Goal: Task Accomplishment & Management: Manage account settings

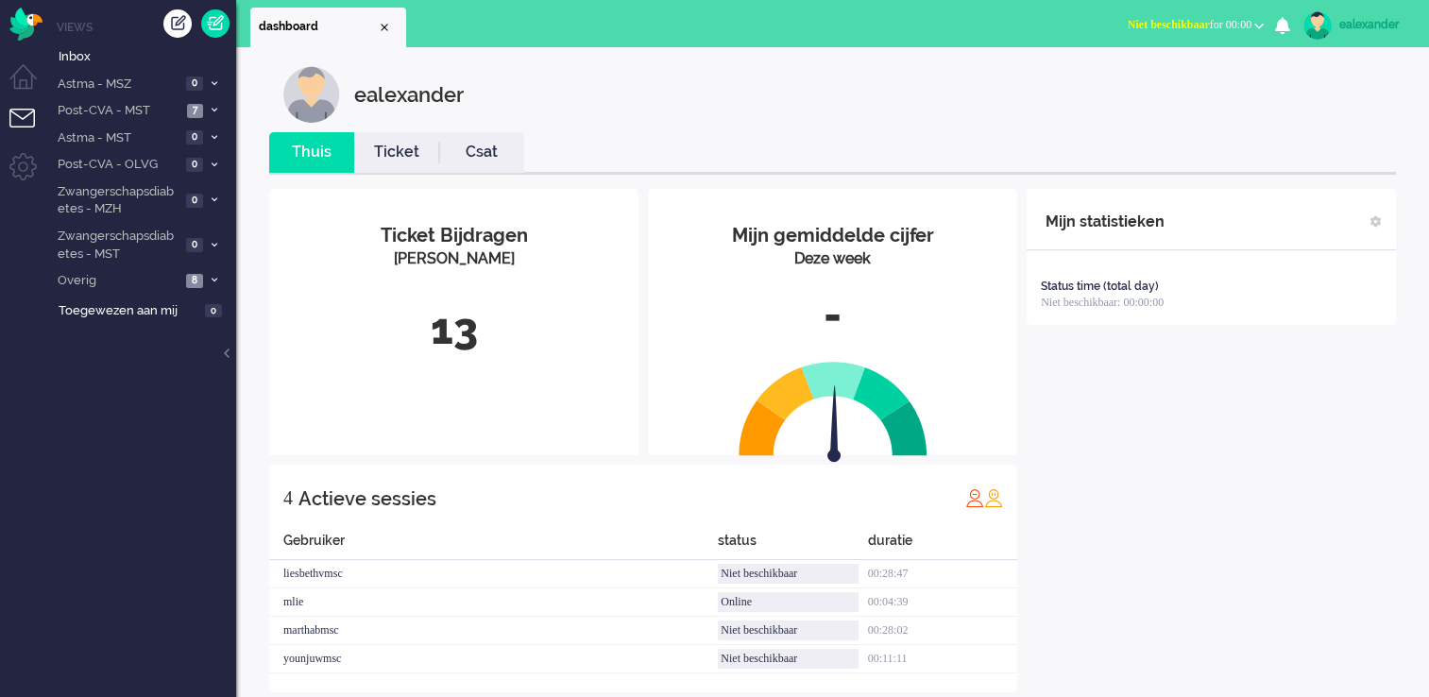
click at [1234, 27] on span "Niet beschikbaar for 00:00" at bounding box center [1190, 24] width 124 height 13
click at [1147, 85] on label "Online" at bounding box center [1185, 85] width 149 height 16
click at [147, 117] on span "Post-CVA - MST" at bounding box center [118, 111] width 127 height 18
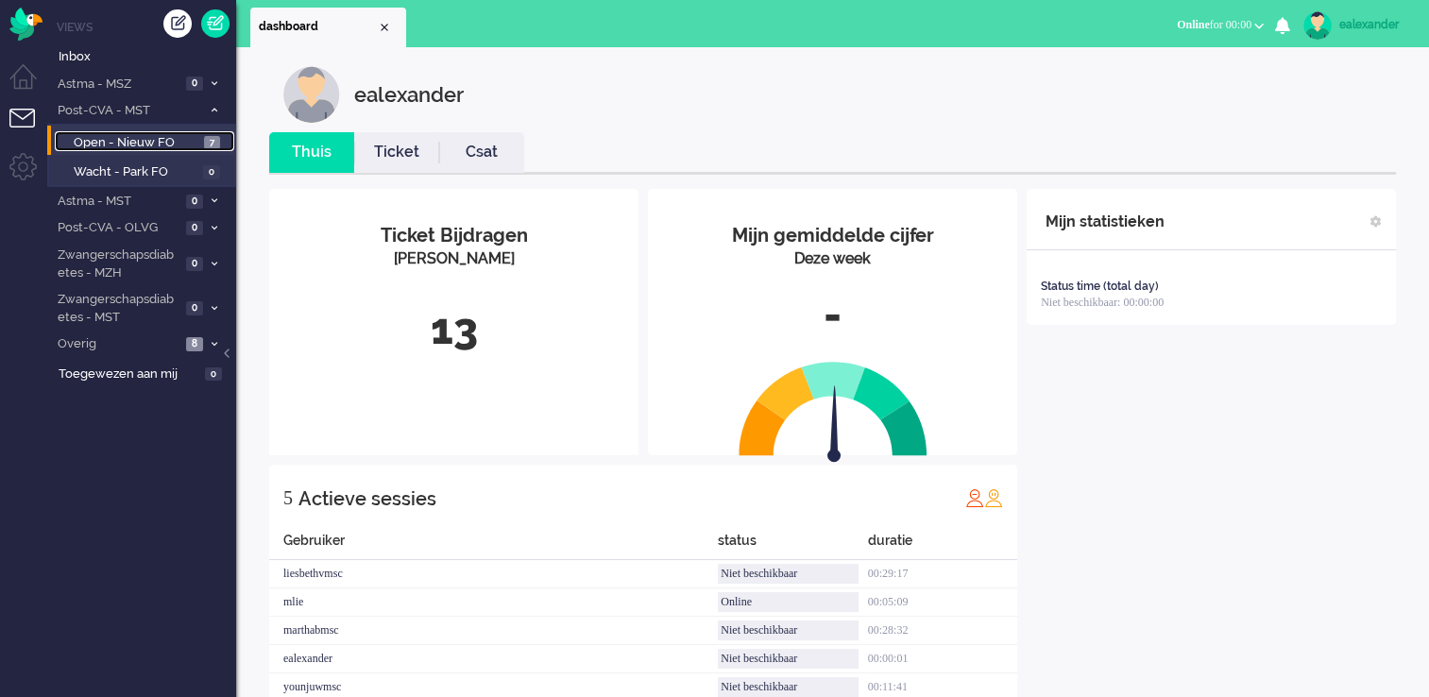
click at [211, 143] on span "7" at bounding box center [212, 143] width 16 height 14
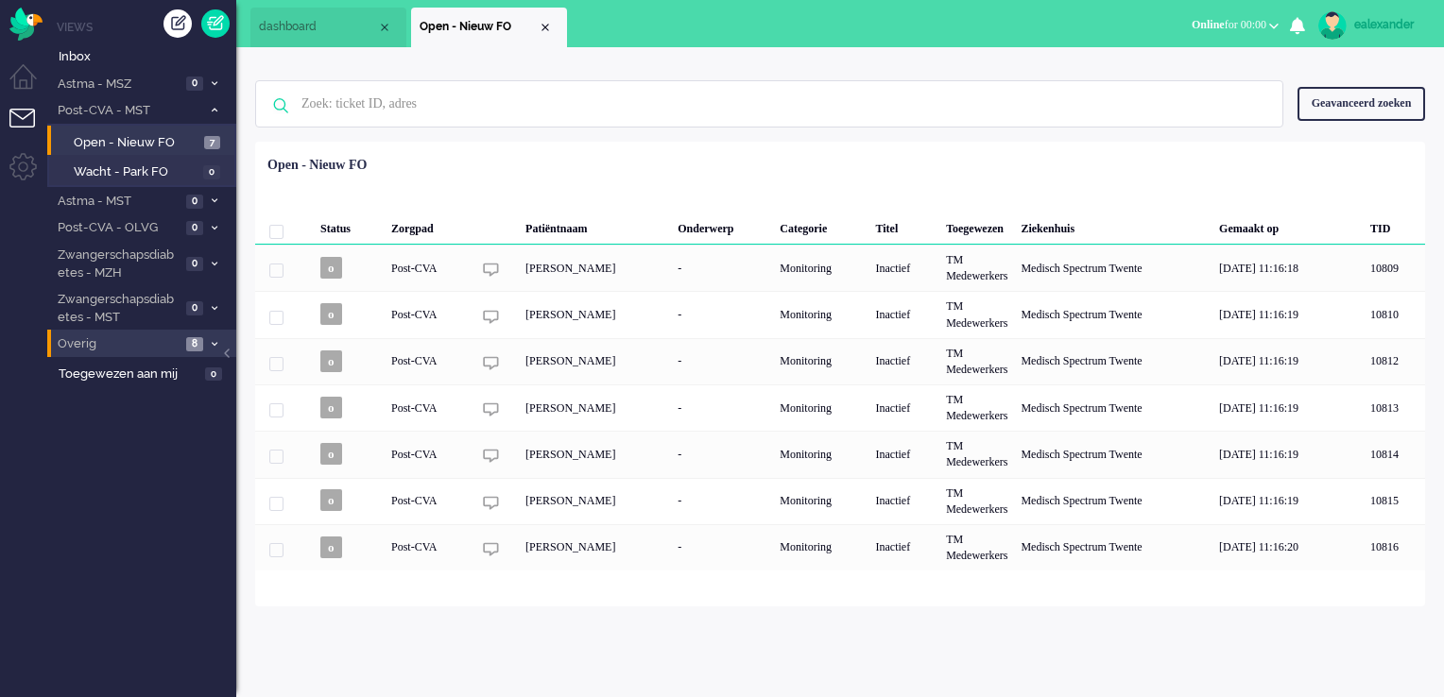
click at [195, 337] on span "8" at bounding box center [194, 344] width 17 height 14
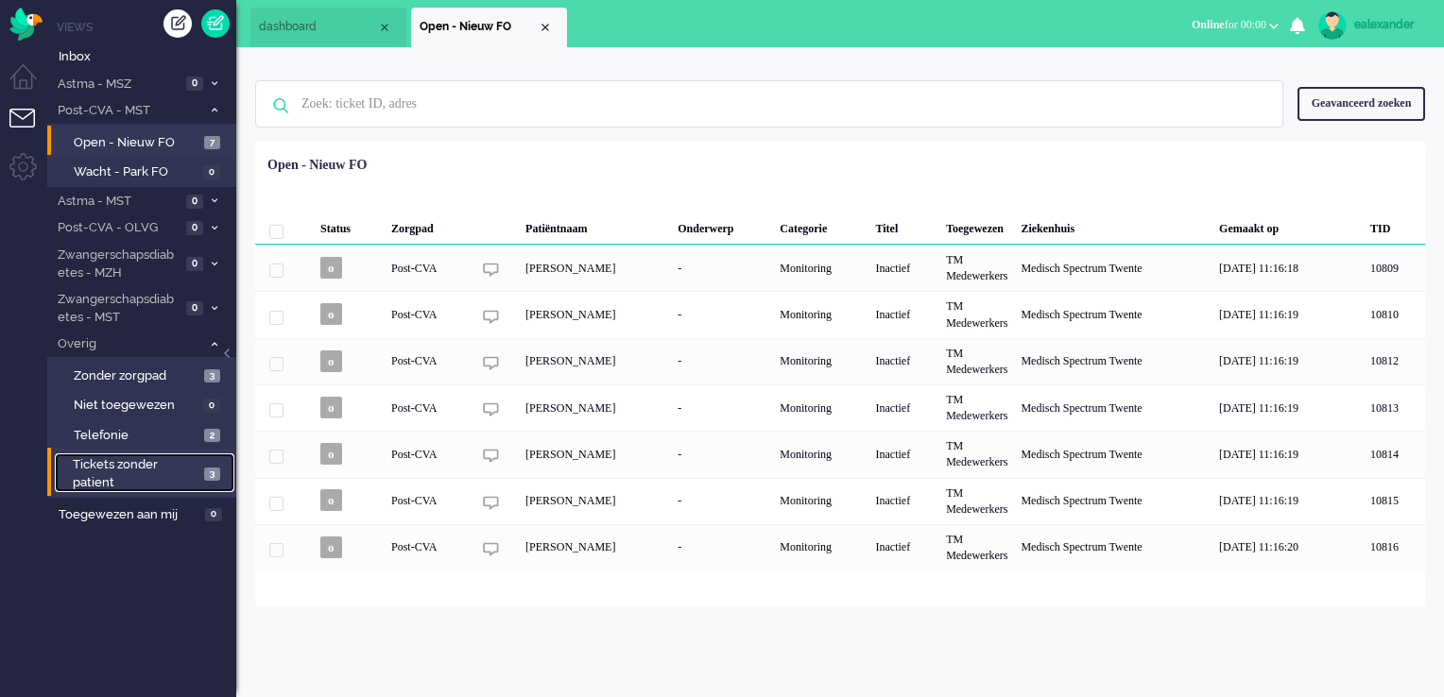
click at [206, 477] on span "3" at bounding box center [212, 475] width 16 height 14
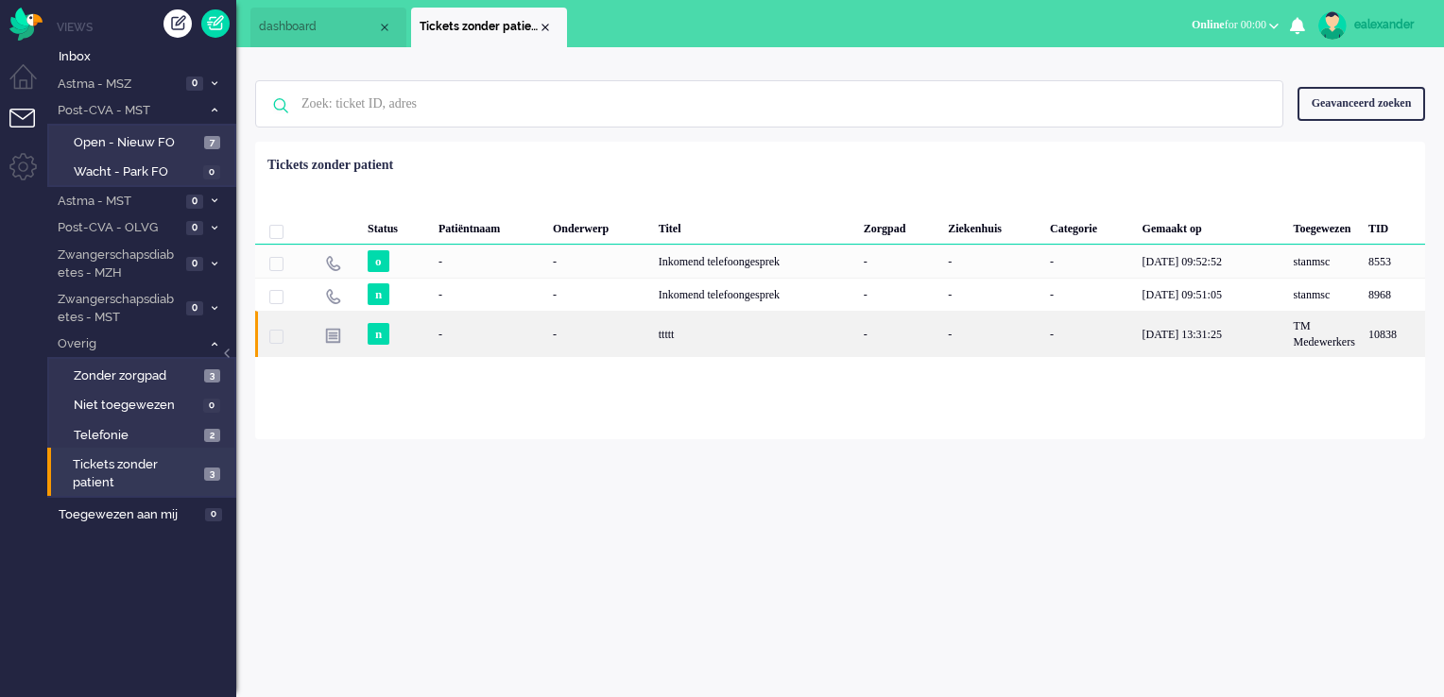
click at [730, 341] on div "ttttt" at bounding box center [754, 334] width 205 height 46
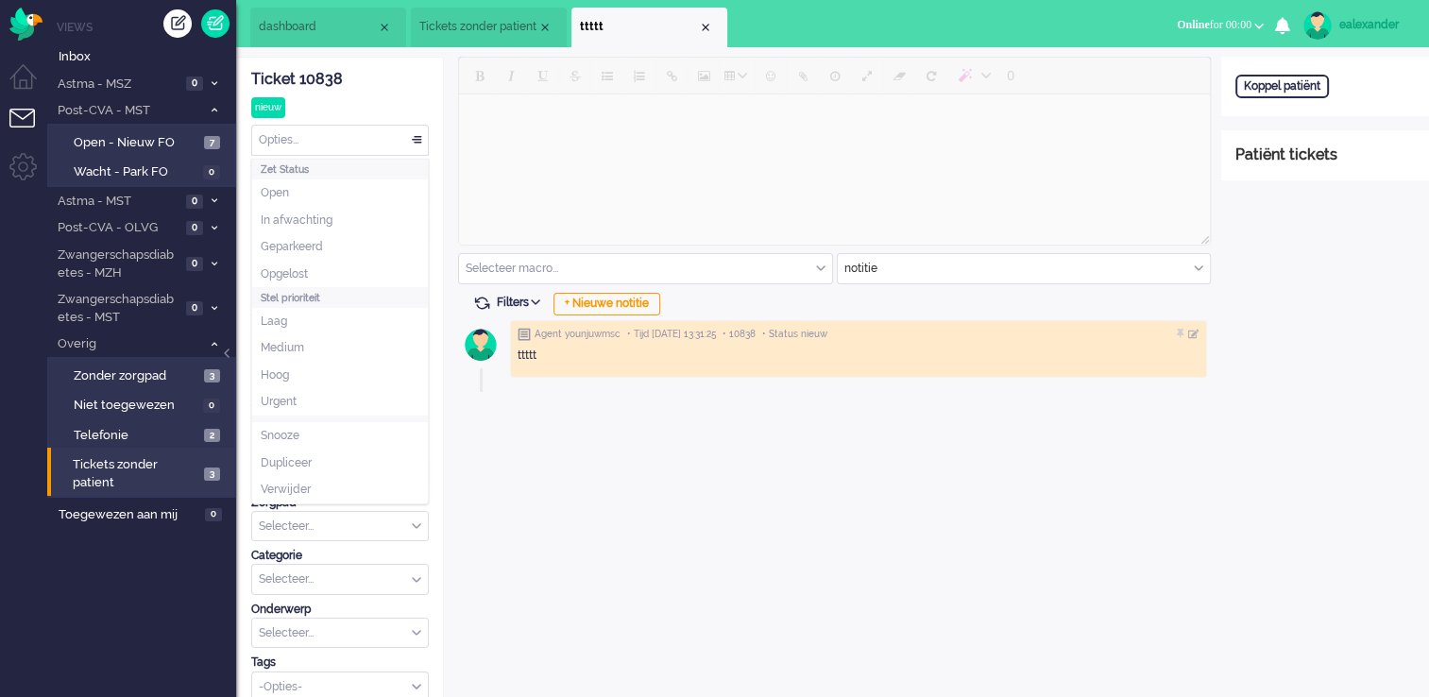
click at [415, 140] on div "Opties..." at bounding box center [340, 140] width 176 height 29
click at [299, 271] on span "Opgelost" at bounding box center [284, 274] width 47 height 16
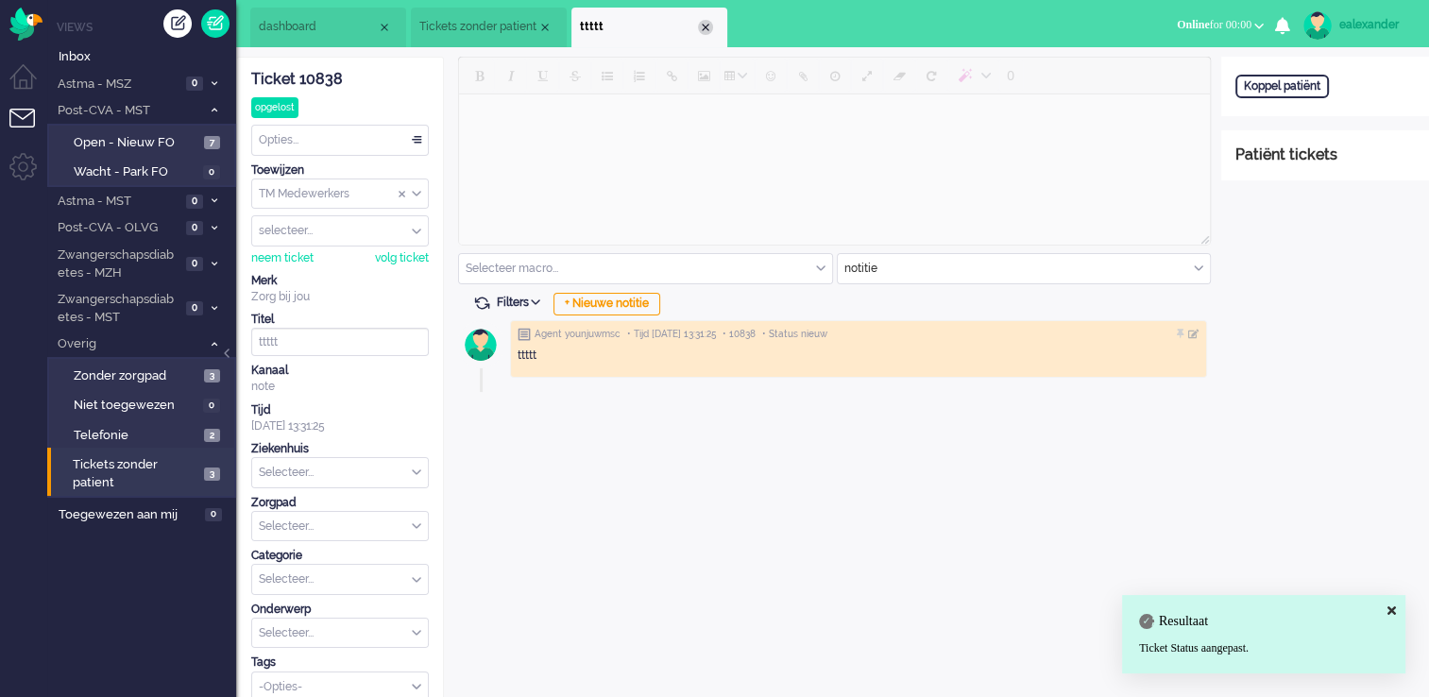
click at [707, 28] on div "Close tab" at bounding box center [705, 27] width 15 height 15
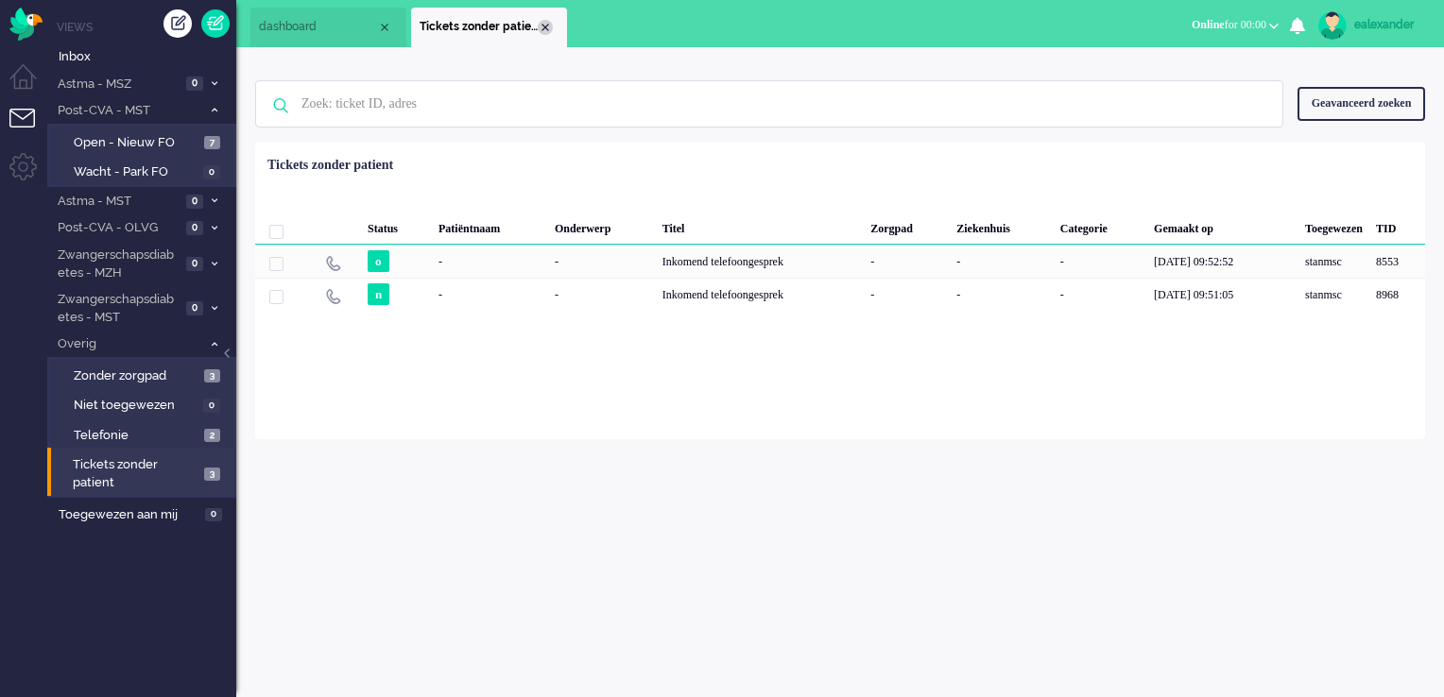
click at [540, 28] on div "Close tab" at bounding box center [545, 27] width 15 height 15
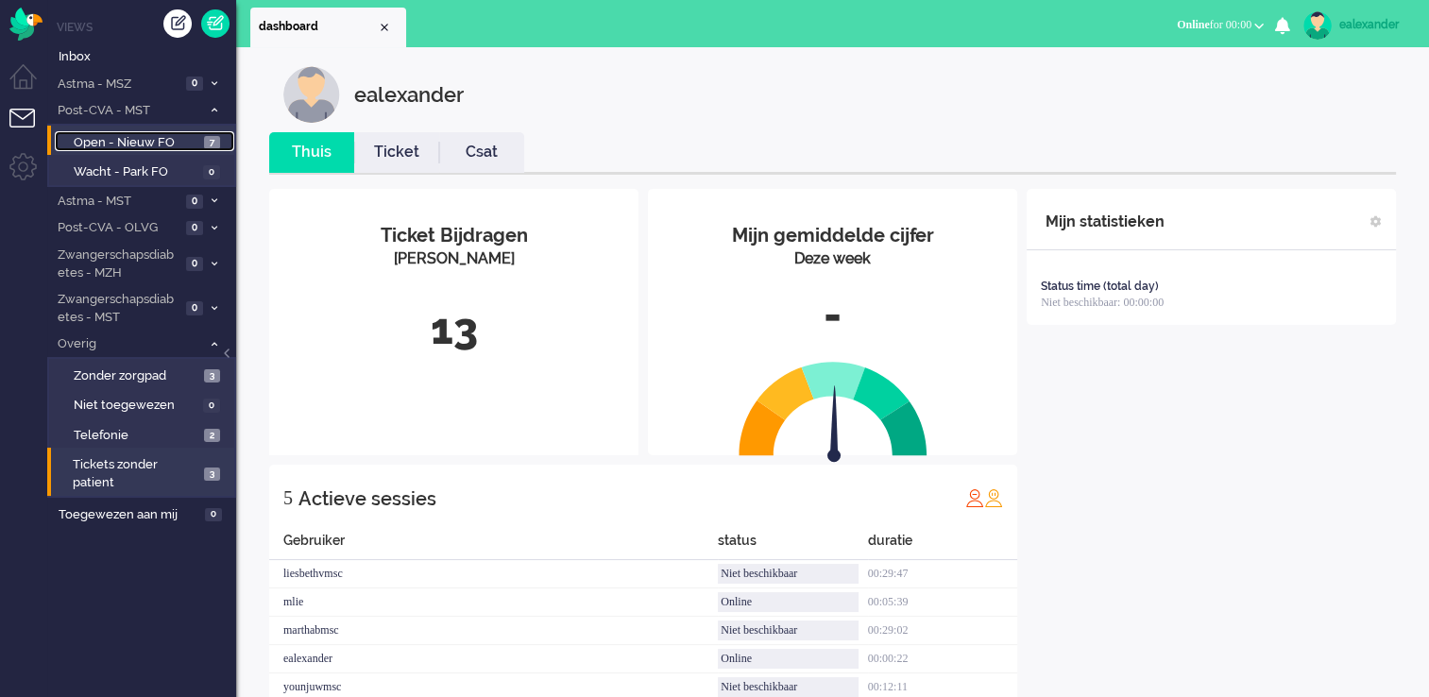
click at [191, 140] on span "Open - Nieuw FO" at bounding box center [137, 143] width 126 height 18
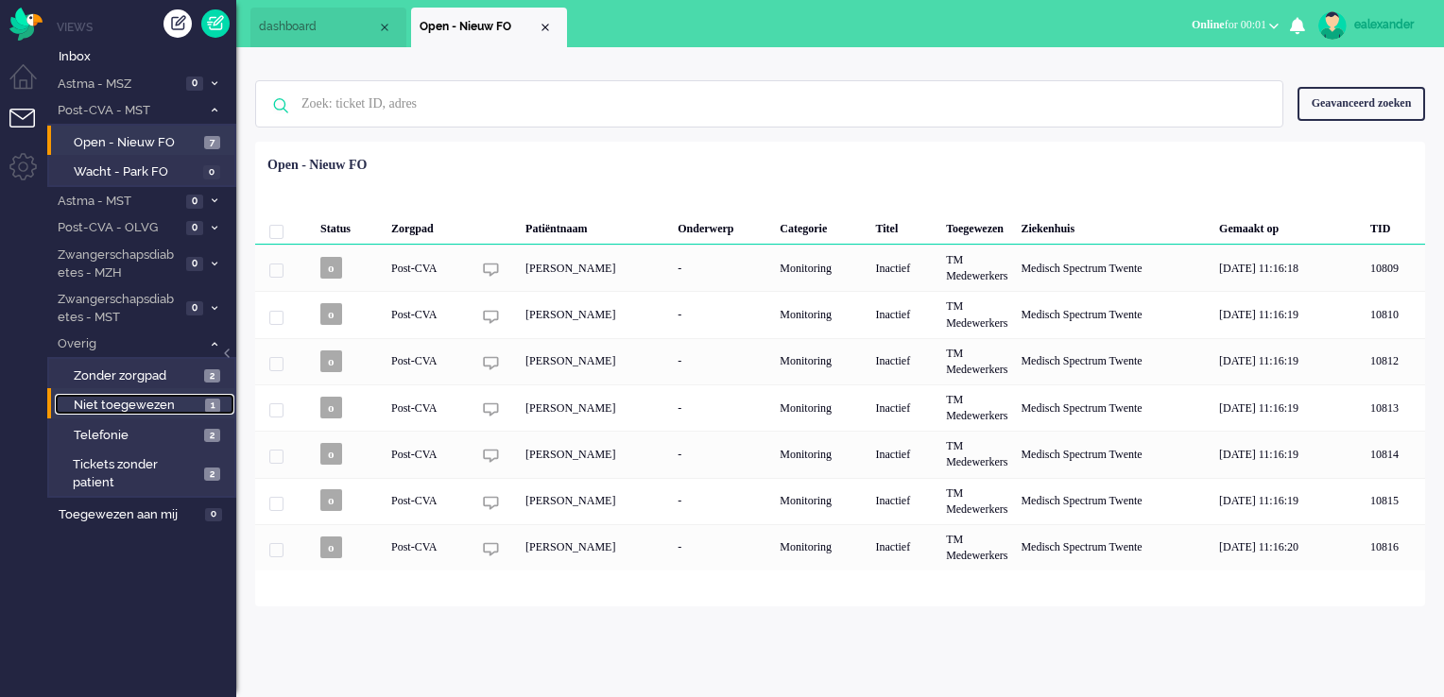
click at [193, 411] on span "Niet toegewezen" at bounding box center [137, 406] width 127 height 18
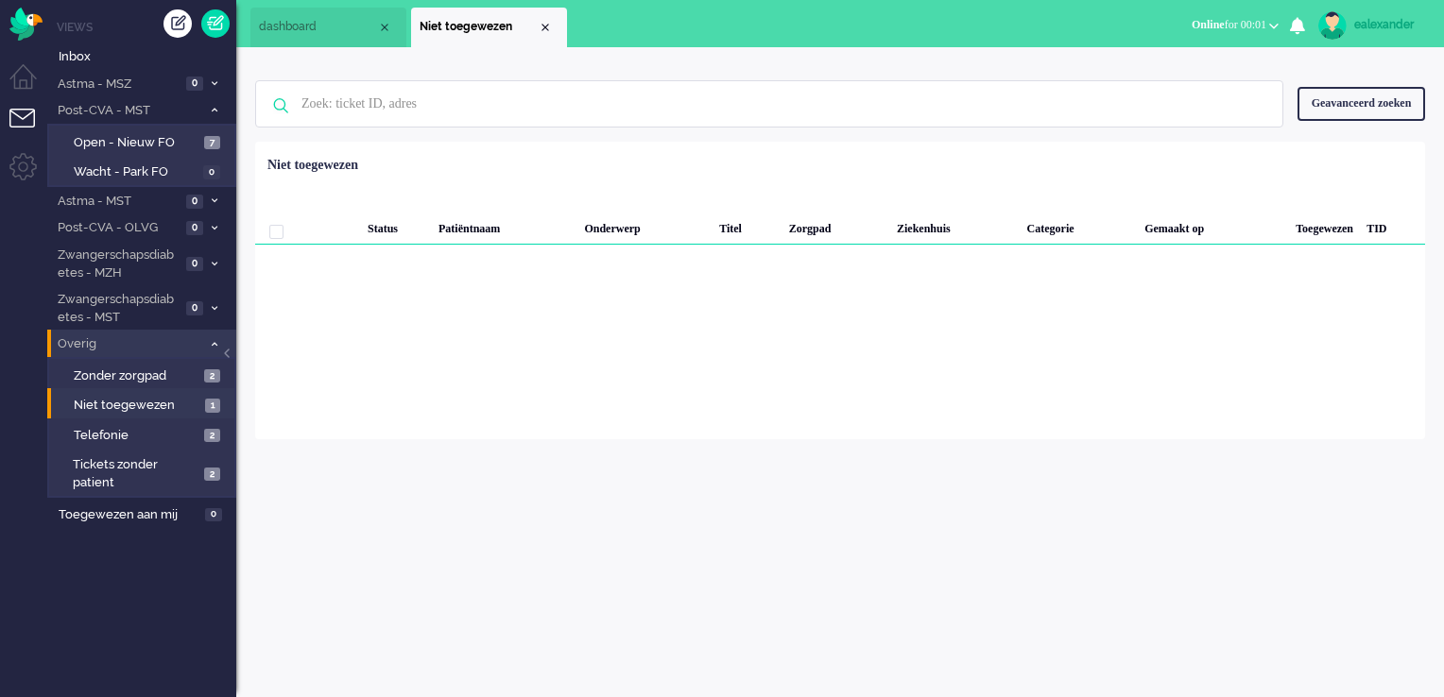
click at [204, 350] on li "Overig 7" at bounding box center [141, 343] width 189 height 27
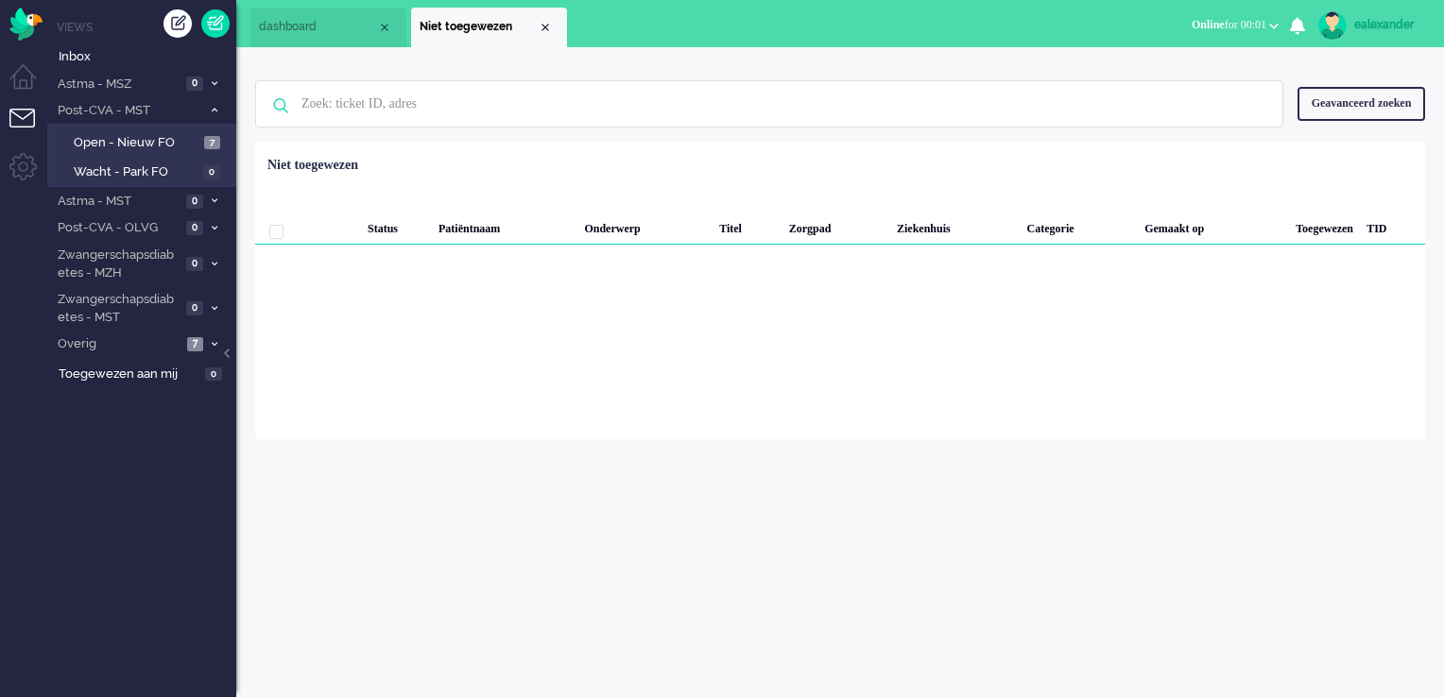
click at [325, 21] on span "dashboard" at bounding box center [318, 27] width 118 height 16
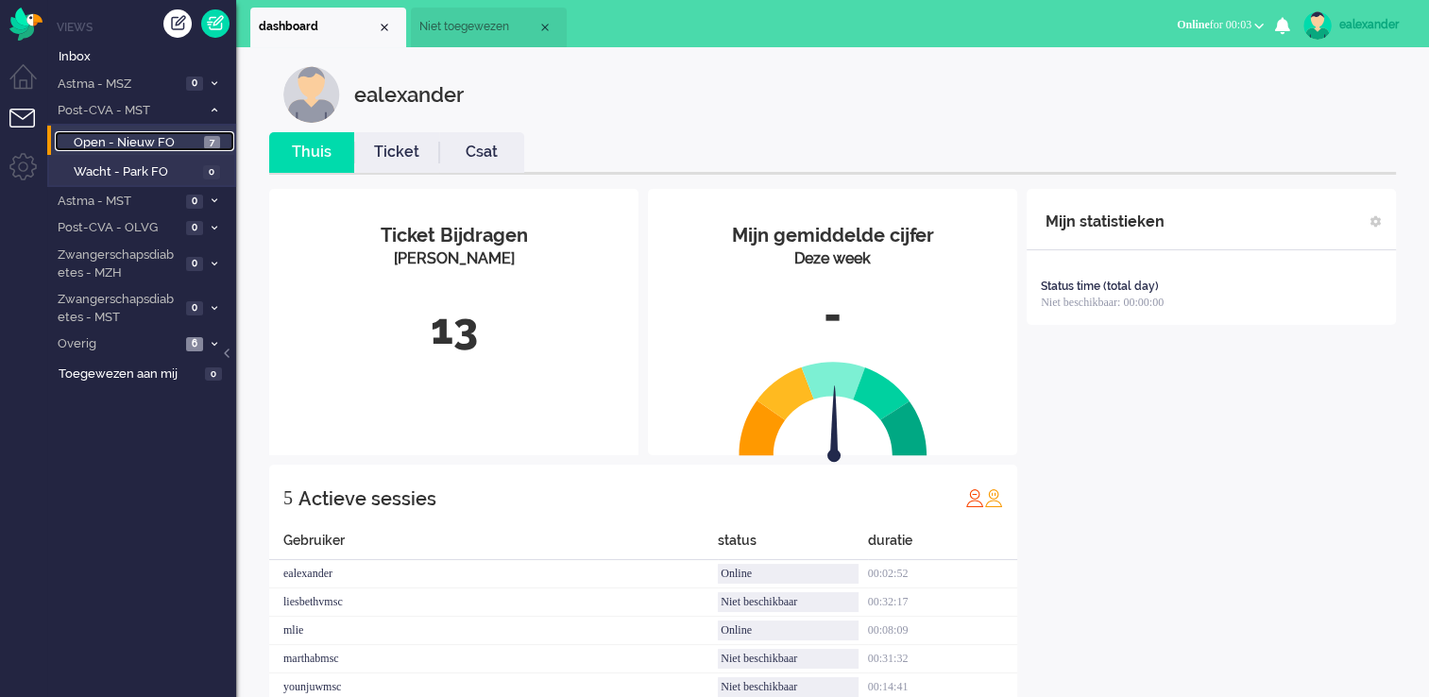
click at [181, 144] on span "Open - Nieuw FO" at bounding box center [137, 143] width 126 height 18
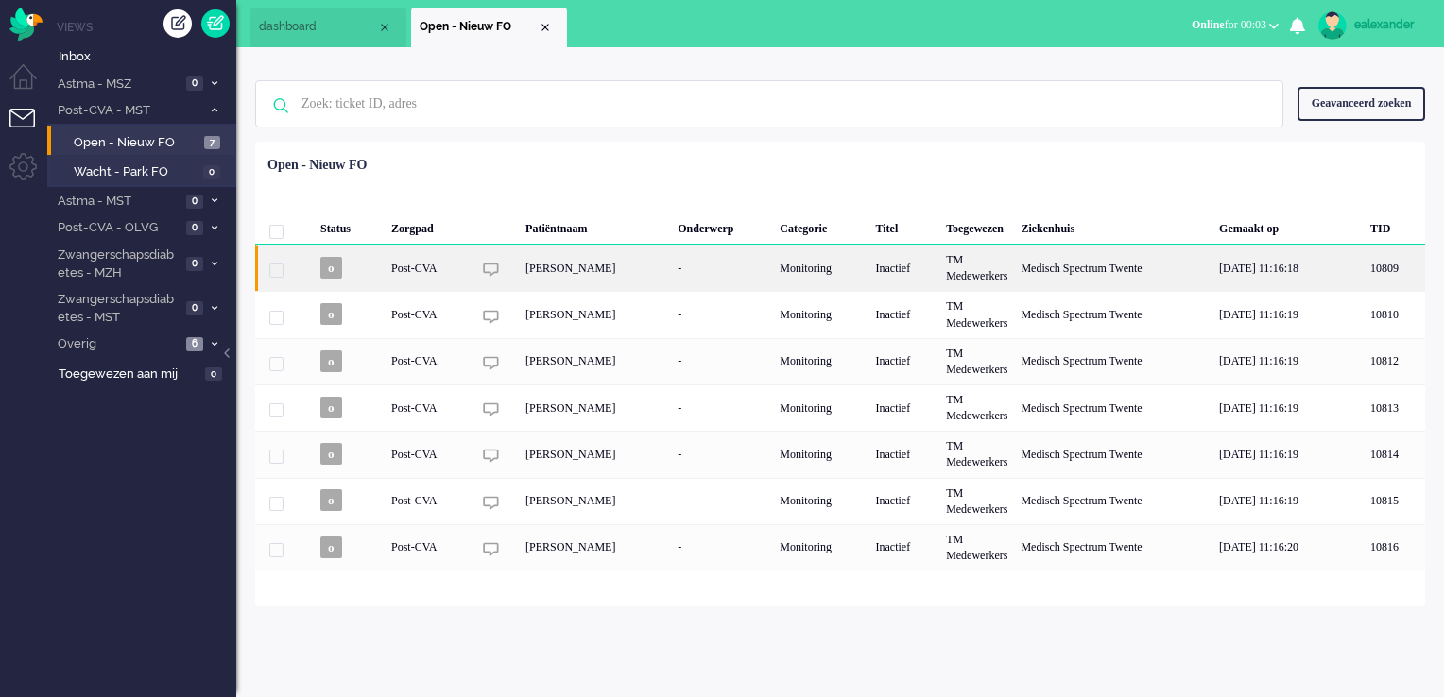
click at [594, 270] on div "[PERSON_NAME]" at bounding box center [595, 268] width 152 height 46
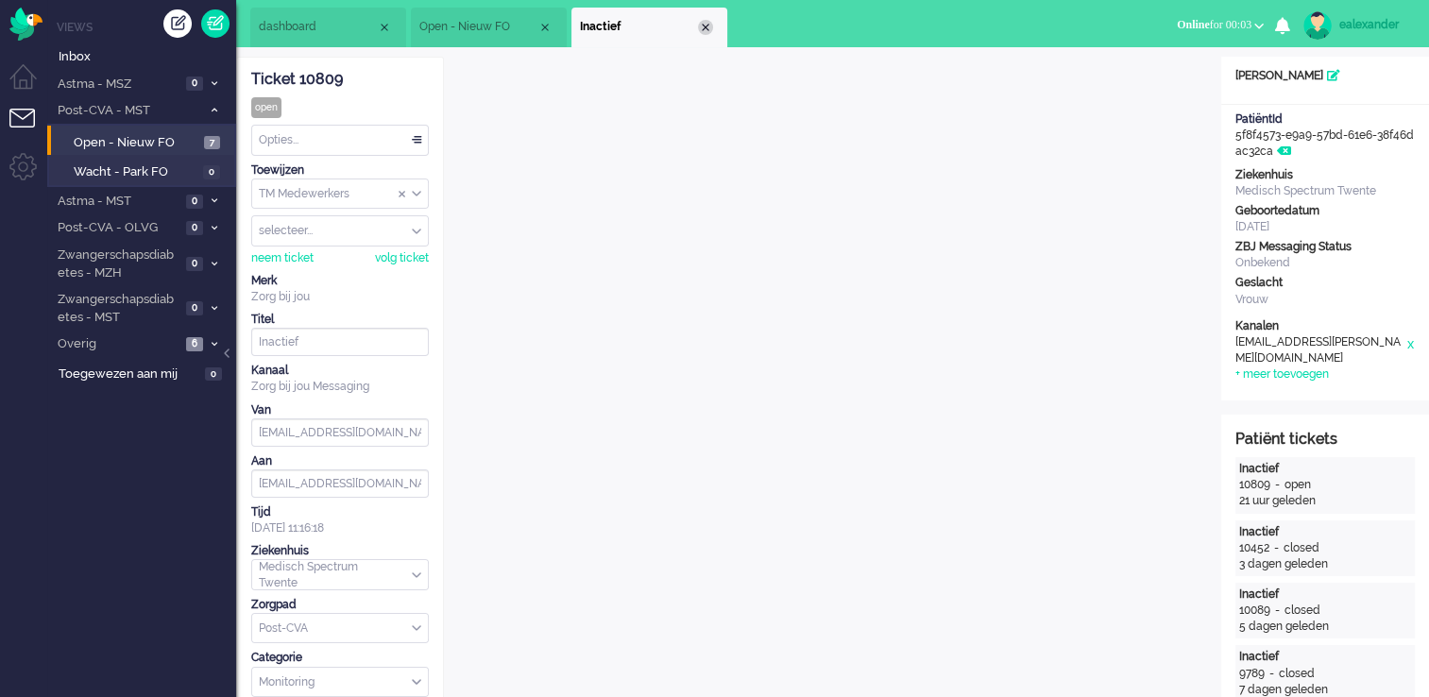
click at [708, 27] on div "Close tab" at bounding box center [705, 27] width 15 height 15
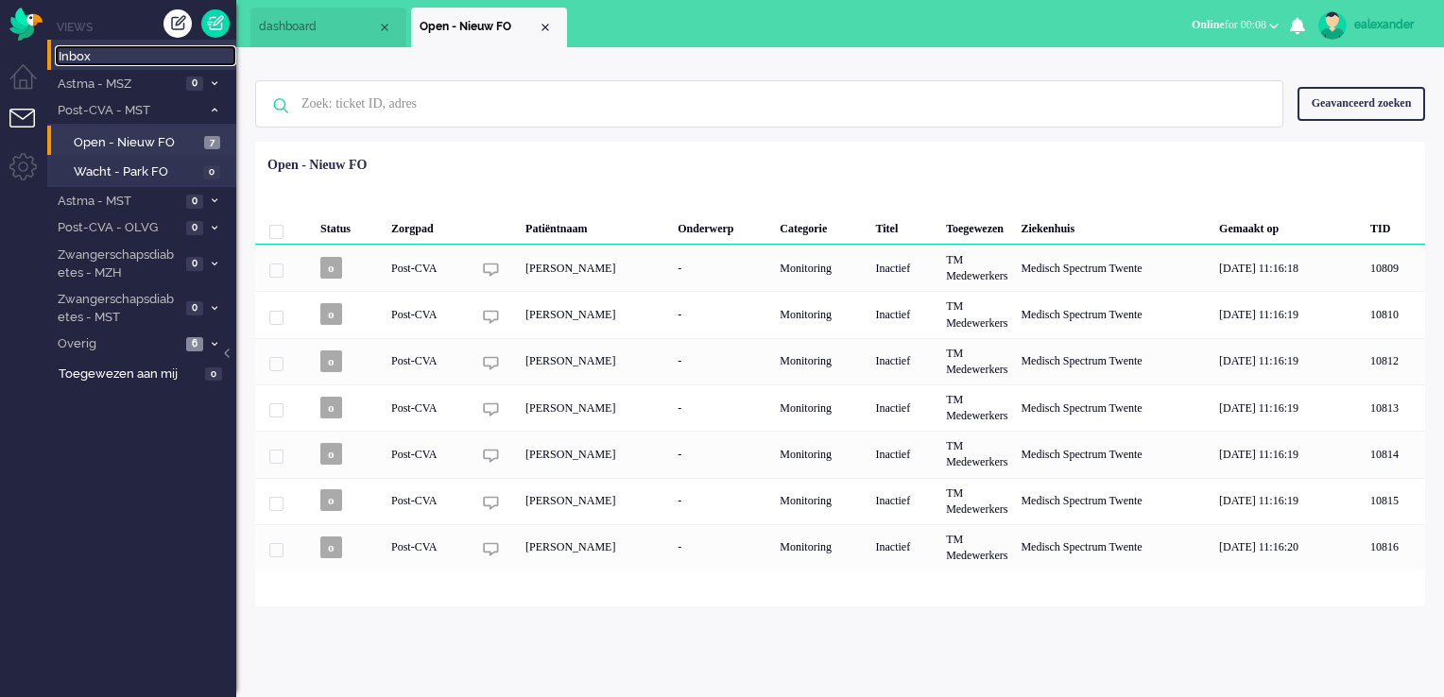
click at [74, 59] on span "Inbox" at bounding box center [148, 57] width 178 height 18
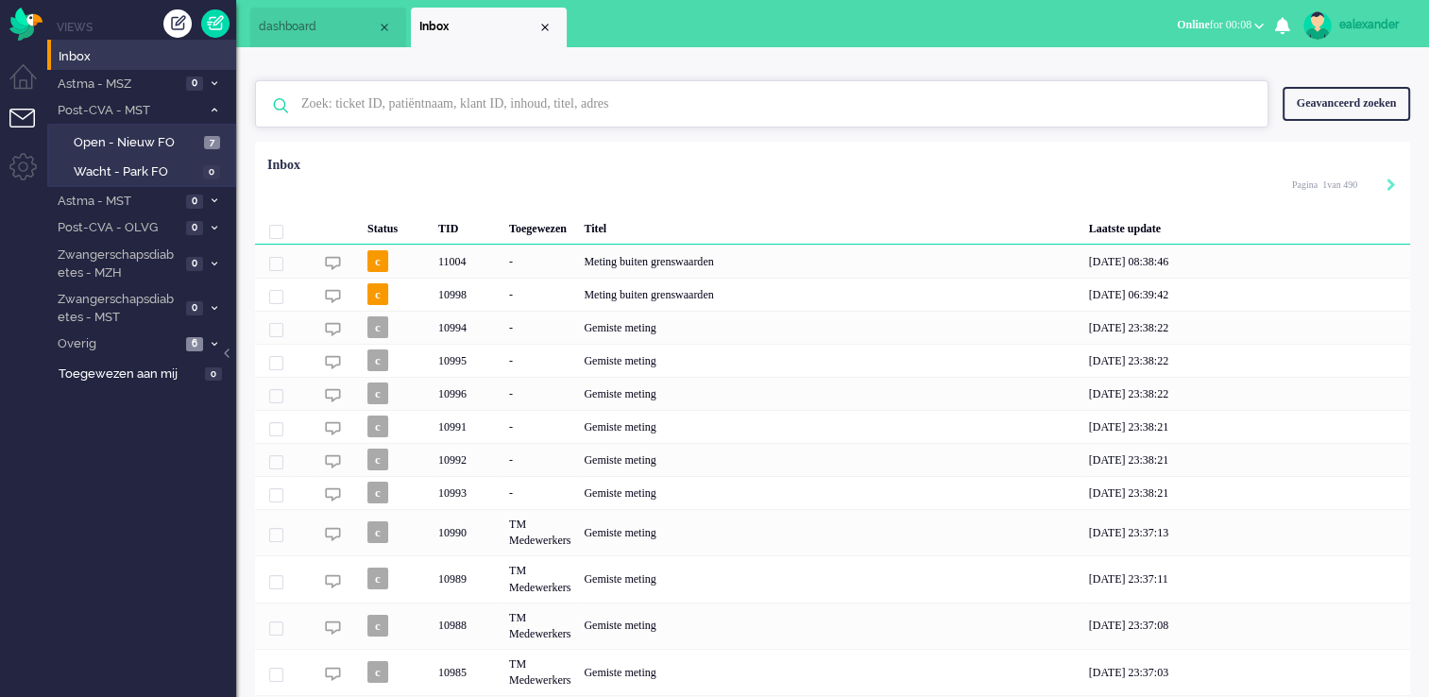
click at [606, 115] on input "text" at bounding box center [764, 103] width 955 height 45
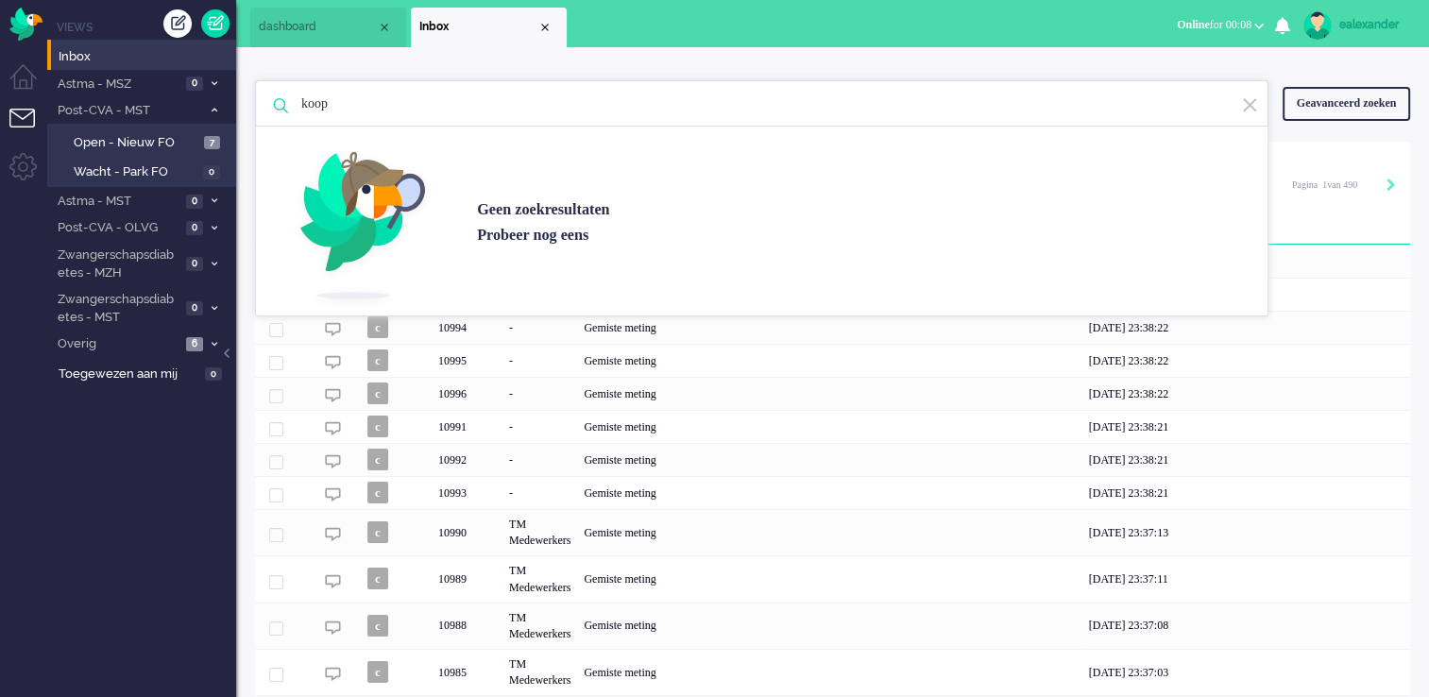
type input "koop"
click at [1312, 98] on div "Geavanceerd zoeken" at bounding box center [1347, 103] width 128 height 33
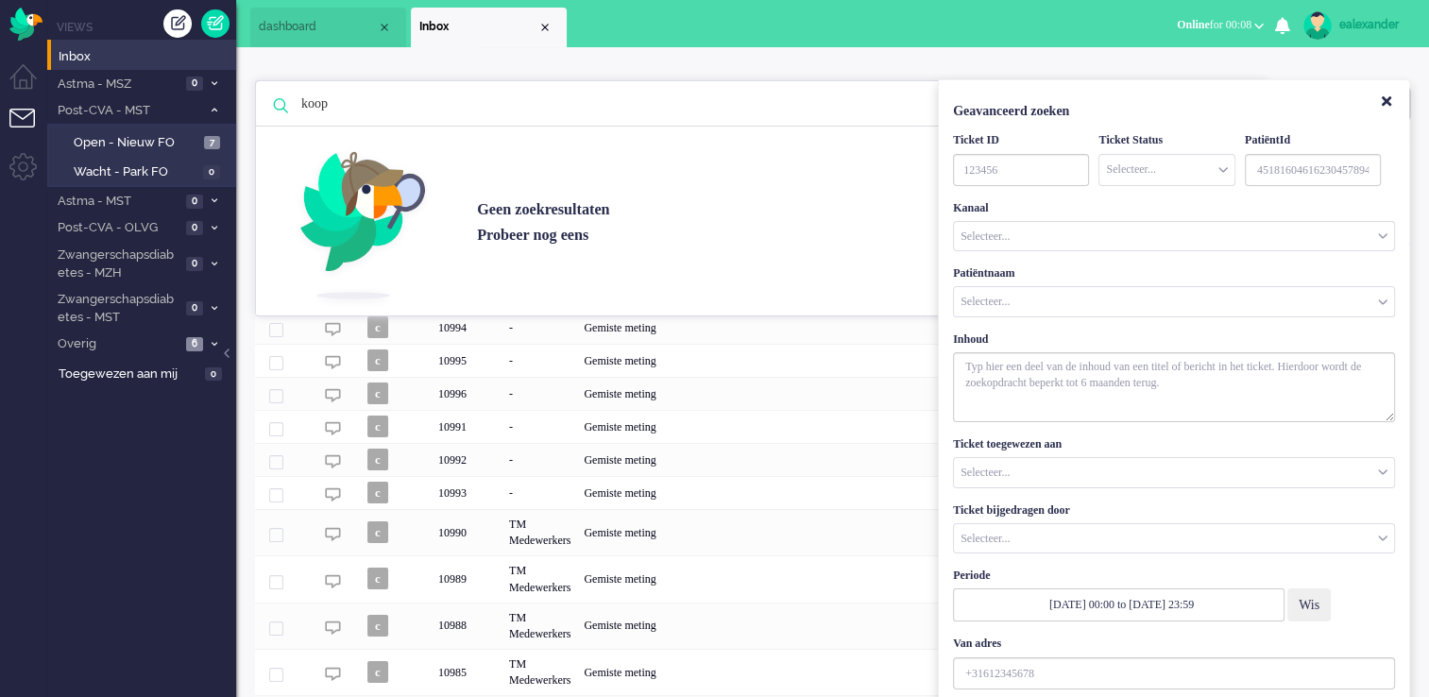
click at [1106, 303] on input "Customer Name" at bounding box center [1174, 301] width 440 height 29
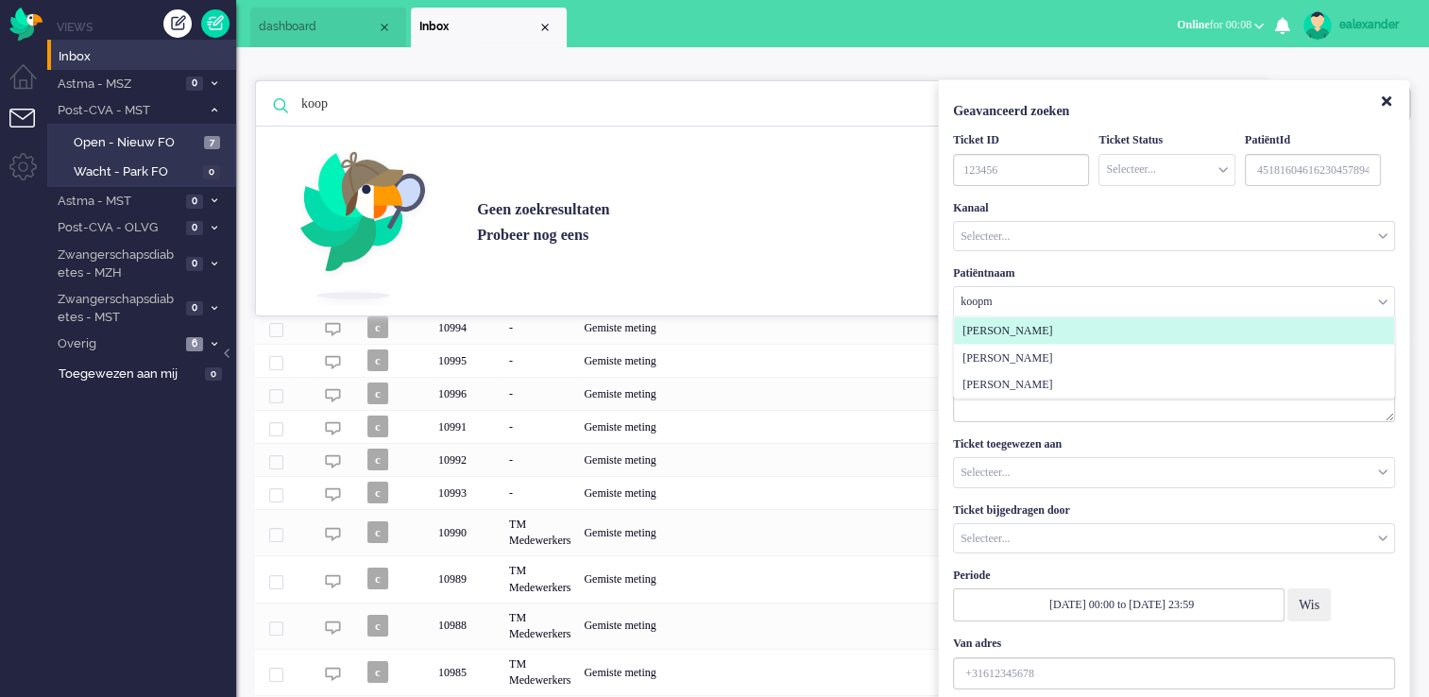
type input "koopm"
click at [1090, 334] on li "[PERSON_NAME]" at bounding box center [1174, 330] width 440 height 27
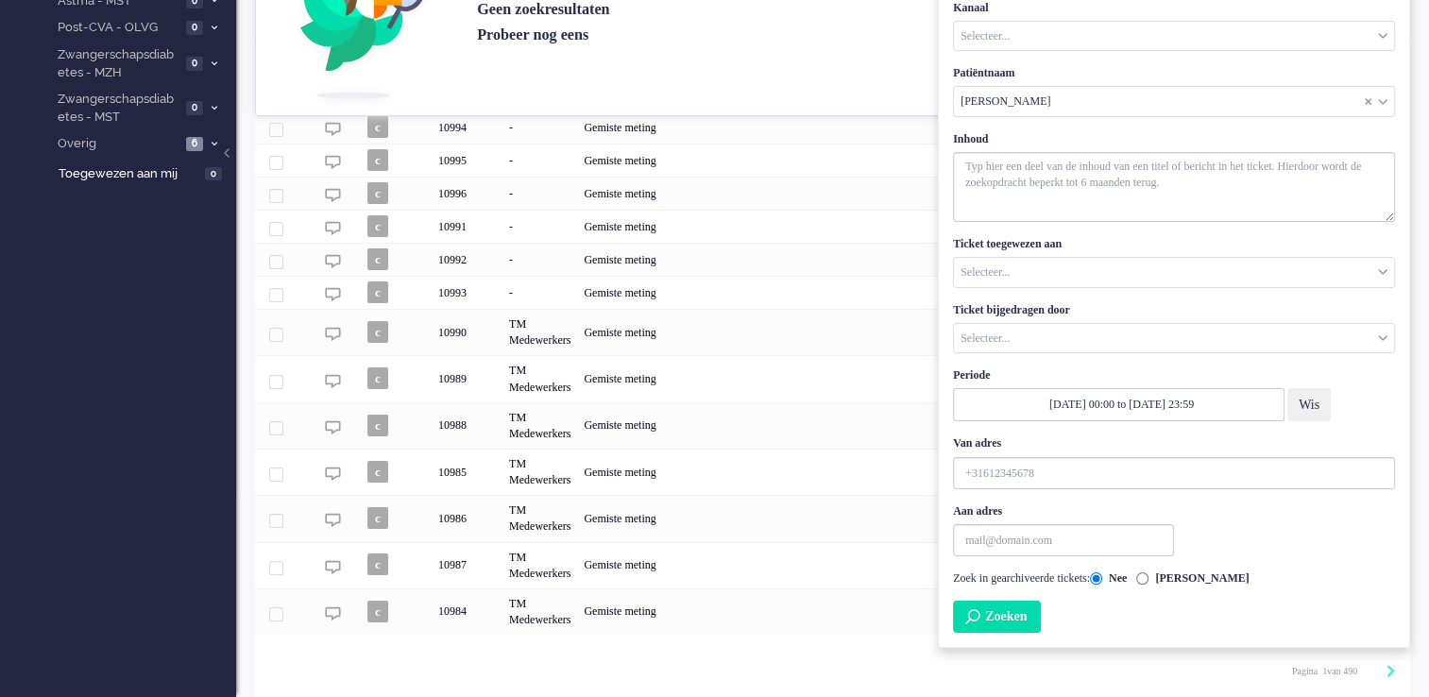
click at [1029, 617] on button "Zoeken" at bounding box center [997, 617] width 88 height 32
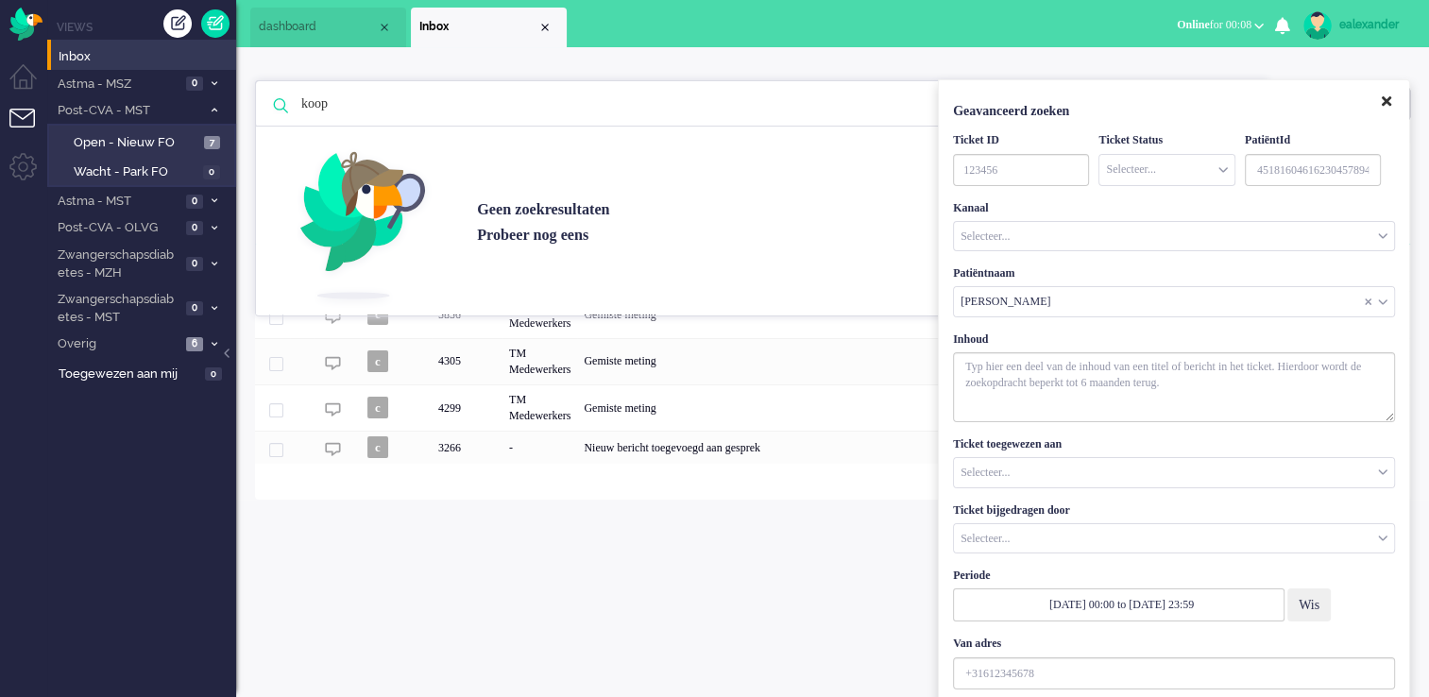
click at [1387, 106] on icon "Close" at bounding box center [1386, 101] width 9 height 14
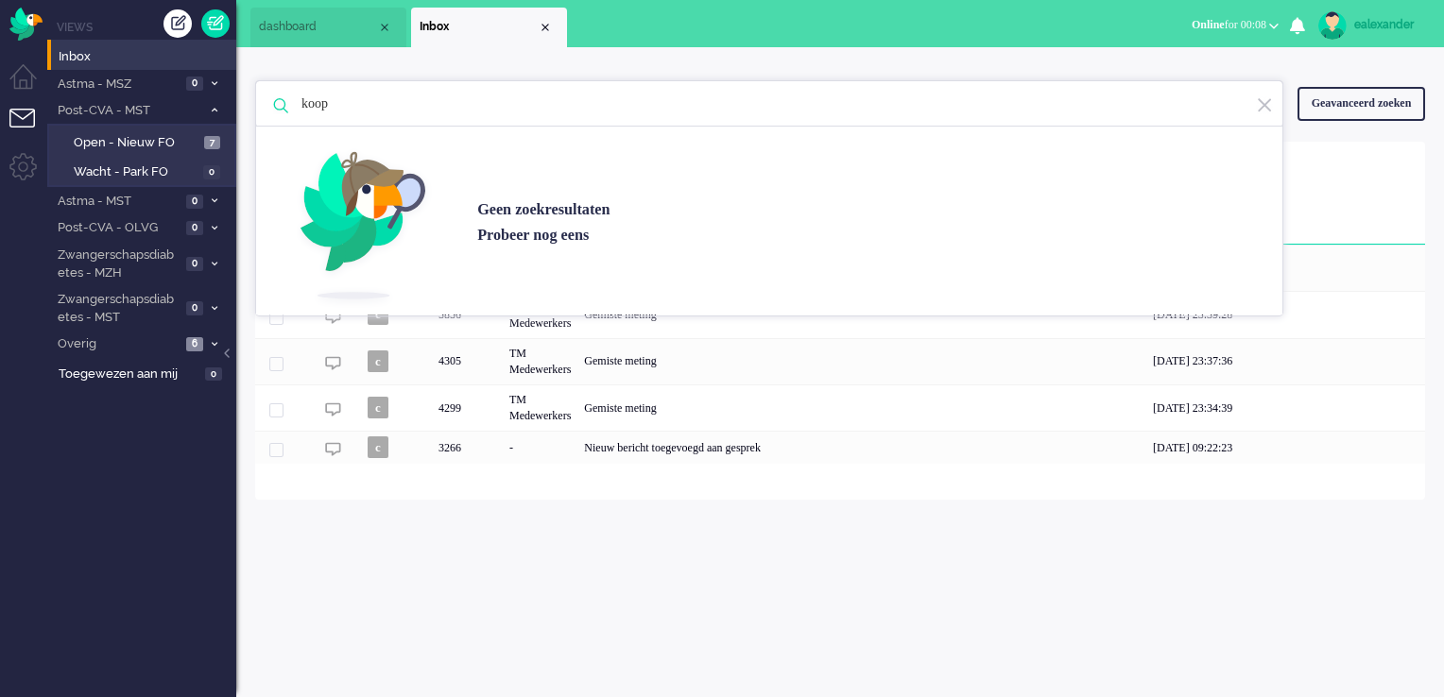
click at [1260, 108] on img at bounding box center [1264, 105] width 17 height 18
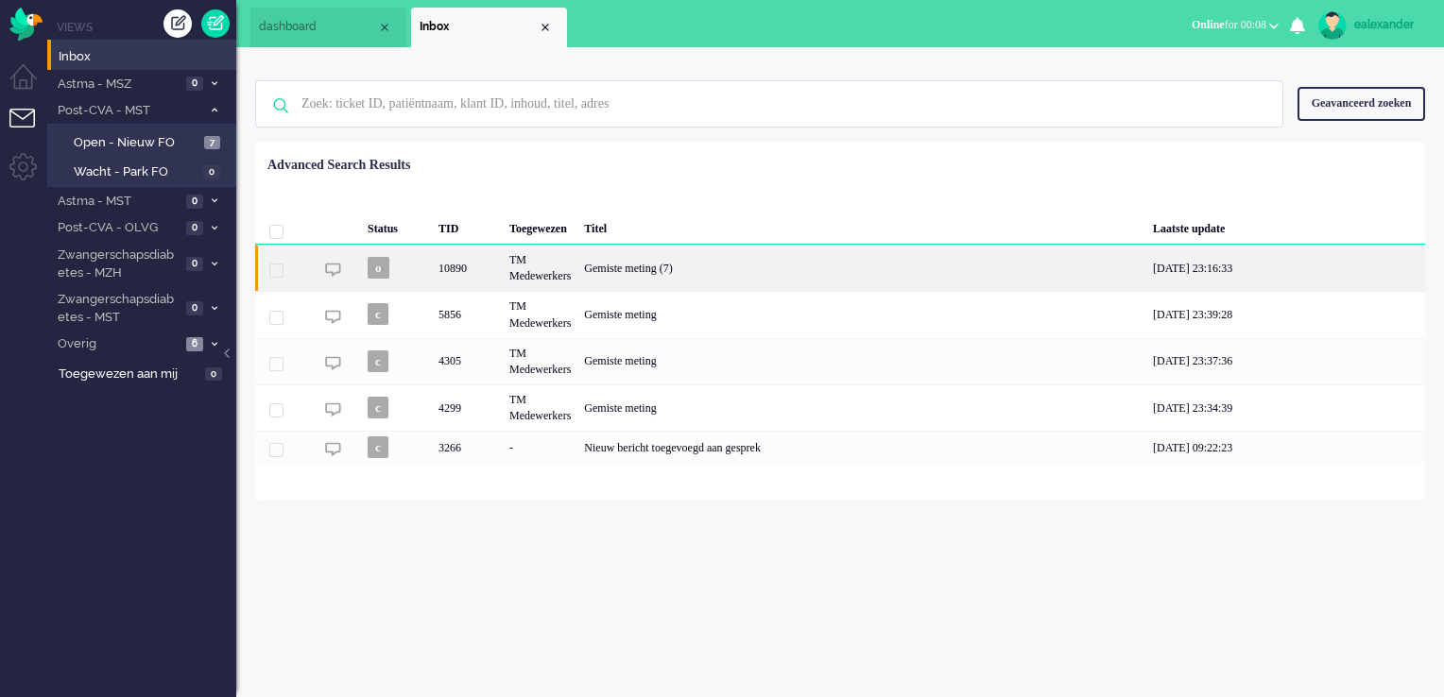
click at [815, 277] on div "Gemiste meting (7)" at bounding box center [861, 268] width 569 height 46
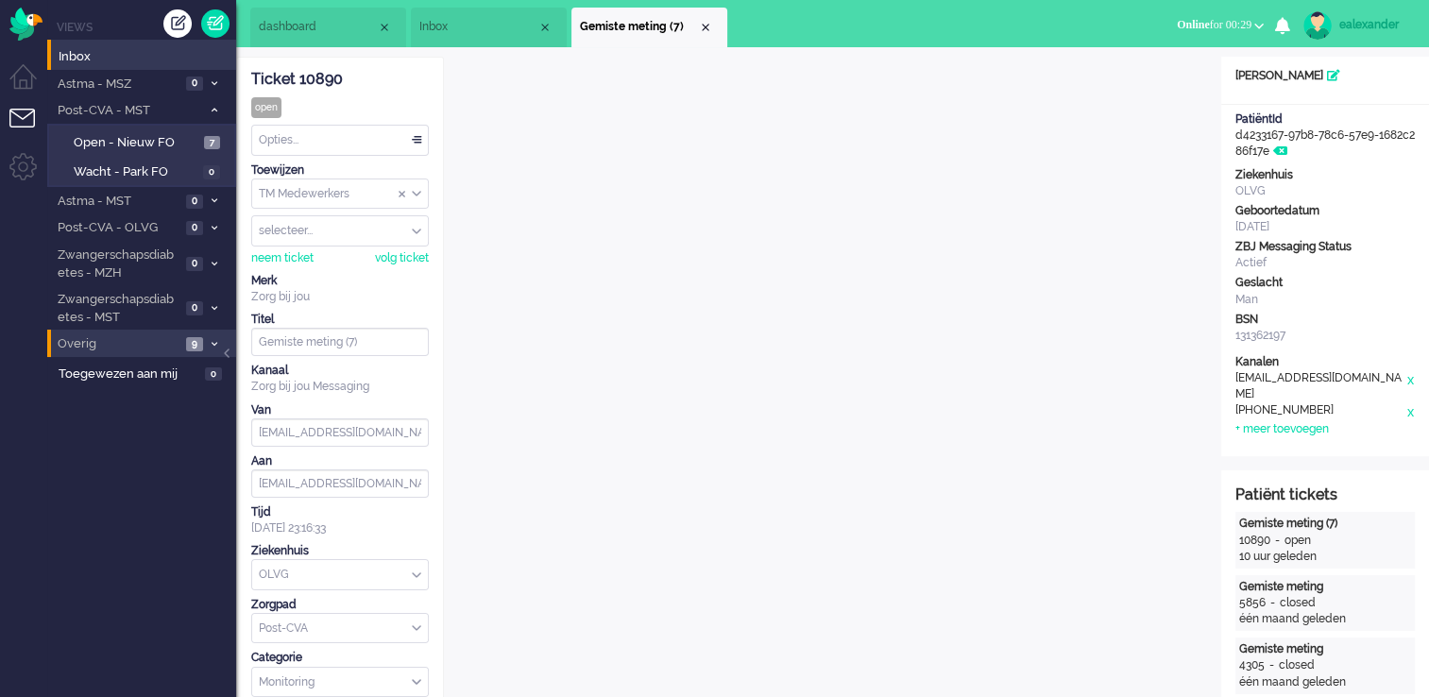
click at [215, 341] on icon at bounding box center [215, 344] width 6 height 7
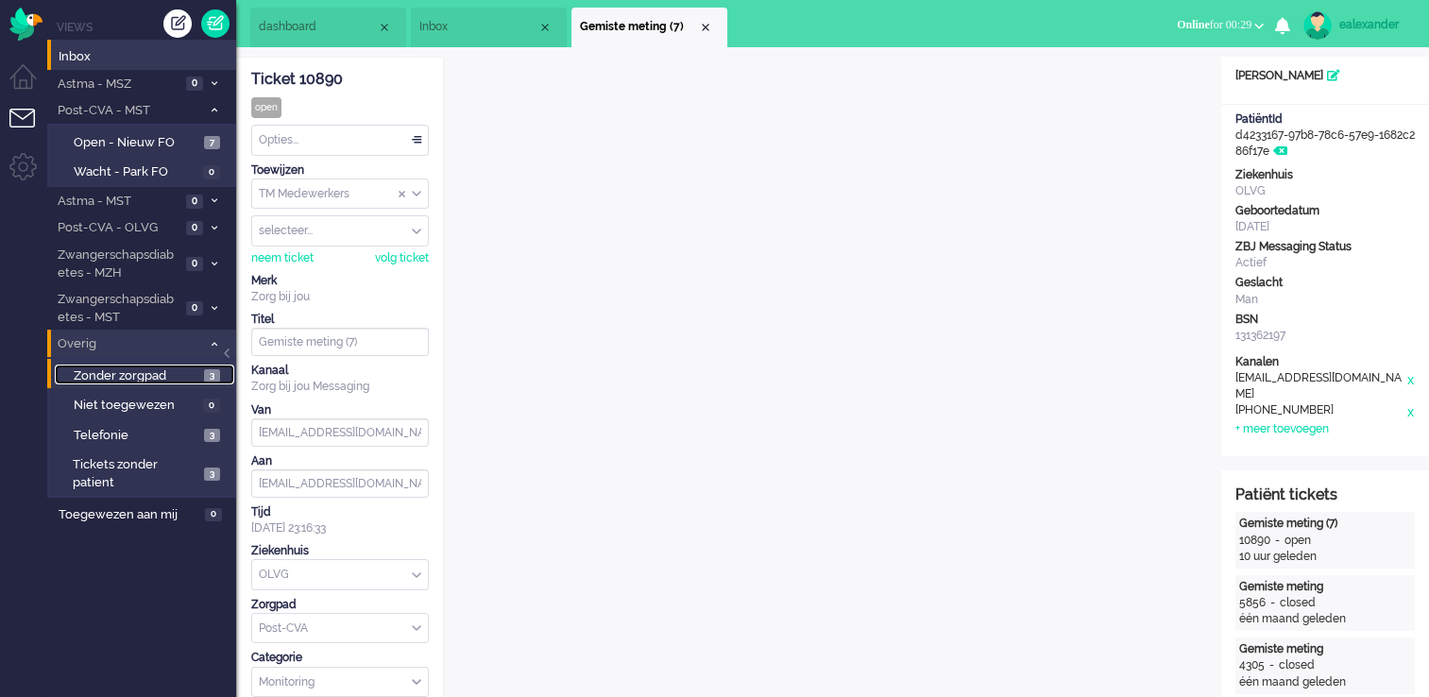
click at [203, 372] on link "Zonder zorgpad 3" at bounding box center [144, 375] width 179 height 21
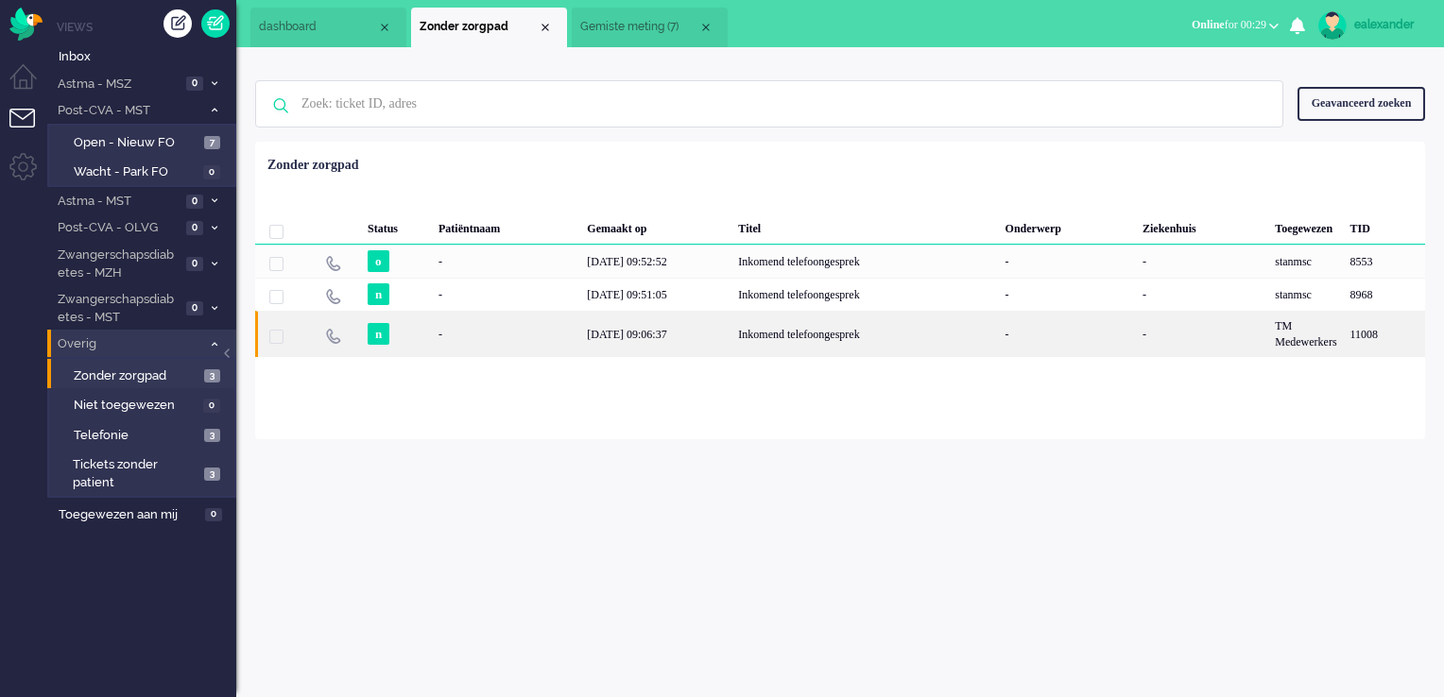
click at [816, 346] on div "Inkomend telefoongesprek" at bounding box center [864, 334] width 266 height 46
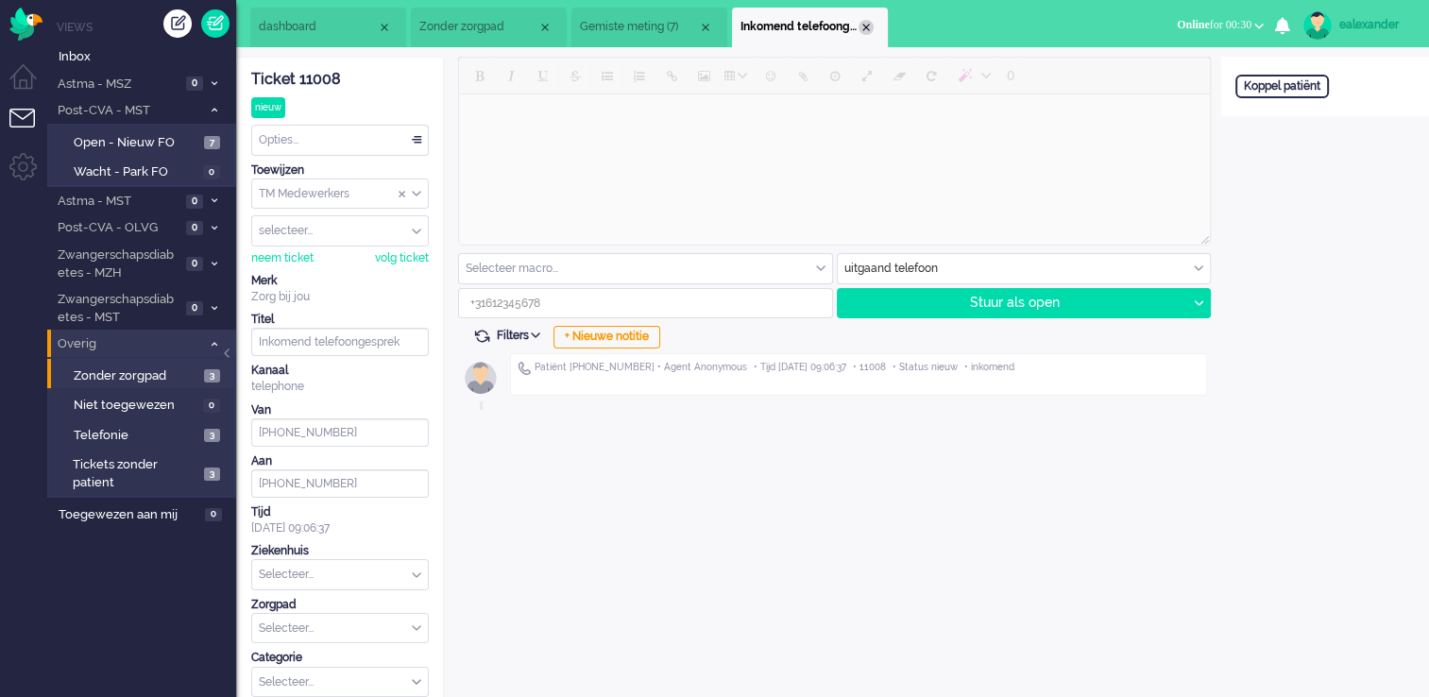
click at [862, 25] on div "Close tab" at bounding box center [866, 27] width 15 height 15
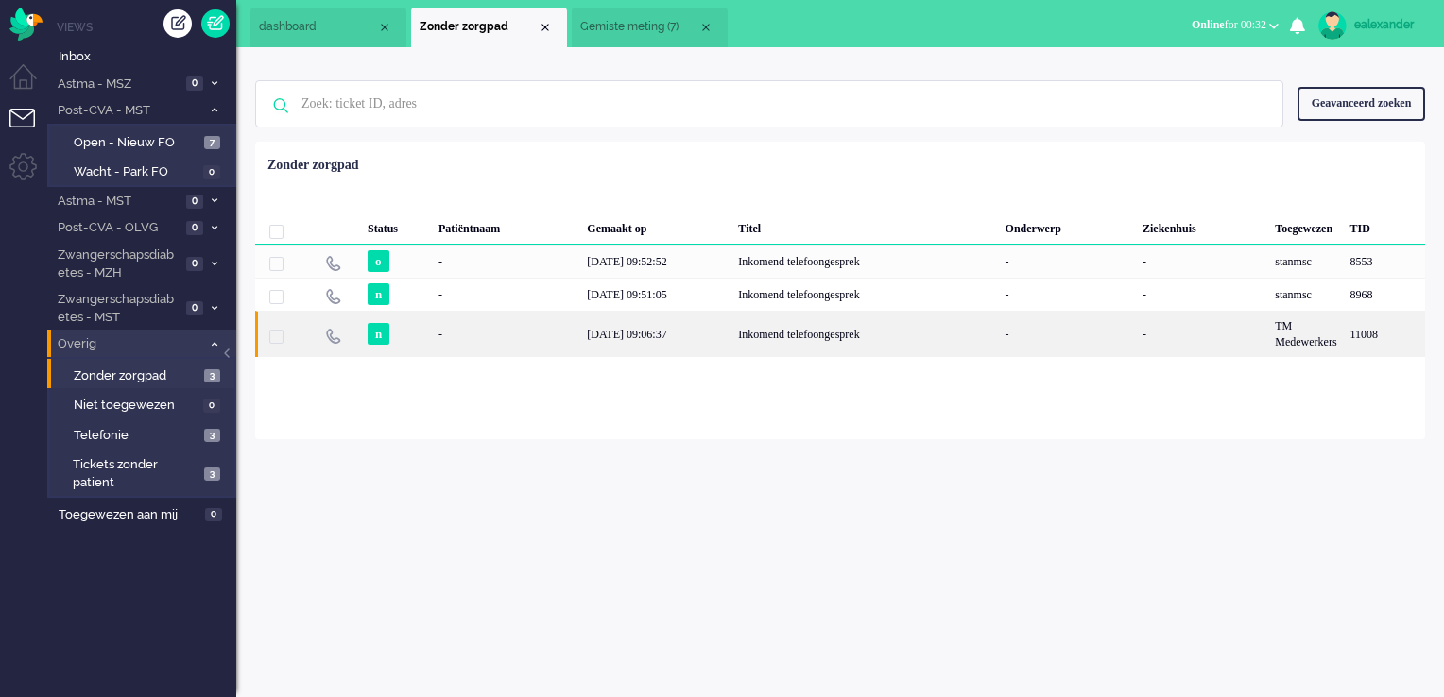
click at [865, 319] on div "Inkomend telefoongesprek" at bounding box center [864, 334] width 266 height 46
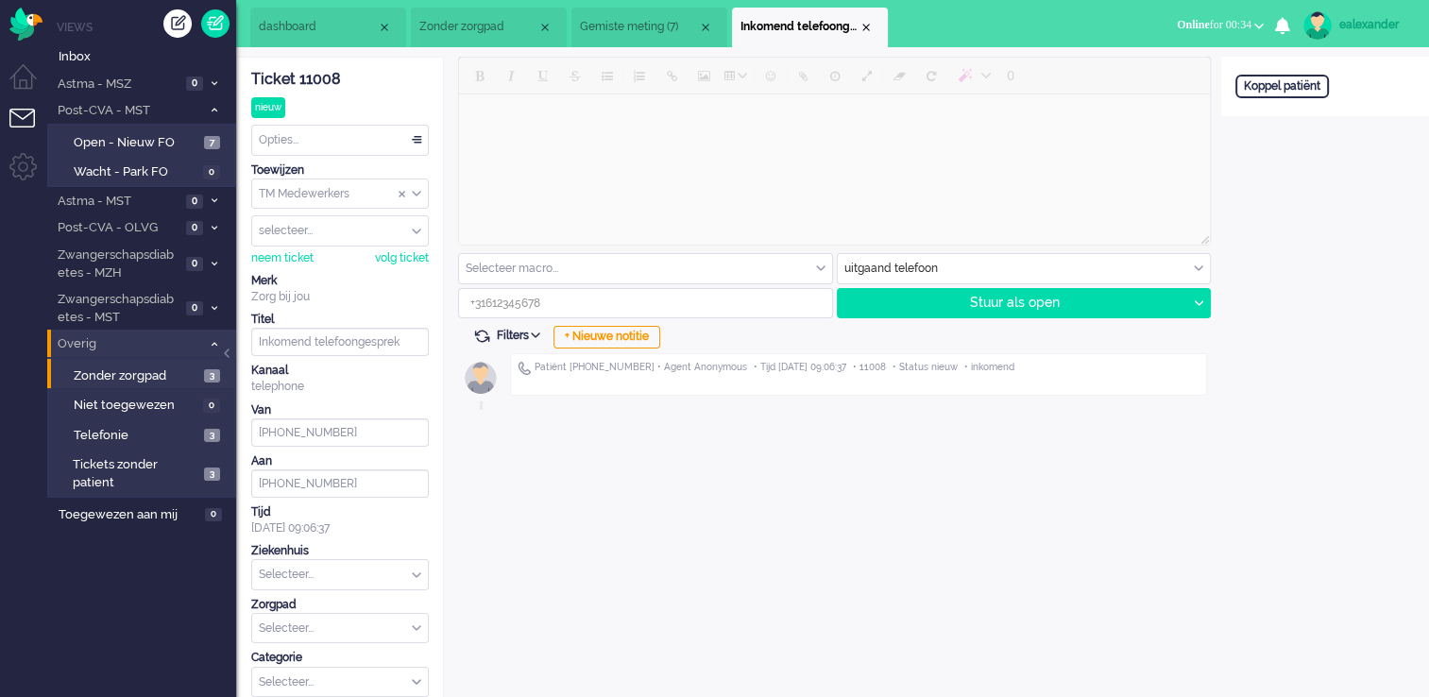
click at [631, 25] on span "Gemiste meting (7)" at bounding box center [639, 27] width 118 height 16
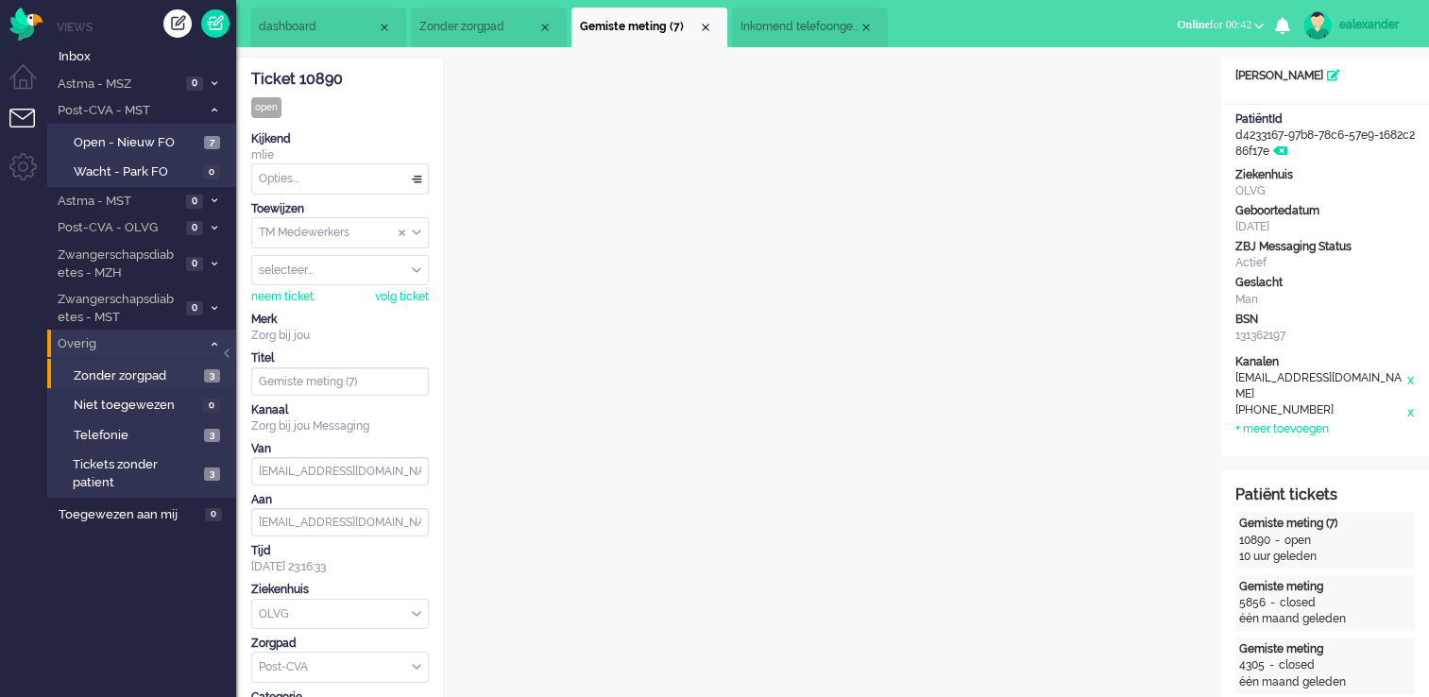
click at [817, 29] on span "Inkomend telefoongesprek" at bounding box center [800, 27] width 118 height 16
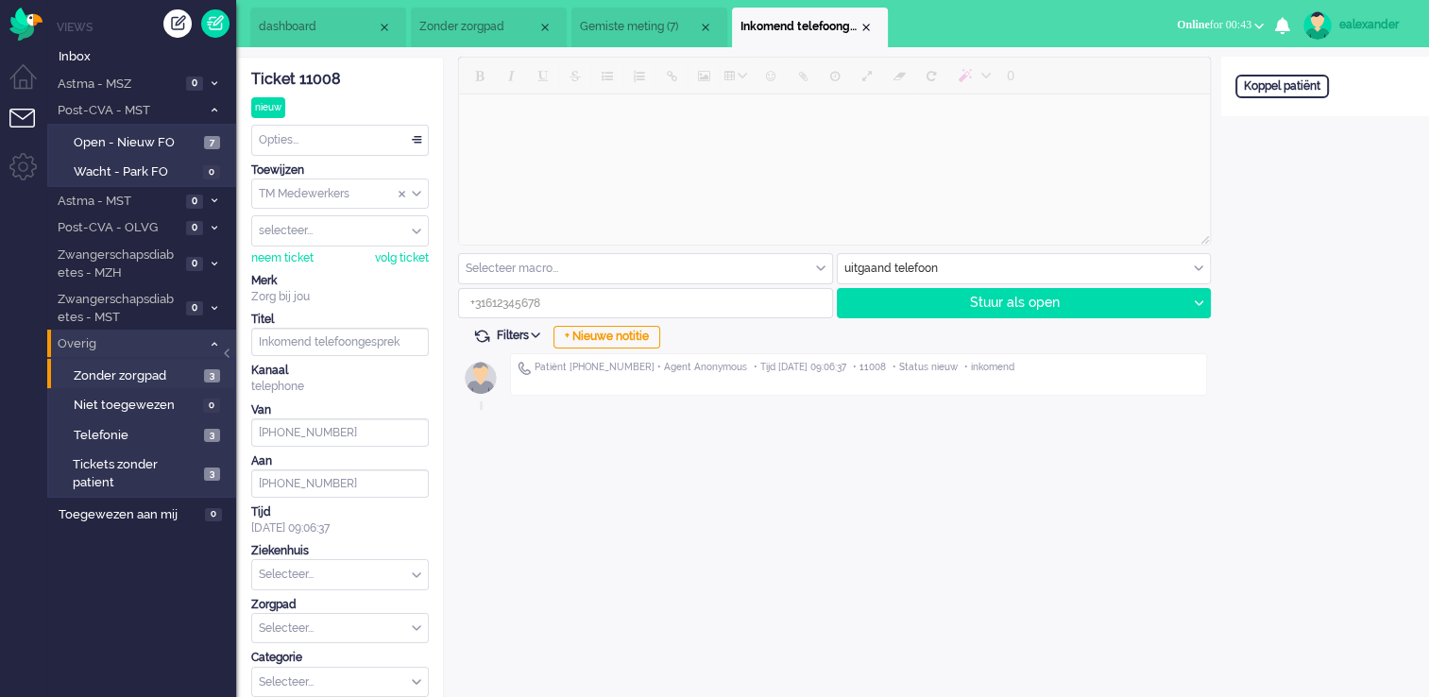
click at [1194, 269] on div "uitgaand telefoon" at bounding box center [1024, 268] width 373 height 29
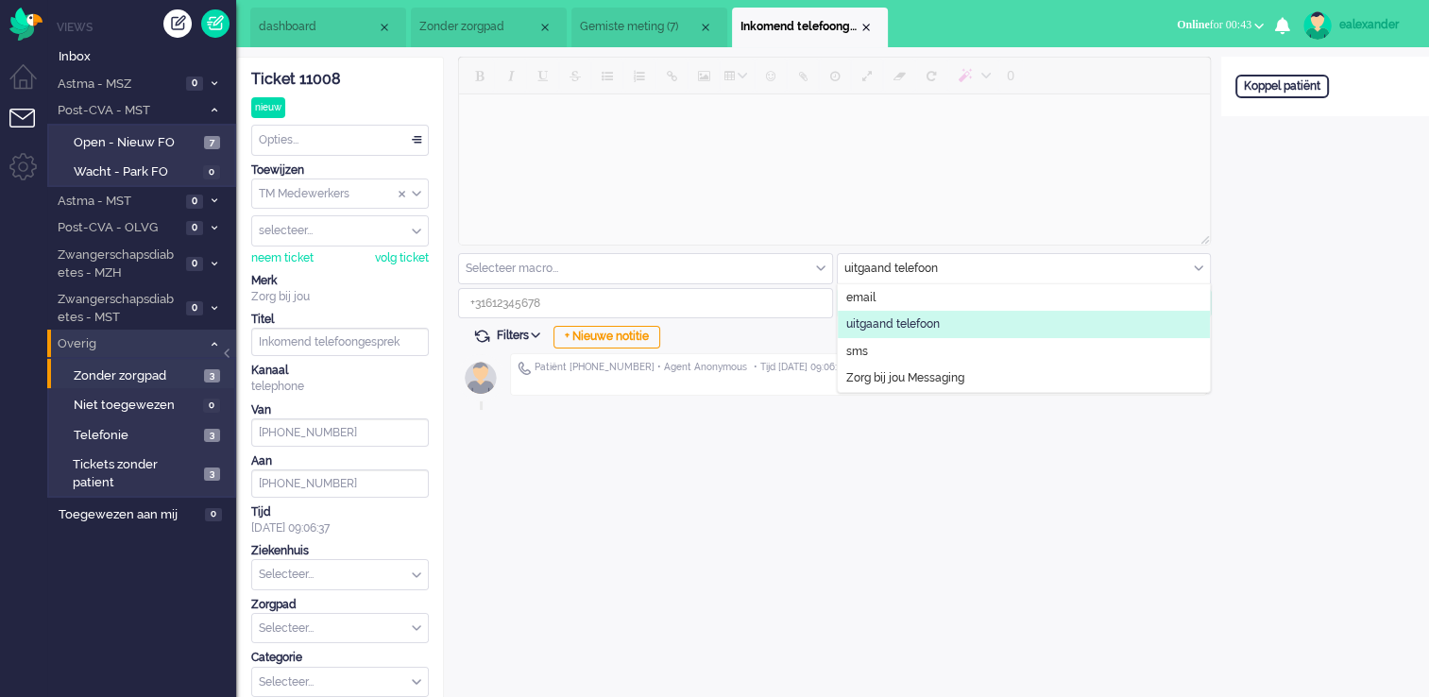
click at [970, 328] on li "uitgaand telefoon" at bounding box center [1024, 324] width 373 height 27
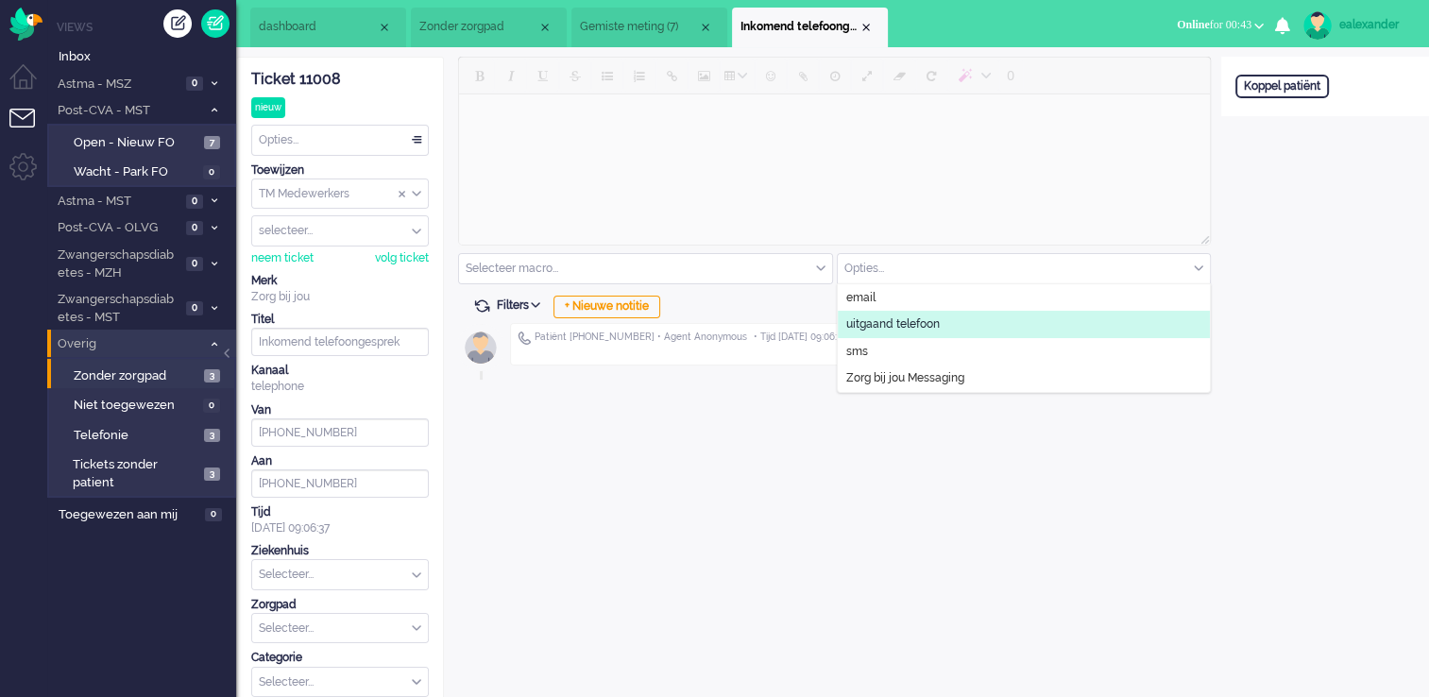
click at [1004, 322] on li "uitgaand telefoon" at bounding box center [1024, 324] width 373 height 27
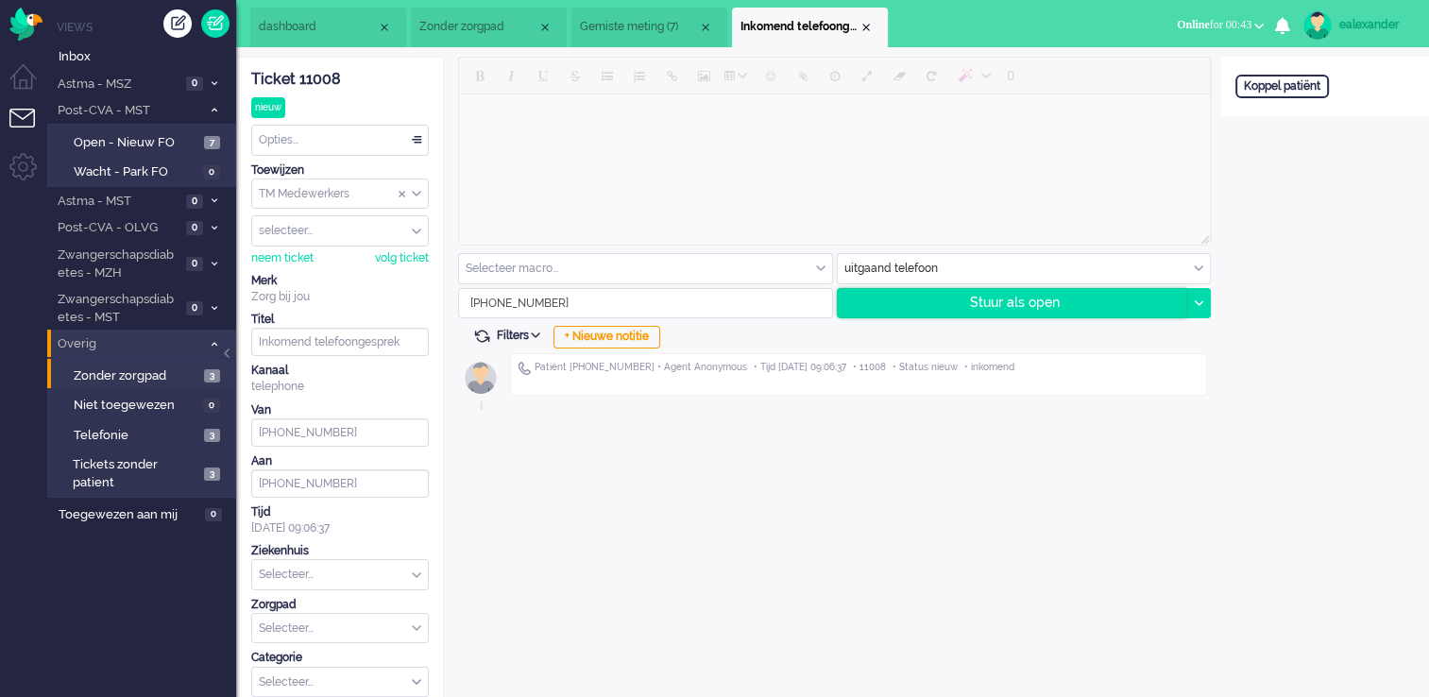
click at [1131, 312] on div "Stuur als open" at bounding box center [1013, 303] width 350 height 28
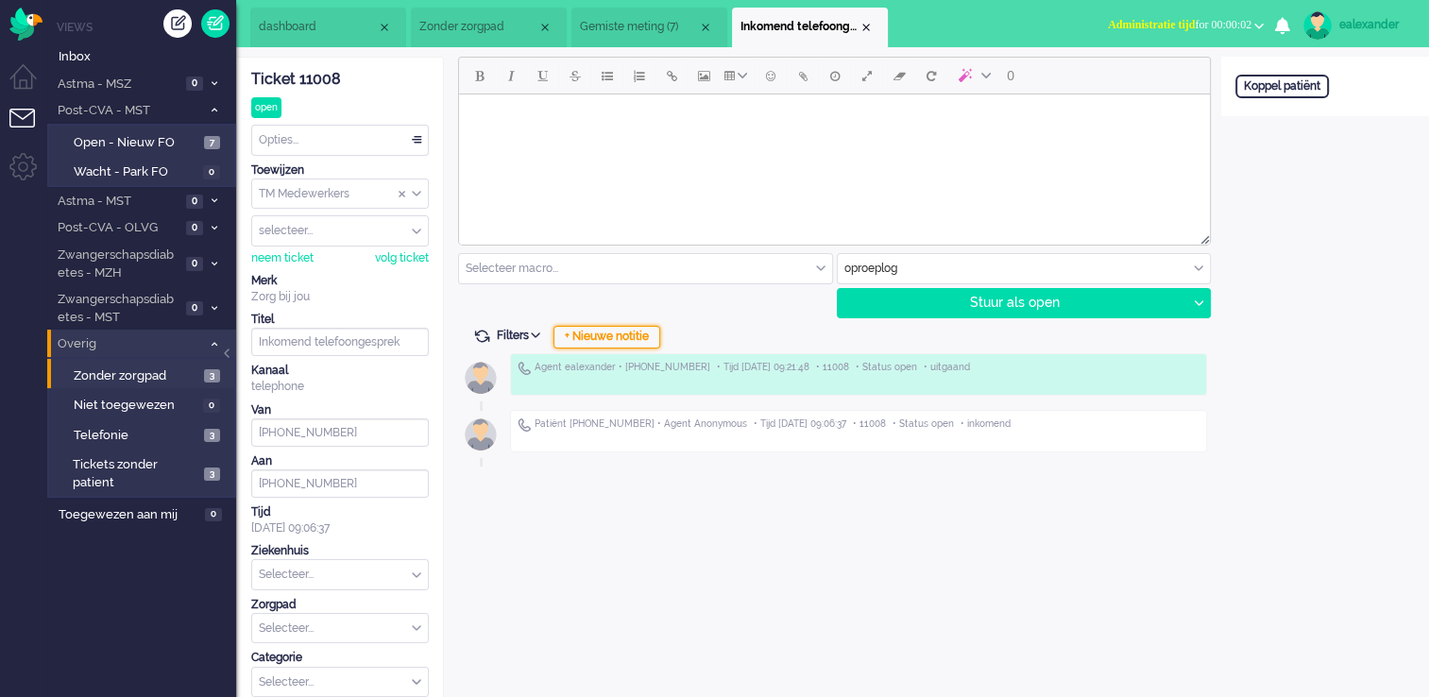
click at [586, 344] on div "+ Nieuwe notitie" at bounding box center [607, 337] width 107 height 23
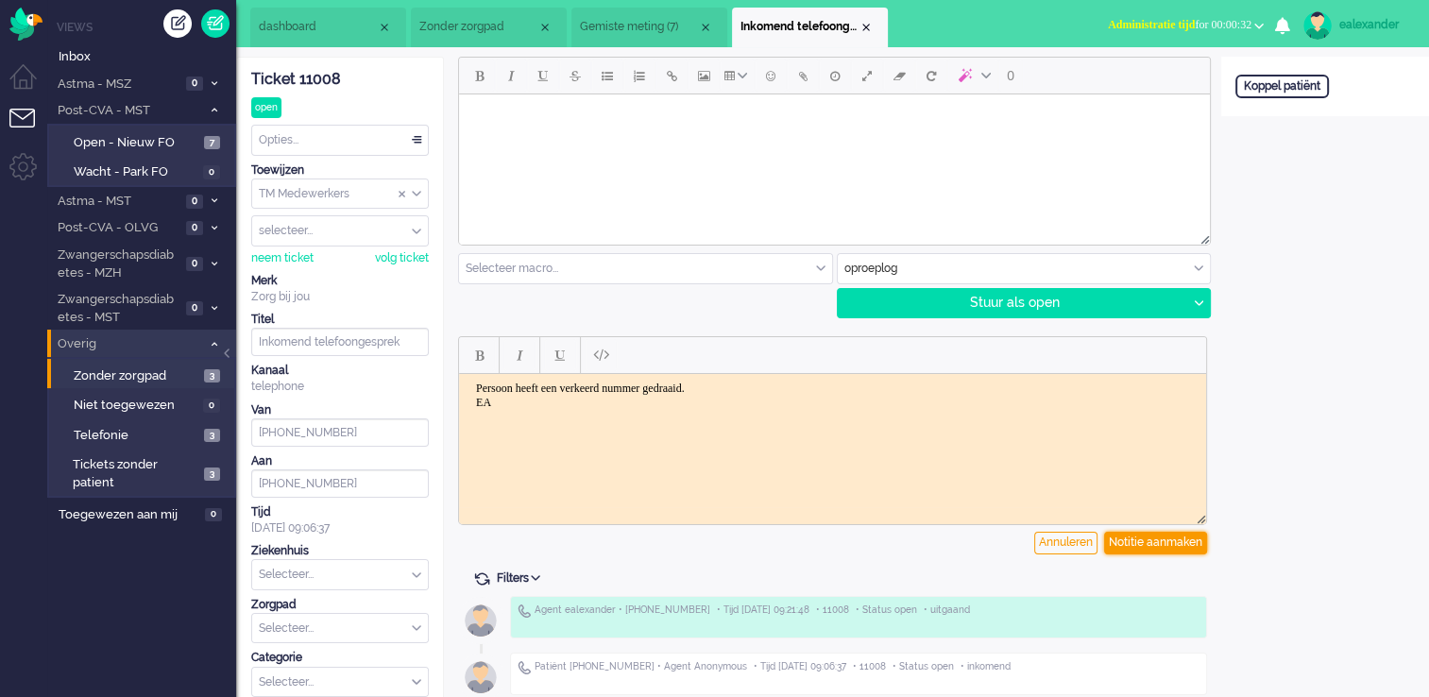
click at [1170, 536] on div "Notitie aanmaken" at bounding box center [1155, 543] width 103 height 23
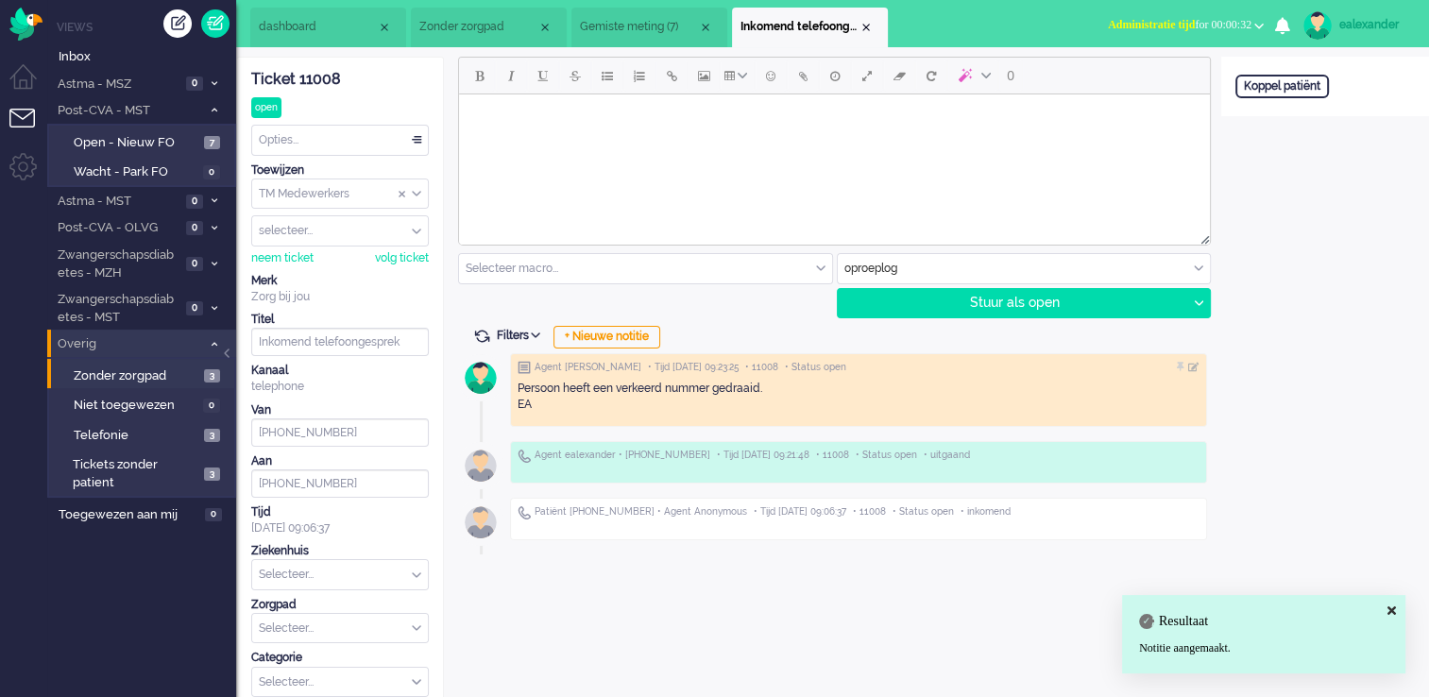
click at [405, 139] on div "Opties..." at bounding box center [340, 140] width 176 height 29
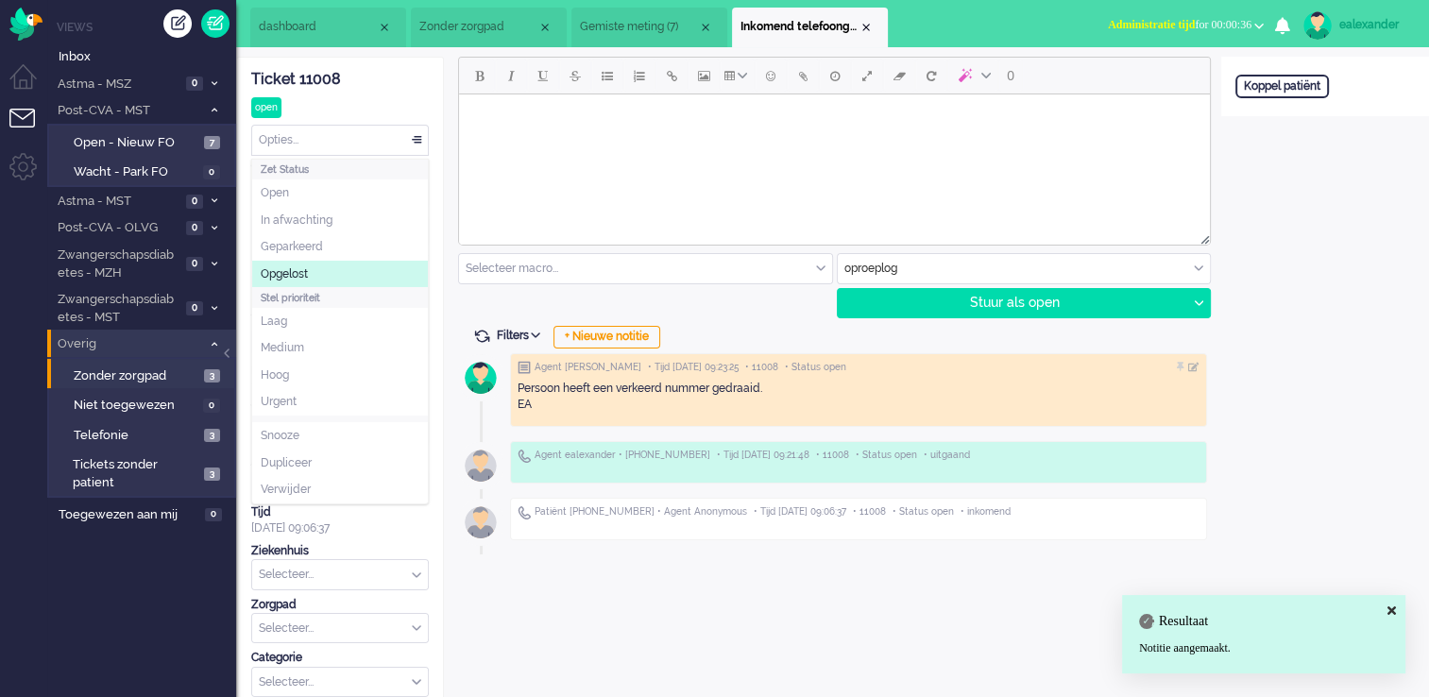
click at [321, 272] on li "Opgelost" at bounding box center [340, 274] width 176 height 27
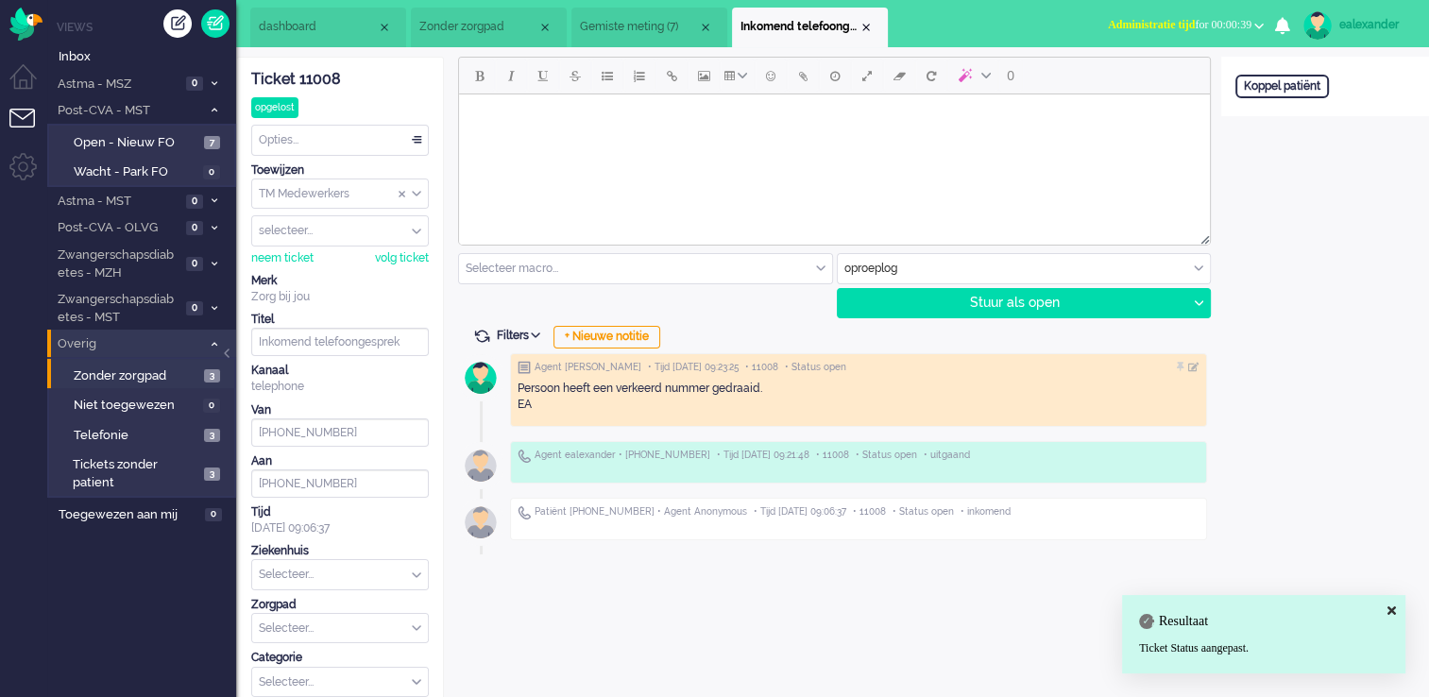
click at [863, 26] on div "Close tab" at bounding box center [866, 27] width 15 height 15
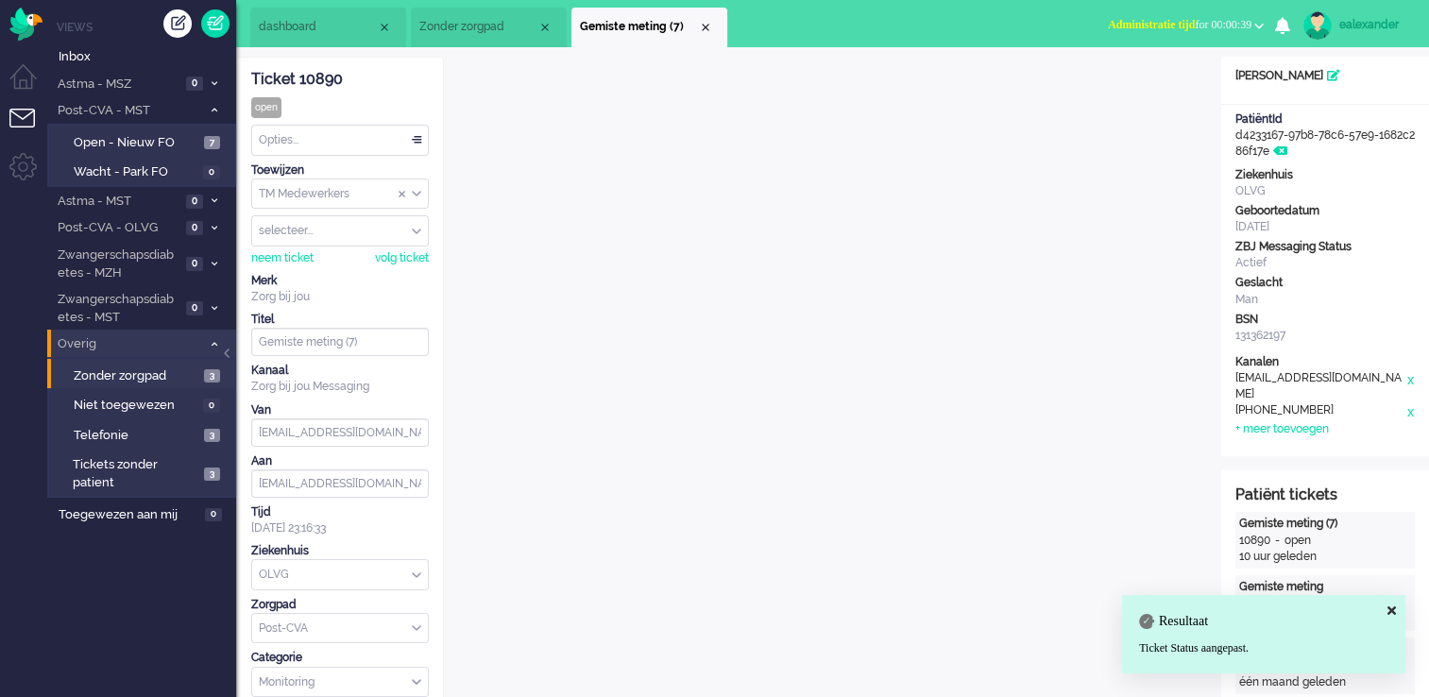
click at [1208, 27] on span "Administratie tijd for 00:00:39" at bounding box center [1180, 24] width 144 height 13
click at [1153, 83] on label "Online" at bounding box center [1185, 85] width 149 height 16
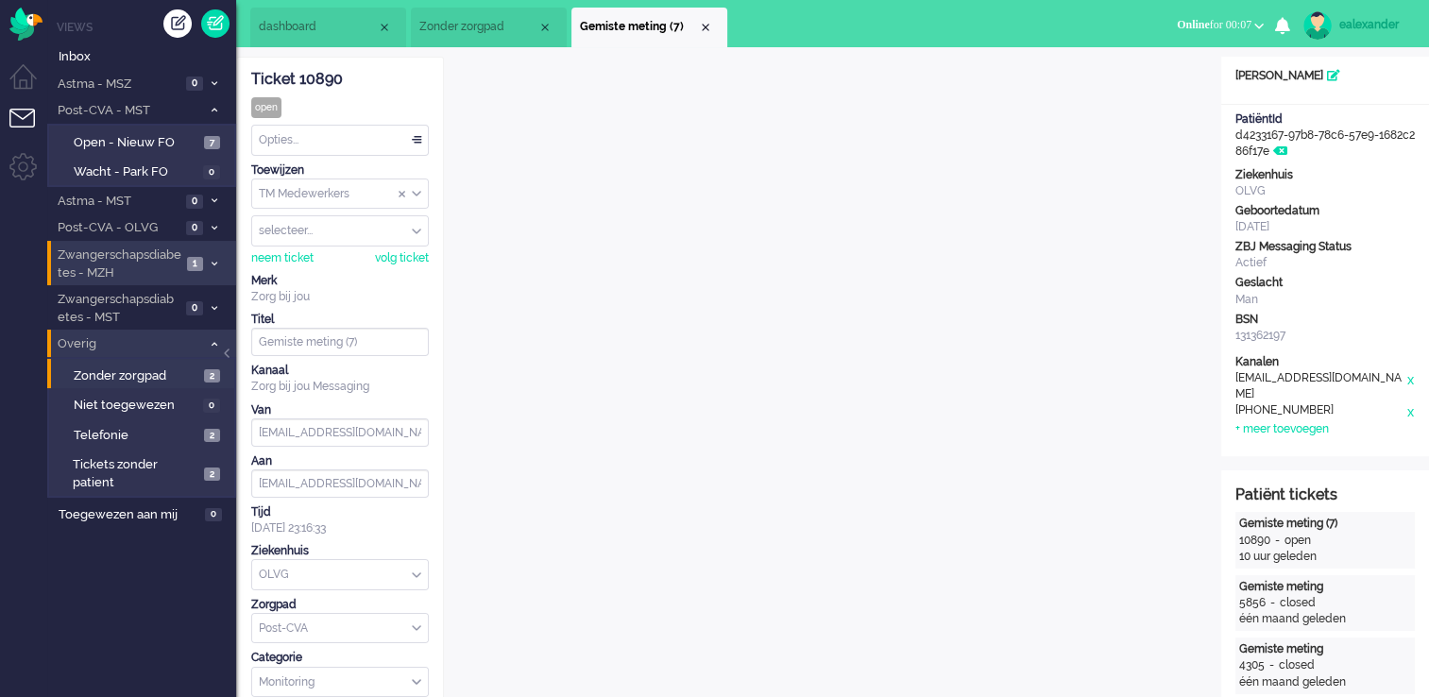
click at [144, 253] on span "Zwangerschapsdiabetes - MZH" at bounding box center [118, 264] width 127 height 35
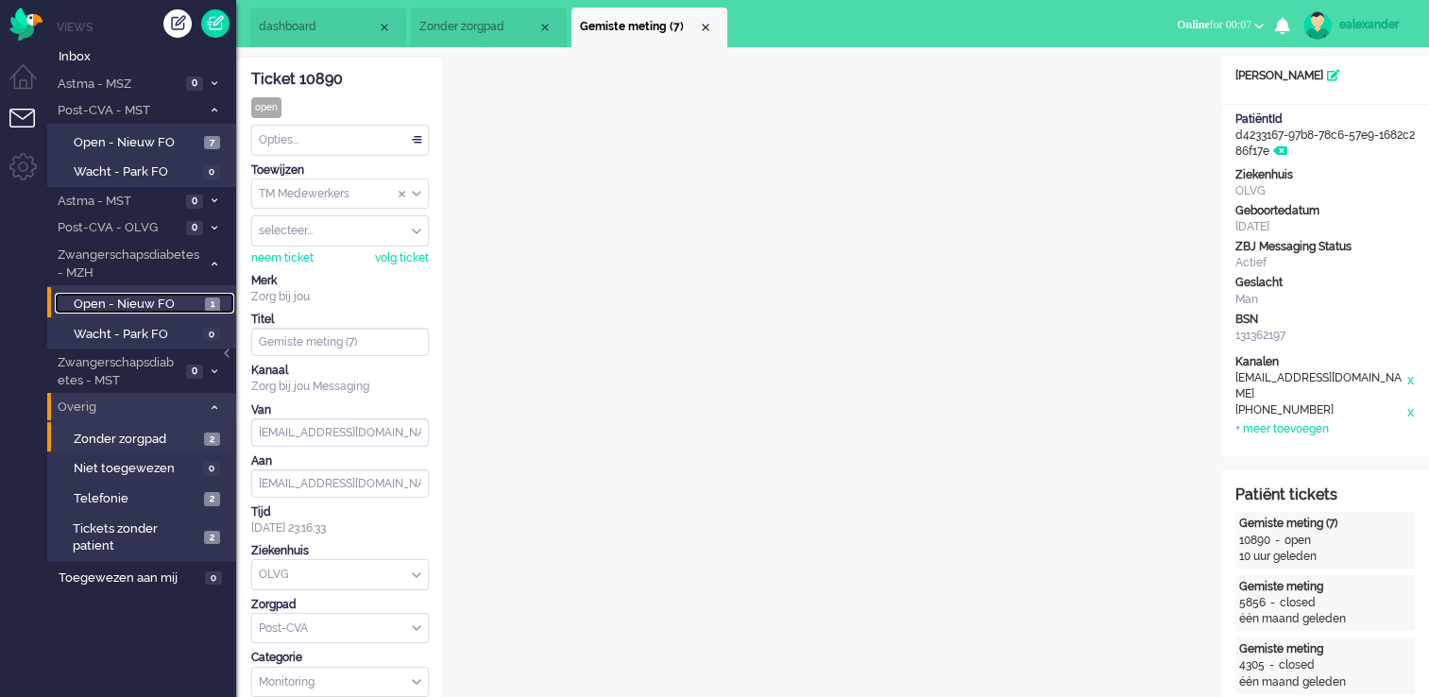
click at [171, 308] on span "Open - Nieuw FO" at bounding box center [137, 305] width 127 height 18
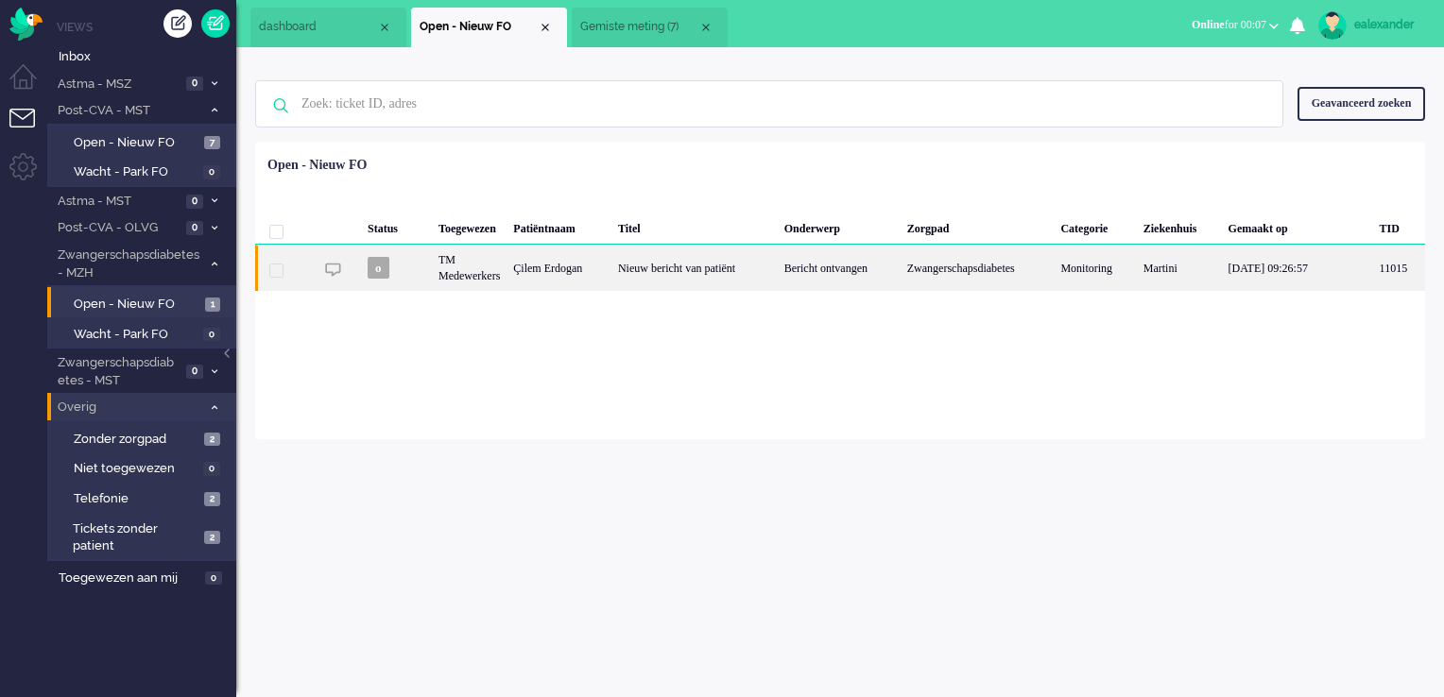
click at [778, 273] on div "Nieuw bericht van patiënt" at bounding box center [694, 268] width 166 height 46
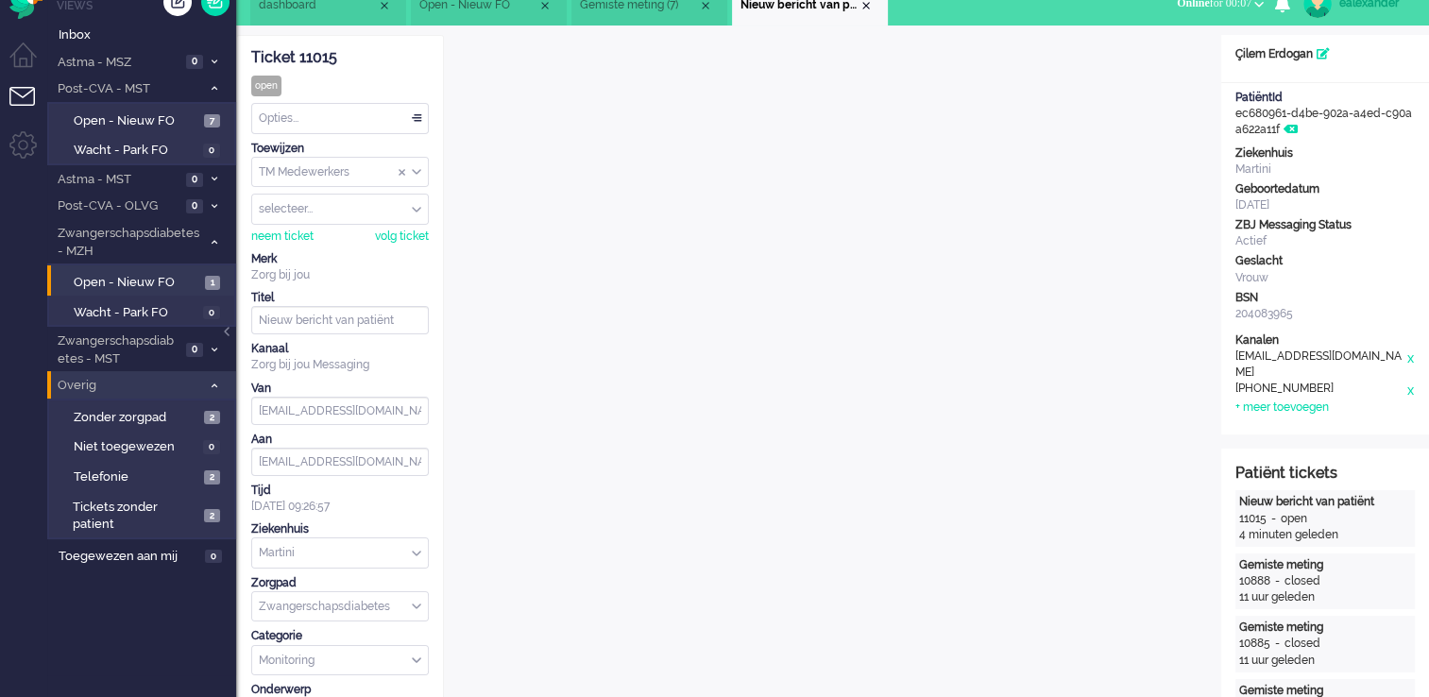
scroll to position [20, 0]
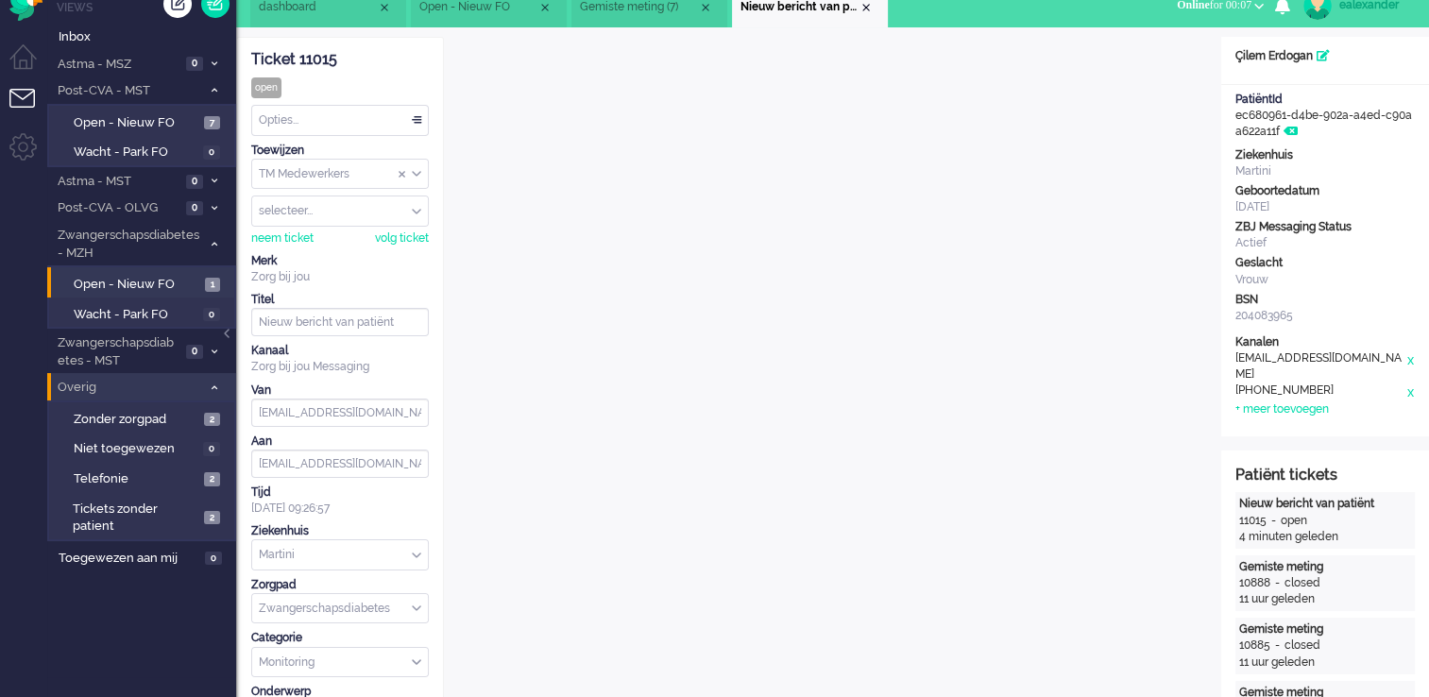
click at [419, 173] on div "TM Medewerkers" at bounding box center [340, 174] width 176 height 29
click at [401, 228] on li "TM Verpleegkundigen" at bounding box center [340, 229] width 176 height 27
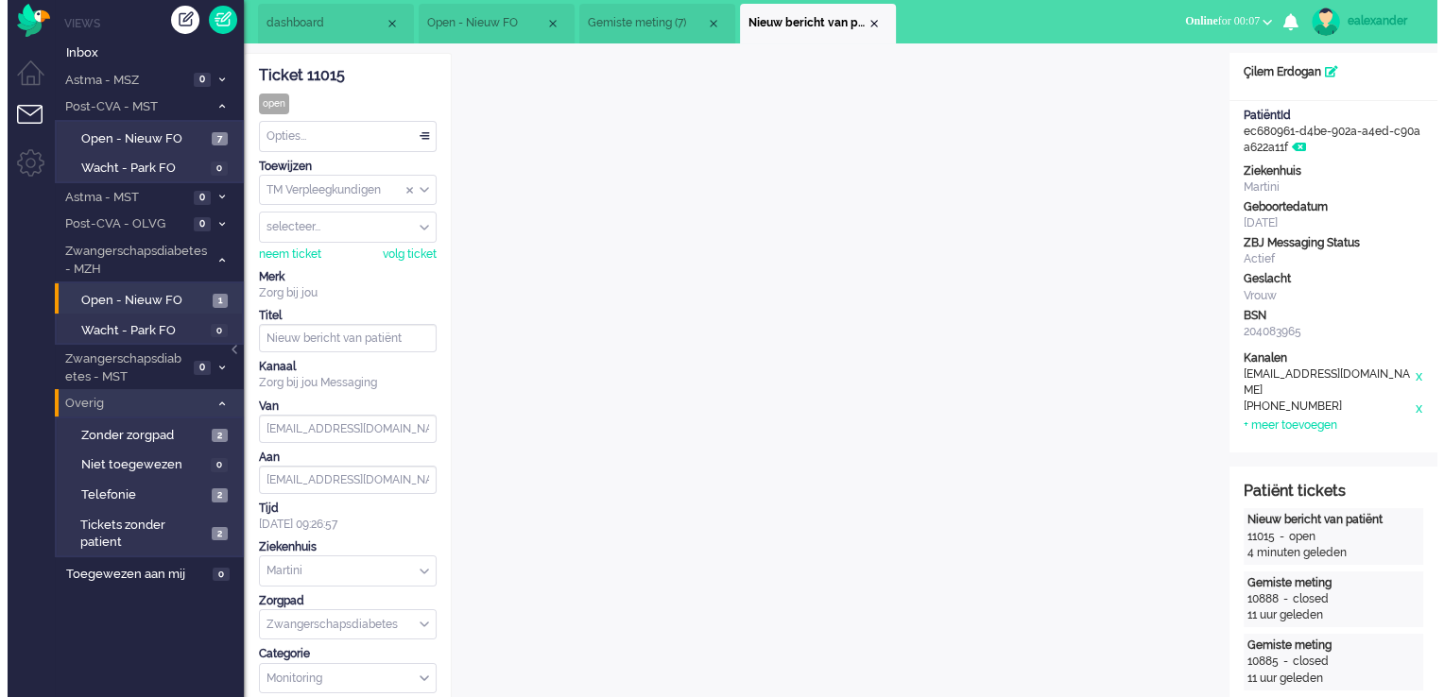
scroll to position [0, 0]
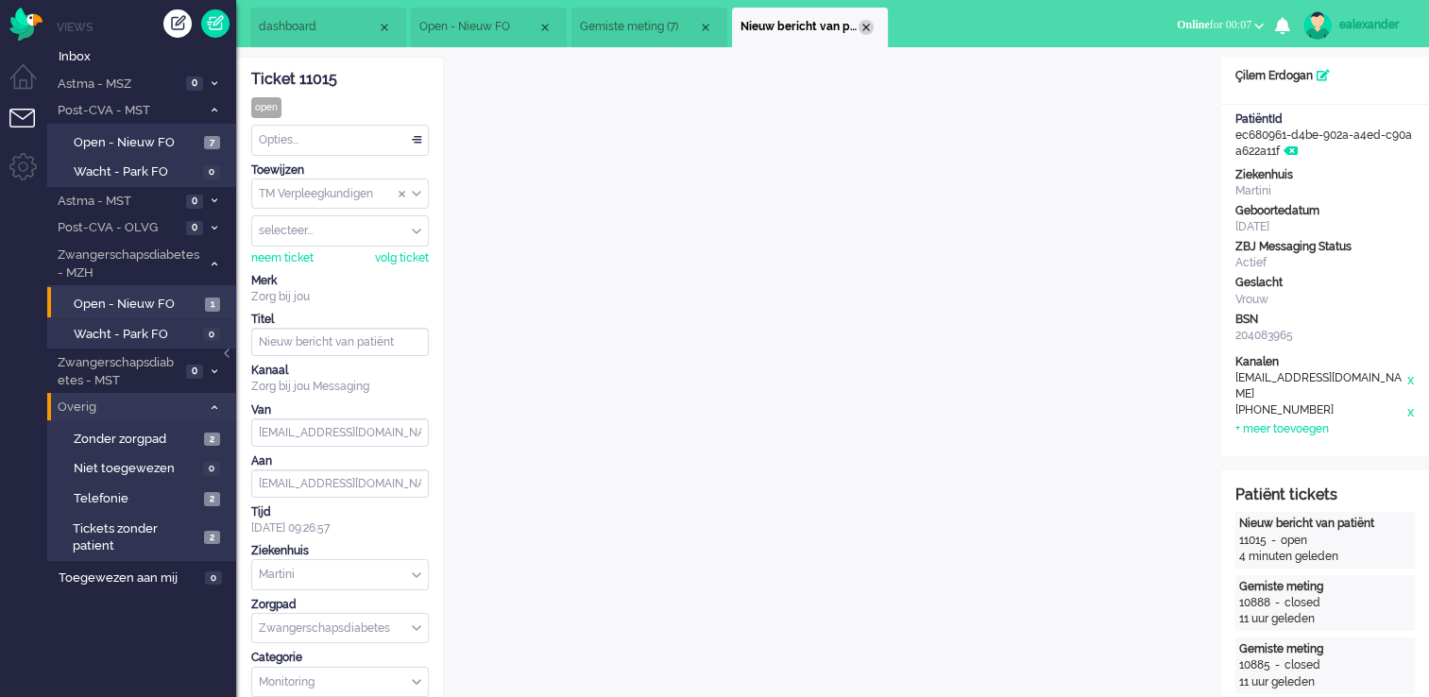
click at [863, 24] on div "Close tab" at bounding box center [866, 27] width 15 height 15
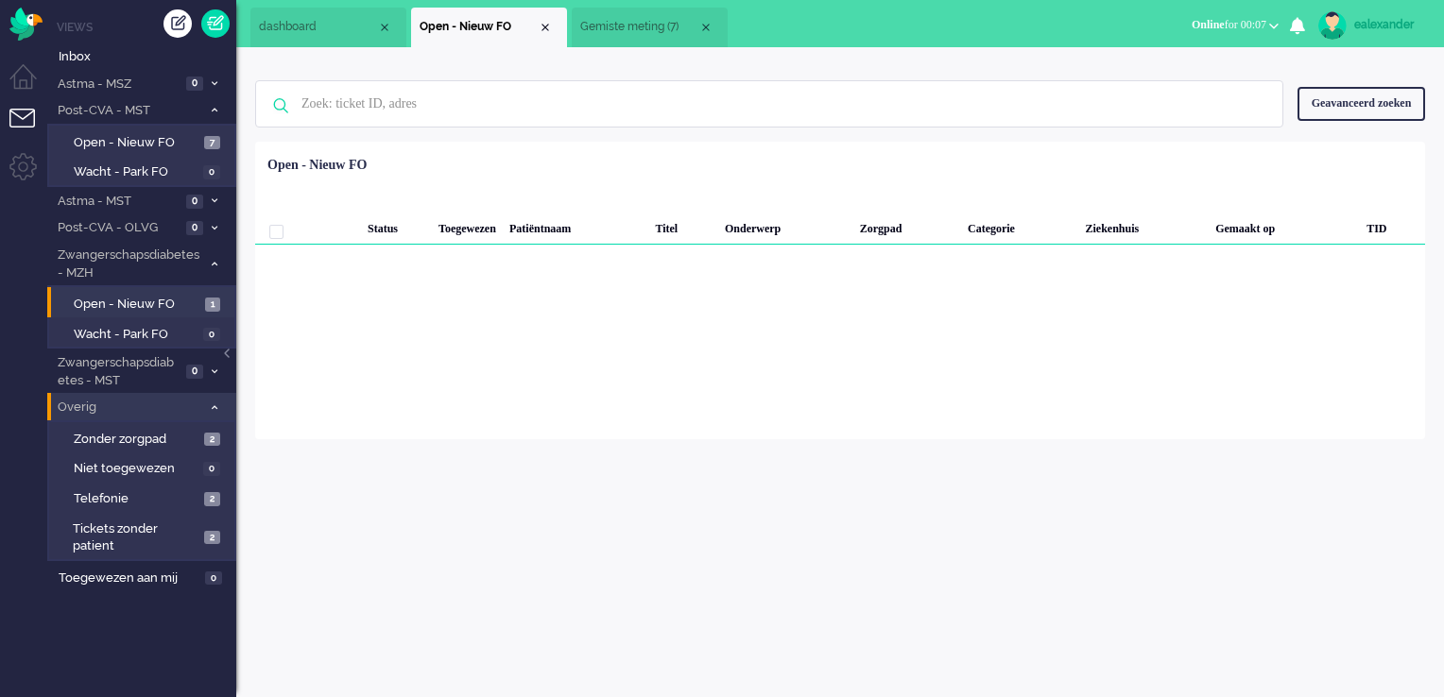
click at [617, 24] on span "Gemiste meting (7)" at bounding box center [639, 27] width 118 height 16
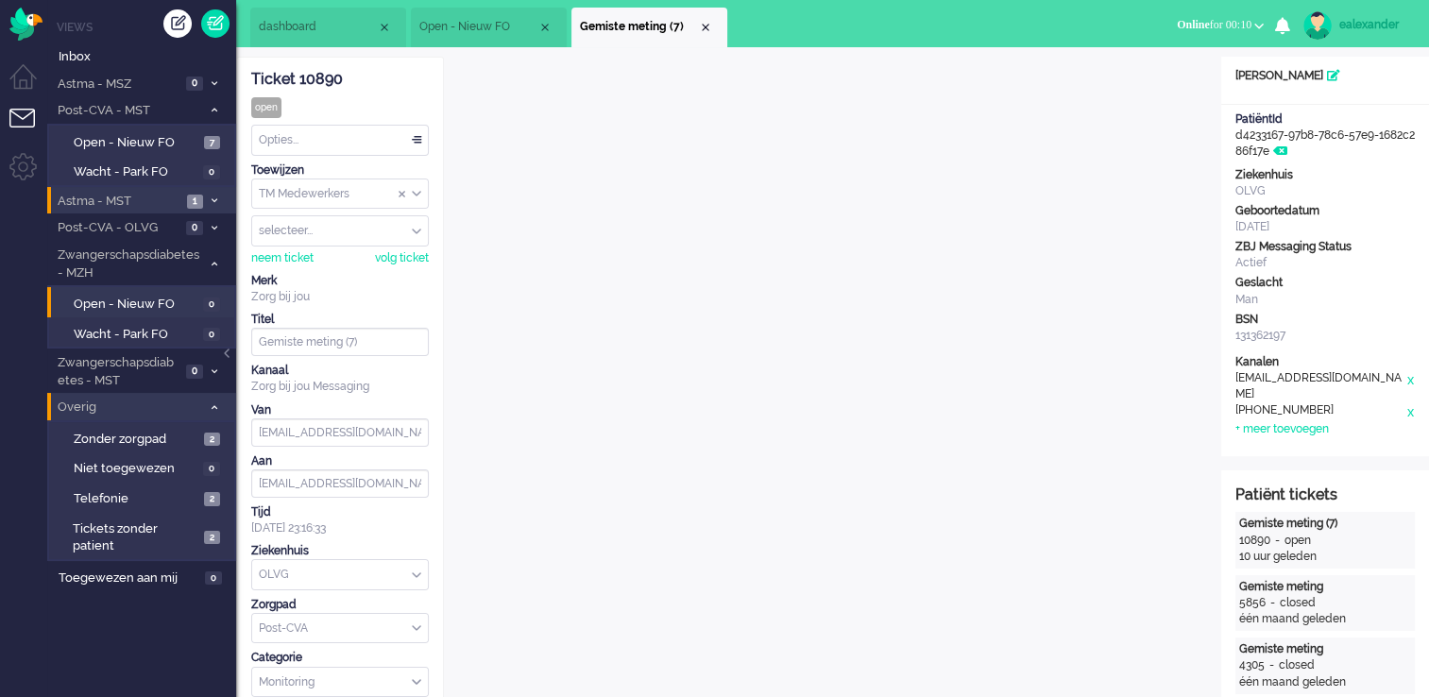
click at [209, 204] on span at bounding box center [214, 202] width 14 height 10
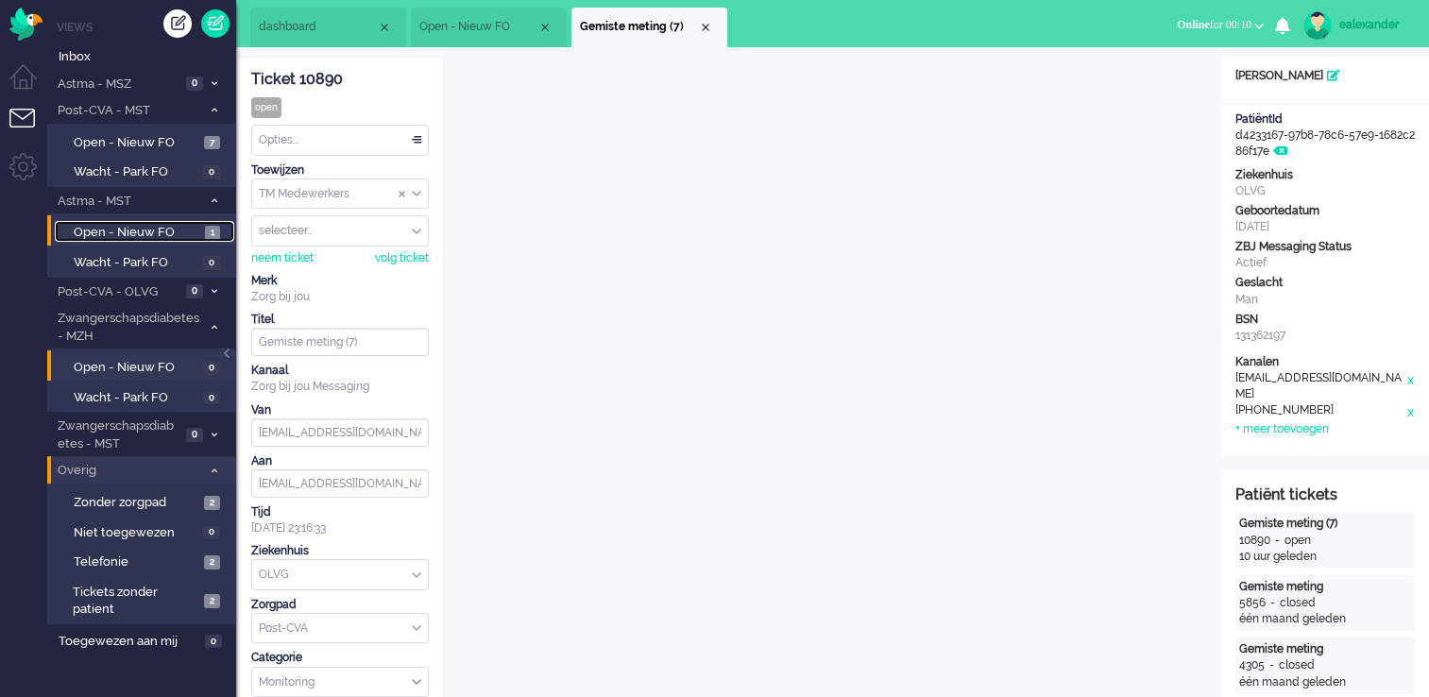
click at [215, 234] on span "1" at bounding box center [212, 233] width 15 height 14
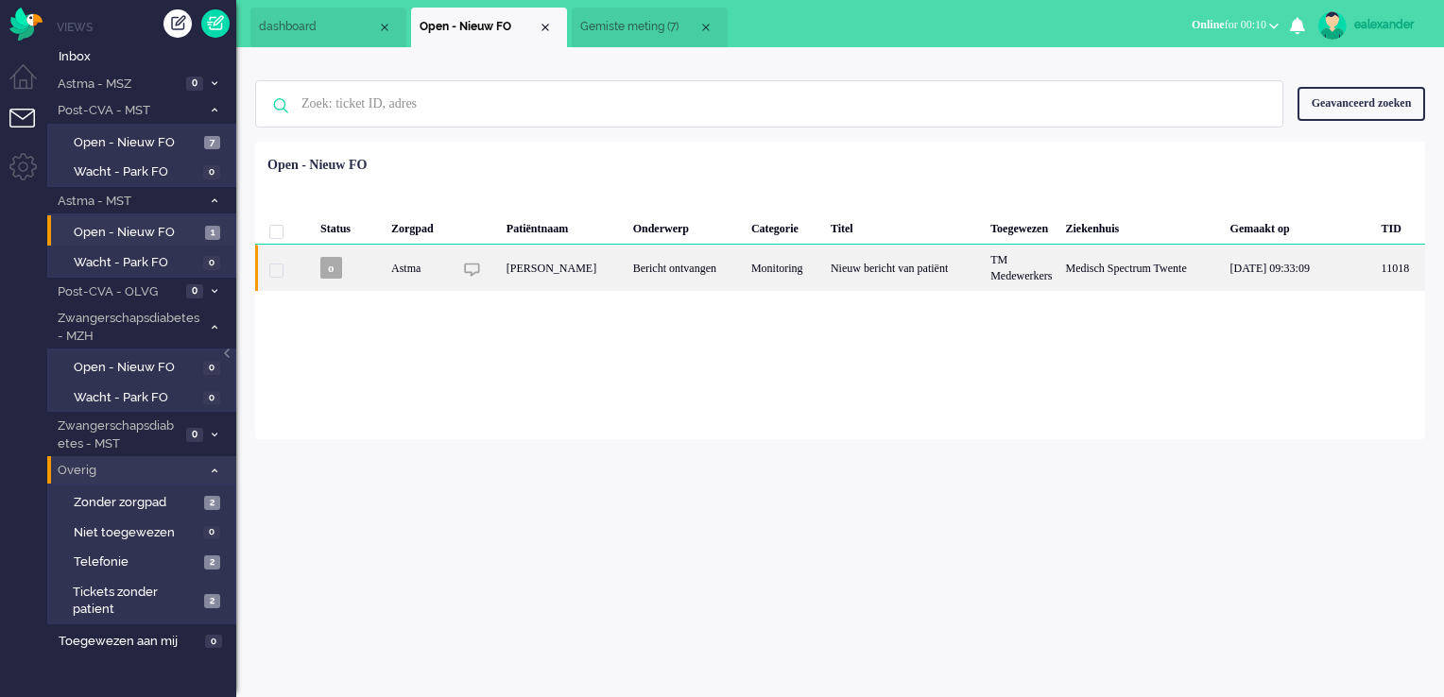
click at [787, 270] on div "Monitoring" at bounding box center [783, 268] width 79 height 46
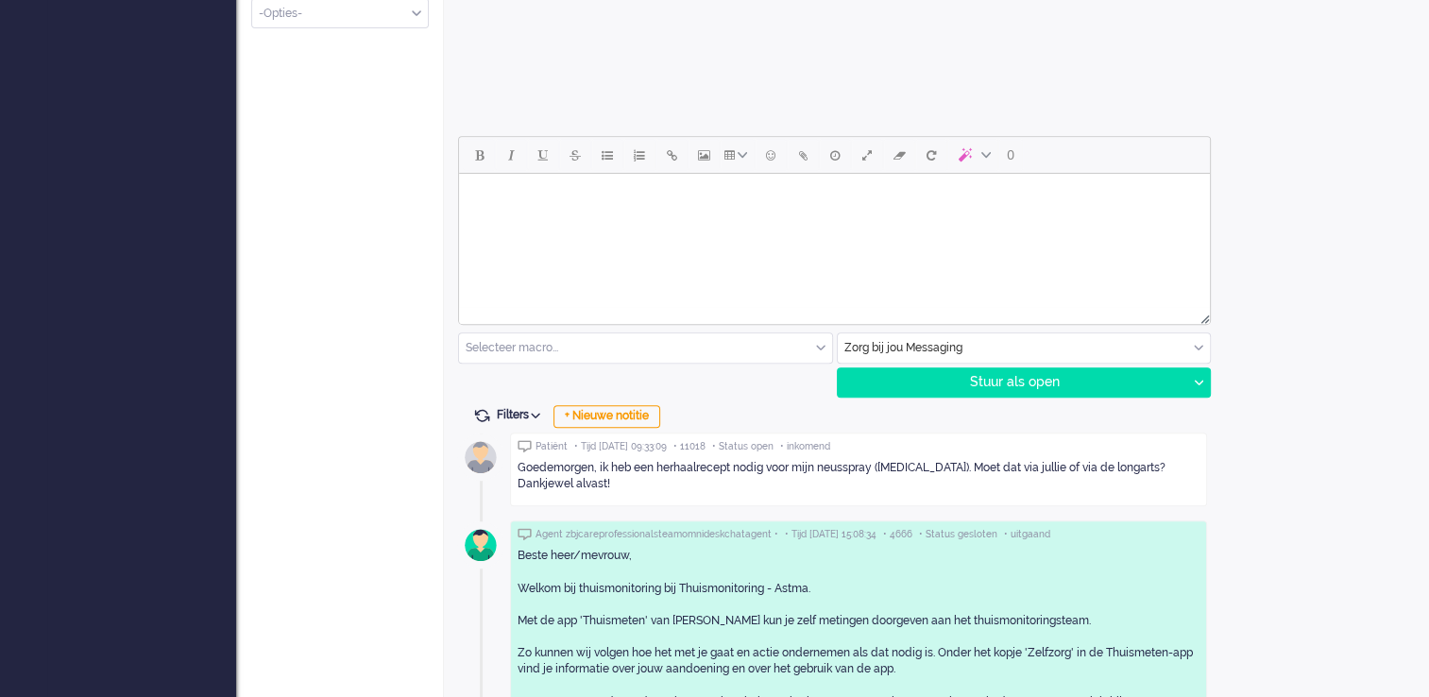
scroll to position [587, 0]
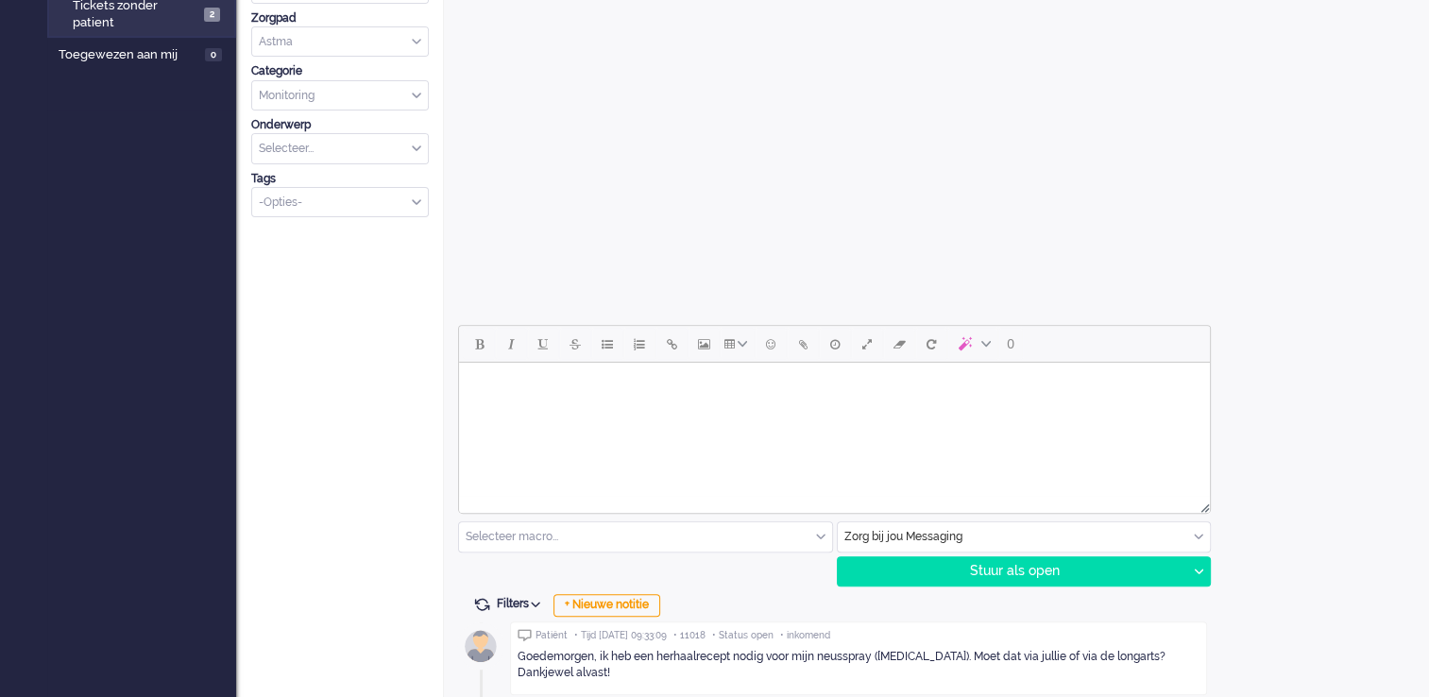
click at [915, 411] on html at bounding box center [834, 387] width 751 height 48
click at [647, 424] on body "Goedemorgen, Bedankt voor u bericht." at bounding box center [835, 408] width 736 height 76
click at [659, 394] on body "Goedemorgen, Bedankt voor u bericht." at bounding box center [835, 408] width 736 height 76
click at [622, 413] on body "Goedemorgen, Bedankt voor u bericht." at bounding box center [835, 408] width 736 height 76
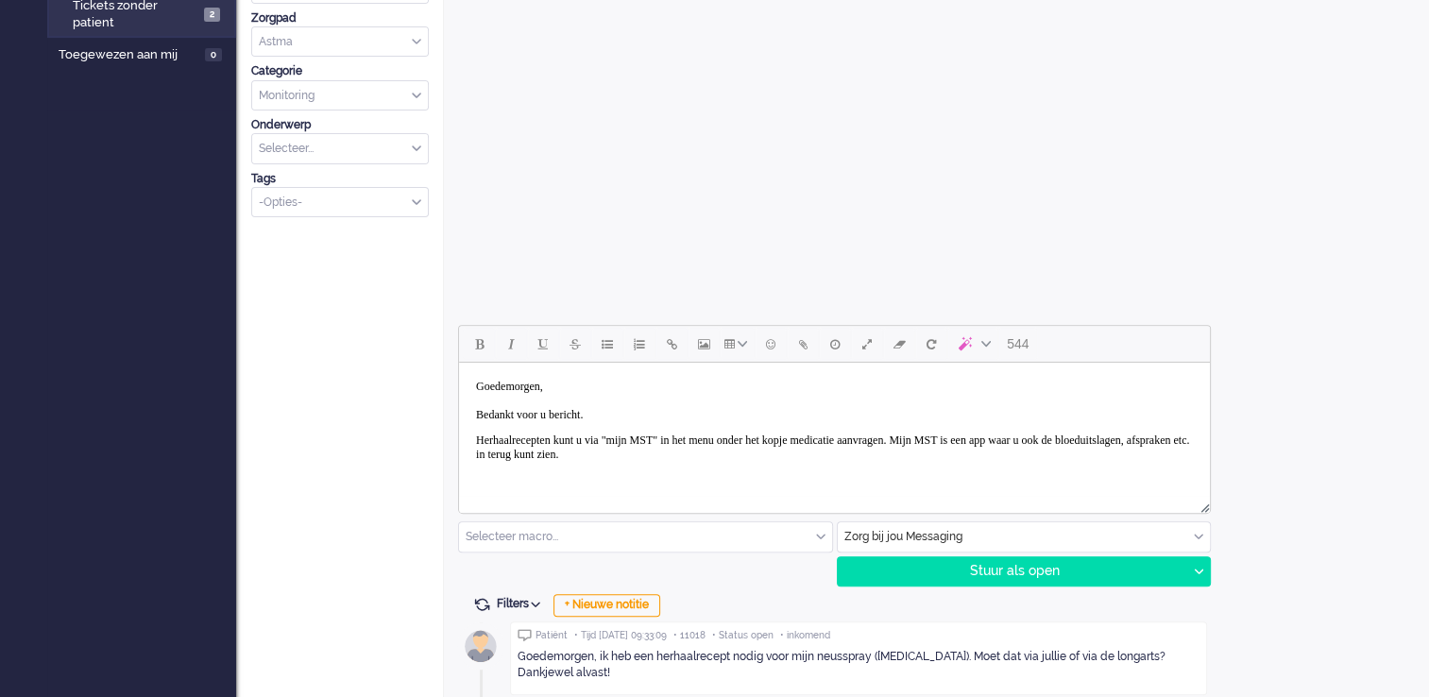
scroll to position [492, 0]
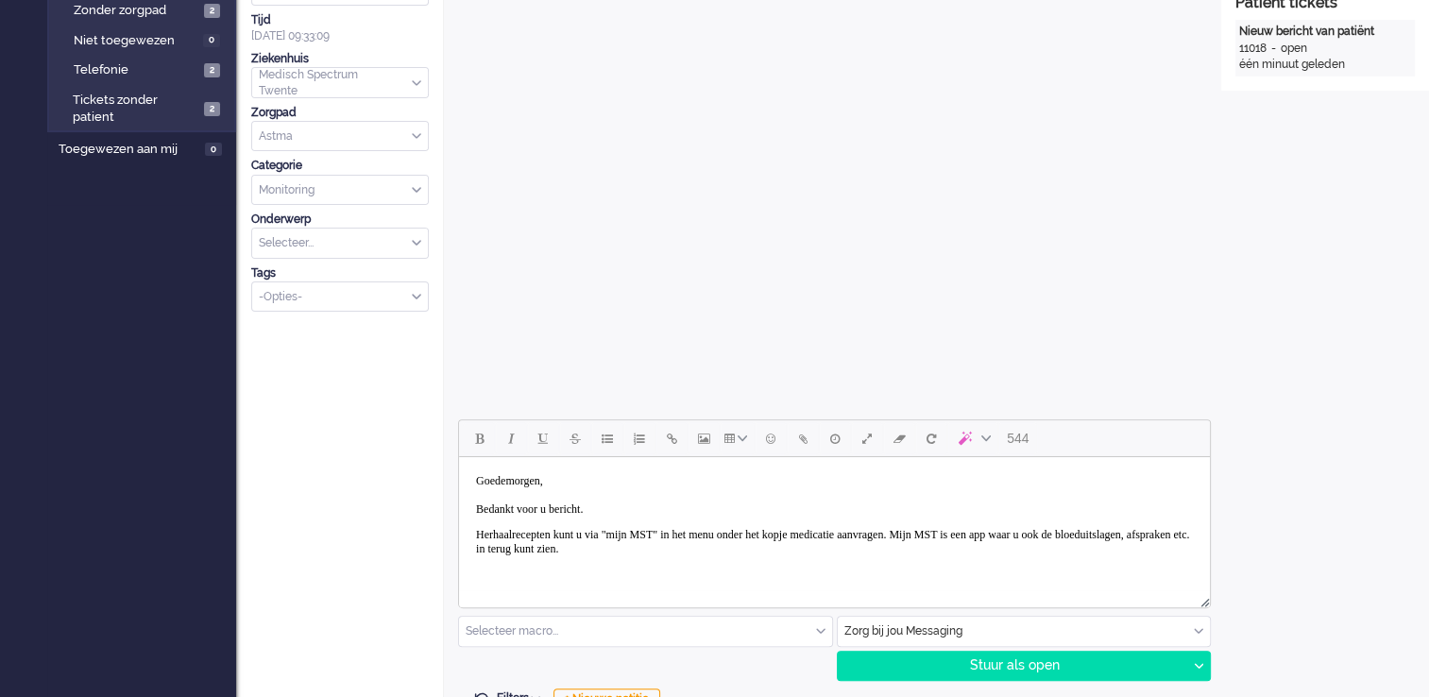
drag, startPoint x: 478, startPoint y: 538, endPoint x: 578, endPoint y: 517, distance: 102.3
click at [478, 536] on span "Herhaalrecepten kunt u via "mijn MST" in het menu onder het kopje medicatie aan…" at bounding box center [832, 541] width 713 height 27
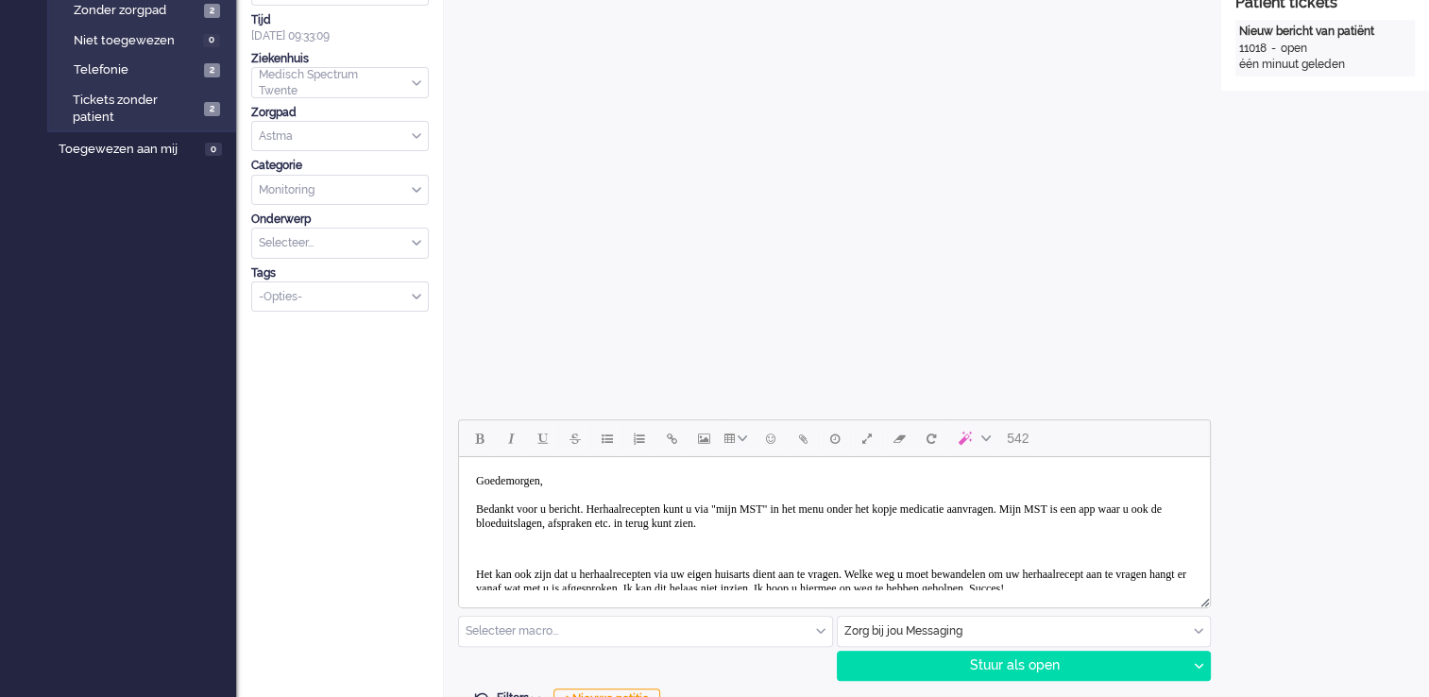
click at [485, 554] on body "Goedemorgen, Bedankt voor u bericht. Herhaalrecepten kunt u via "mijn MST" in h…" at bounding box center [835, 606] width 736 height 282
click at [467, 550] on body "Goedemorgen, Bedankt voor u bericht. Herhaalrecepten kunt u via "mijn MST" in h…" at bounding box center [835, 606] width 736 height 282
click at [480, 554] on body "Goedemorgen, Bedankt voor u bericht. Herhaalrecepten kunt u via "mijn MST" in h…" at bounding box center [835, 606] width 736 height 282
click at [483, 537] on body "Goedemorgen, Bedankt voor u bericht. Herhaalrecepten kunt u via "mijn MST" in h…" at bounding box center [835, 606] width 736 height 282
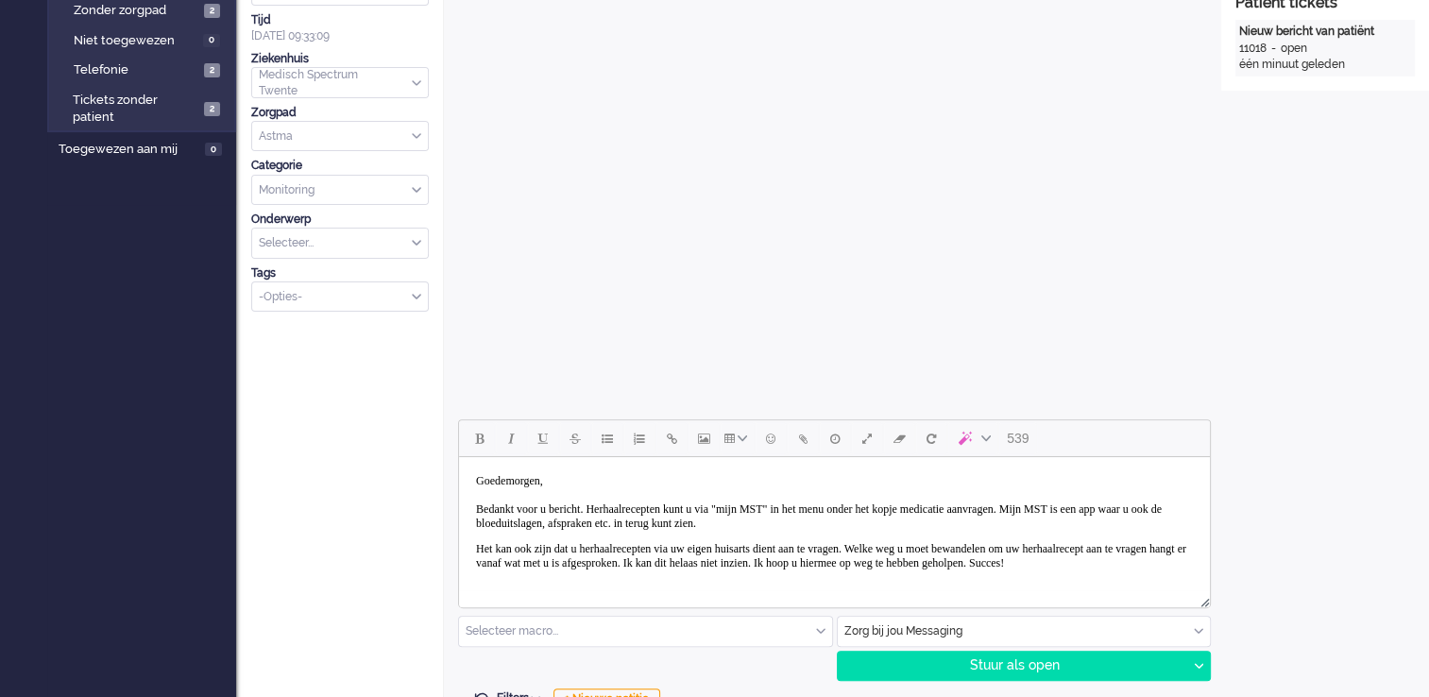
scroll to position [94, 0]
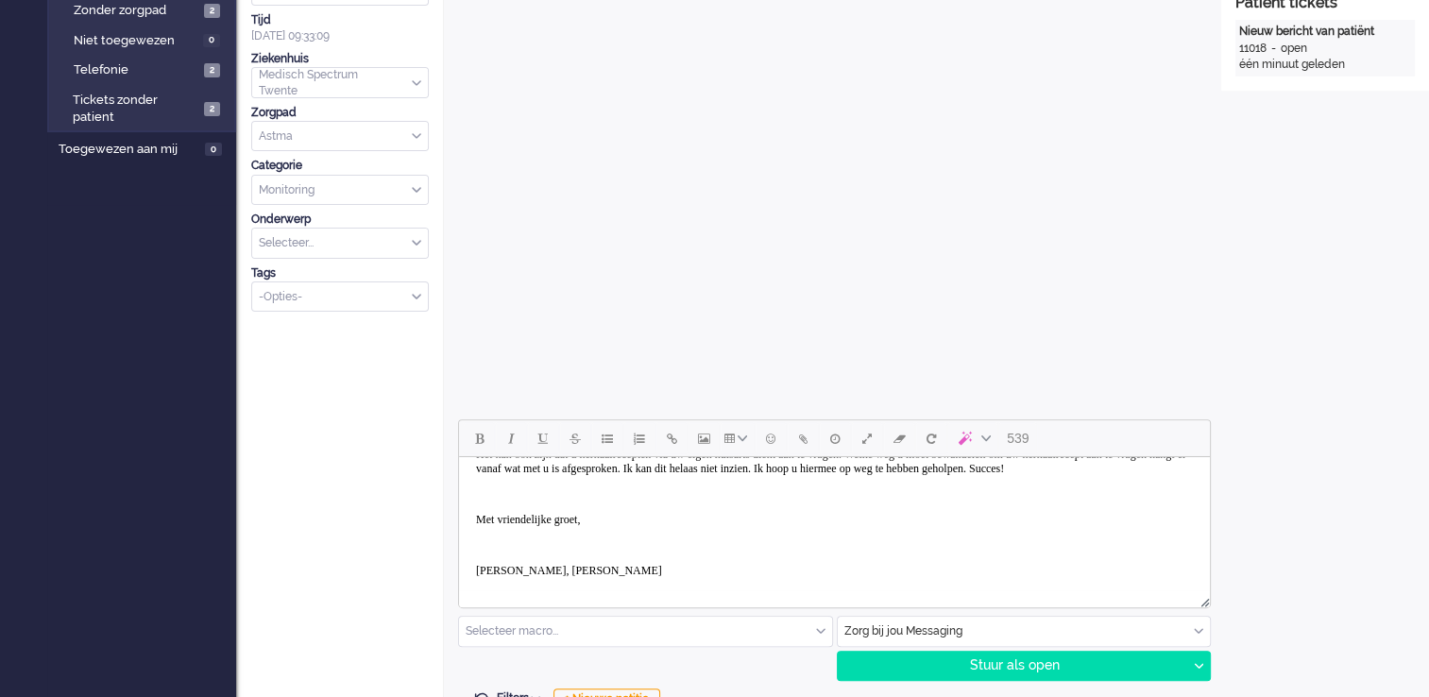
click at [542, 502] on p "Rich Text Area. Press ALT-0 for help." at bounding box center [834, 494] width 717 height 14
click at [489, 527] on p "Rich Text Area. Press ALT-0 for help." at bounding box center [834, 520] width 717 height 14
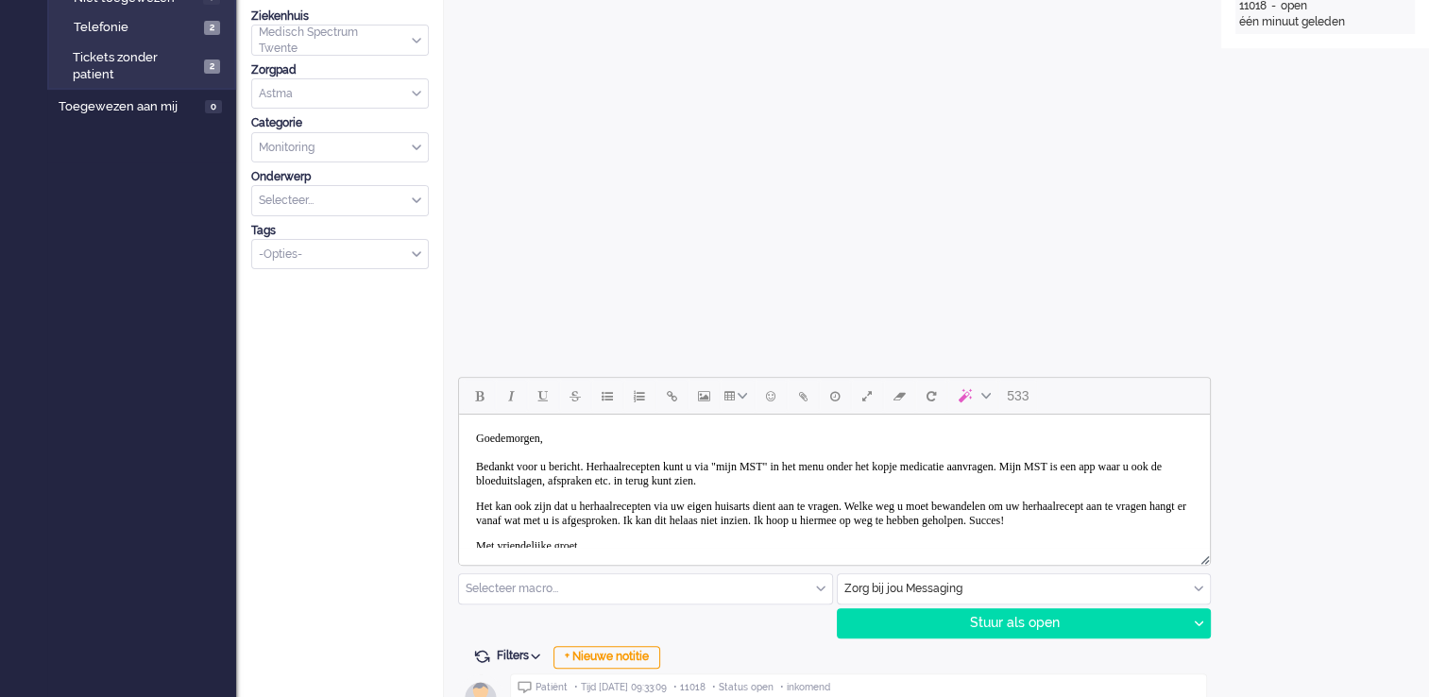
scroll to position [587, 0]
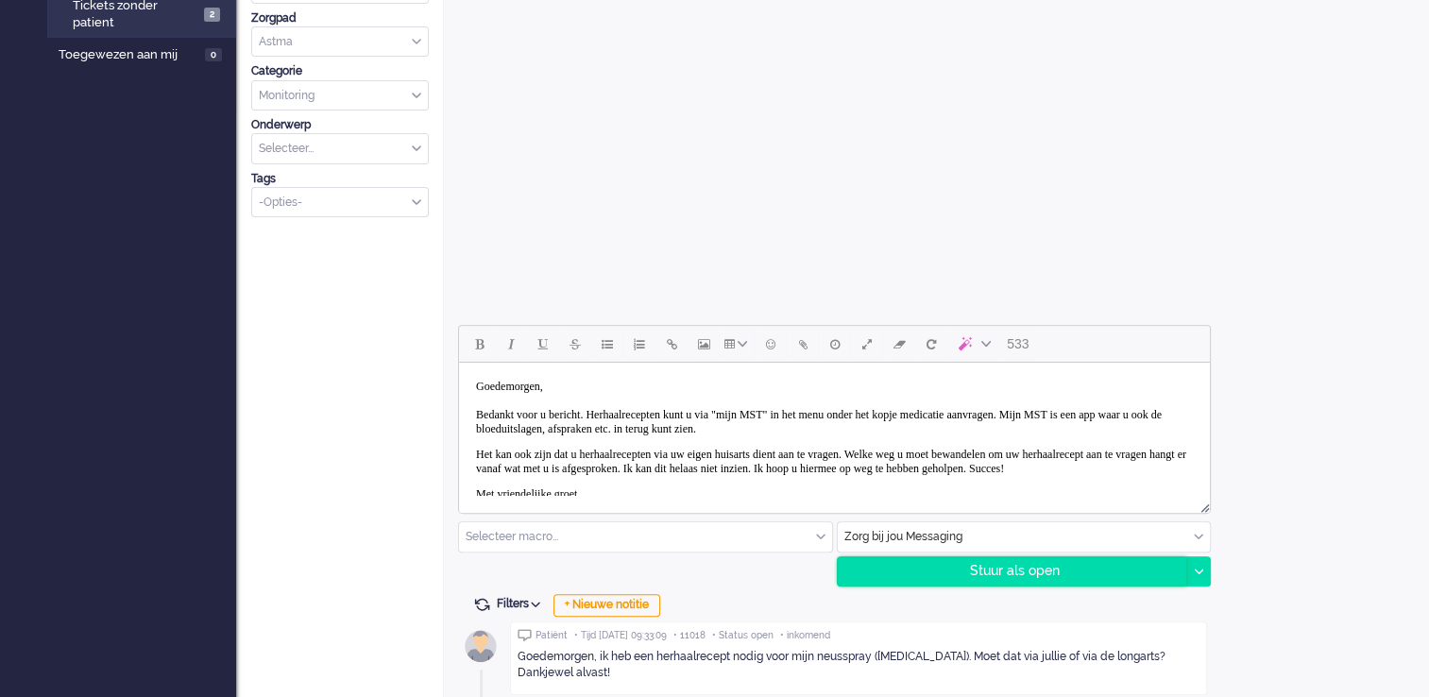
click at [1032, 573] on div "Stuur als open" at bounding box center [1013, 571] width 350 height 28
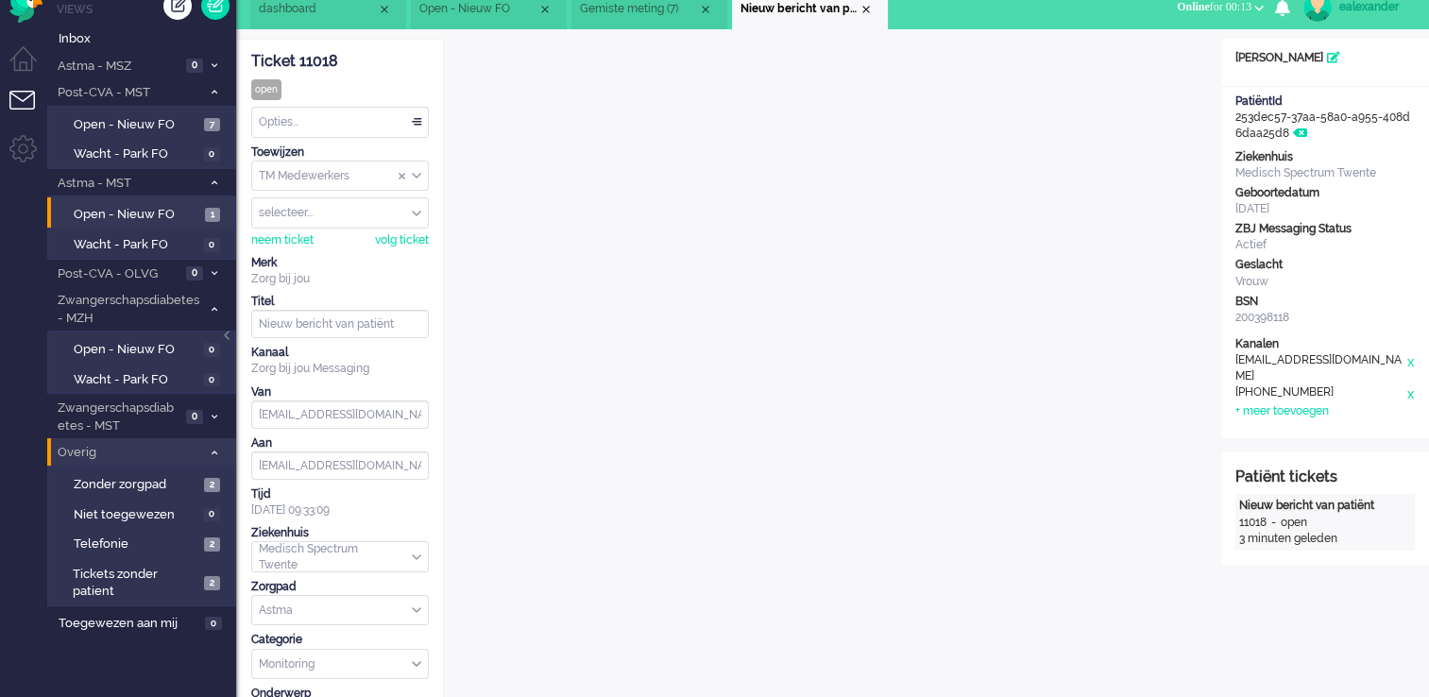
scroll to position [0, 0]
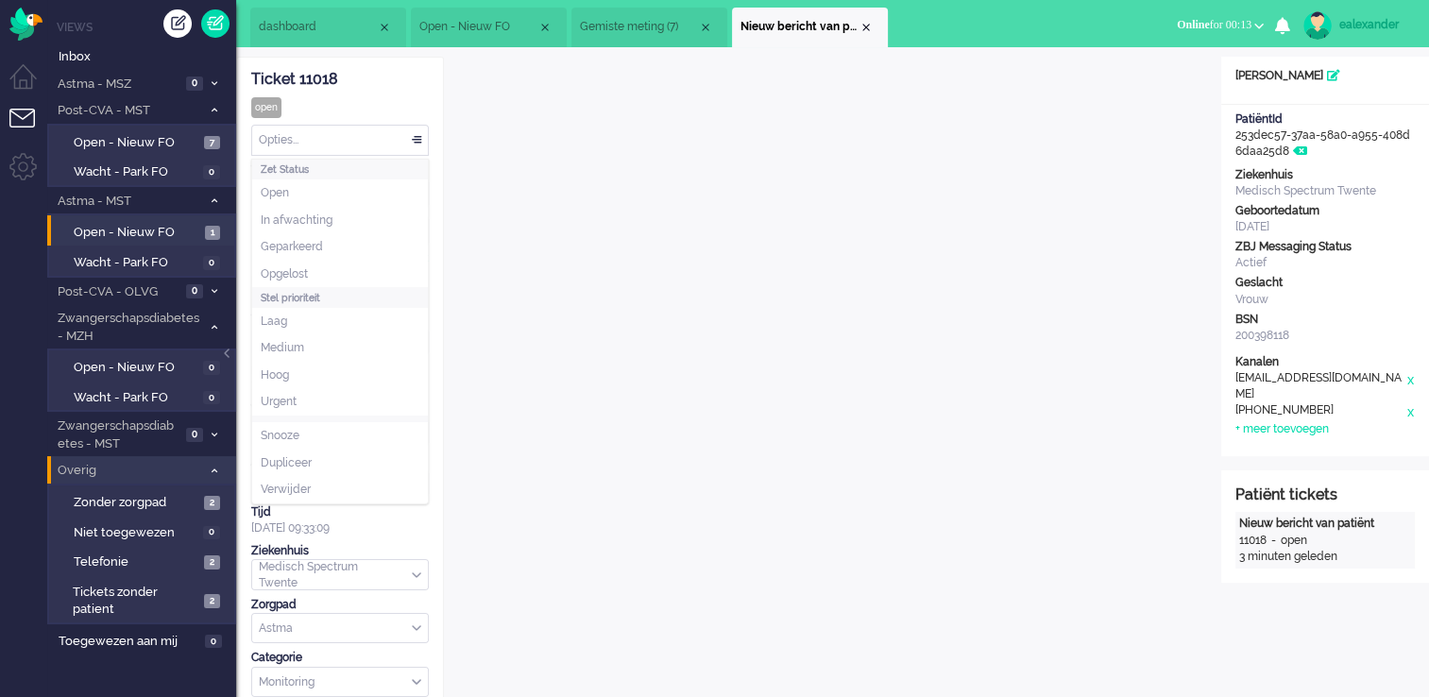
click at [416, 137] on div "Opties..." at bounding box center [340, 140] width 176 height 29
click at [363, 272] on li "Opgelost" at bounding box center [340, 274] width 176 height 27
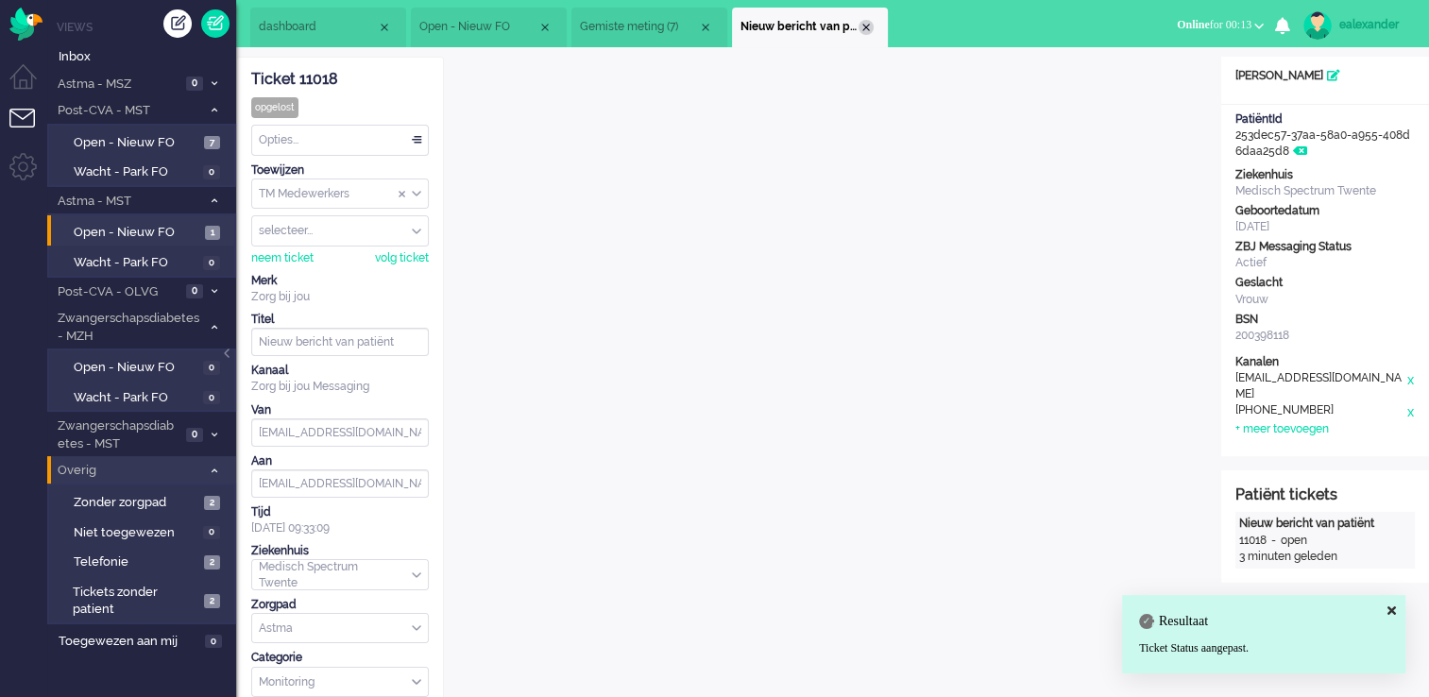
click at [864, 23] on div "Close tab" at bounding box center [866, 27] width 15 height 15
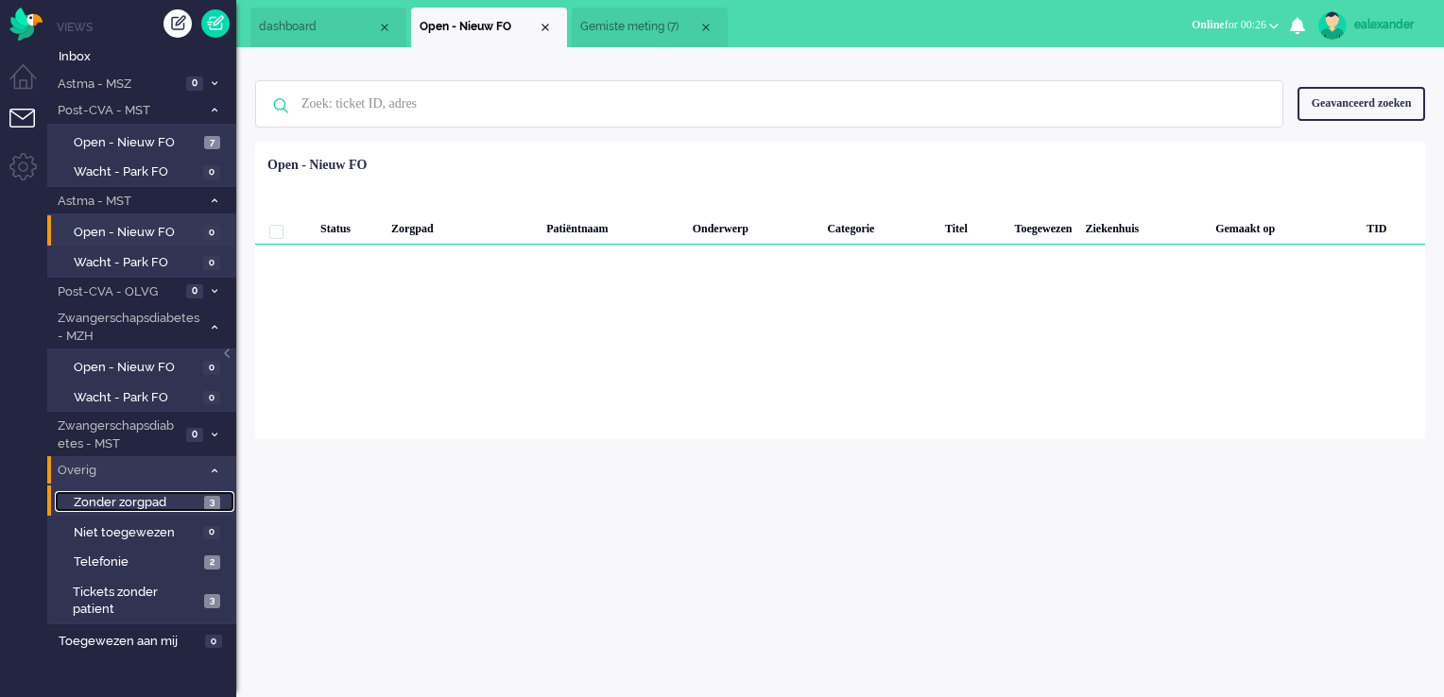
click at [174, 504] on span "Zonder zorgpad" at bounding box center [137, 503] width 126 height 18
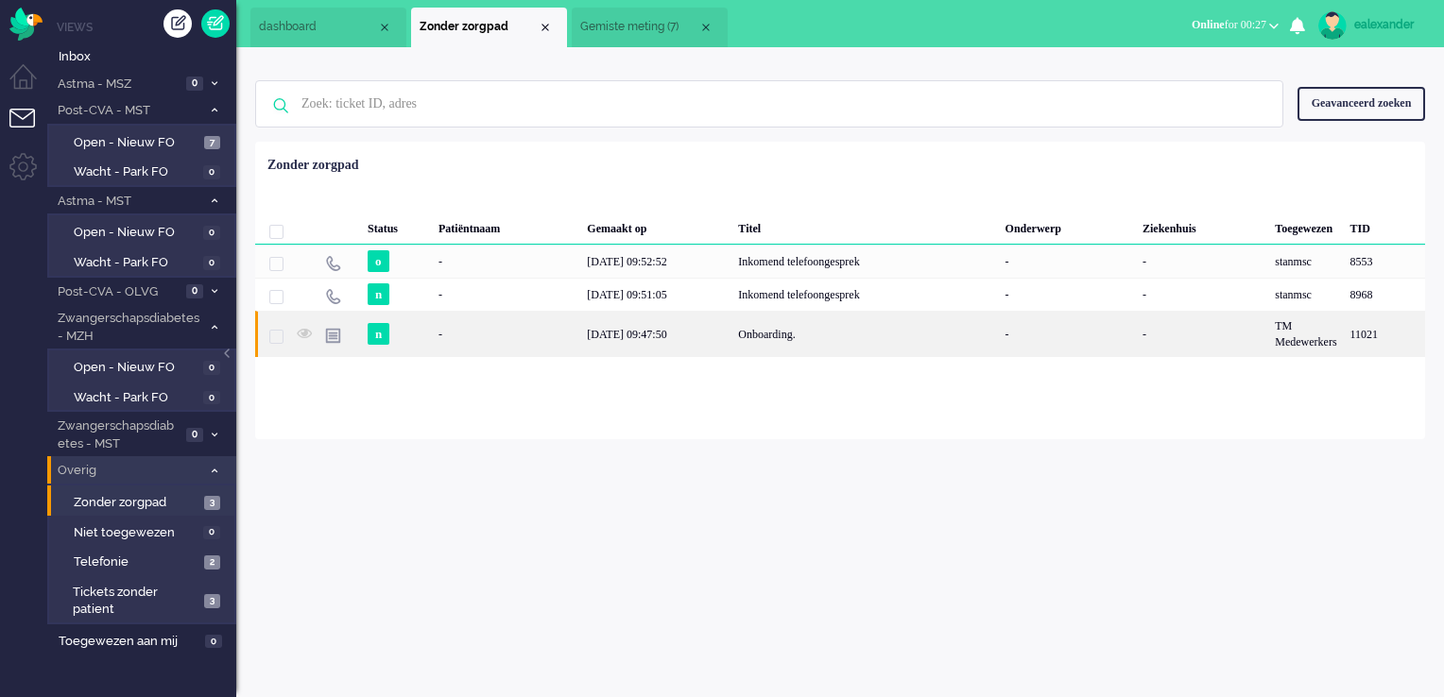
click at [742, 334] on div "Onboarding." at bounding box center [864, 334] width 266 height 46
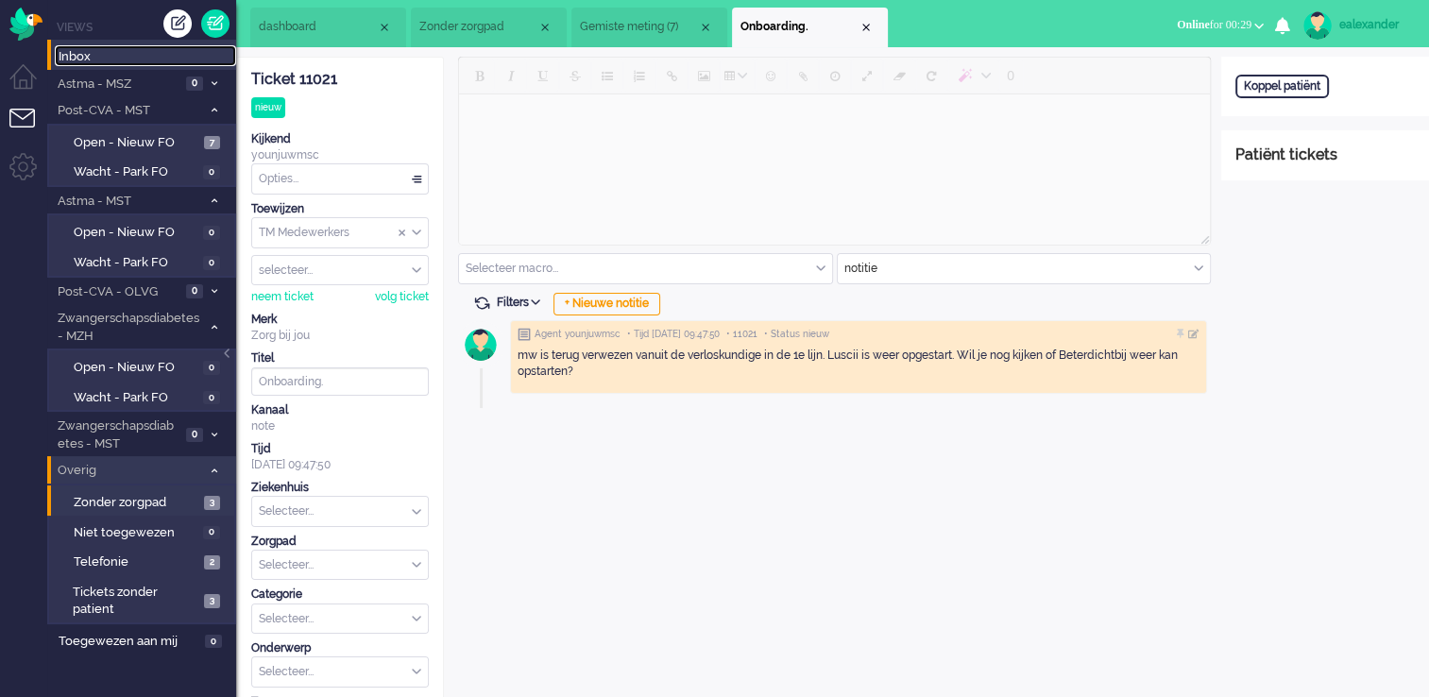
click at [140, 55] on span "Inbox" at bounding box center [148, 57] width 178 height 18
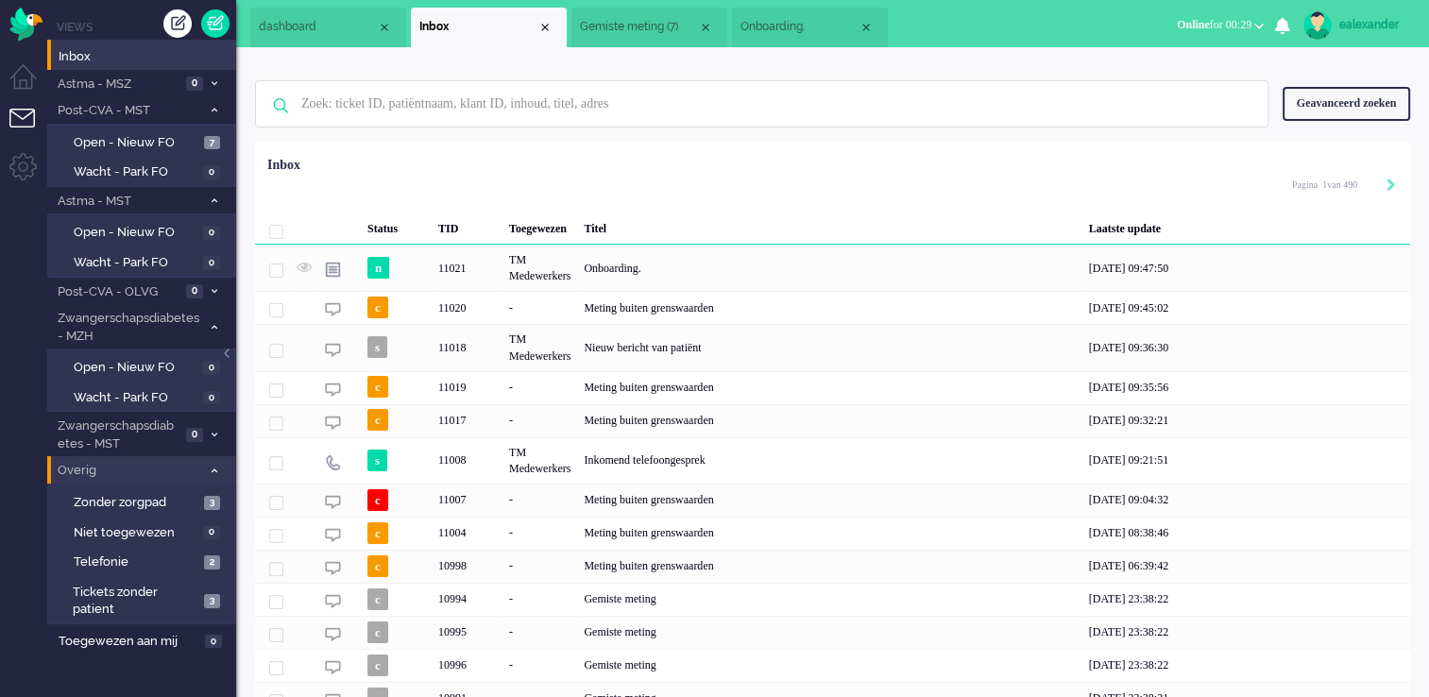
click at [1360, 100] on div "Geavanceerd zoeken" at bounding box center [1347, 103] width 128 height 33
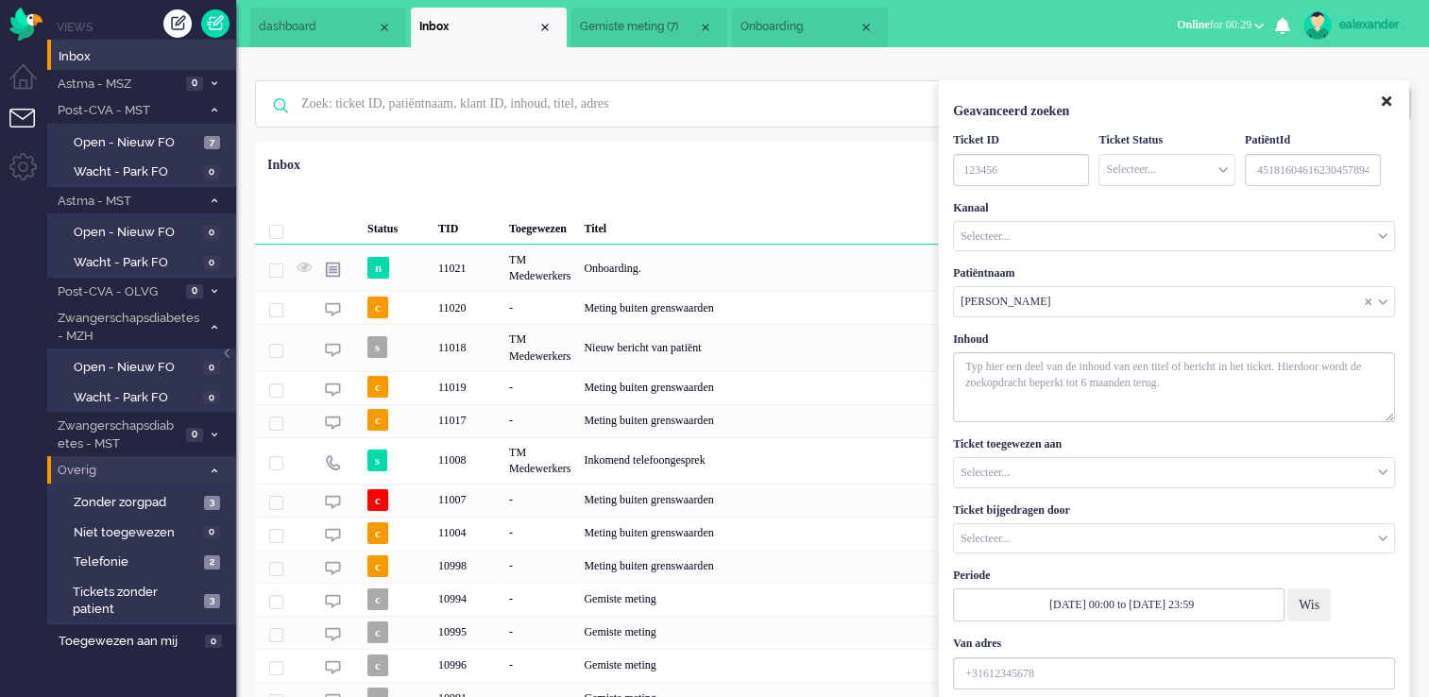
click at [1391, 98] on icon "Close" at bounding box center [1386, 101] width 9 height 14
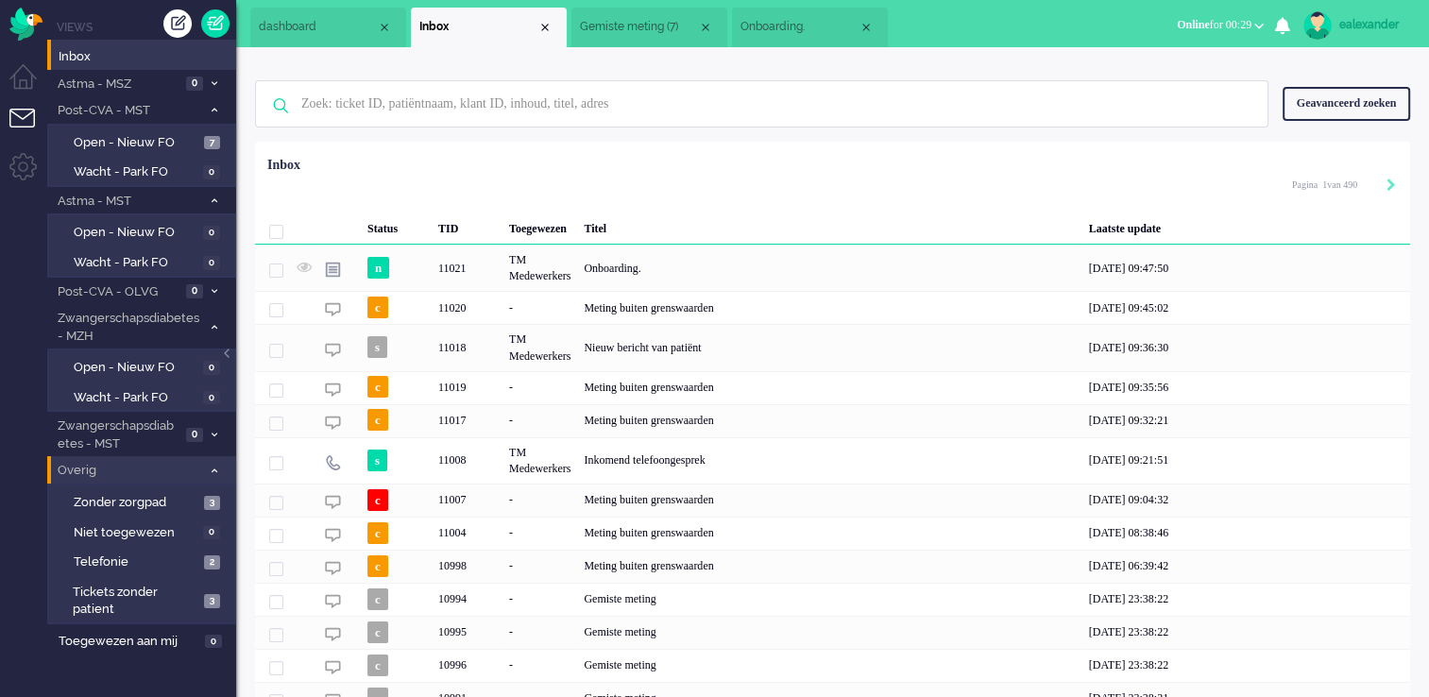
click at [1342, 103] on div "Geavanceerd zoeken" at bounding box center [1347, 103] width 128 height 33
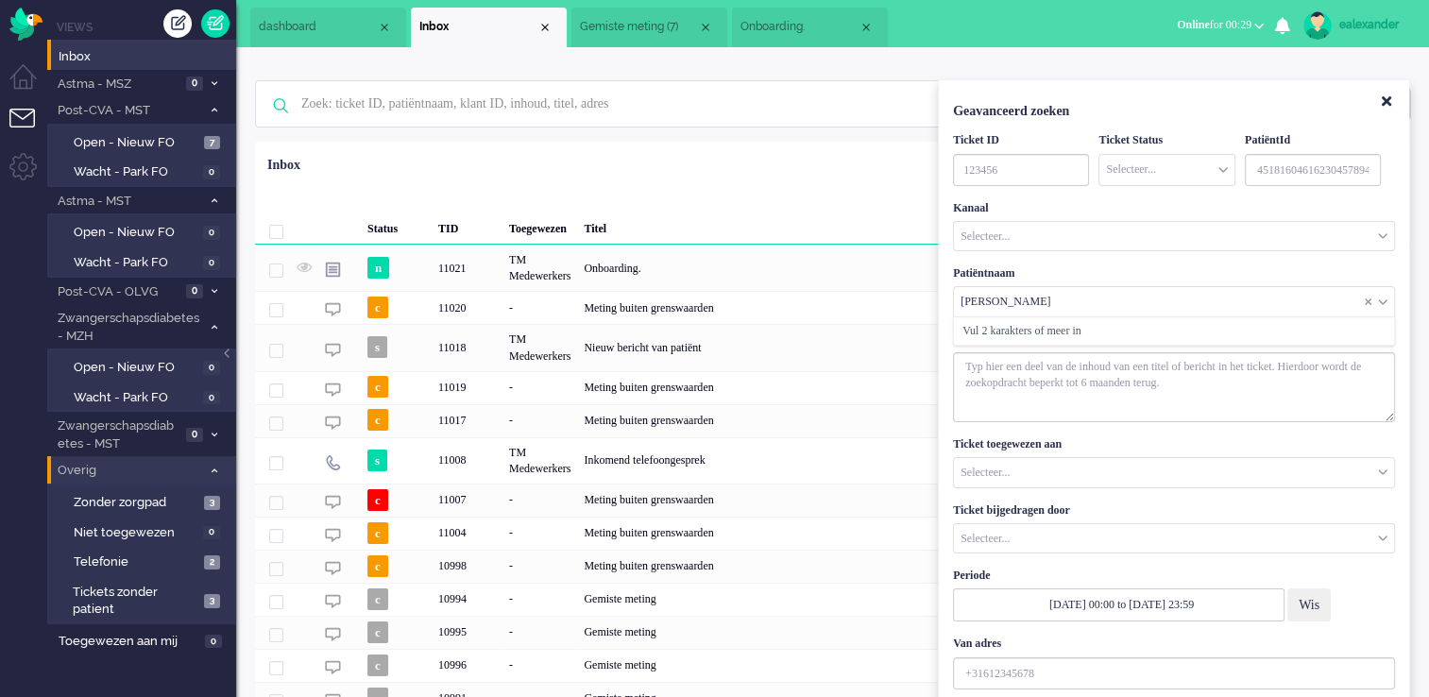
click at [1069, 308] on input "Customer Name" at bounding box center [1174, 301] width 440 height 29
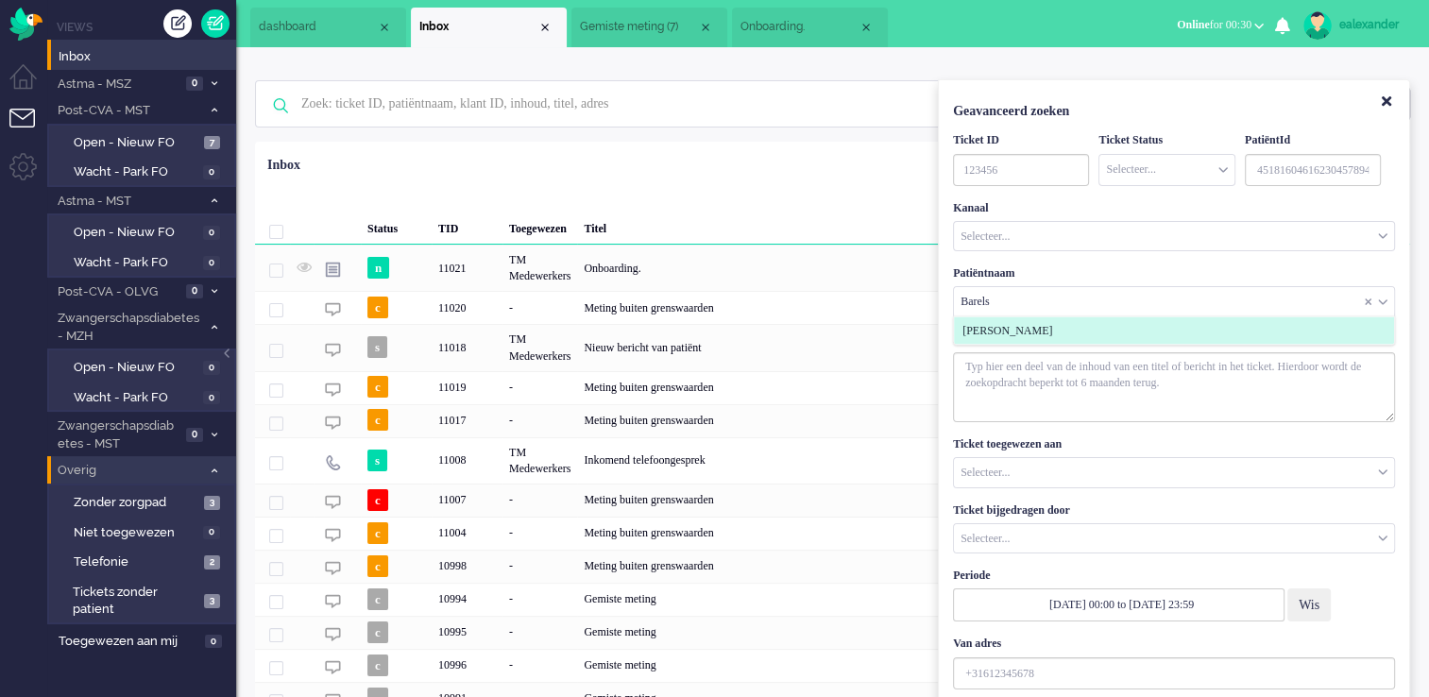
type input "Barels"
click at [1063, 330] on li "[PERSON_NAME]" at bounding box center [1174, 330] width 440 height 27
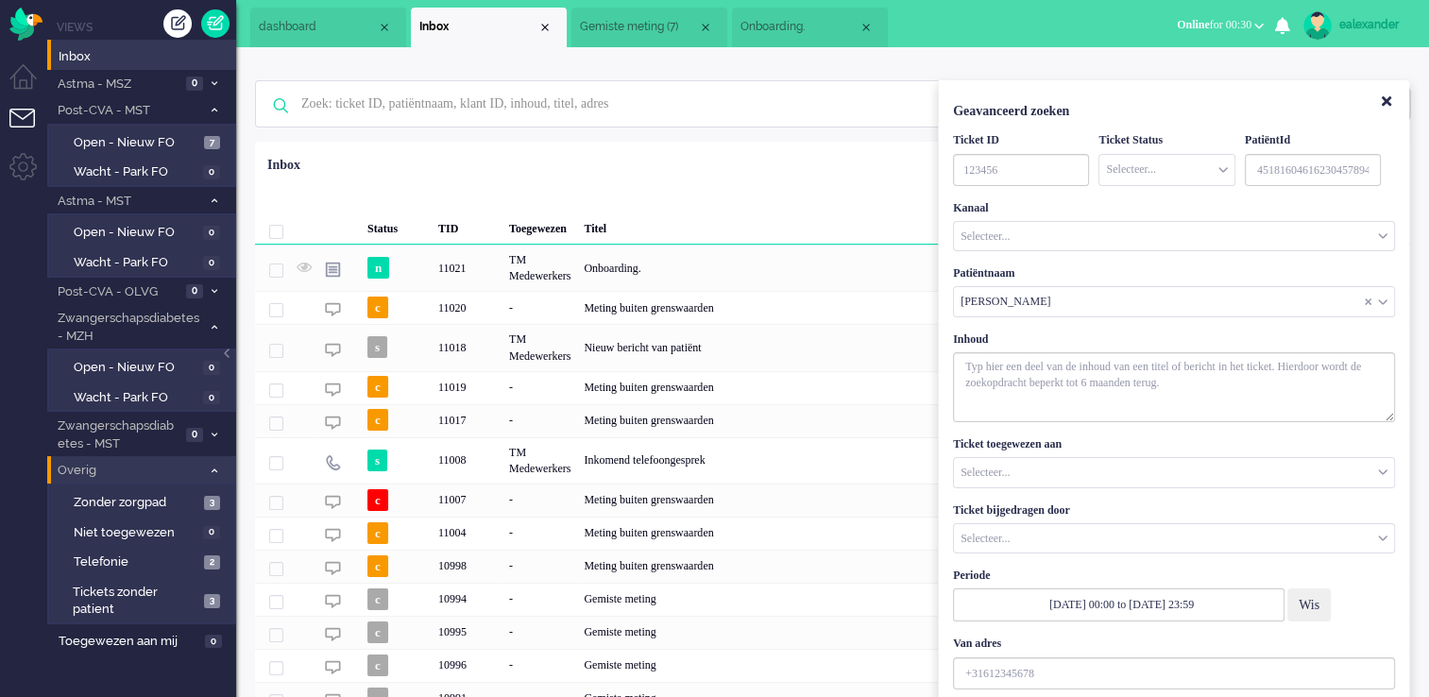
scroll to position [148, 0]
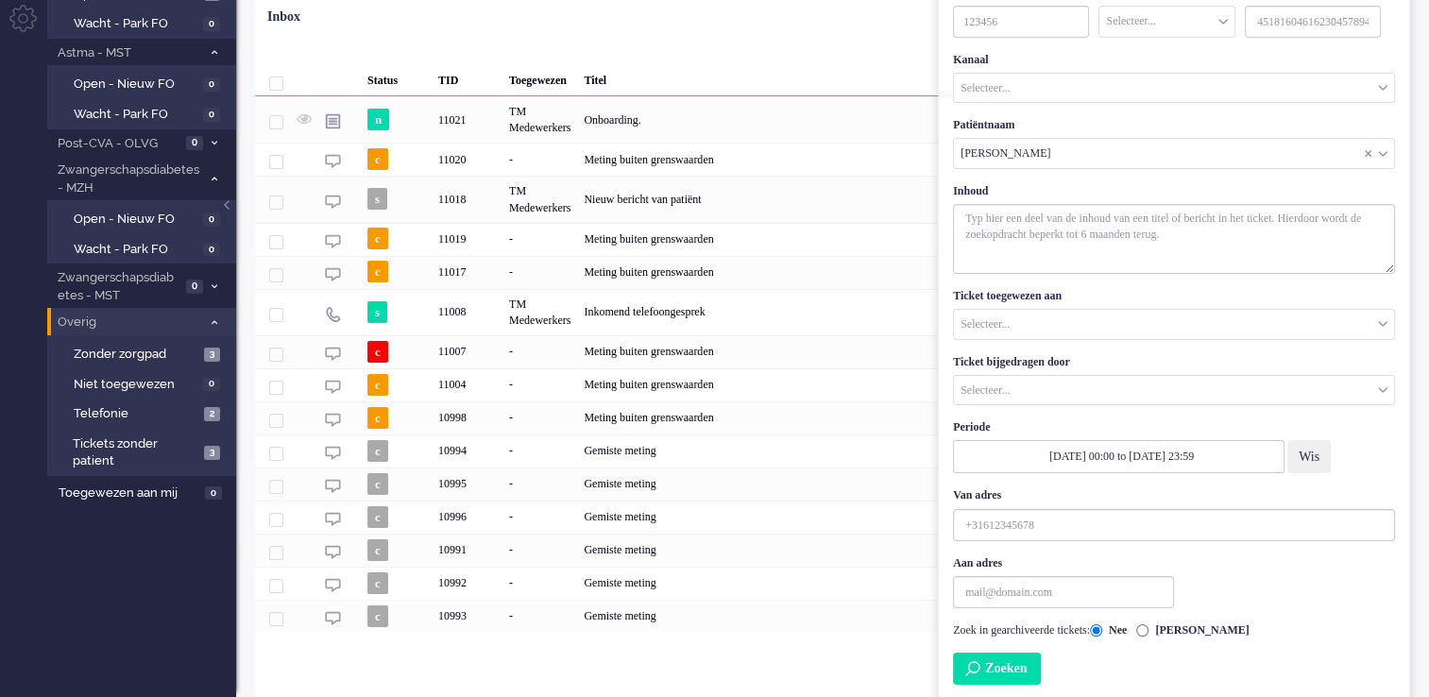
click at [1015, 668] on button "Zoeken" at bounding box center [997, 669] width 88 height 32
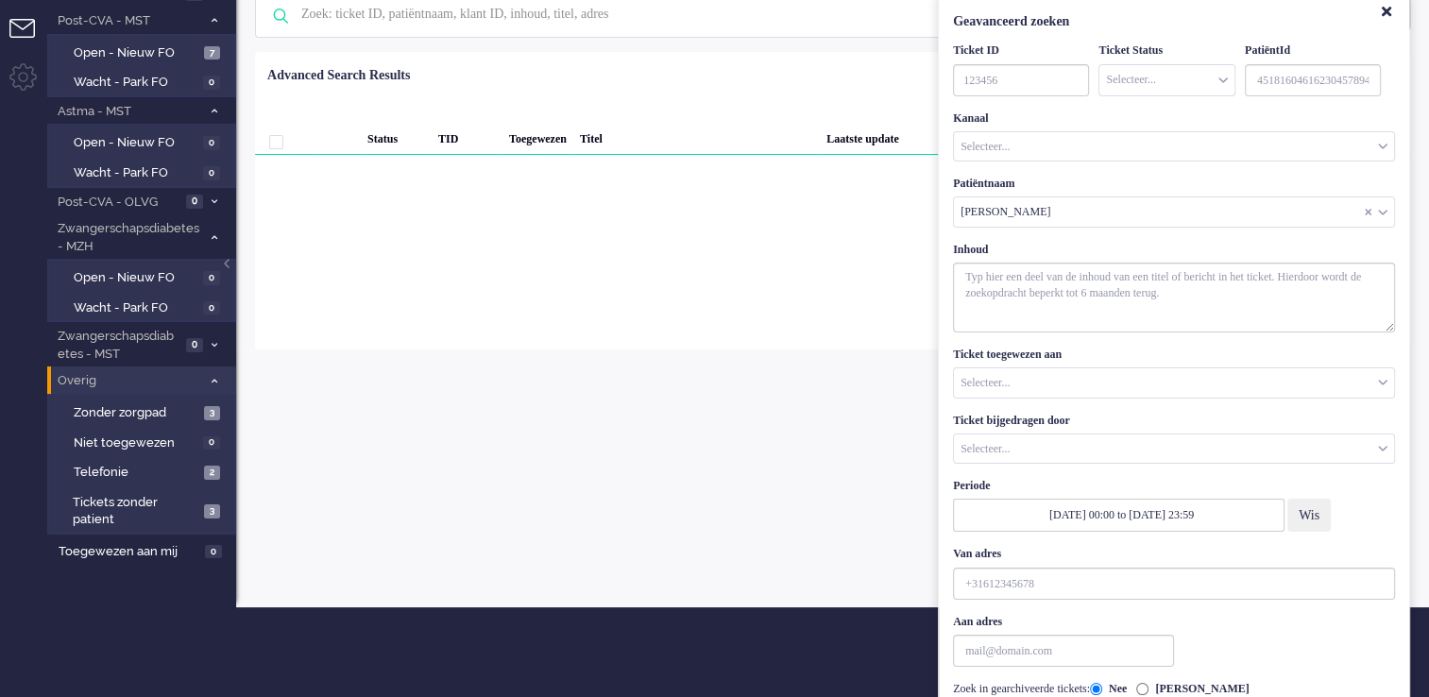
scroll to position [0, 0]
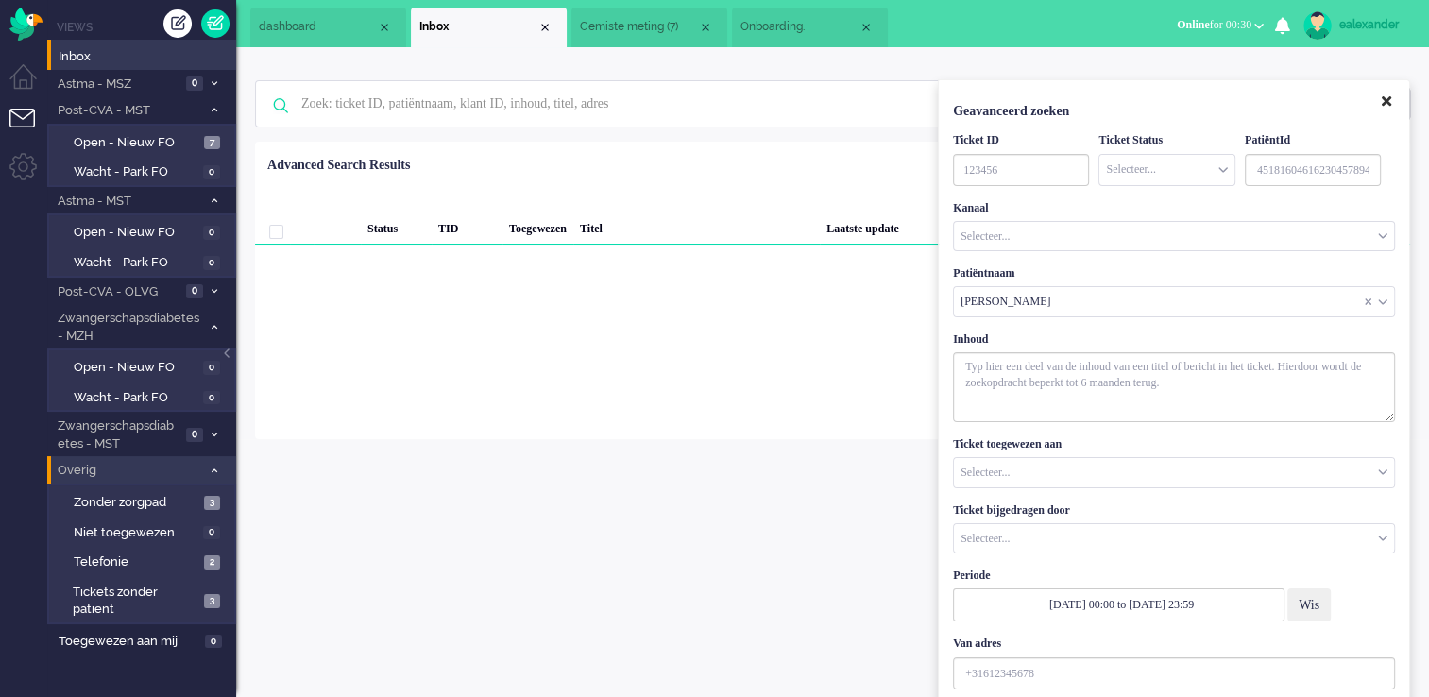
click at [1383, 104] on icon "Close" at bounding box center [1386, 101] width 9 height 14
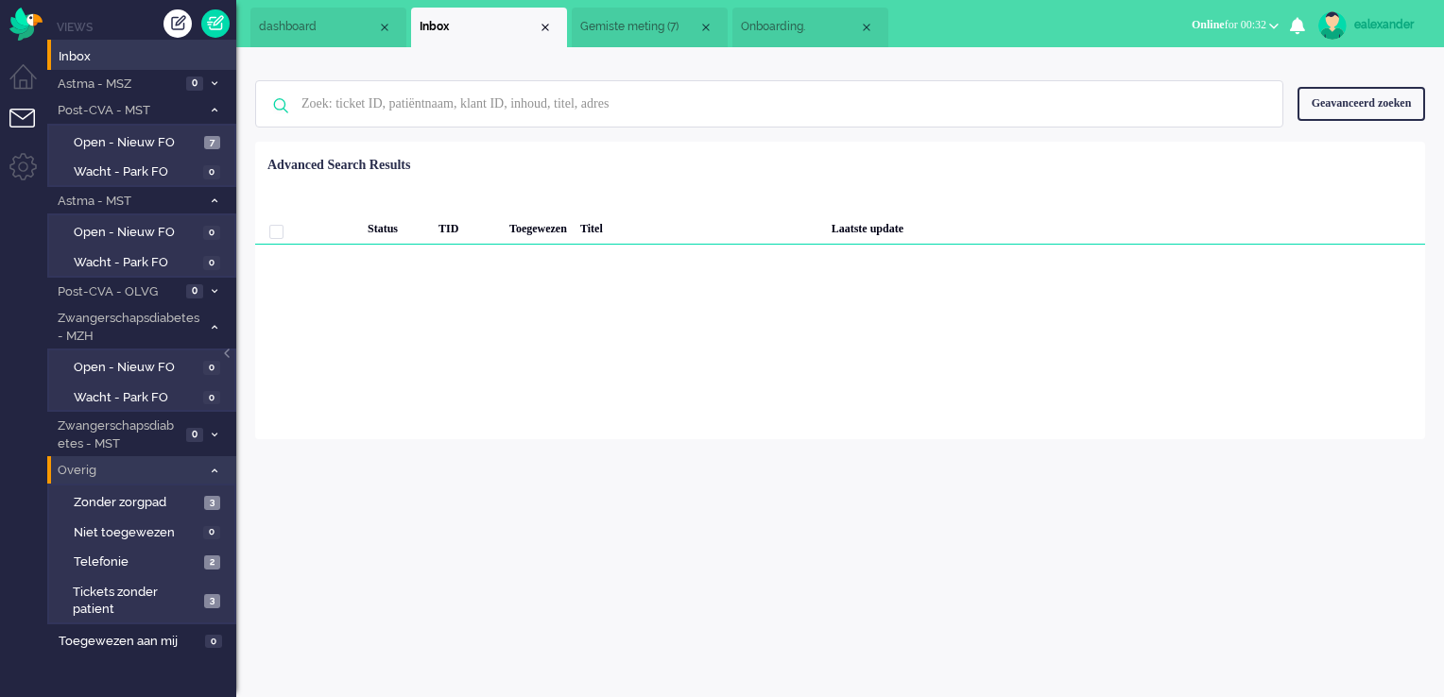
click at [1383, 98] on div "Geavanceerd zoeken" at bounding box center [1361, 103] width 128 height 33
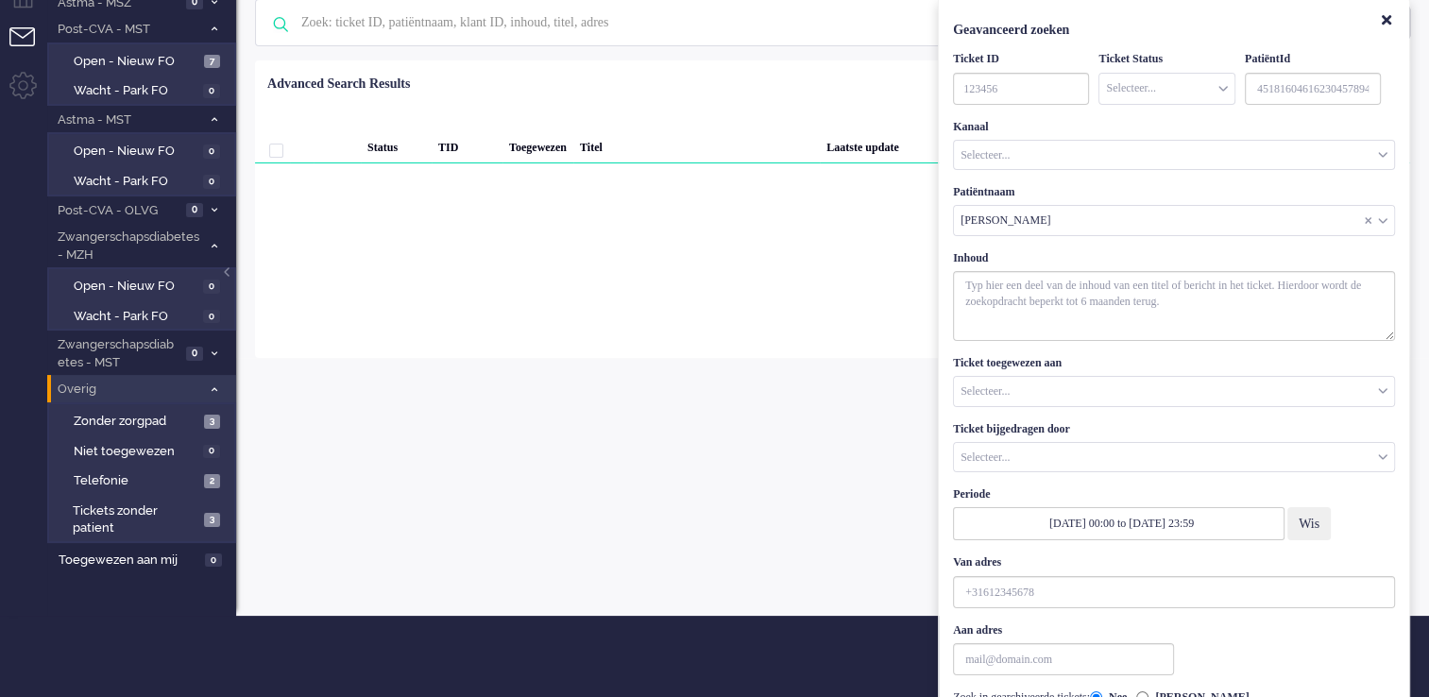
scroll to position [148, 0]
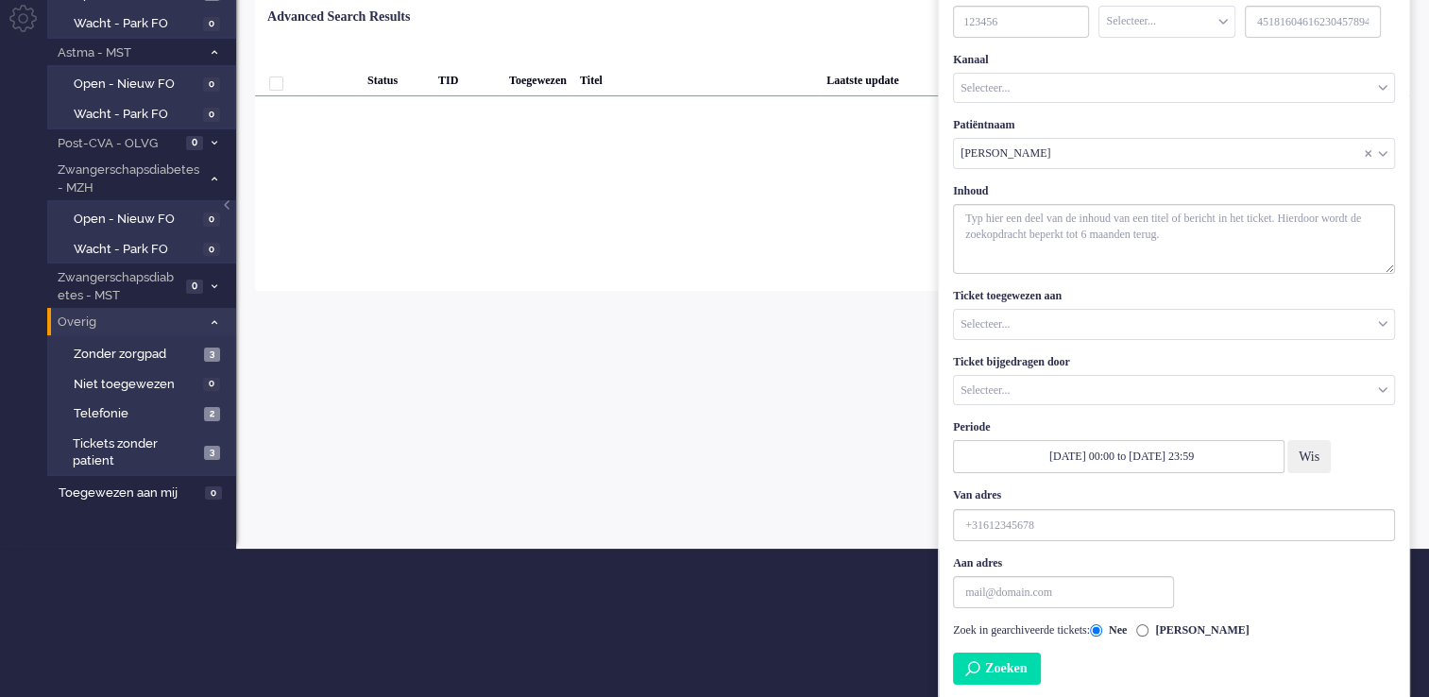
click at [1029, 671] on button "Zoeken" at bounding box center [997, 669] width 88 height 32
click at [1149, 629] on input "[PERSON_NAME]" at bounding box center [1143, 630] width 12 height 12
radio input "true"
click at [1013, 664] on button "Zoeken" at bounding box center [997, 669] width 88 height 32
click at [1315, 450] on button "Wis" at bounding box center [1309, 456] width 43 height 33
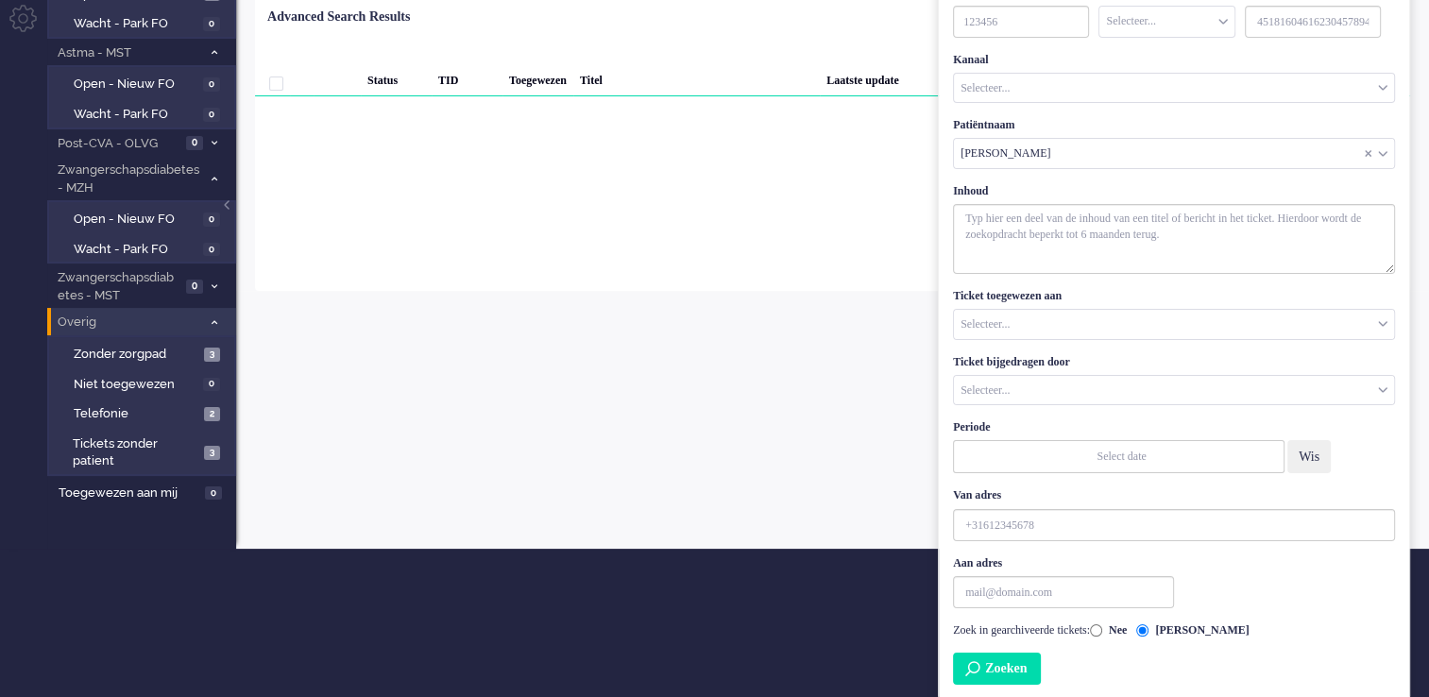
click at [998, 678] on button "Zoeken" at bounding box center [997, 669] width 88 height 32
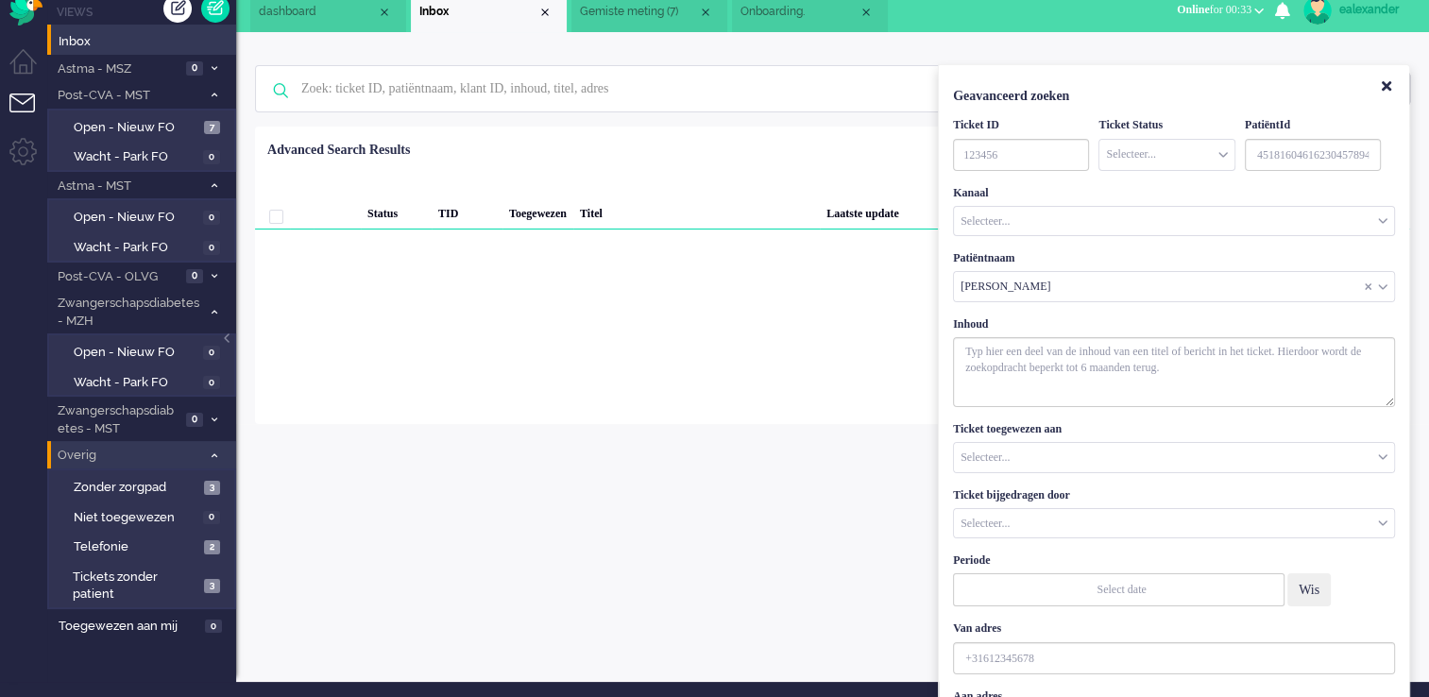
scroll to position [0, 0]
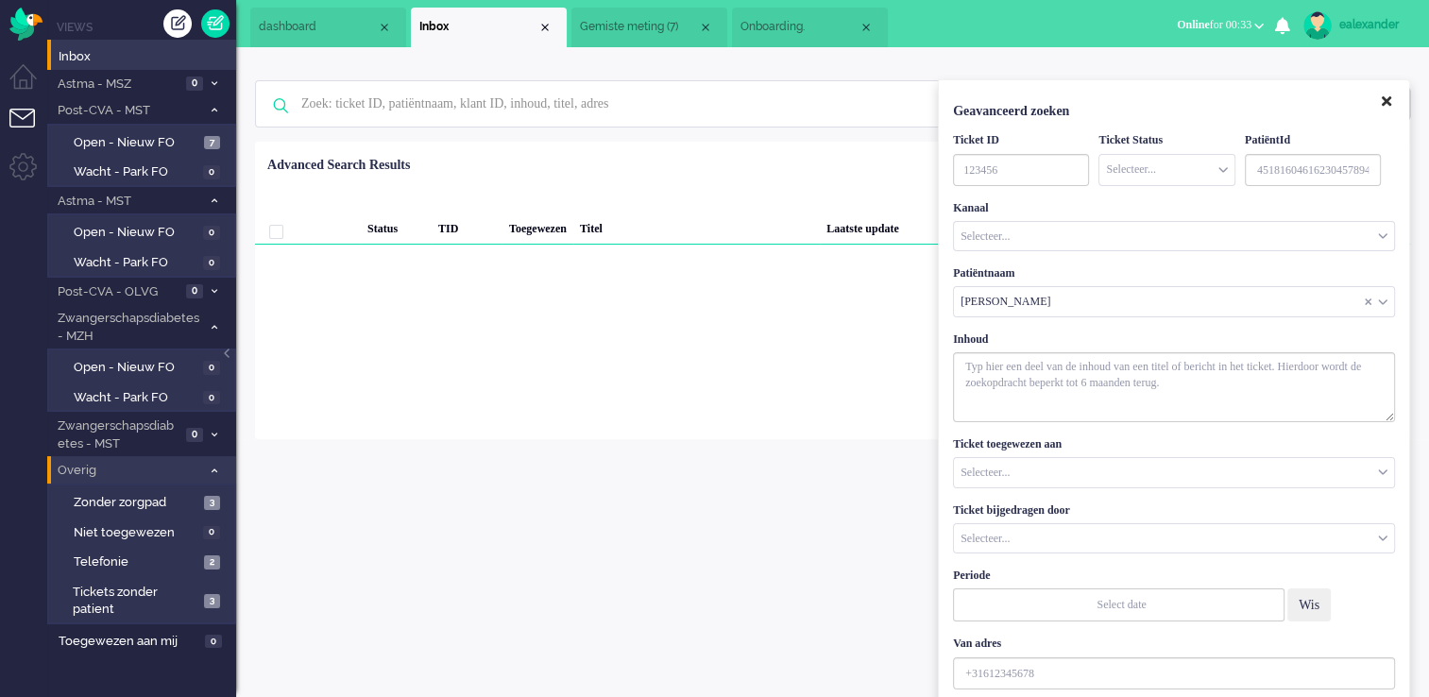
click at [1387, 102] on icon "Close" at bounding box center [1386, 101] width 9 height 14
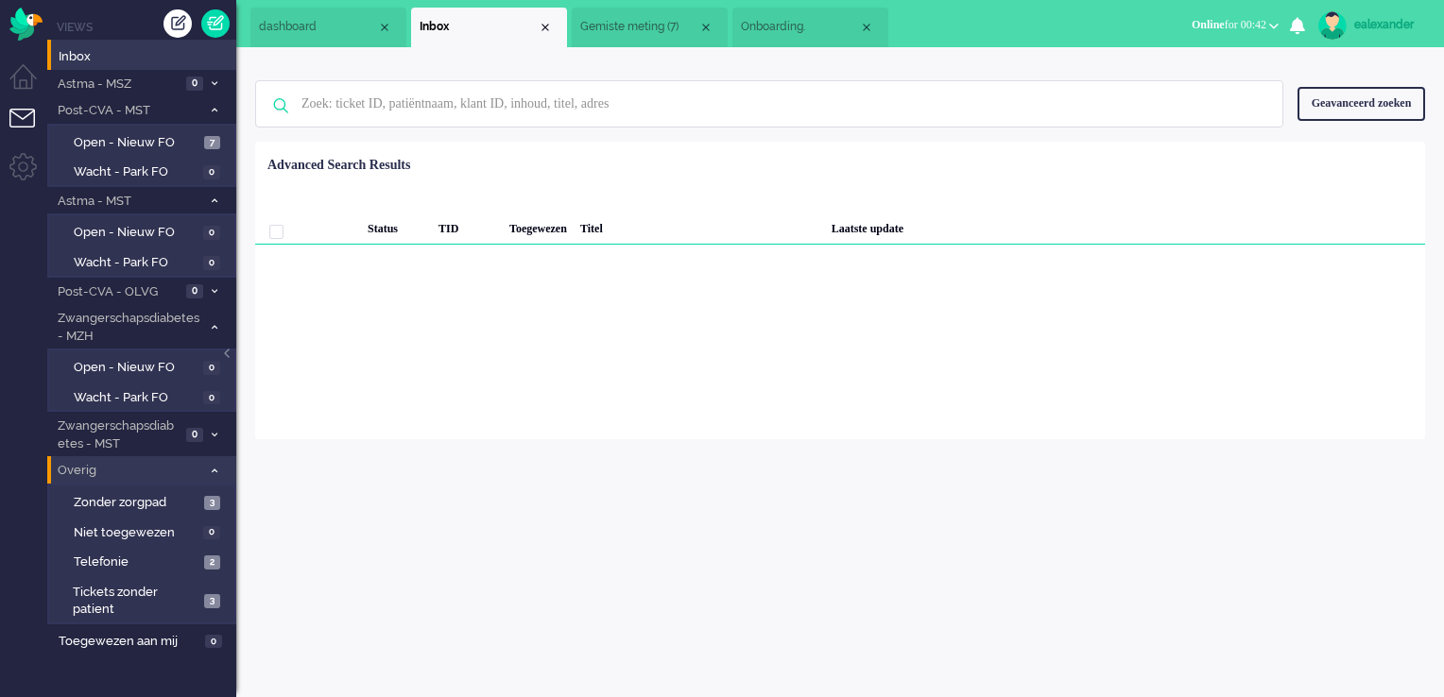
click at [1337, 111] on div "Geavanceerd zoeken" at bounding box center [1361, 103] width 128 height 33
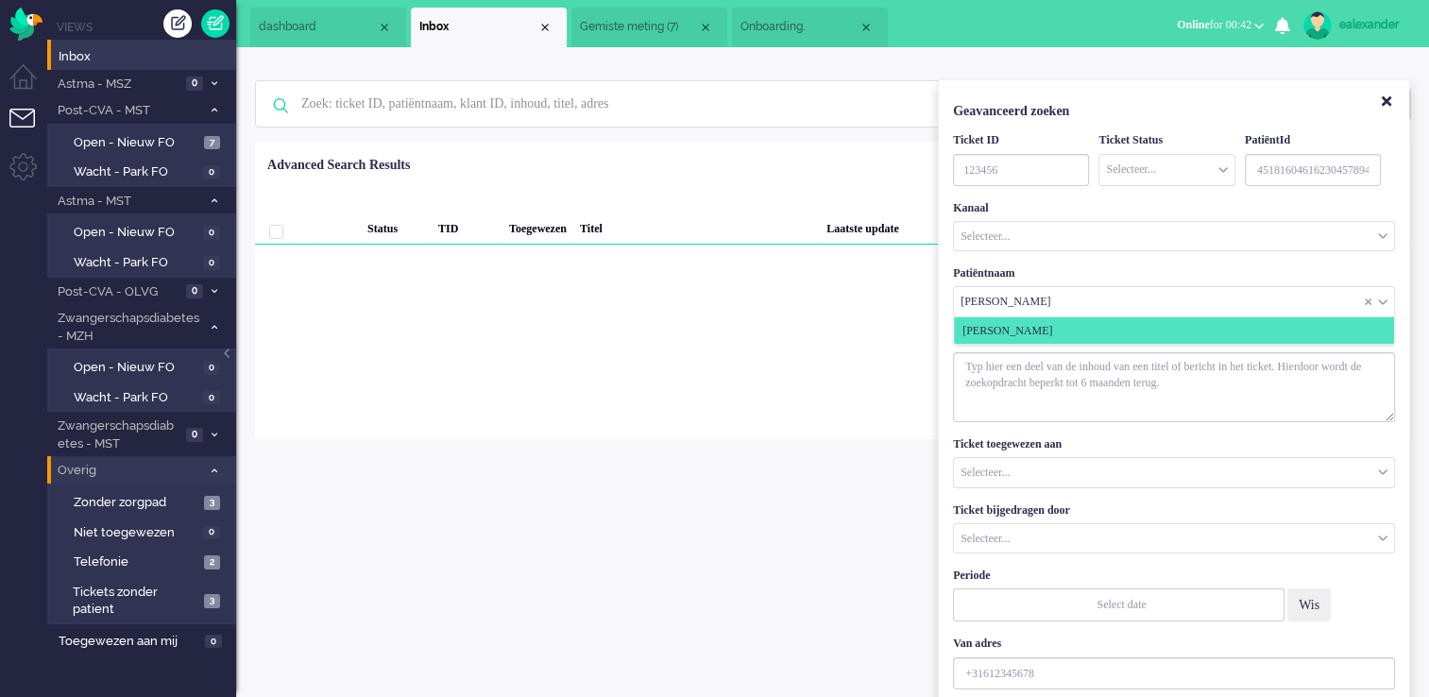
drag, startPoint x: 1000, startPoint y: 301, endPoint x: 1099, endPoint y: 301, distance: 98.3
click at [1099, 301] on input "Customer Name" at bounding box center [1174, 301] width 440 height 29
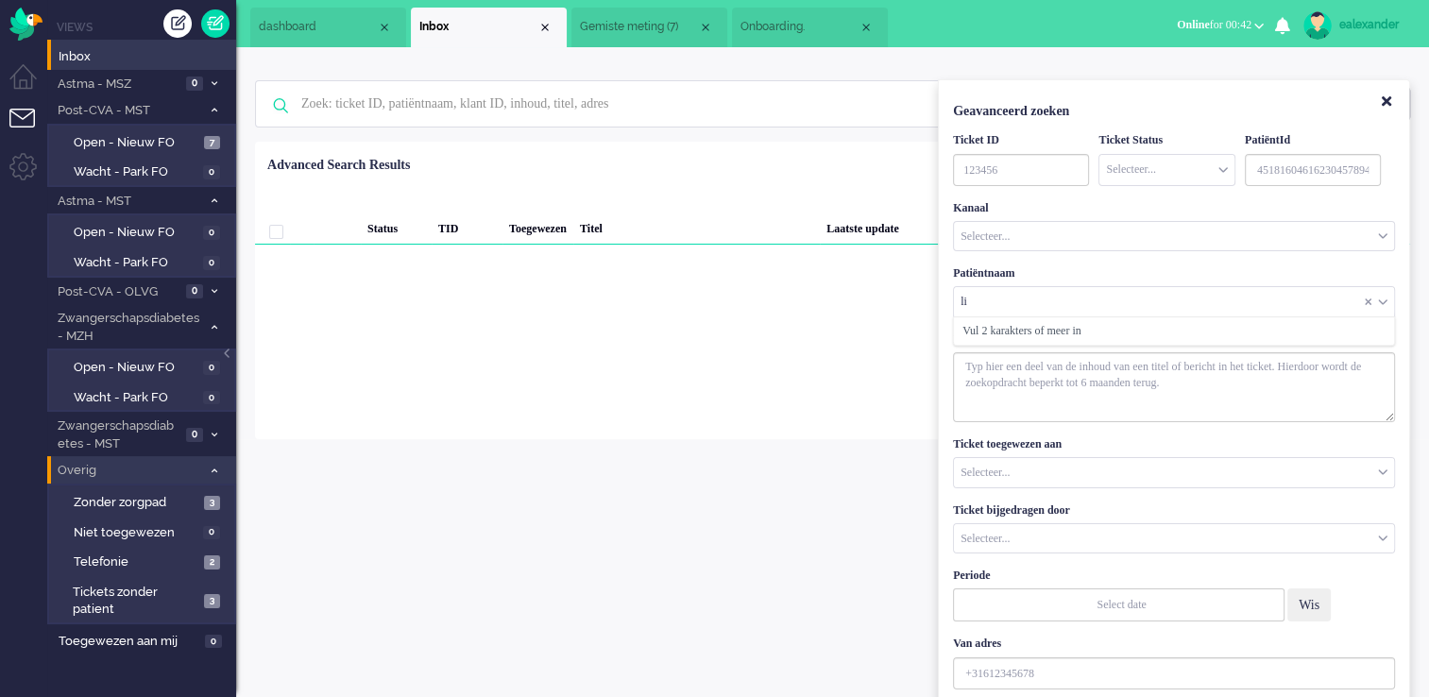
type input "l"
type input "lise"
click at [1096, 347] on li "[PERSON_NAME]" at bounding box center [1174, 357] width 440 height 27
click at [968, 357] on span "[PERSON_NAME]" at bounding box center [1008, 358] width 90 height 16
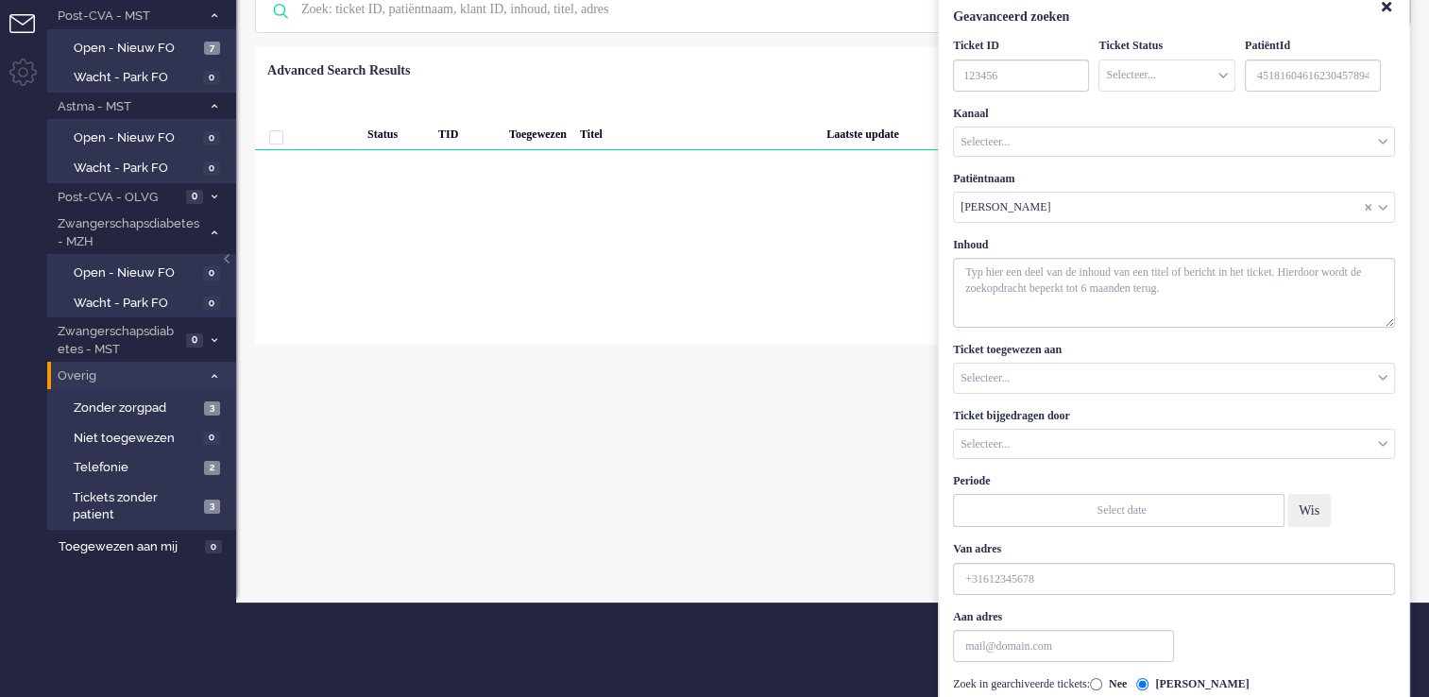
scroll to position [148, 0]
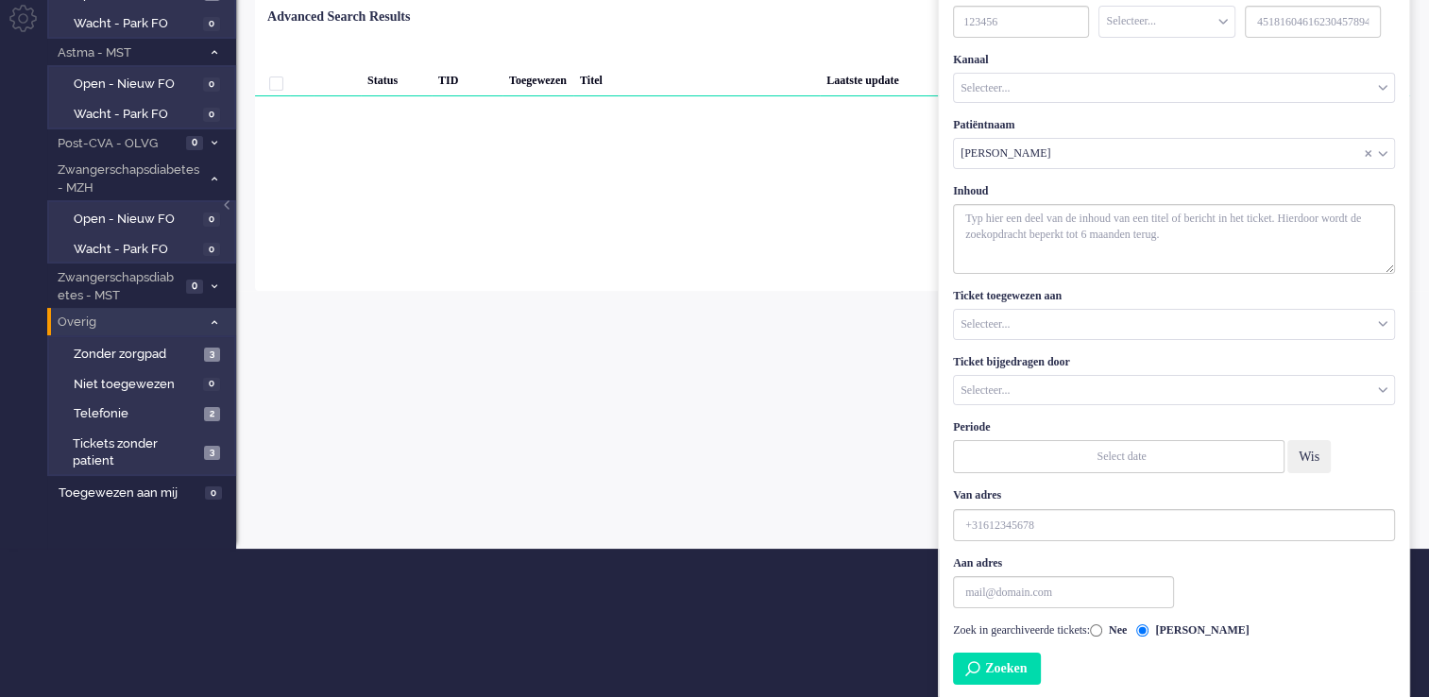
click at [1019, 660] on button "Zoeken" at bounding box center [997, 669] width 88 height 32
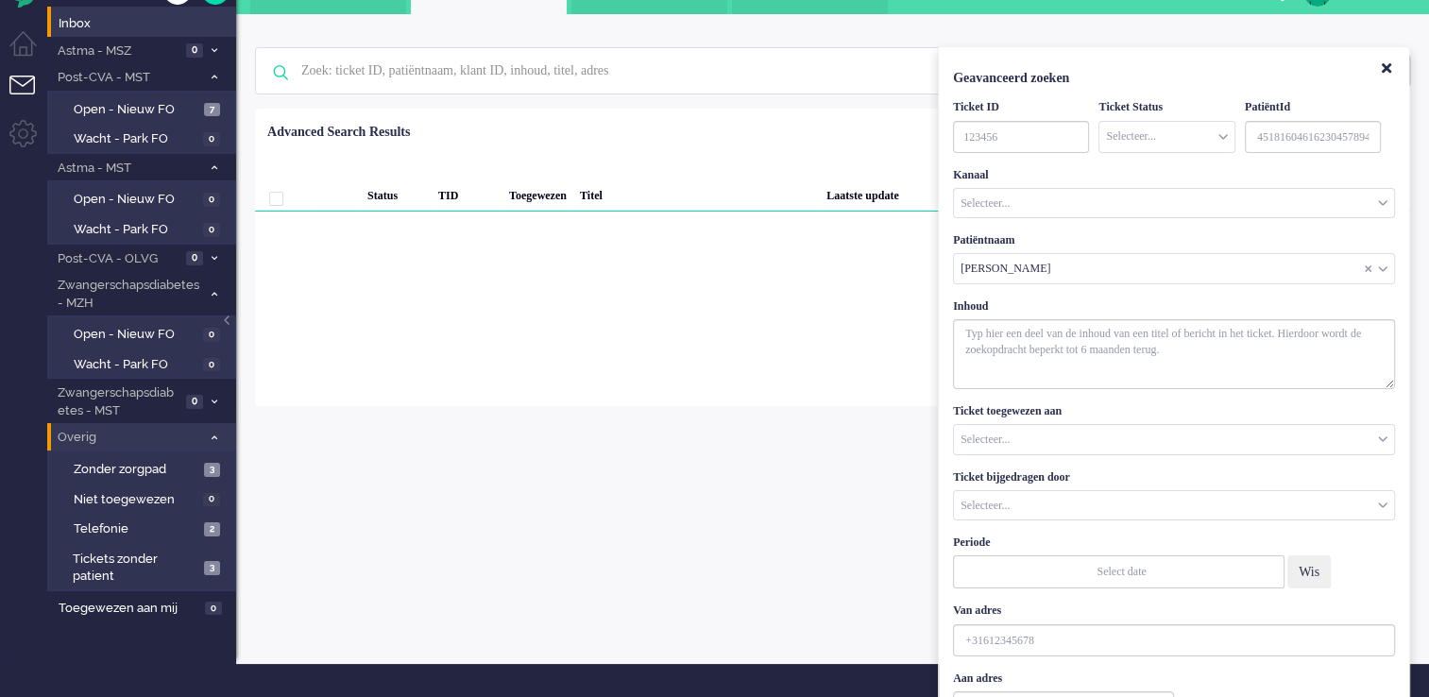
scroll to position [0, 0]
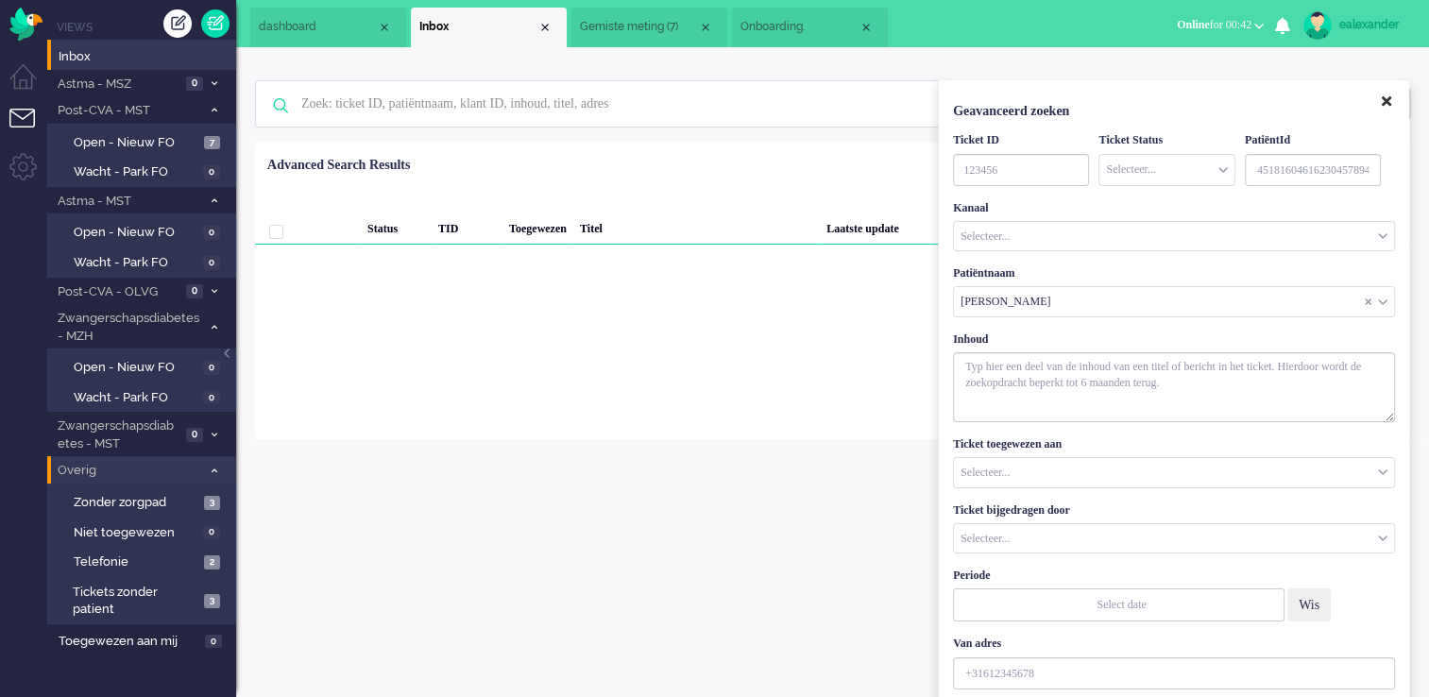
click at [1389, 104] on icon "Close" at bounding box center [1386, 101] width 9 height 14
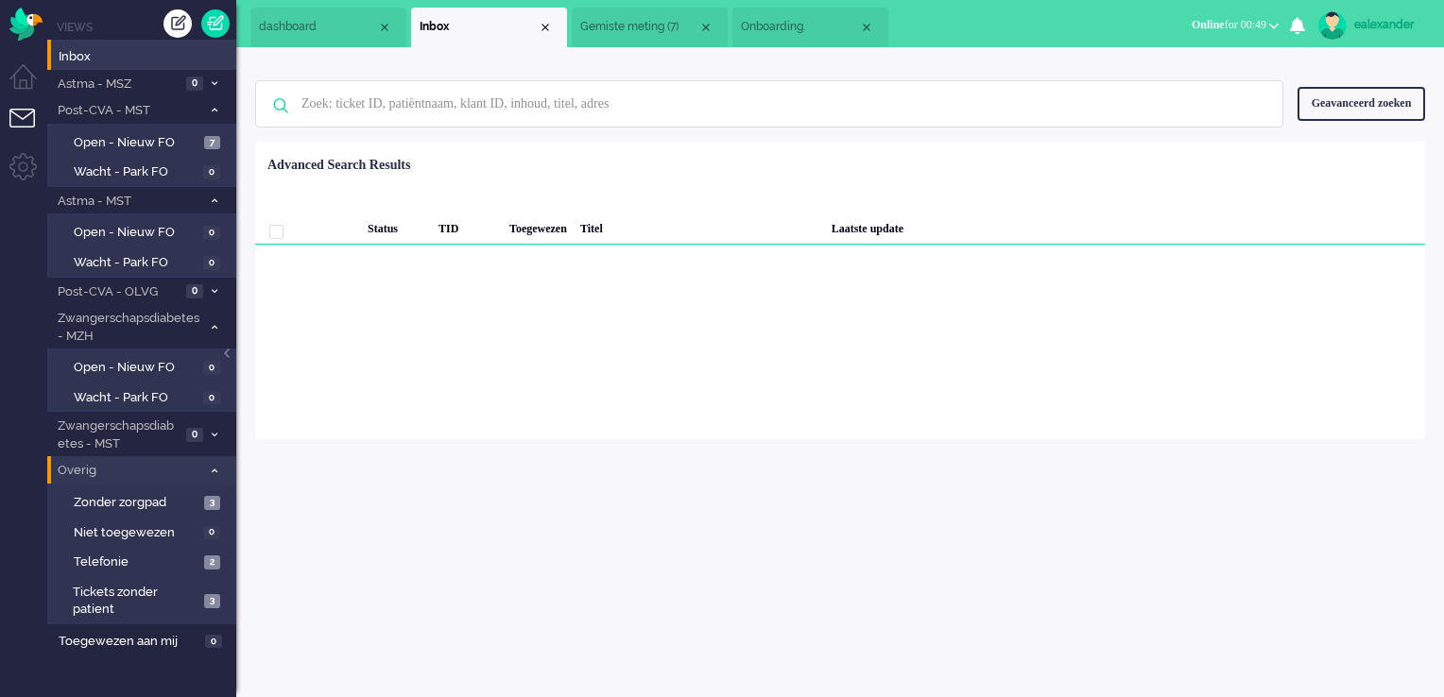
click at [778, 44] on li "Onboarding." at bounding box center [810, 28] width 156 height 40
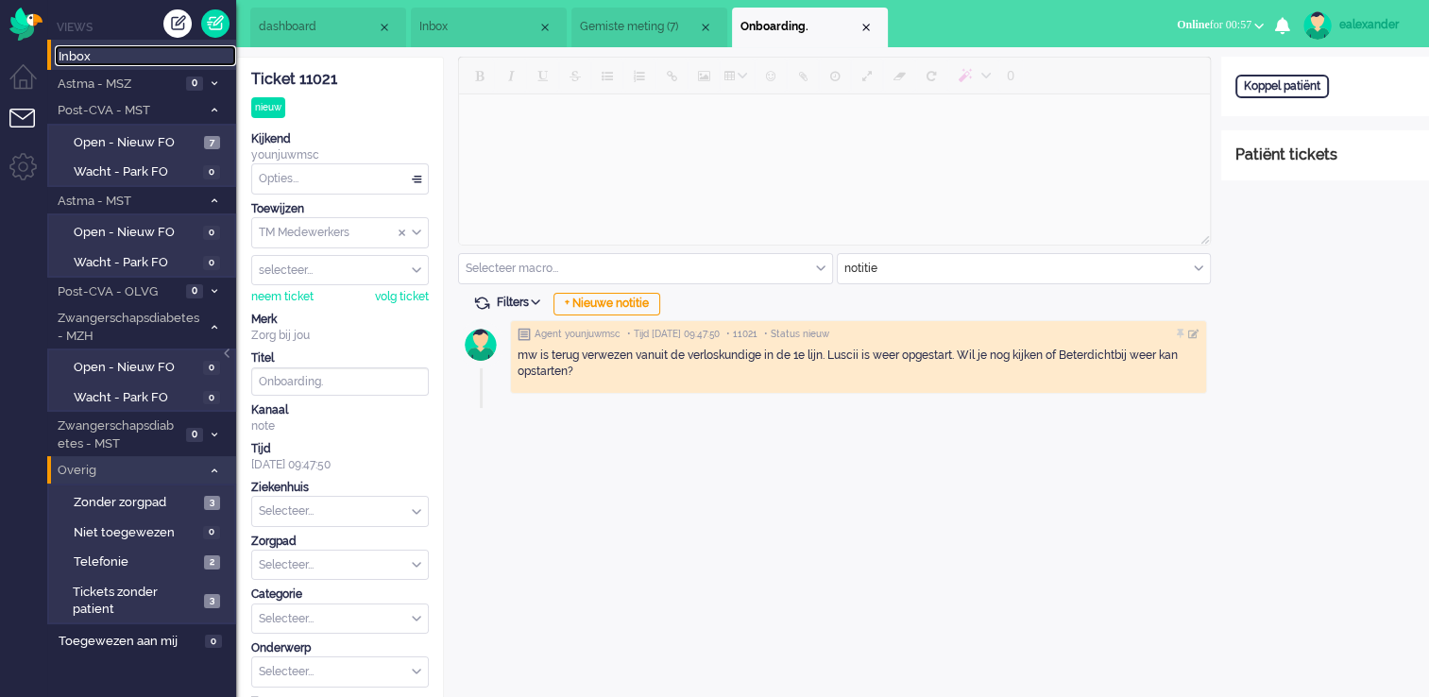
click at [138, 51] on span "Inbox" at bounding box center [148, 57] width 178 height 18
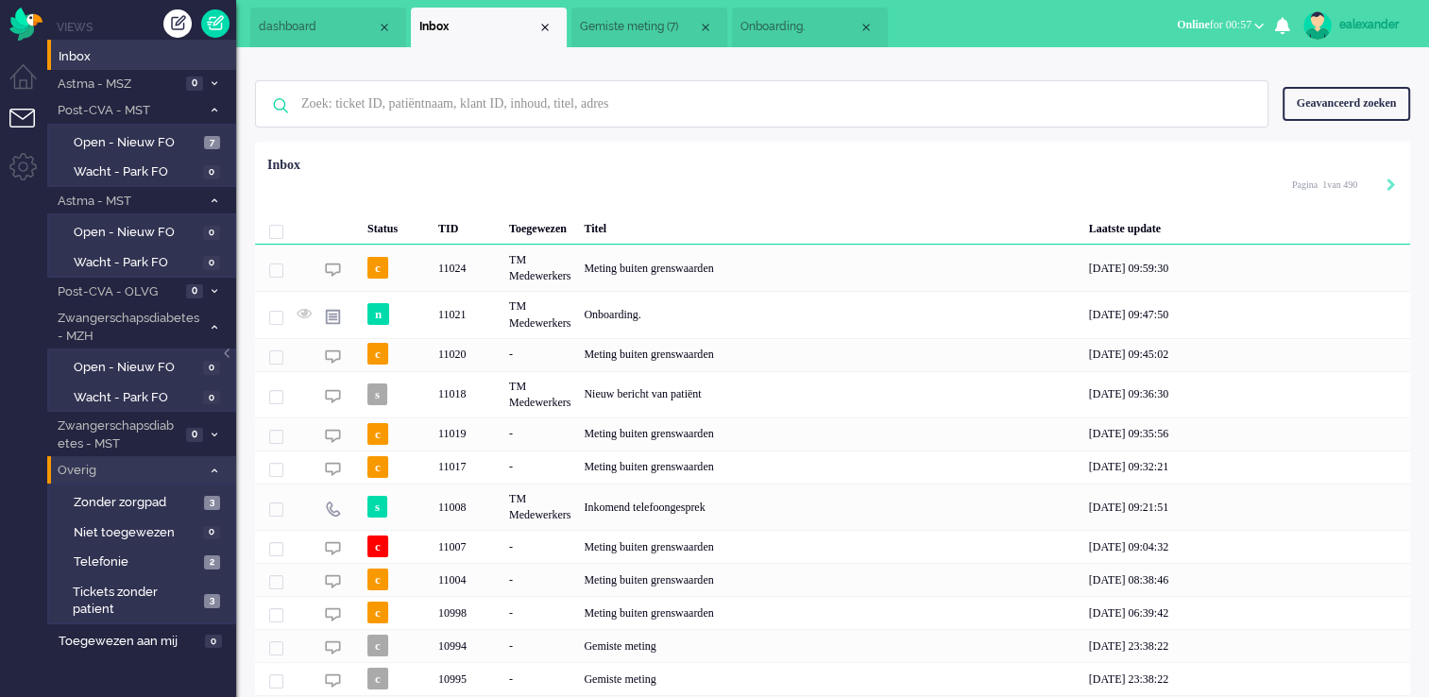
click at [1353, 103] on div "Geavanceerd zoeken" at bounding box center [1347, 103] width 128 height 33
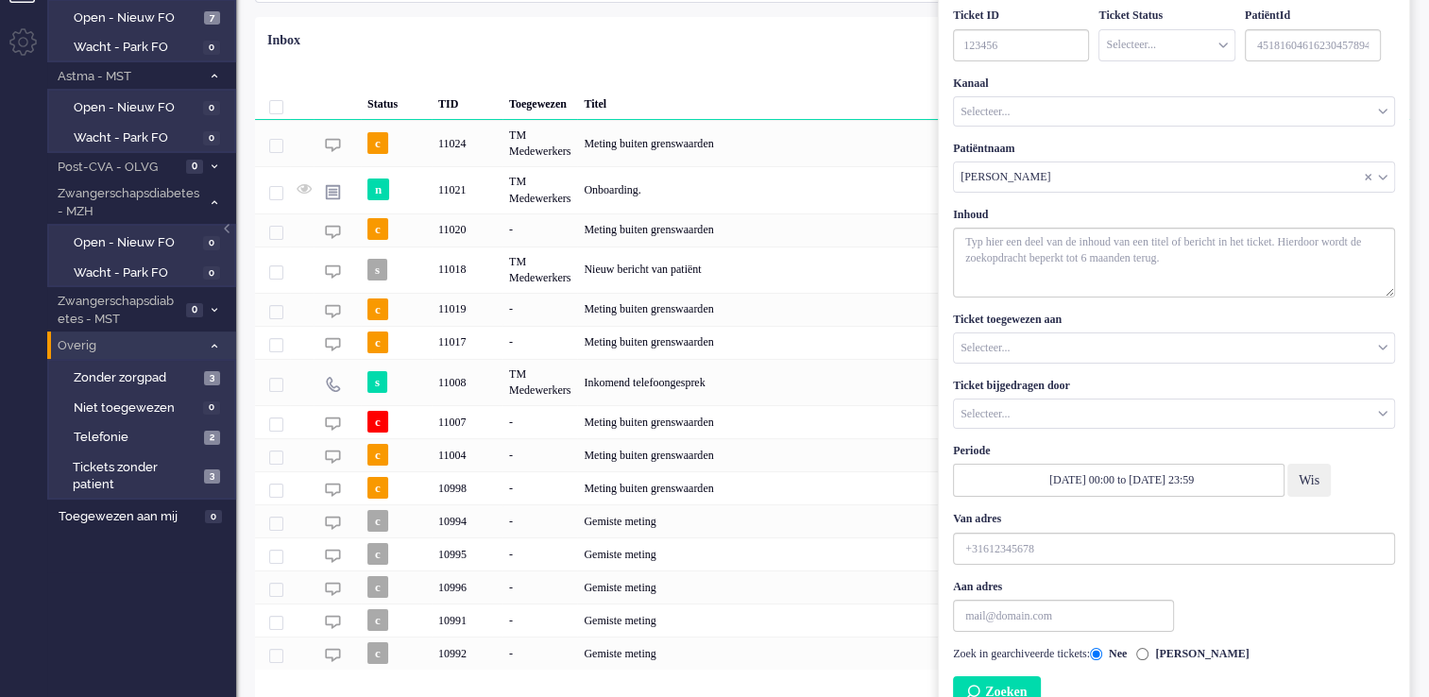
scroll to position [159, 0]
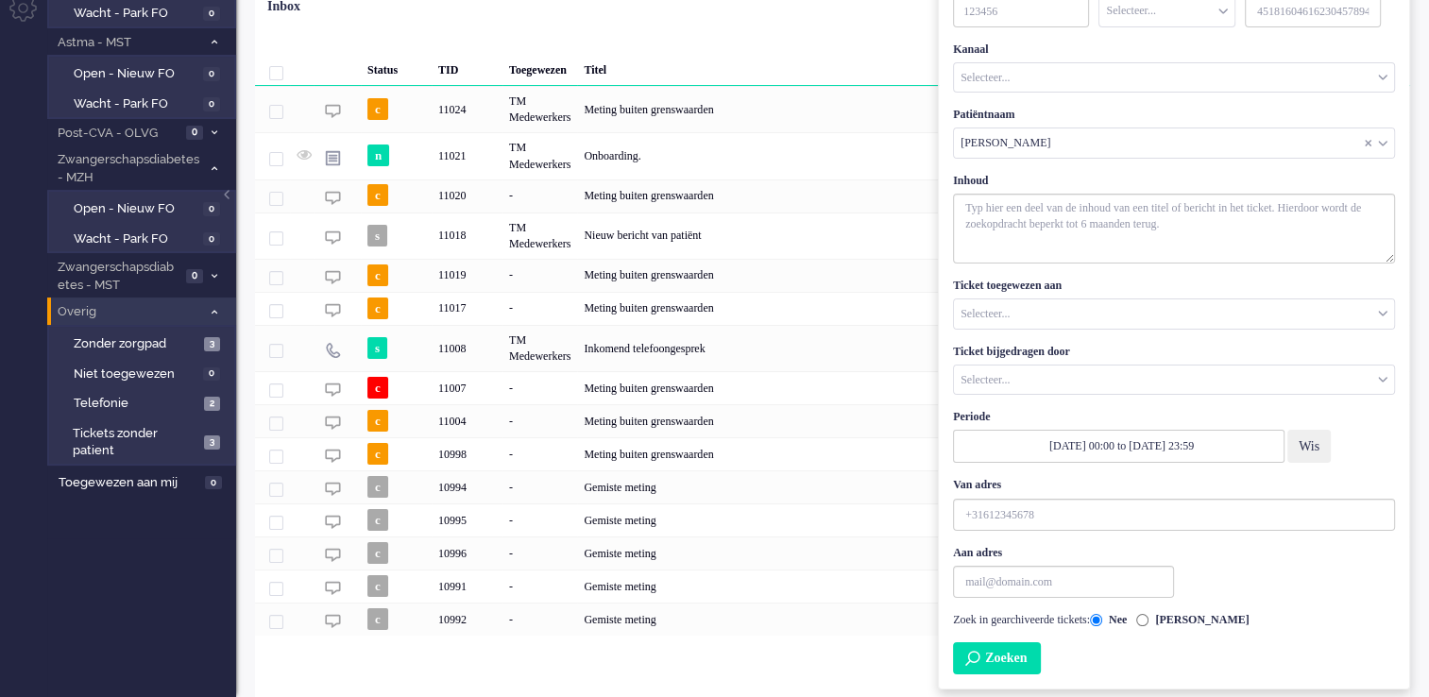
click at [1030, 656] on button "Zoeken" at bounding box center [997, 658] width 88 height 32
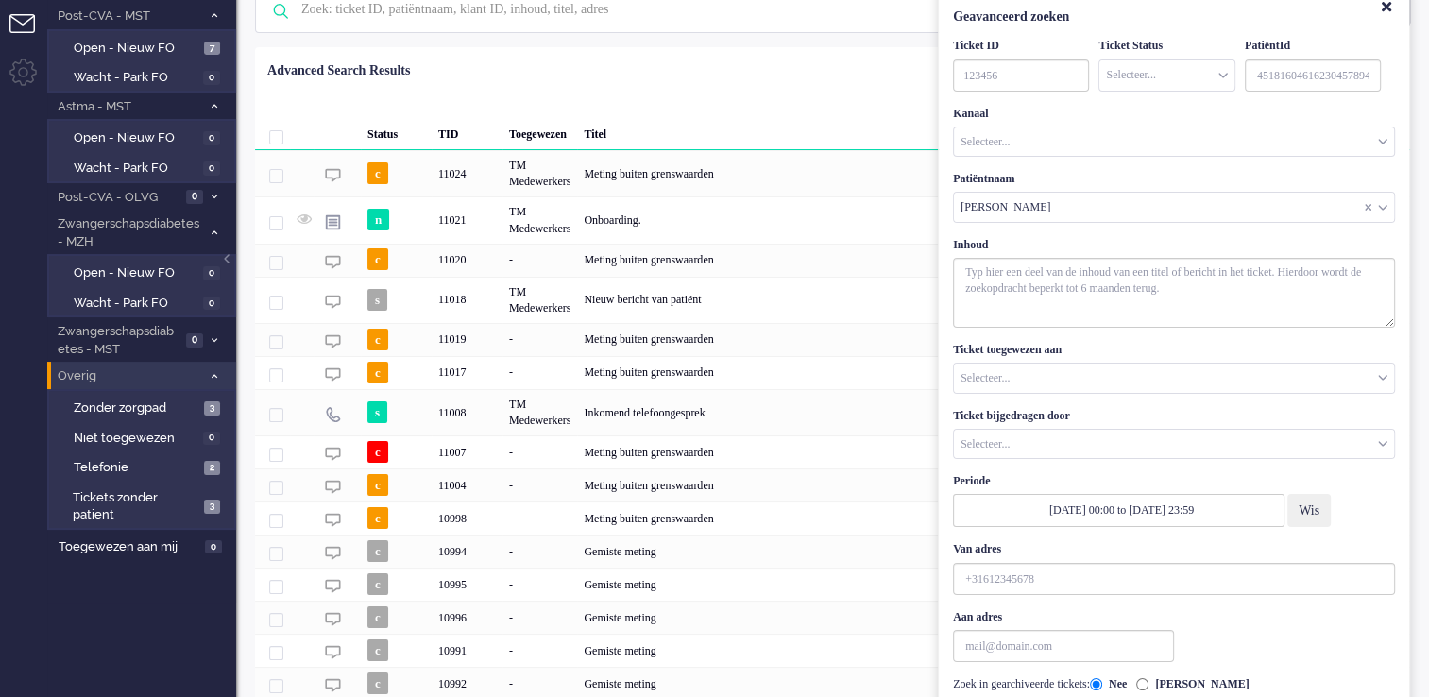
scroll to position [0, 0]
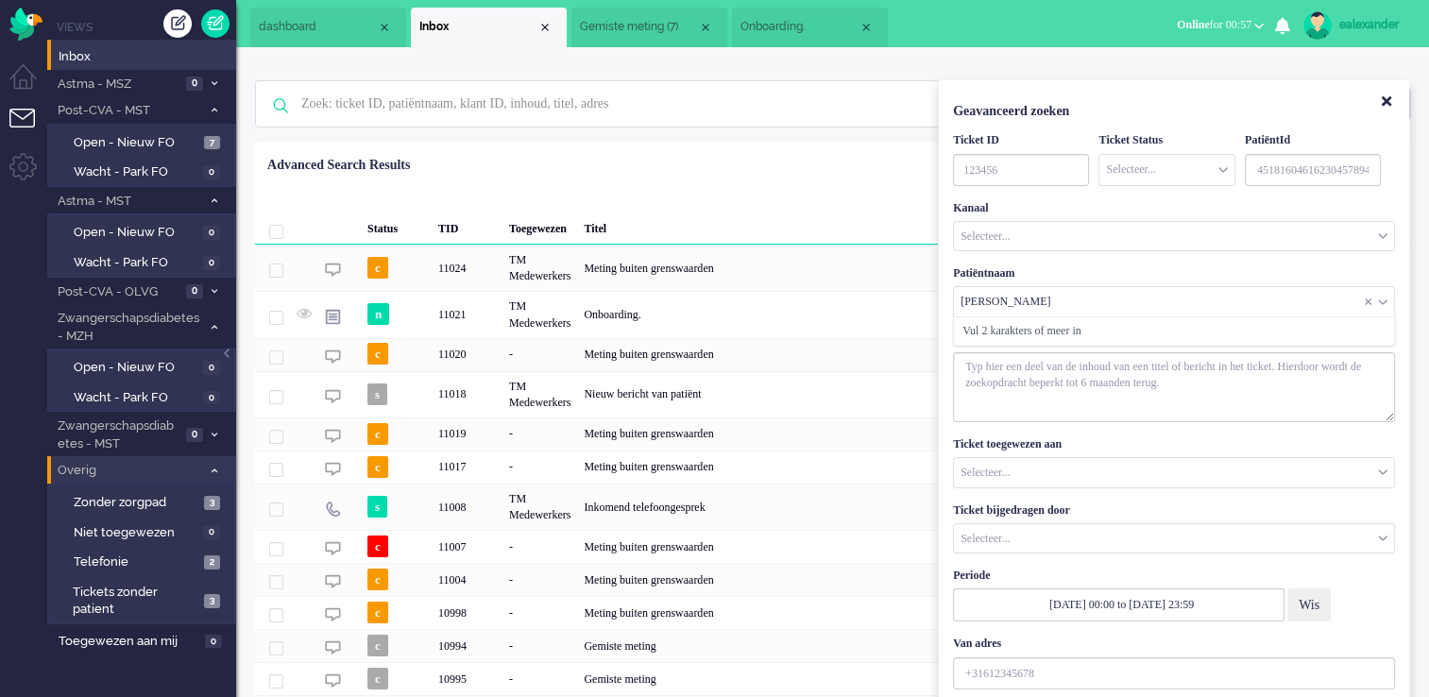
click at [1050, 298] on input "Customer Name" at bounding box center [1174, 301] width 440 height 29
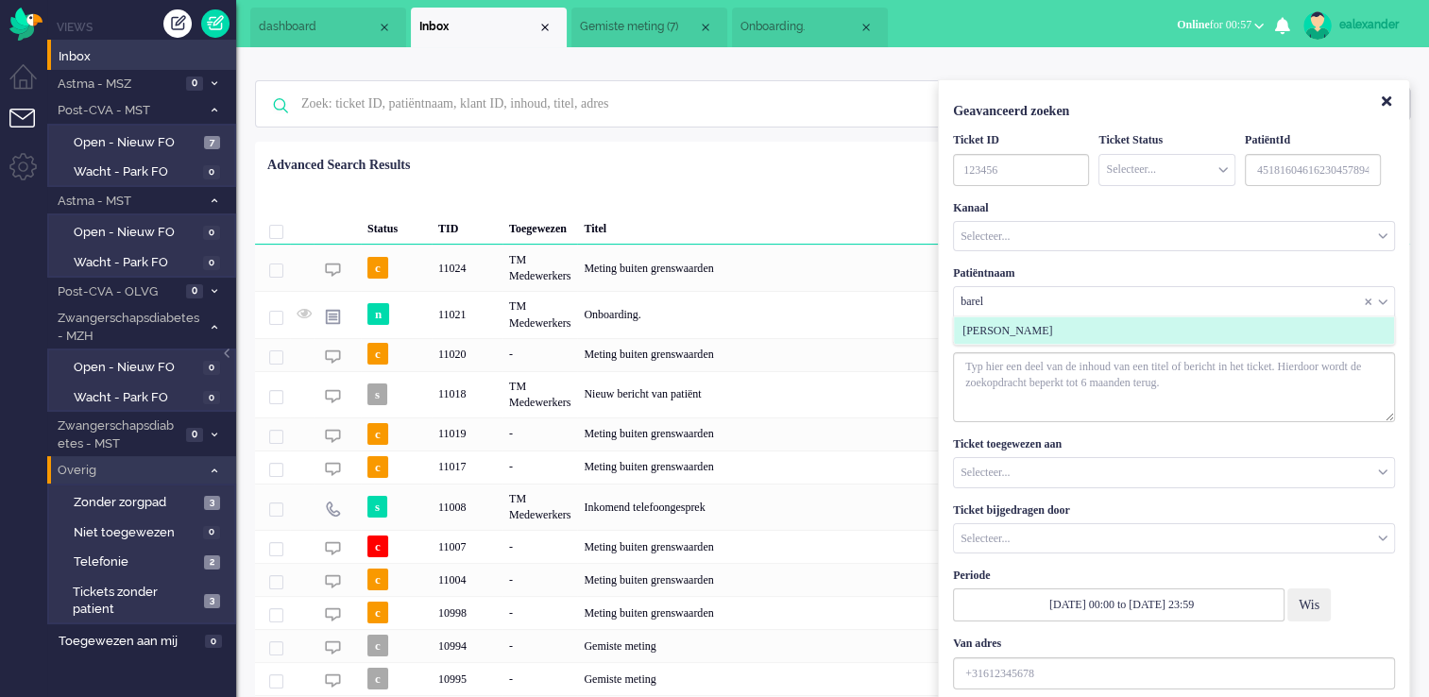
type input "barel"
click at [1043, 328] on li "[PERSON_NAME]" at bounding box center [1174, 330] width 440 height 27
click at [992, 331] on span "[PERSON_NAME]" at bounding box center [1008, 331] width 90 height 16
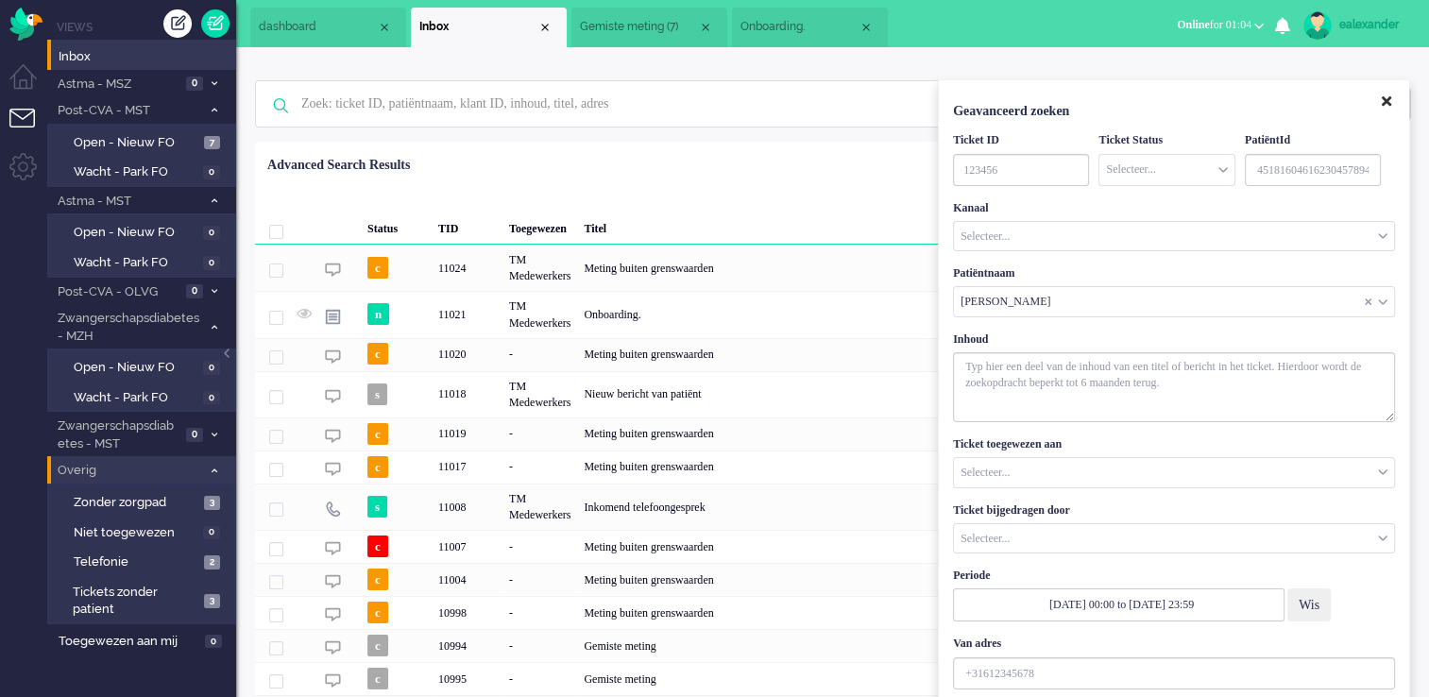
click at [1383, 107] on icon "Close" at bounding box center [1386, 101] width 9 height 14
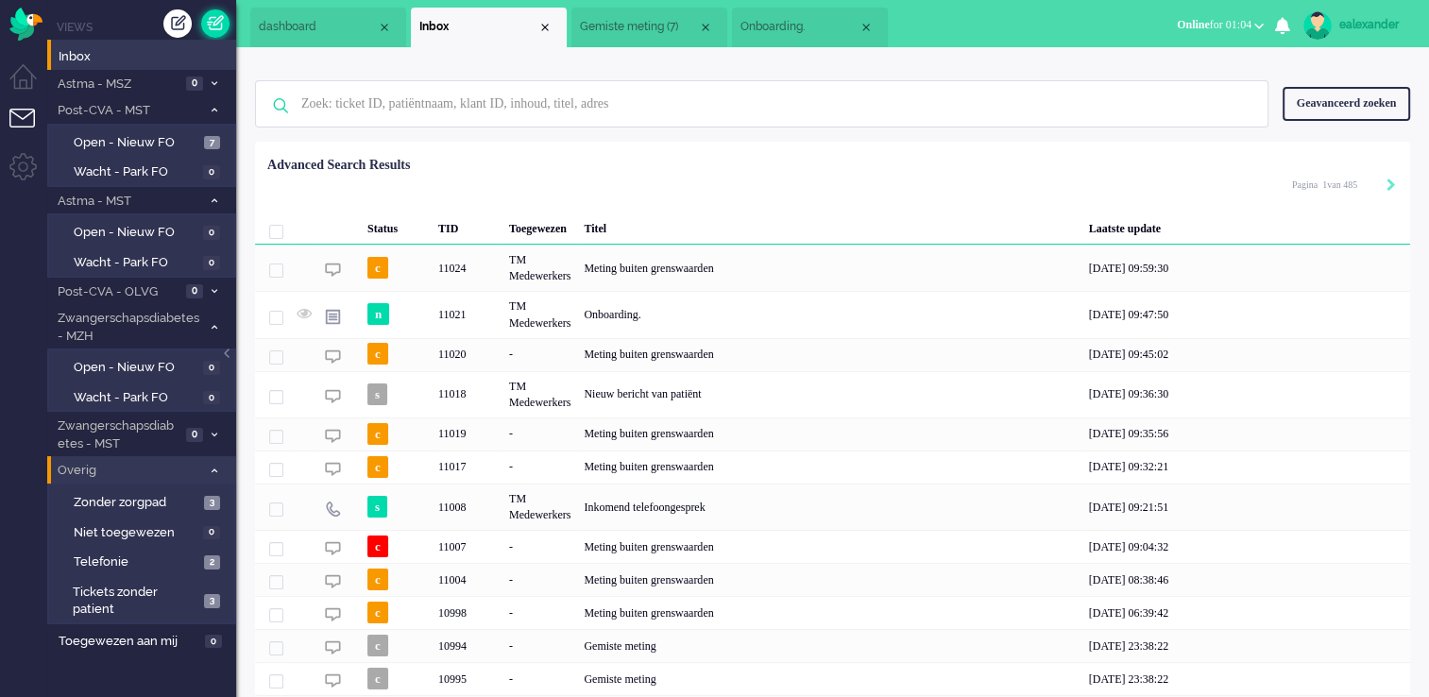
click at [223, 22] on link at bounding box center [215, 23] width 28 height 28
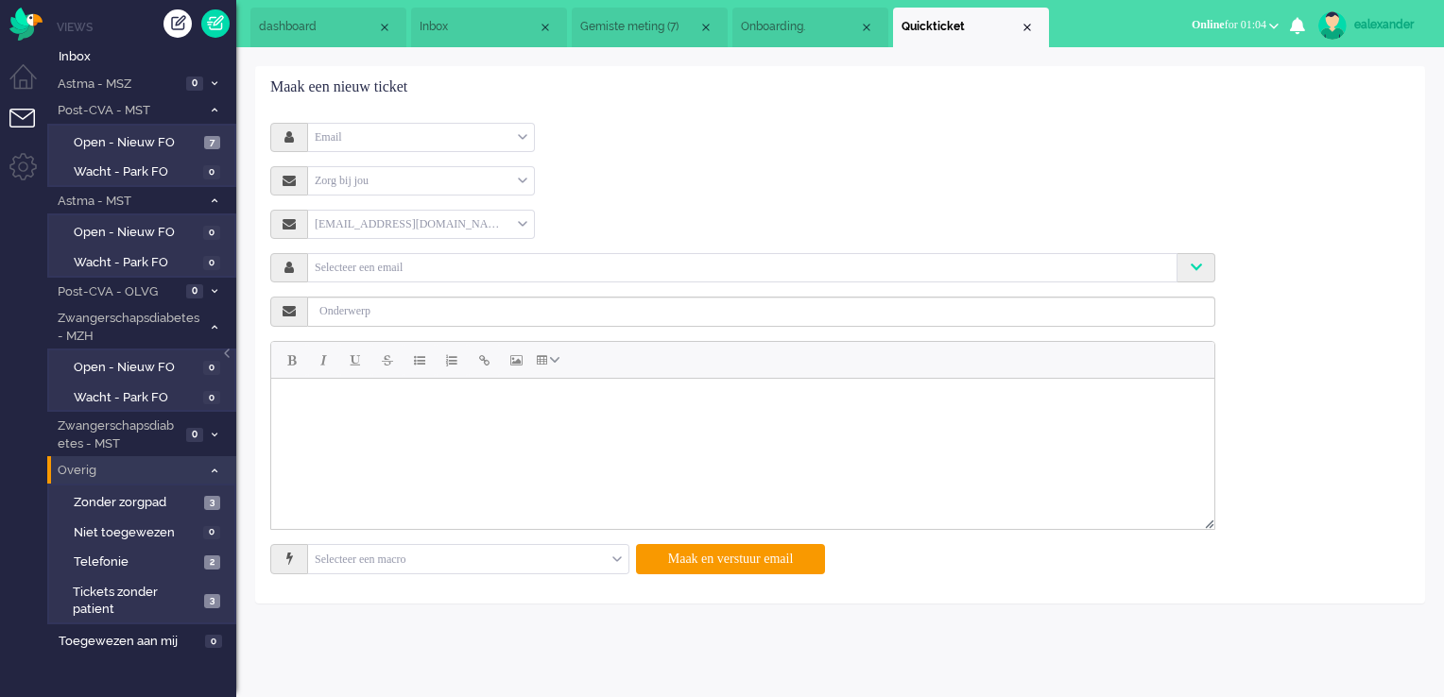
click at [443, 145] on div "Email" at bounding box center [421, 137] width 226 height 29
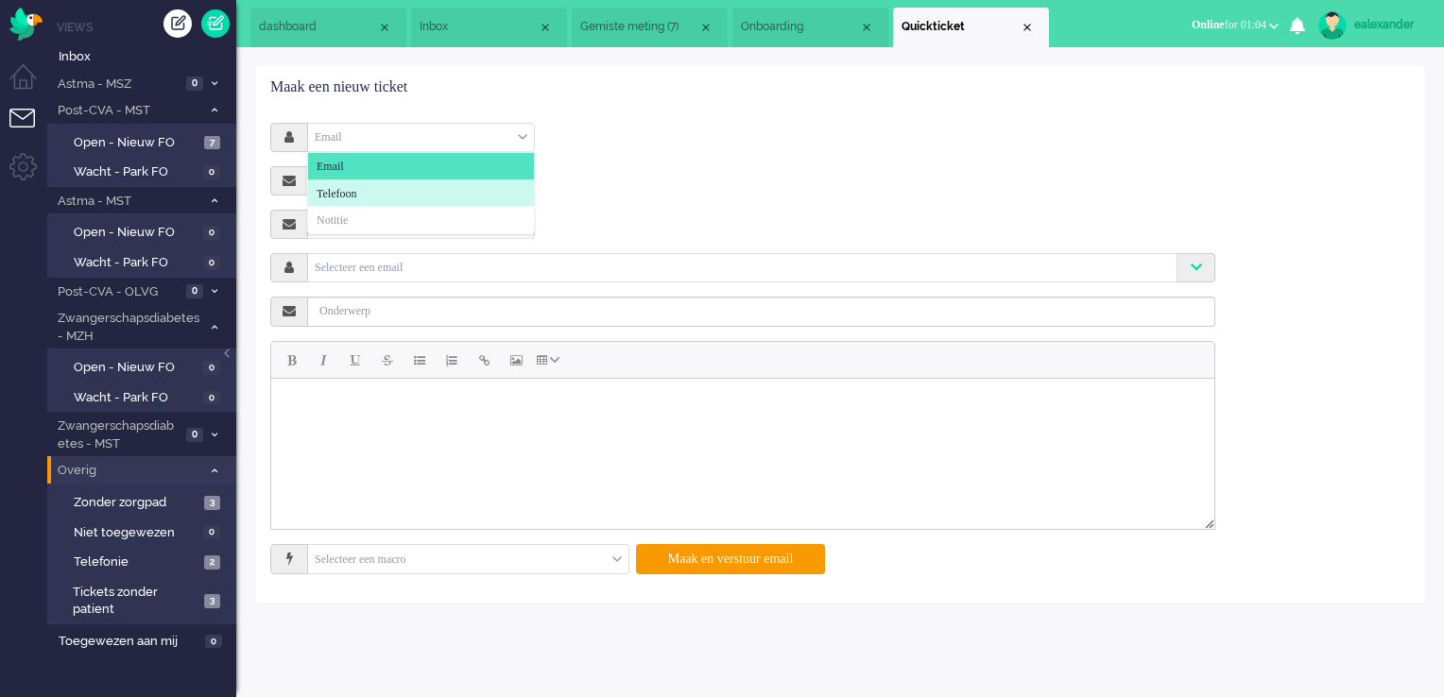
click at [412, 197] on li "Telefoon" at bounding box center [421, 192] width 226 height 27
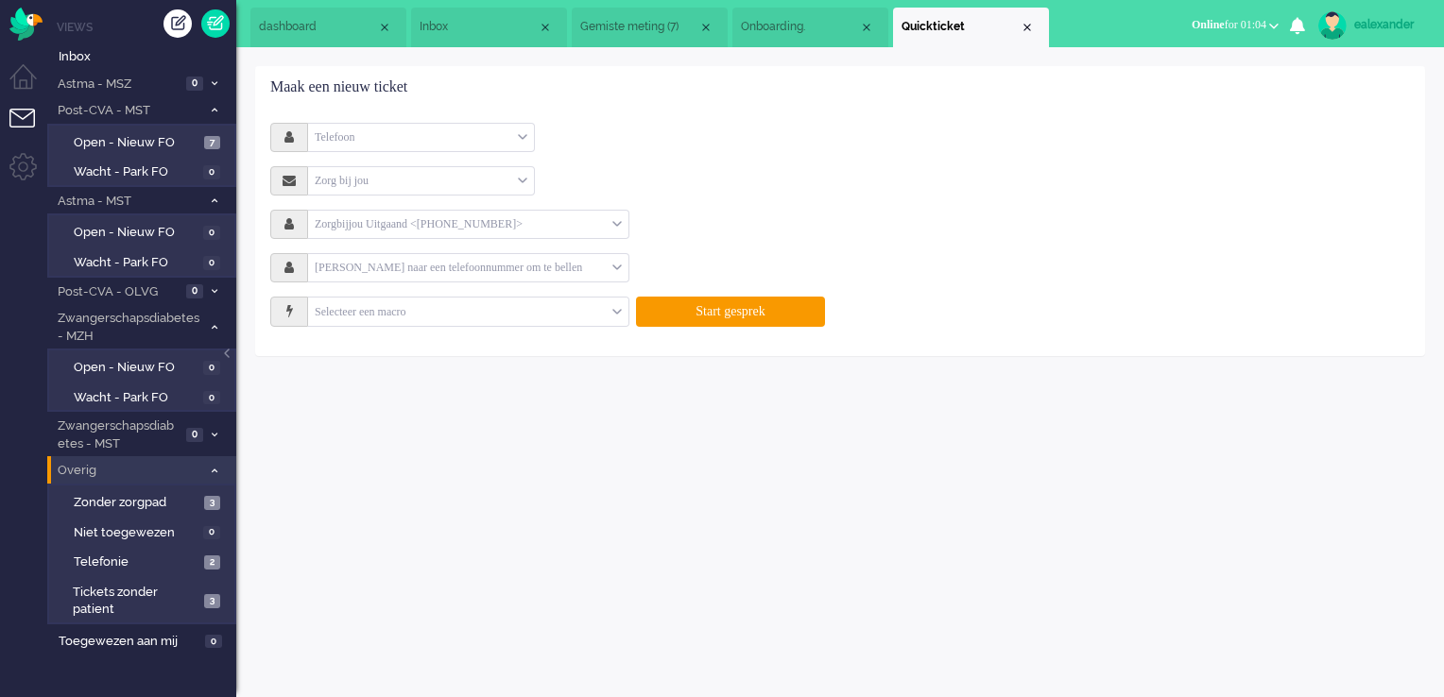
click at [363, 261] on input "text" at bounding box center [460, 268] width 304 height 22
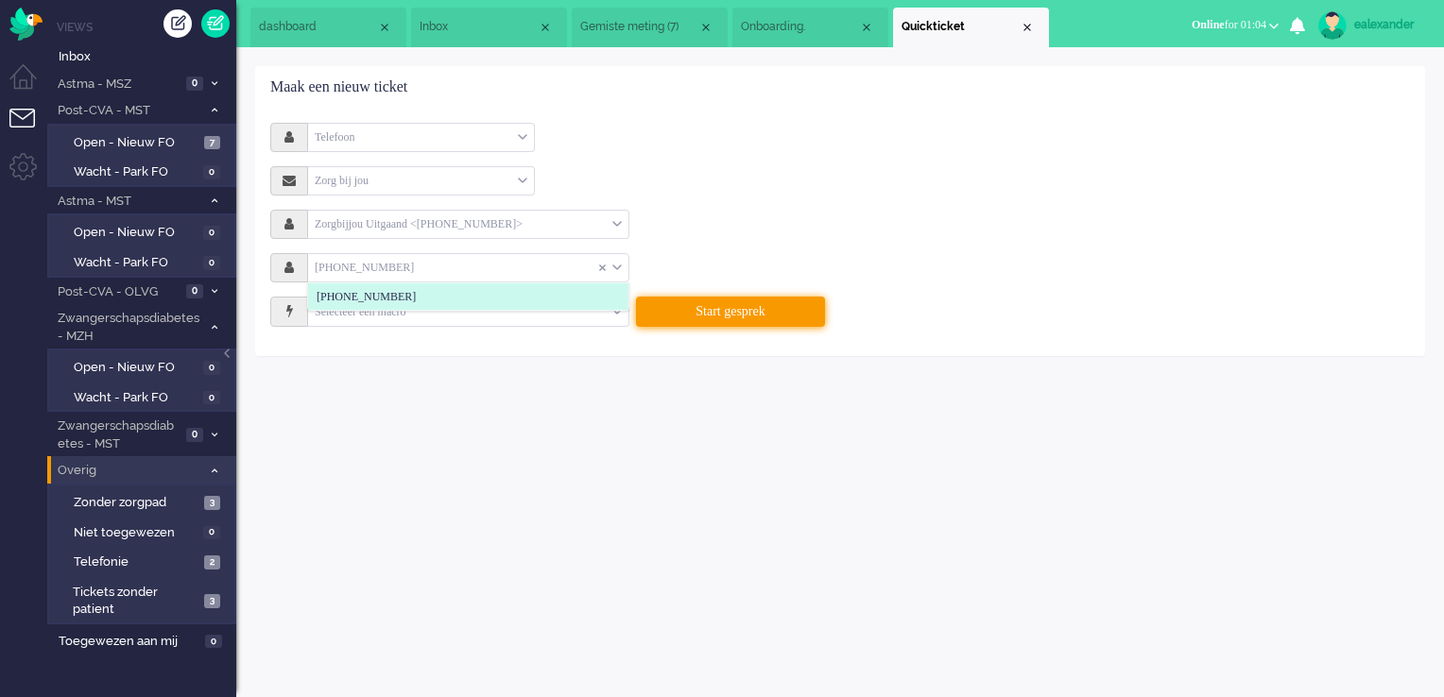
type input "[PHONE_NUMBER]"
click at [761, 314] on button "Start gesprek" at bounding box center [730, 312] width 189 height 30
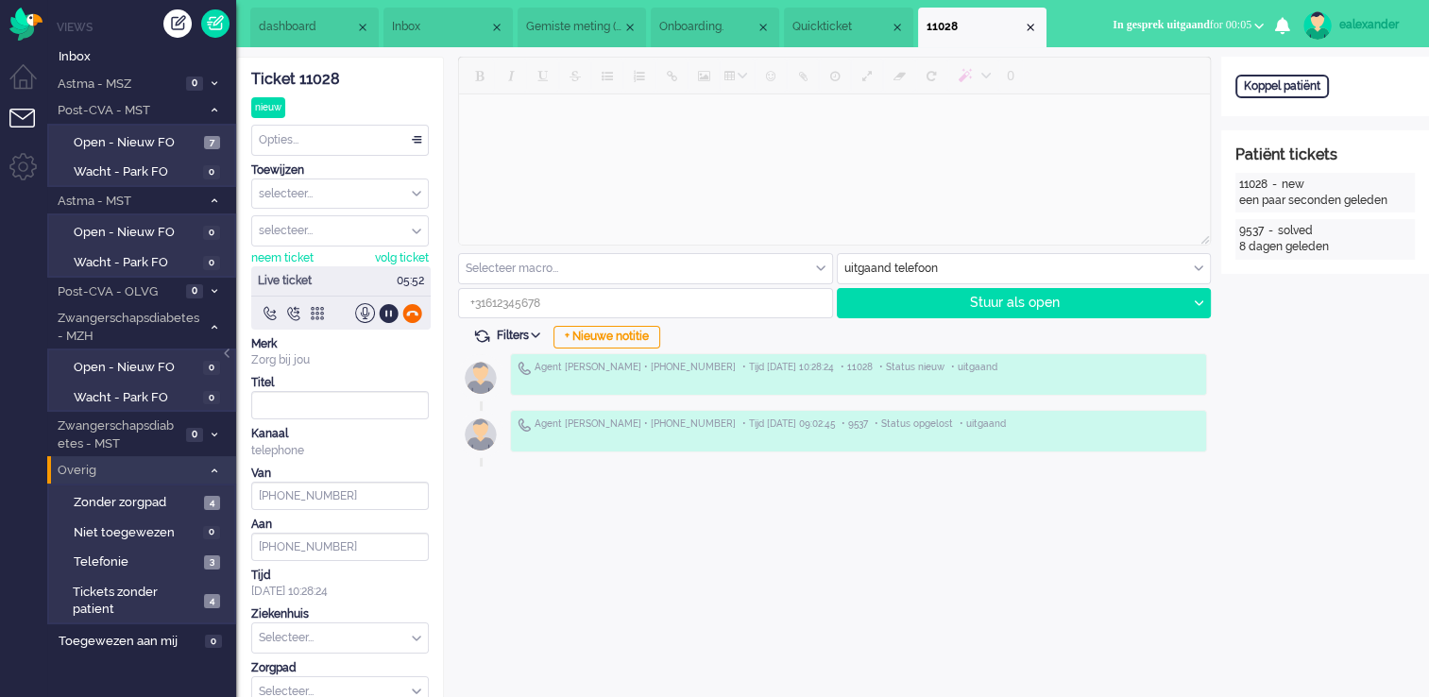
click at [406, 314] on div at bounding box center [412, 313] width 20 height 20
type input "[PHONE_NUMBER]"
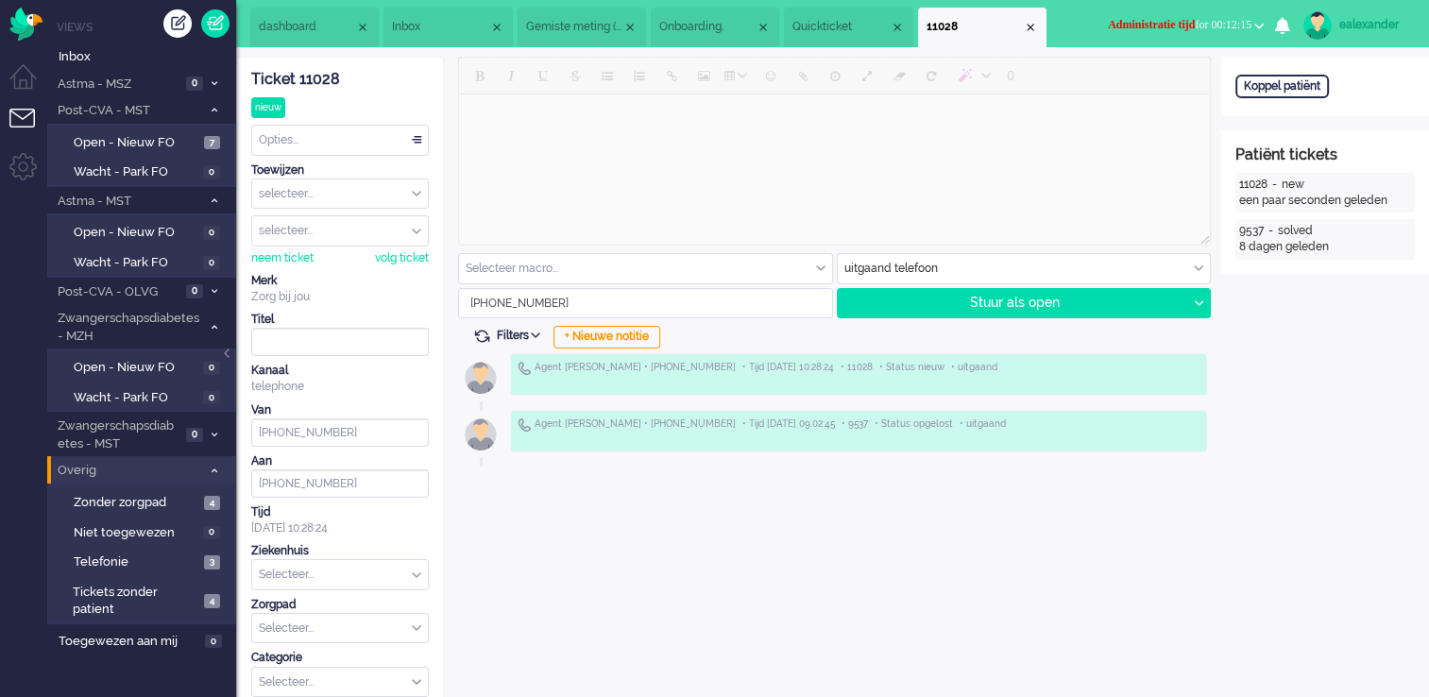
click at [1195, 25] on span "Administratie tijd for 00:12:15" at bounding box center [1180, 24] width 144 height 13
click at [1183, 74] on link "Online" at bounding box center [1185, 84] width 149 height 21
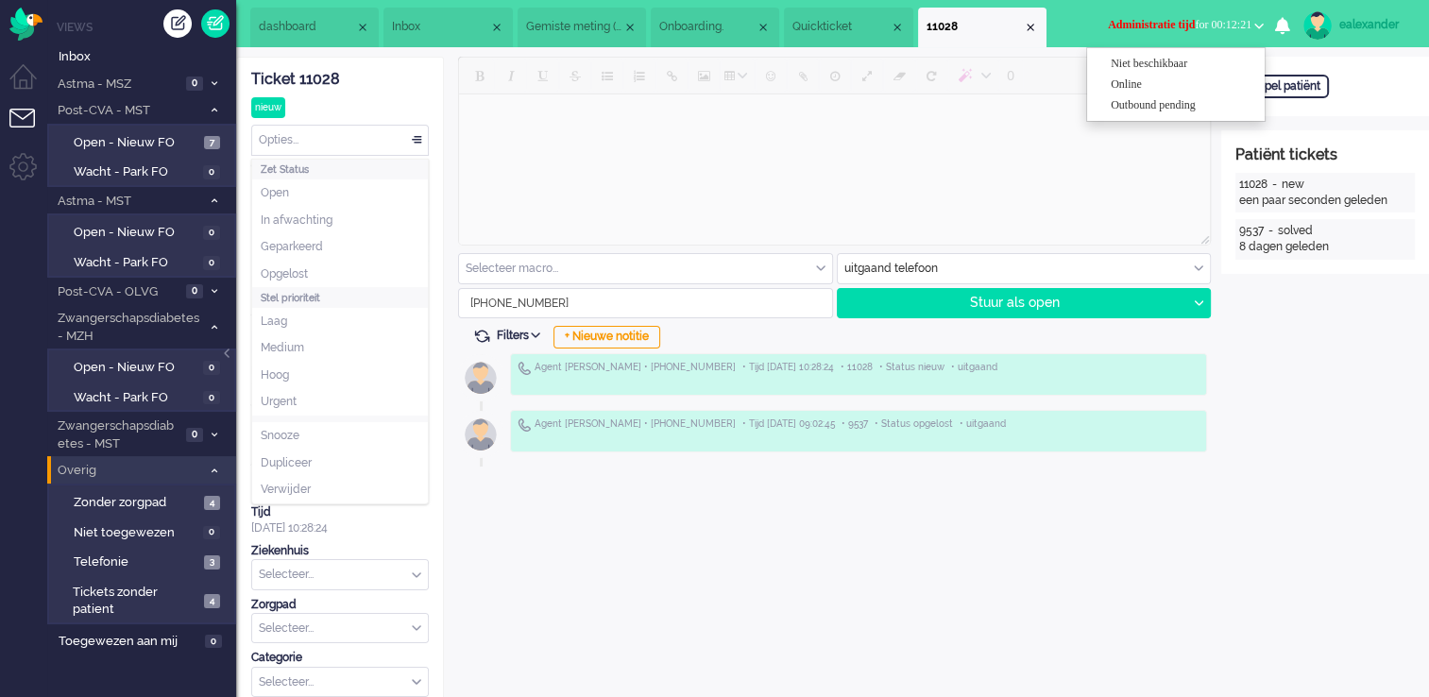
click at [416, 139] on div "Opties..." at bounding box center [340, 140] width 176 height 29
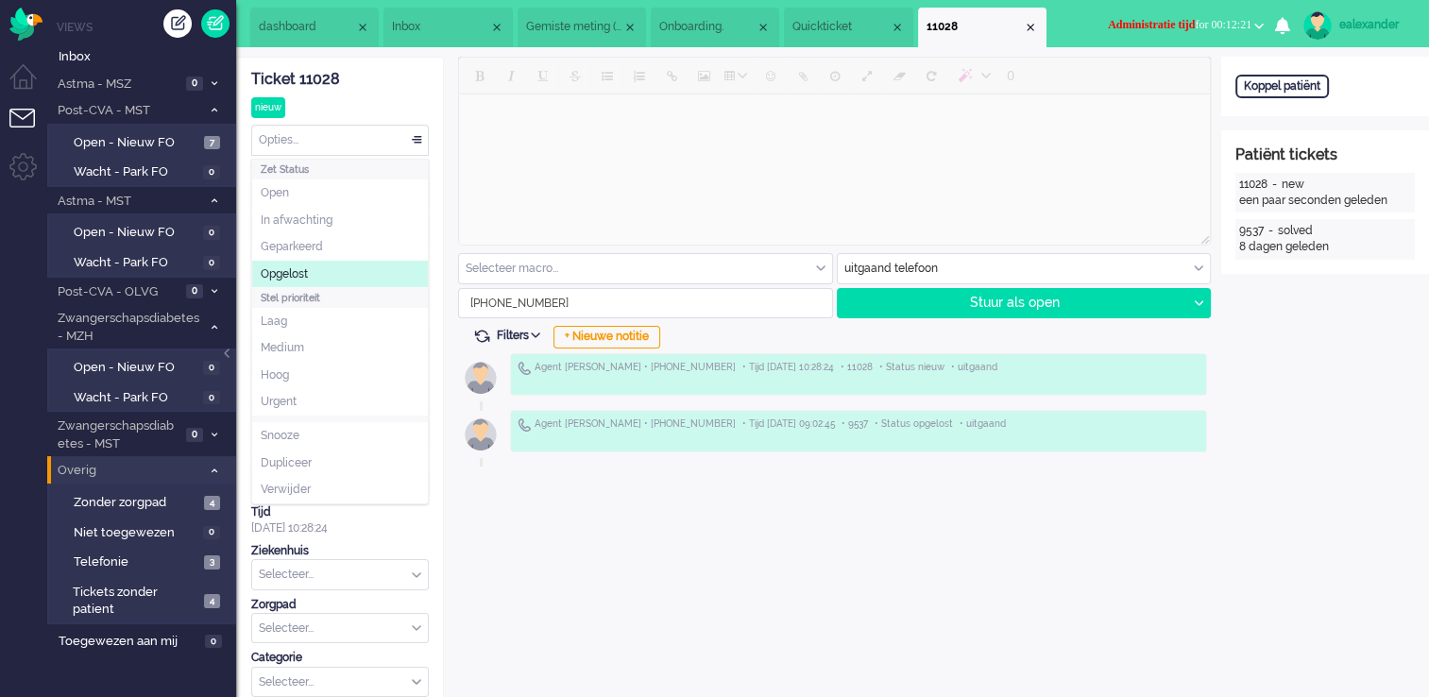
click at [348, 274] on li "Opgelost" at bounding box center [340, 274] width 176 height 27
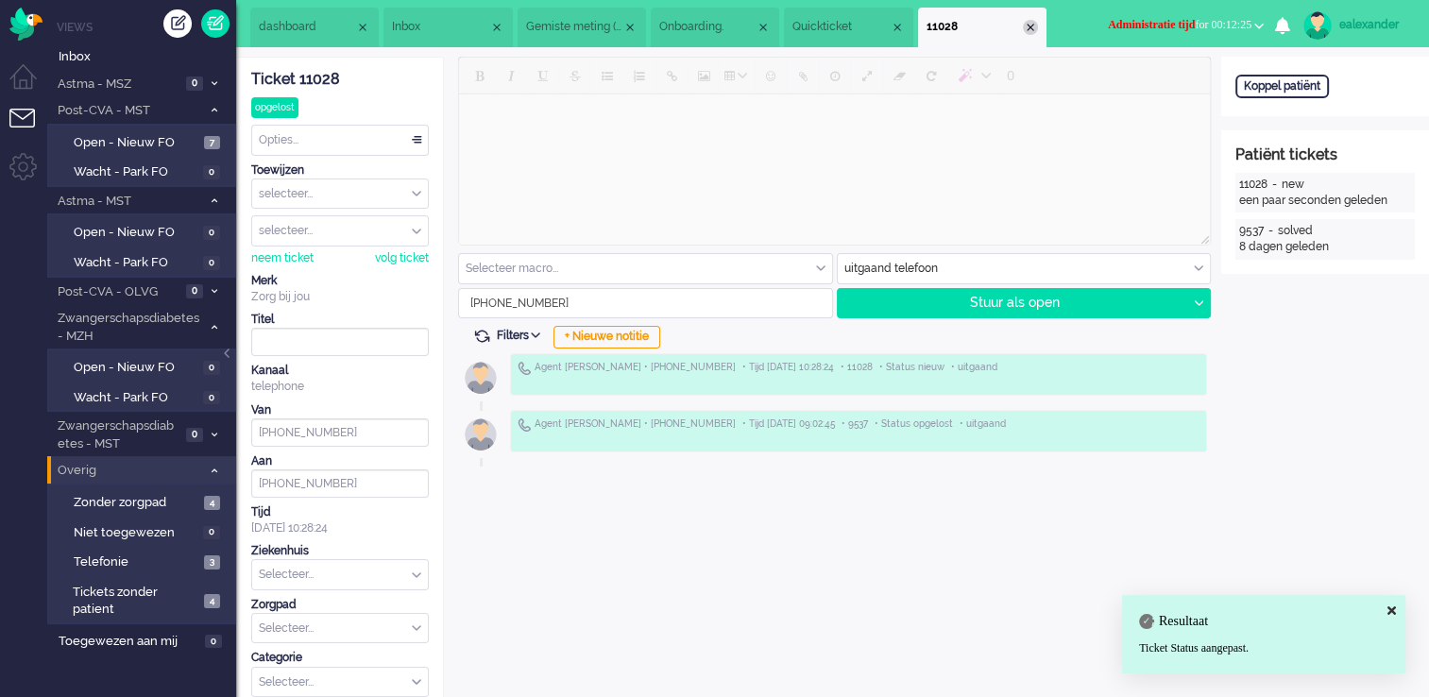
click at [1034, 27] on div "Close tab" at bounding box center [1030, 27] width 15 height 15
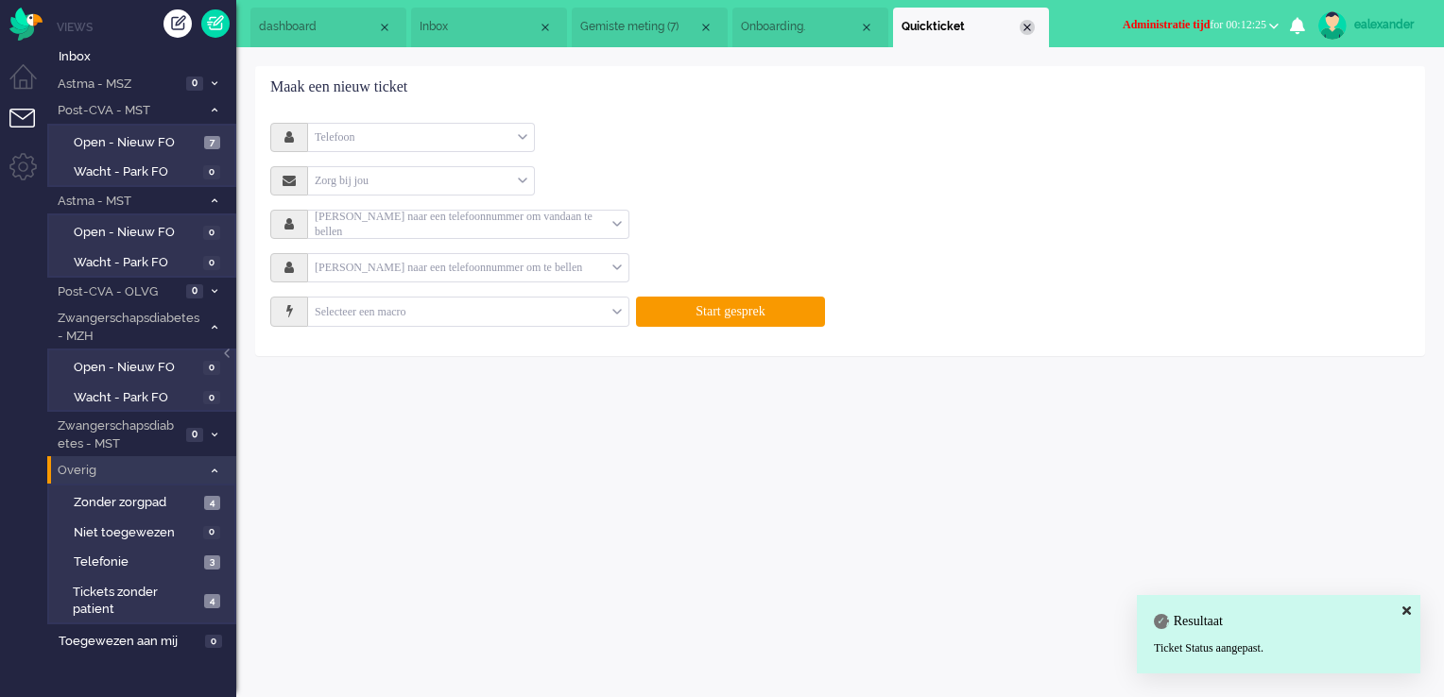
click at [1028, 28] on div "Close tab" at bounding box center [1026, 27] width 15 height 15
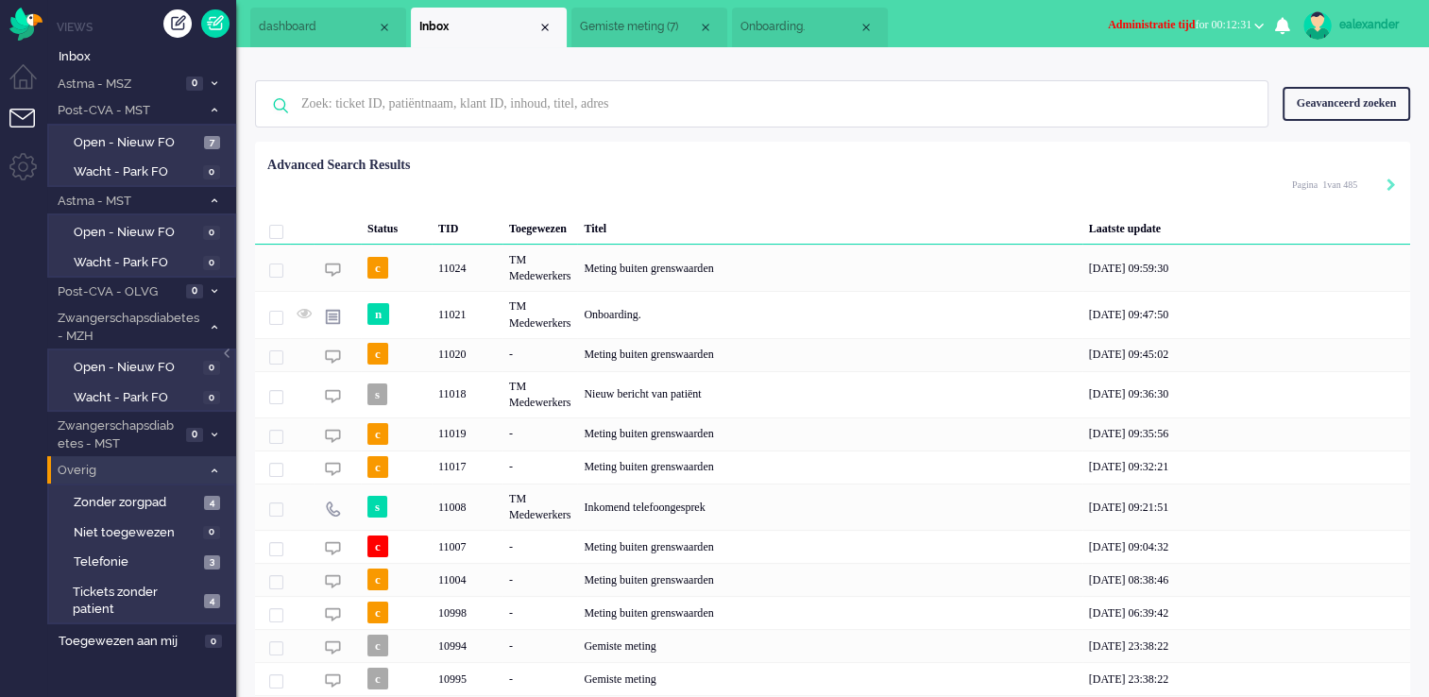
click at [1216, 26] on span "Administratie tijd for 00:12:31" at bounding box center [1180, 24] width 144 height 13
click at [1178, 89] on label "Online" at bounding box center [1185, 85] width 149 height 16
click at [792, 35] on span "Onboarding." at bounding box center [800, 27] width 118 height 16
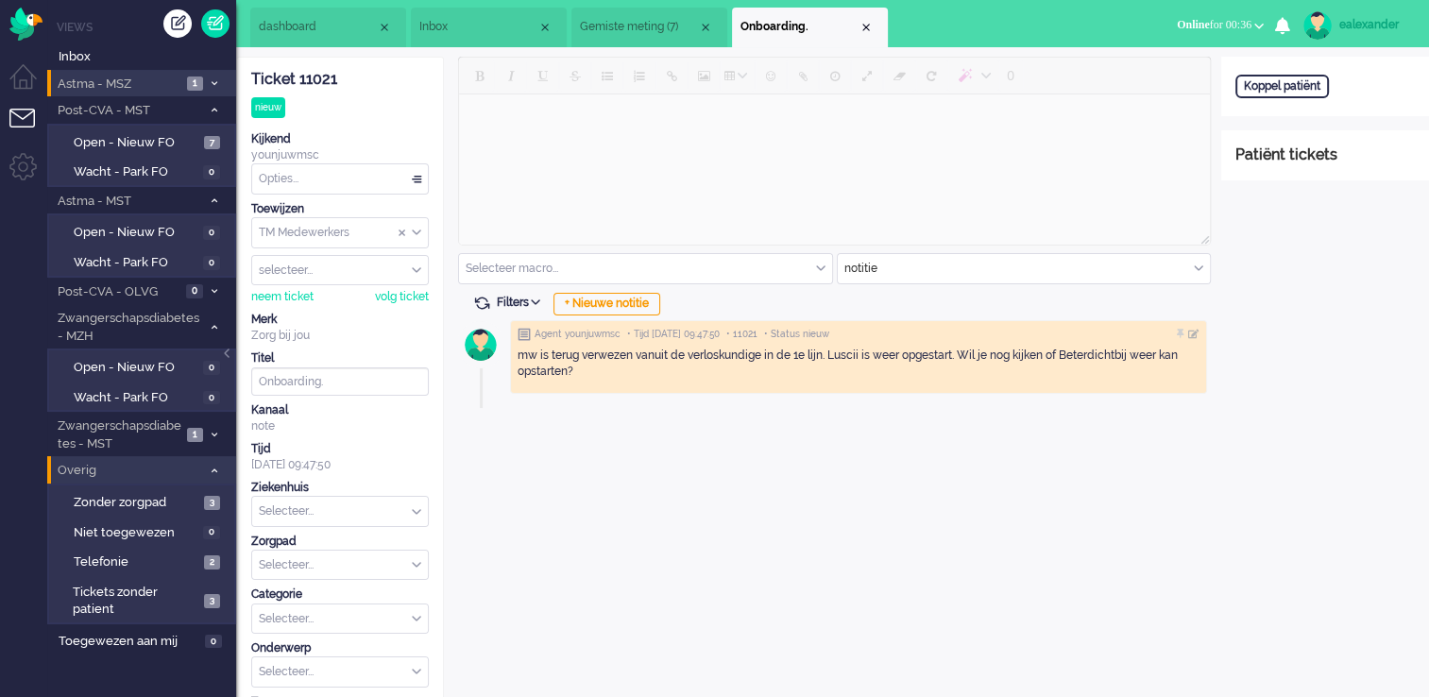
click at [201, 83] on span "1" at bounding box center [195, 84] width 16 height 14
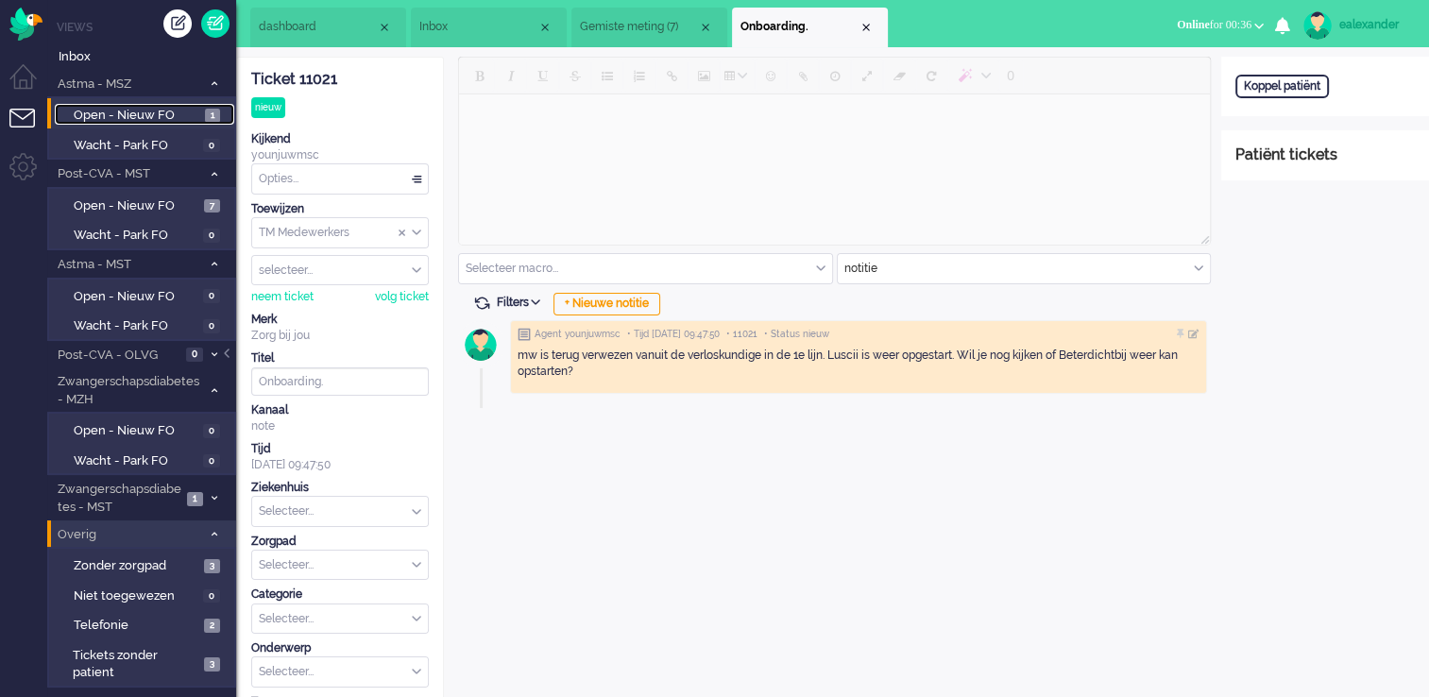
click at [215, 116] on span "1" at bounding box center [212, 116] width 15 height 14
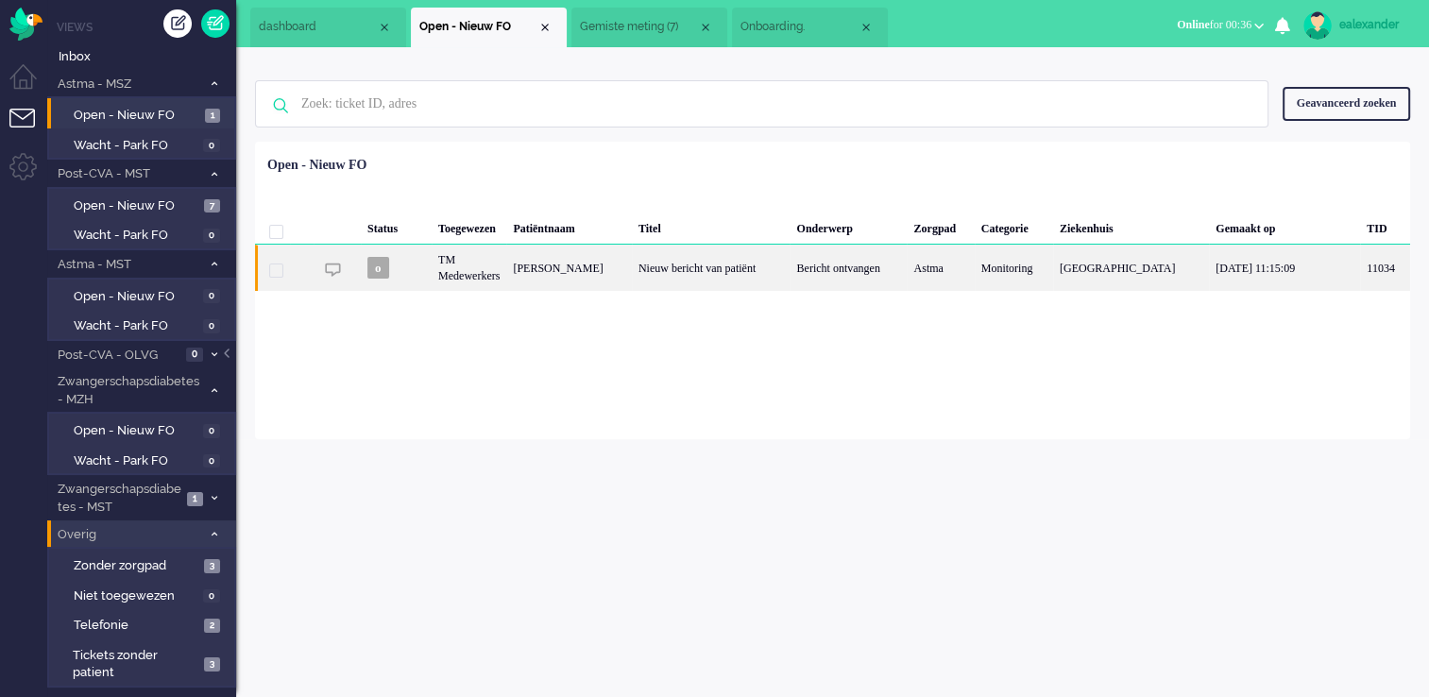
click at [791, 282] on div "Nieuw bericht van patiënt" at bounding box center [711, 268] width 159 height 46
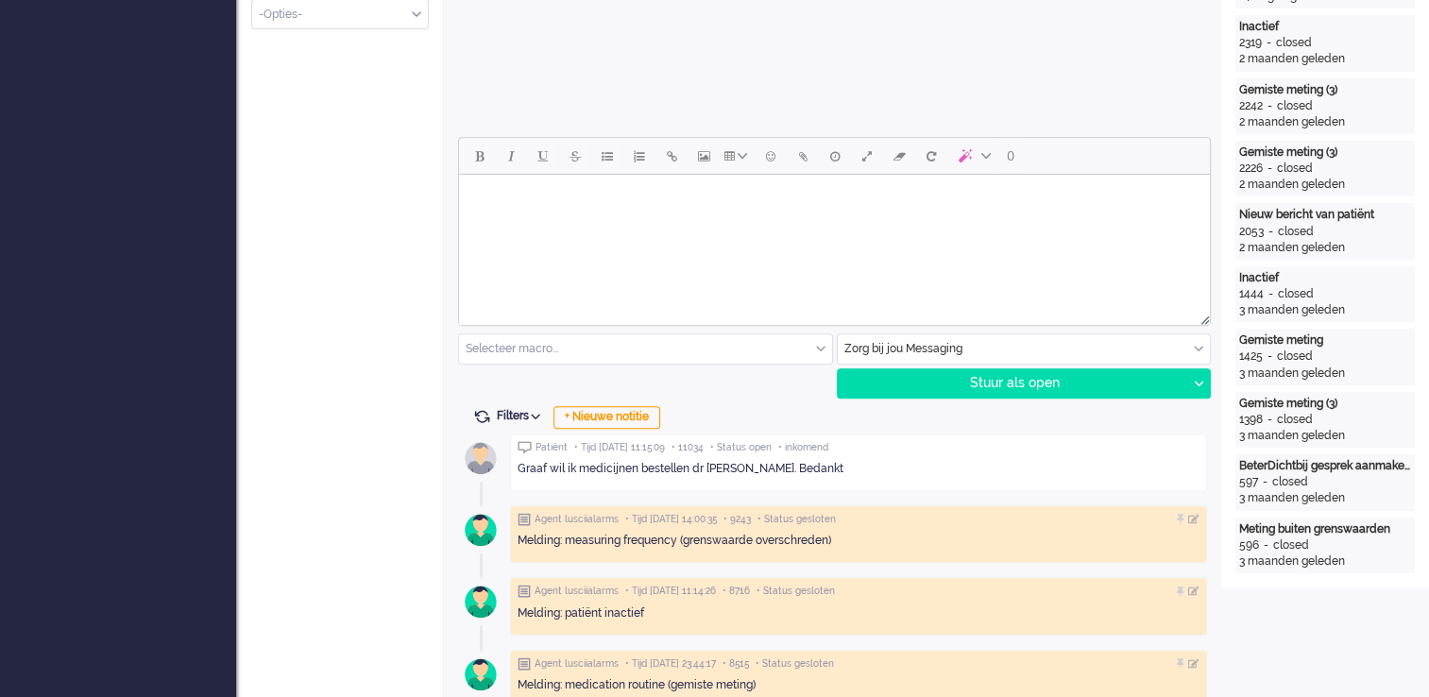
scroll to position [764, 0]
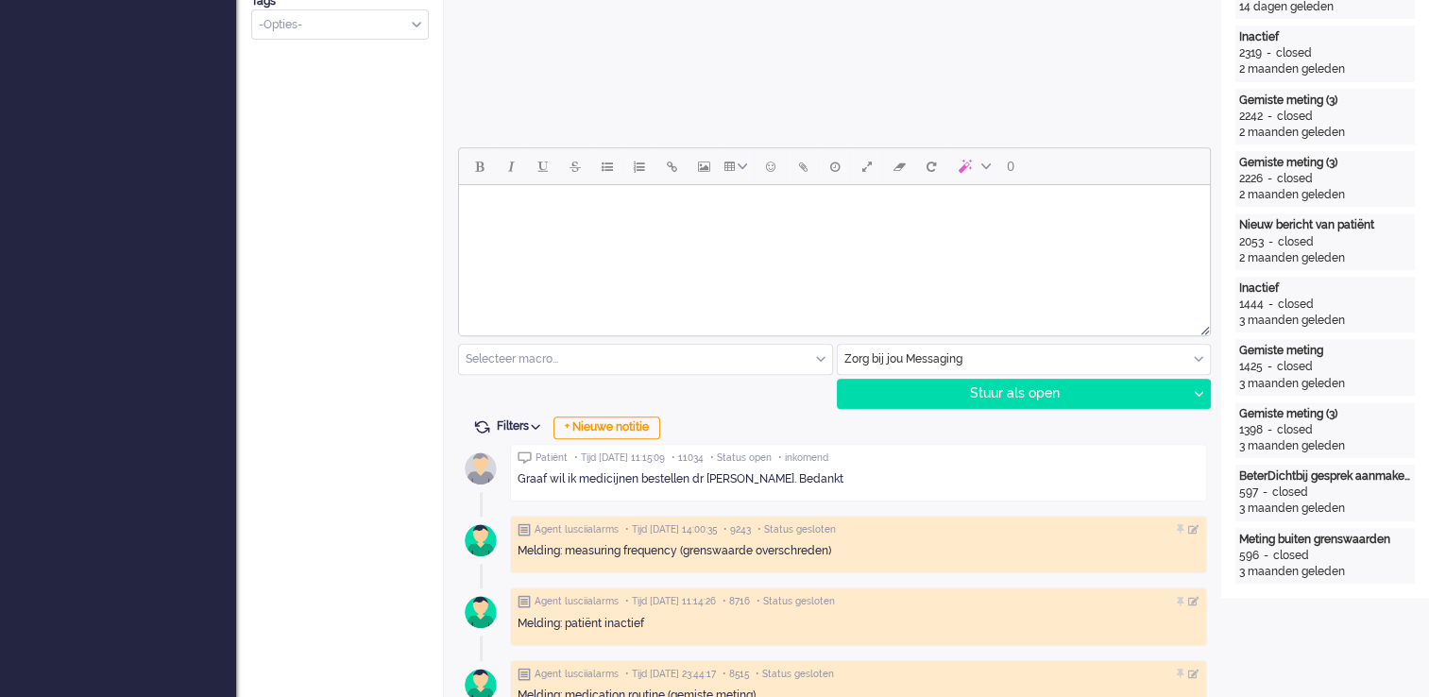
click at [517, 214] on body "Rich Text Area. Press ALT-0 for help." at bounding box center [835, 209] width 736 height 33
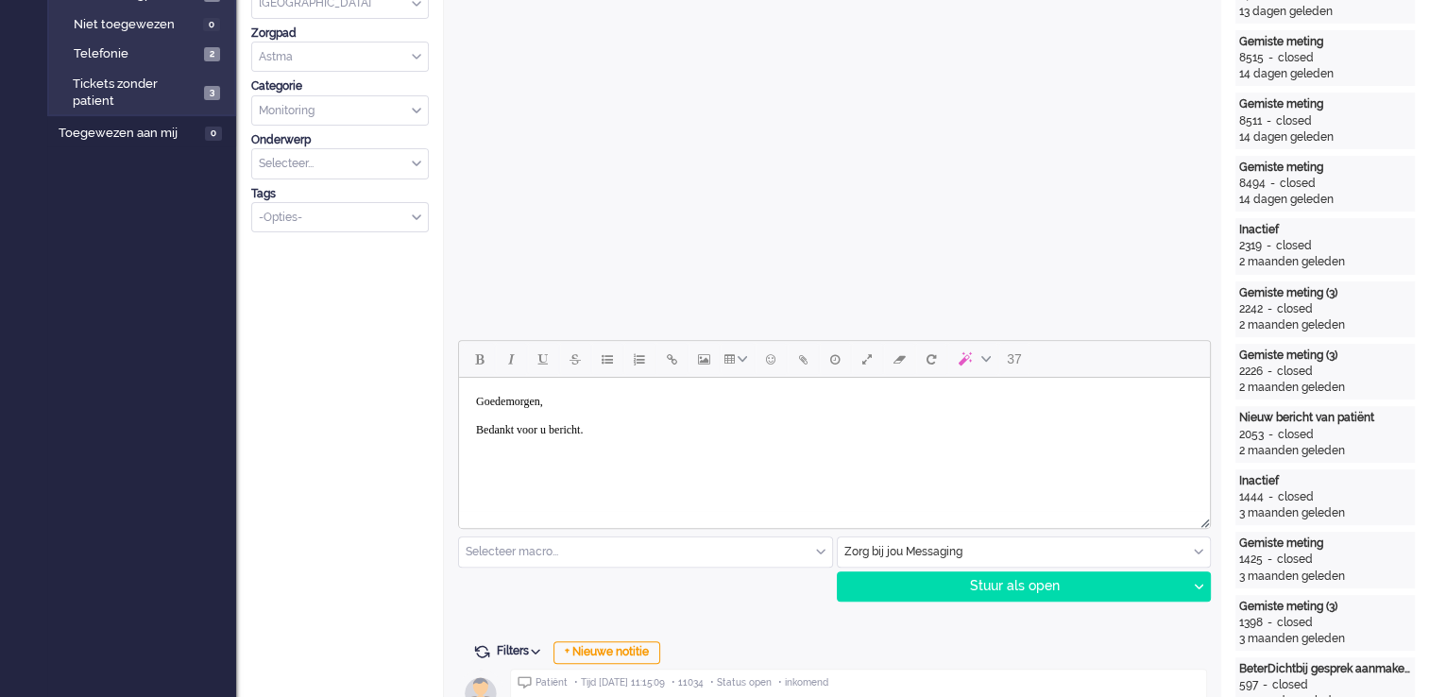
scroll to position [575, 0]
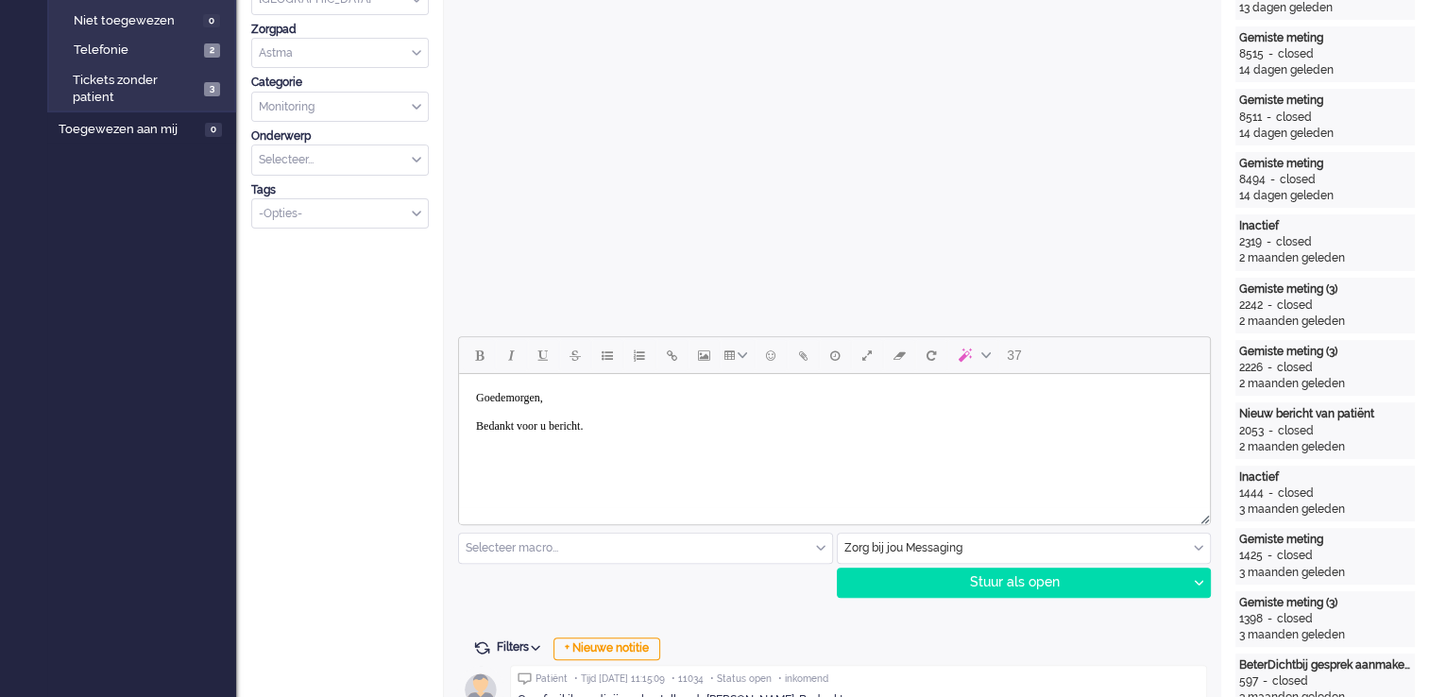
click at [659, 422] on body "Goedemorgen, Bedankt voor u bericht." at bounding box center [835, 412] width 736 height 61
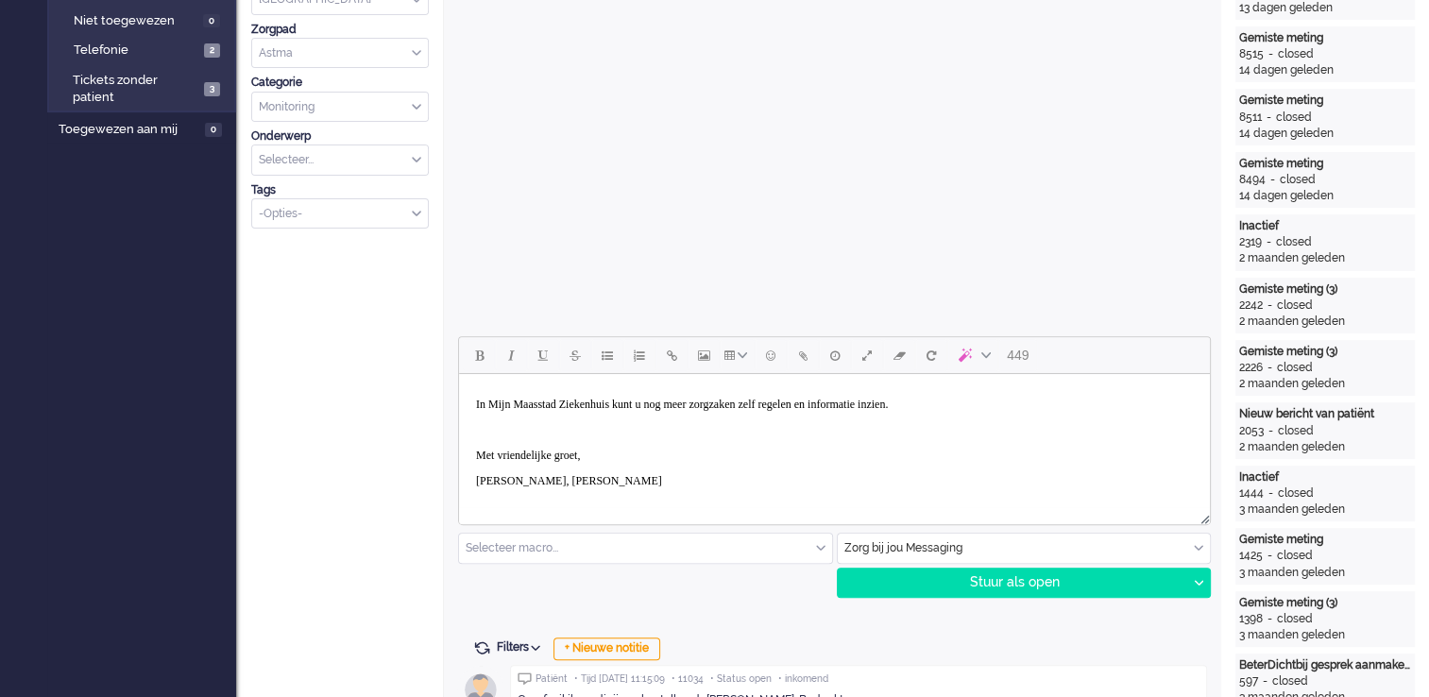
scroll to position [201, 0]
click at [1013, 588] on div "Stuur als open" at bounding box center [1013, 583] width 350 height 28
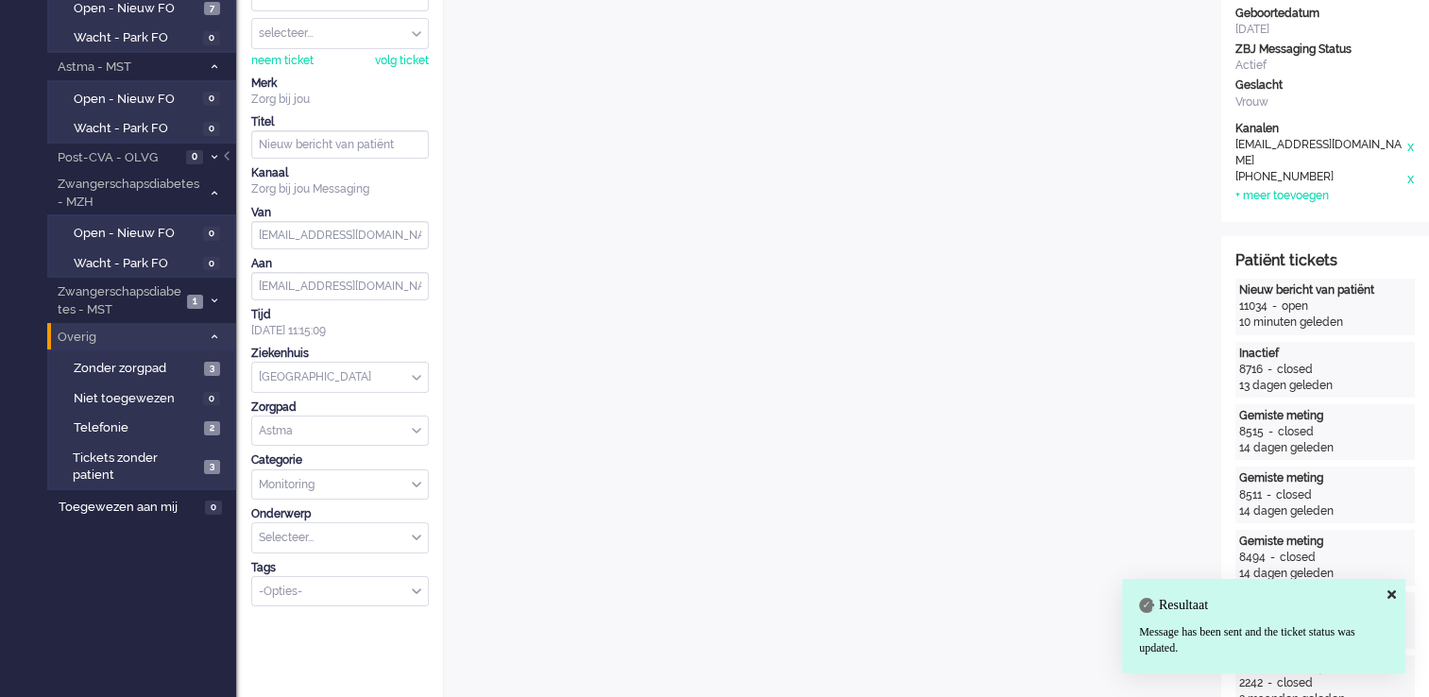
scroll to position [0, 0]
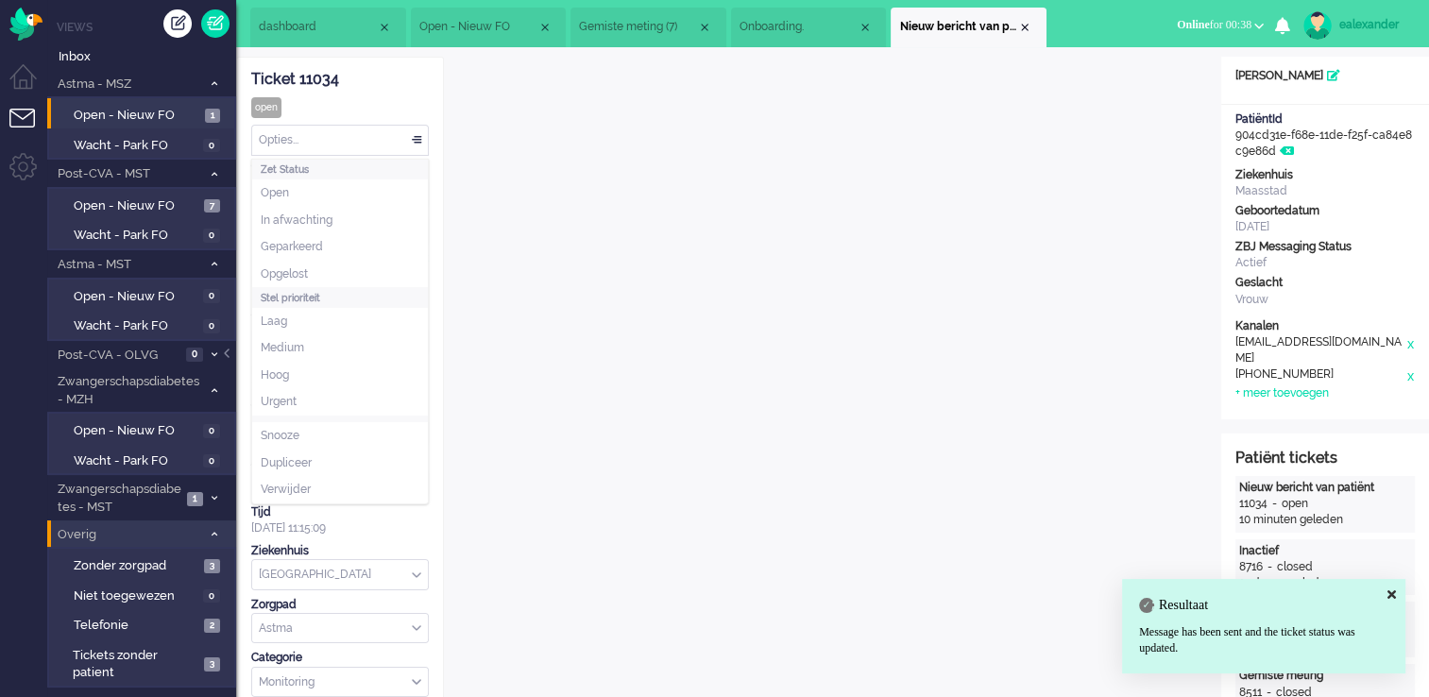
click at [421, 141] on div "Opties..." at bounding box center [340, 140] width 176 height 29
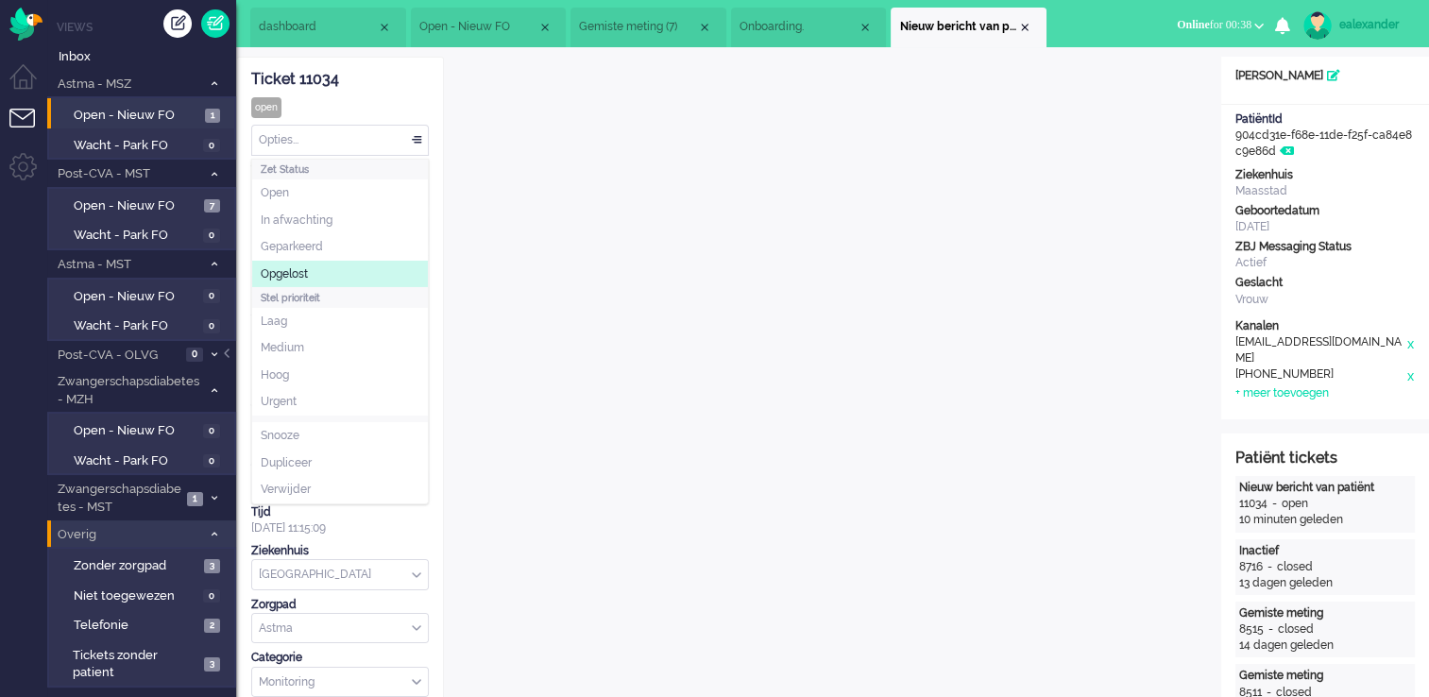
click at [382, 271] on li "Opgelost" at bounding box center [340, 274] width 176 height 27
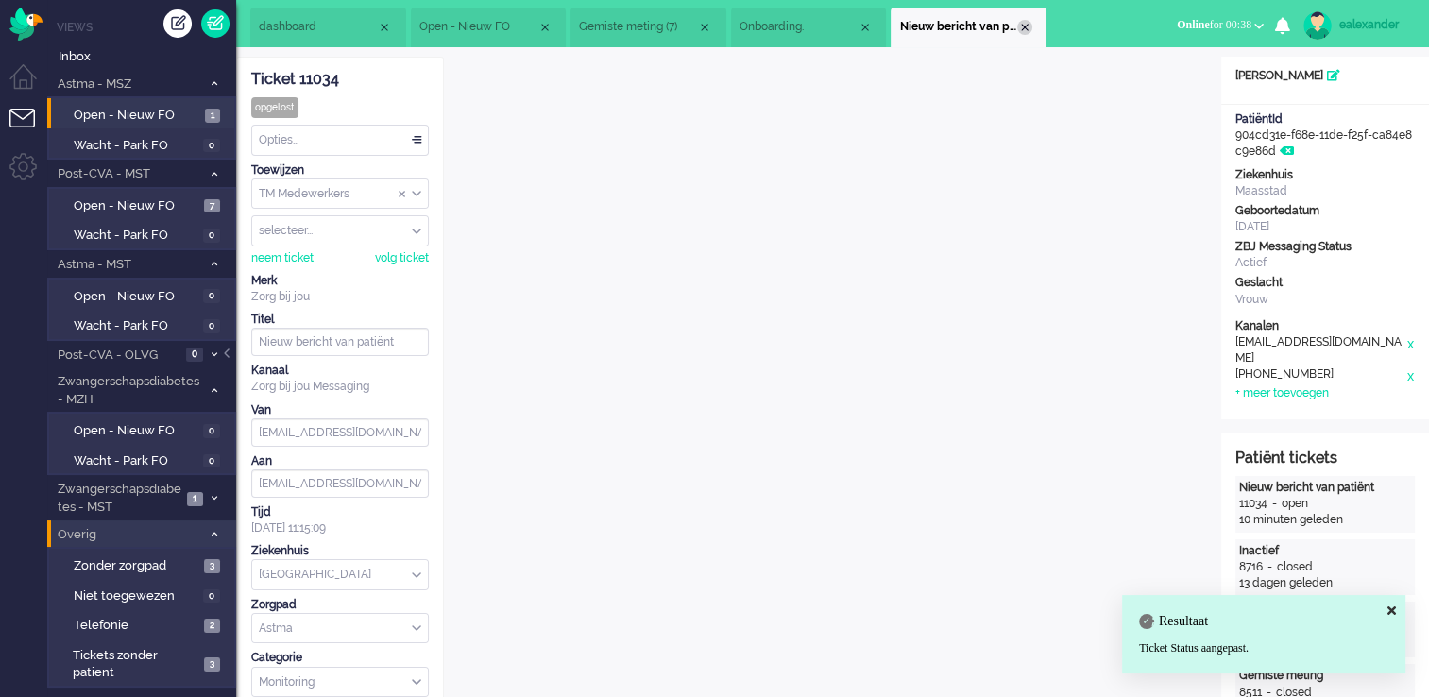
click at [1026, 25] on div "Close tab" at bounding box center [1024, 27] width 15 height 15
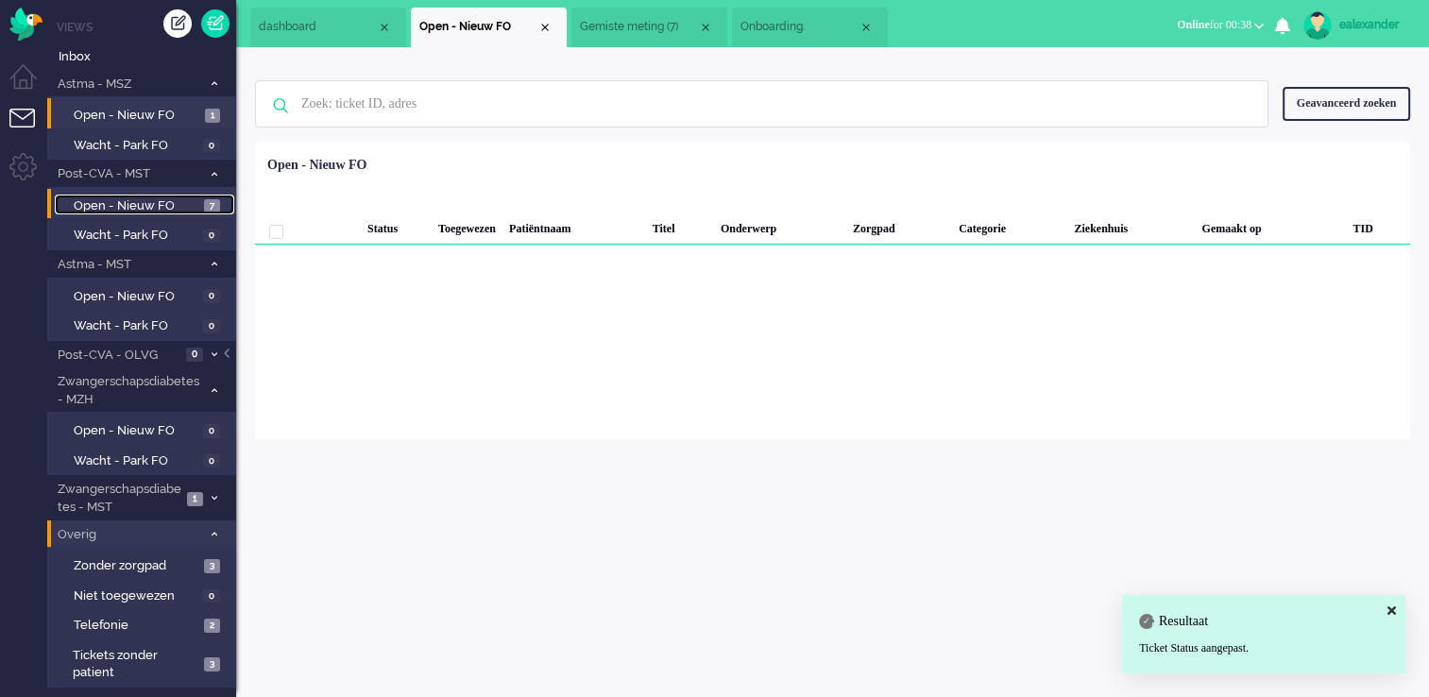
click at [197, 210] on span "Open - Nieuw FO" at bounding box center [137, 206] width 126 height 18
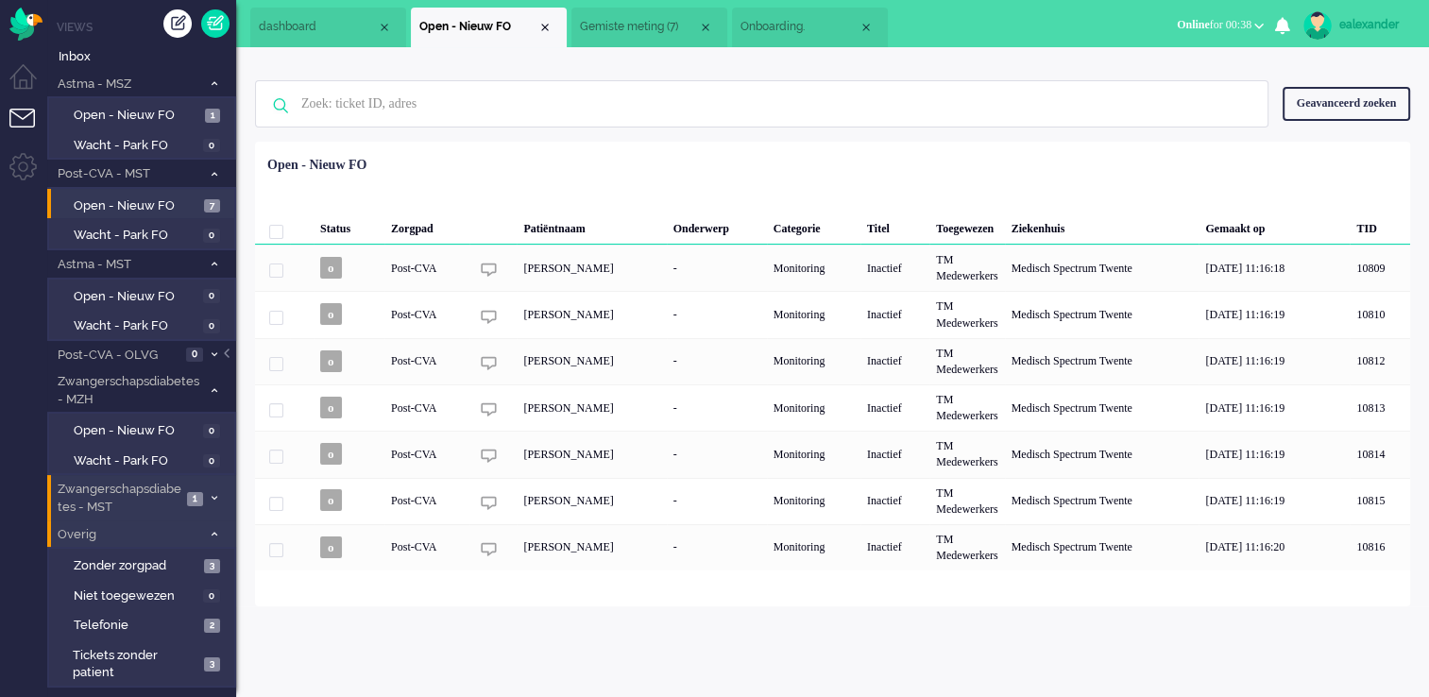
click at [144, 489] on span "Zwangerschapsdiabetes - MST" at bounding box center [118, 498] width 127 height 35
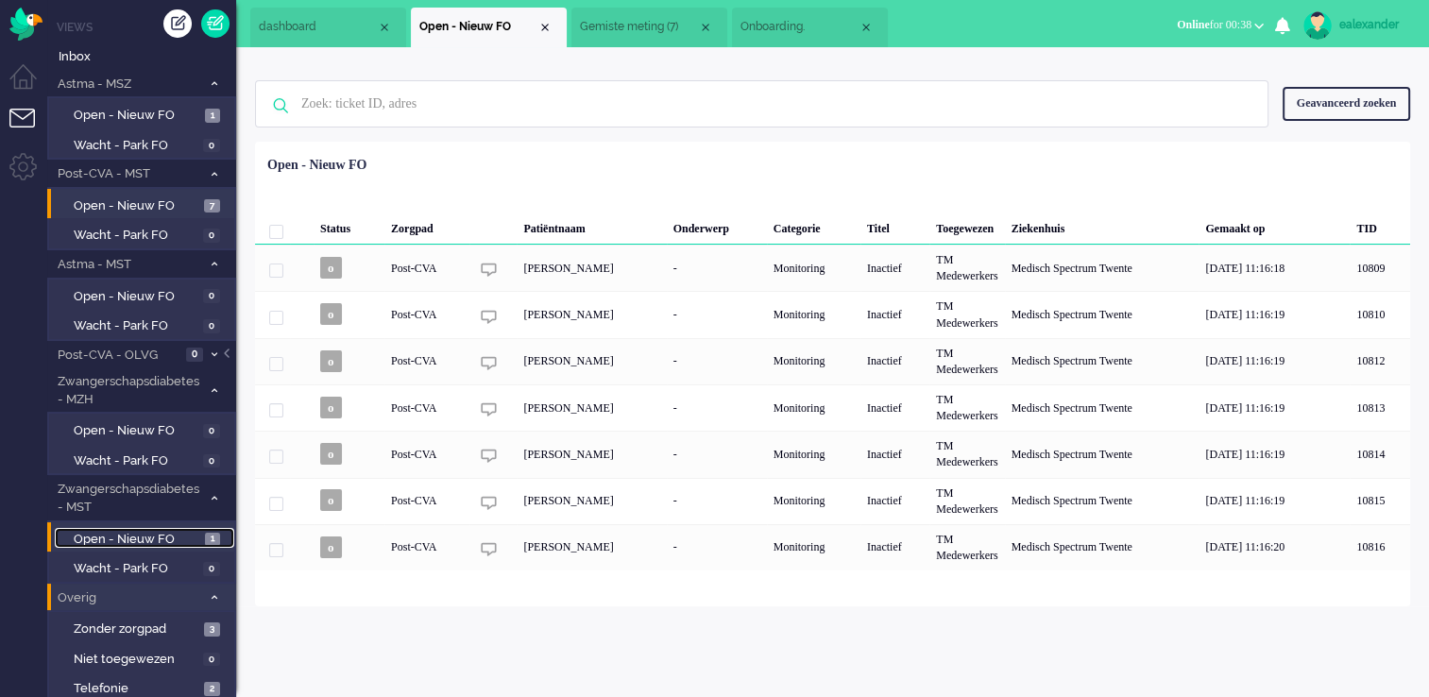
click at [180, 532] on span "Open - Nieuw FO" at bounding box center [137, 540] width 127 height 18
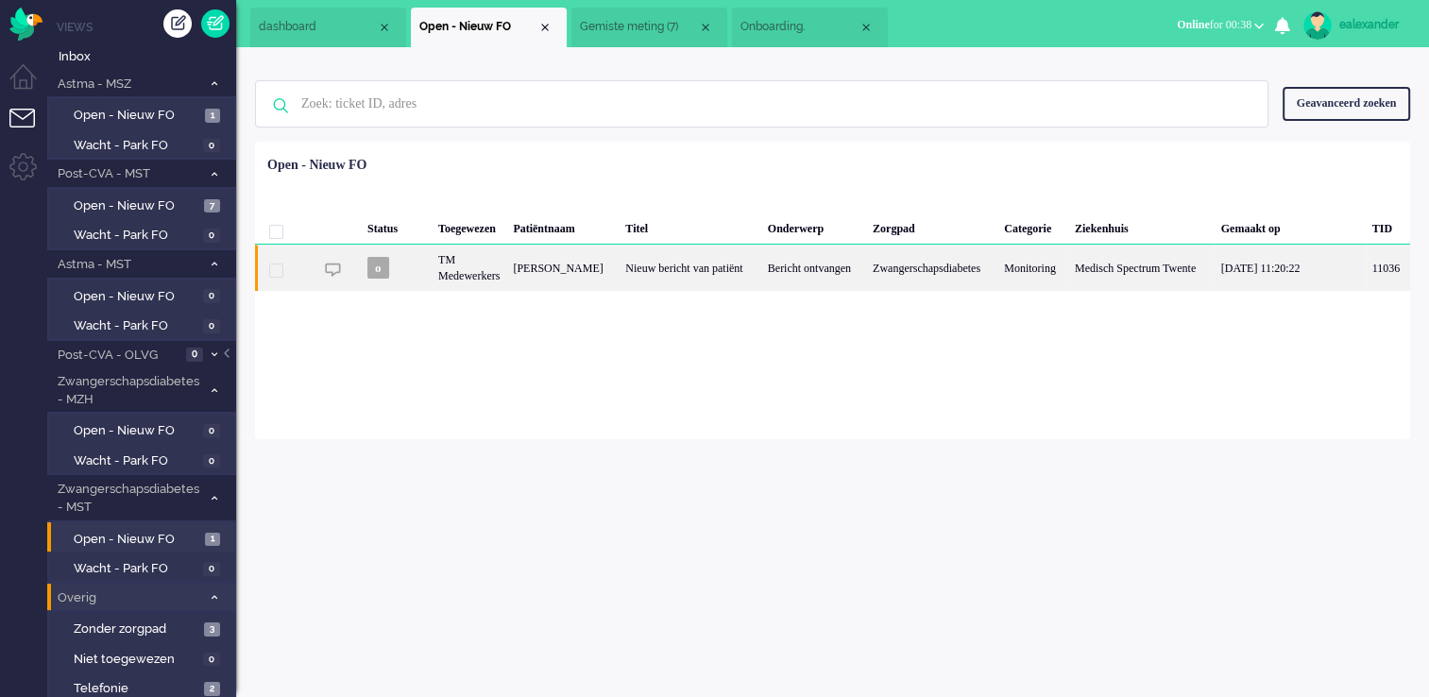
click at [772, 282] on div "Bericht ontvangen" at bounding box center [813, 268] width 105 height 46
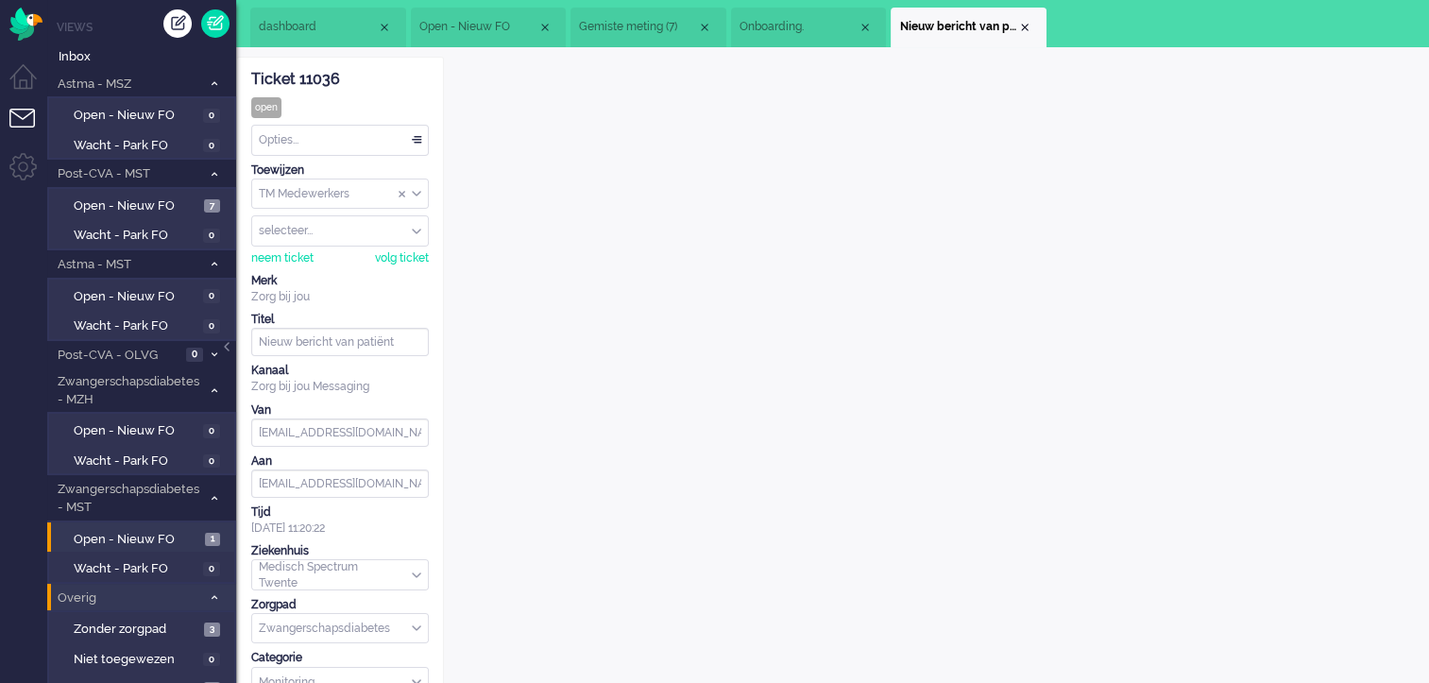
click at [420, 136] on div "Opties..." at bounding box center [340, 140] width 176 height 29
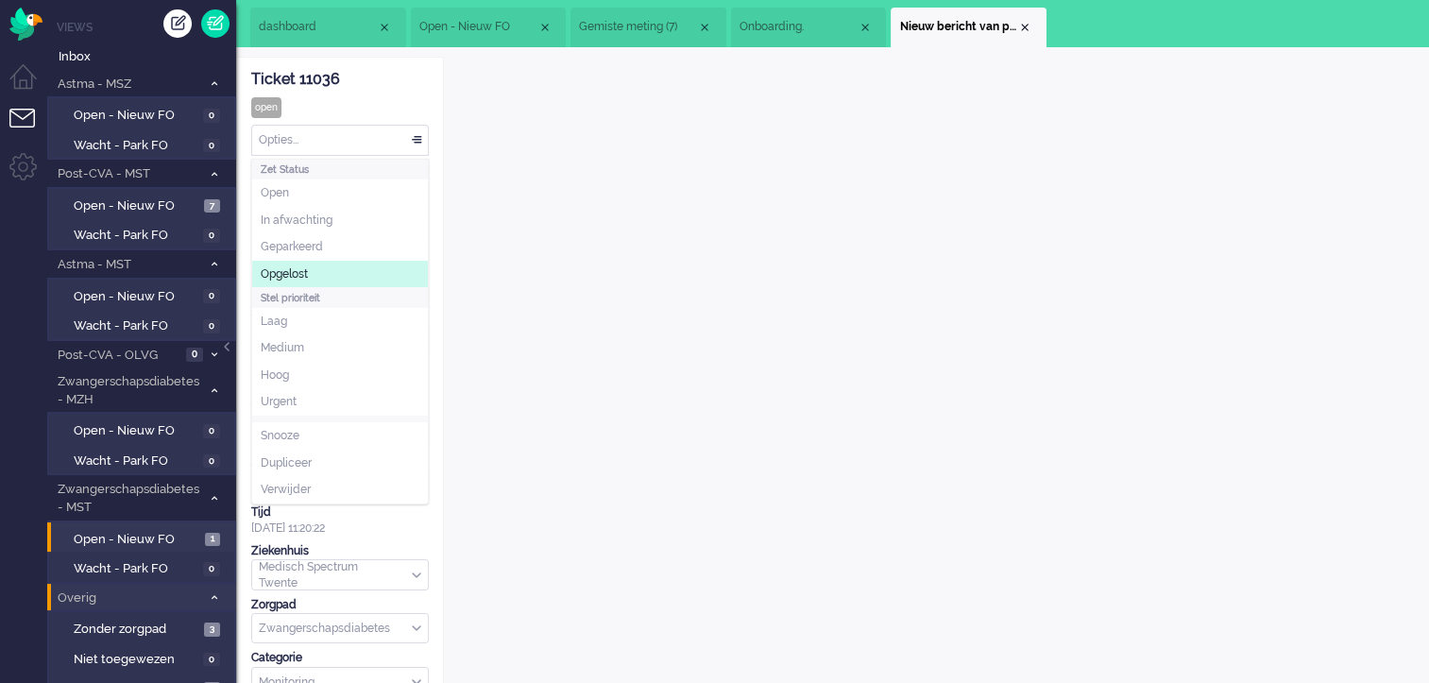
click at [373, 270] on li "Opgelost" at bounding box center [340, 274] width 176 height 27
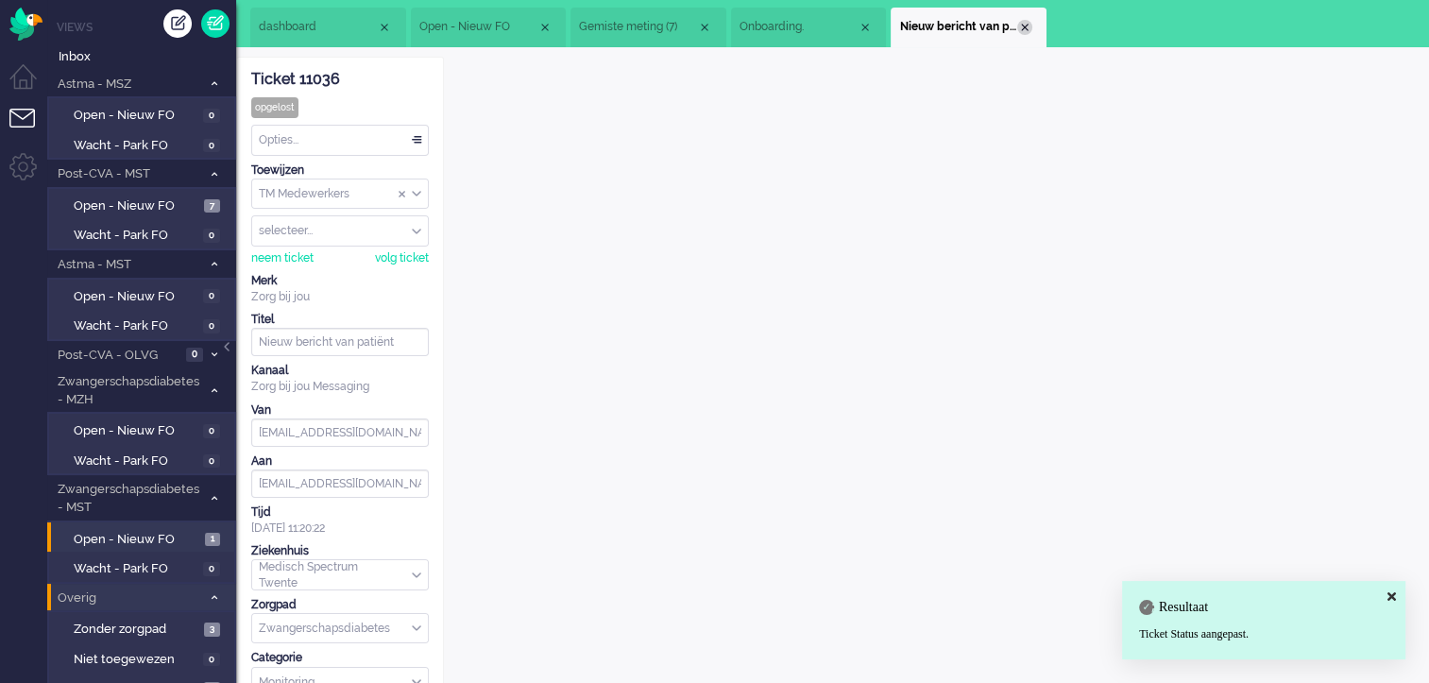
click at [1020, 23] on div "Close tab" at bounding box center [1024, 27] width 15 height 15
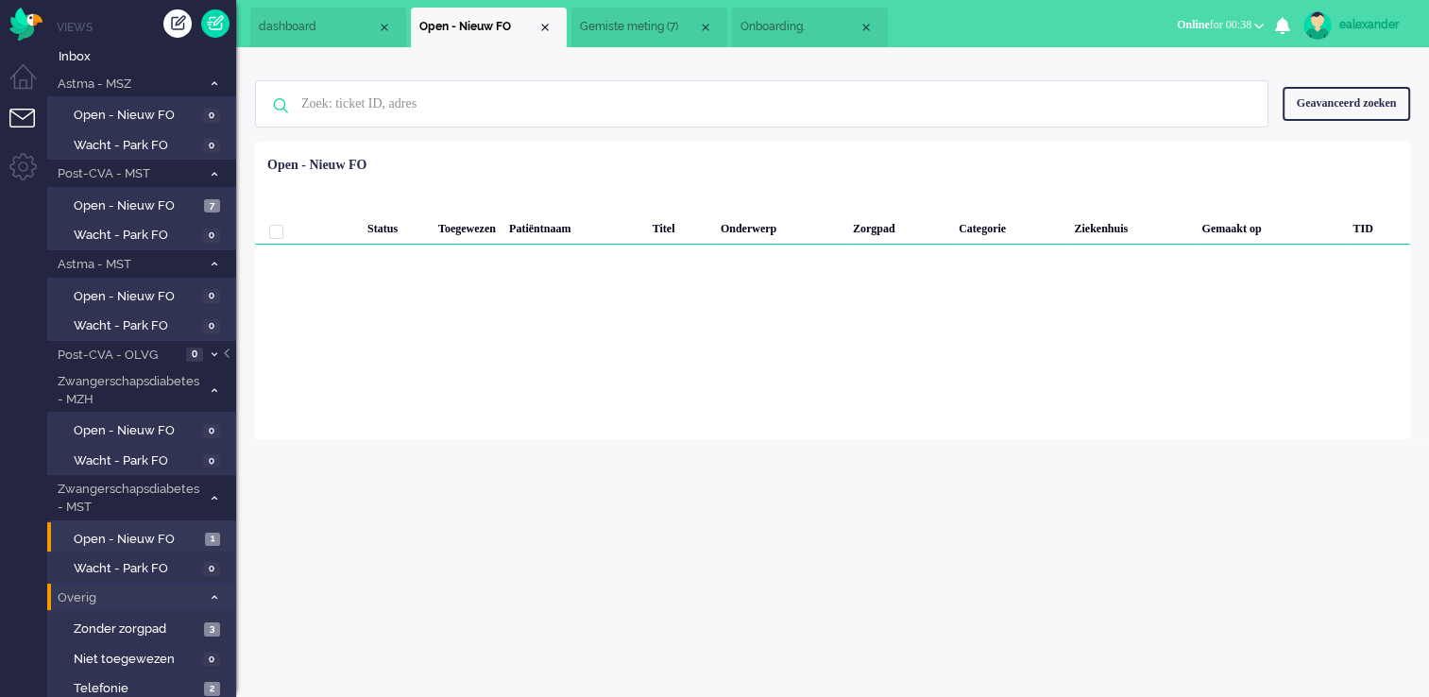
click at [765, 45] on li "Onboarding." at bounding box center [810, 28] width 156 height 40
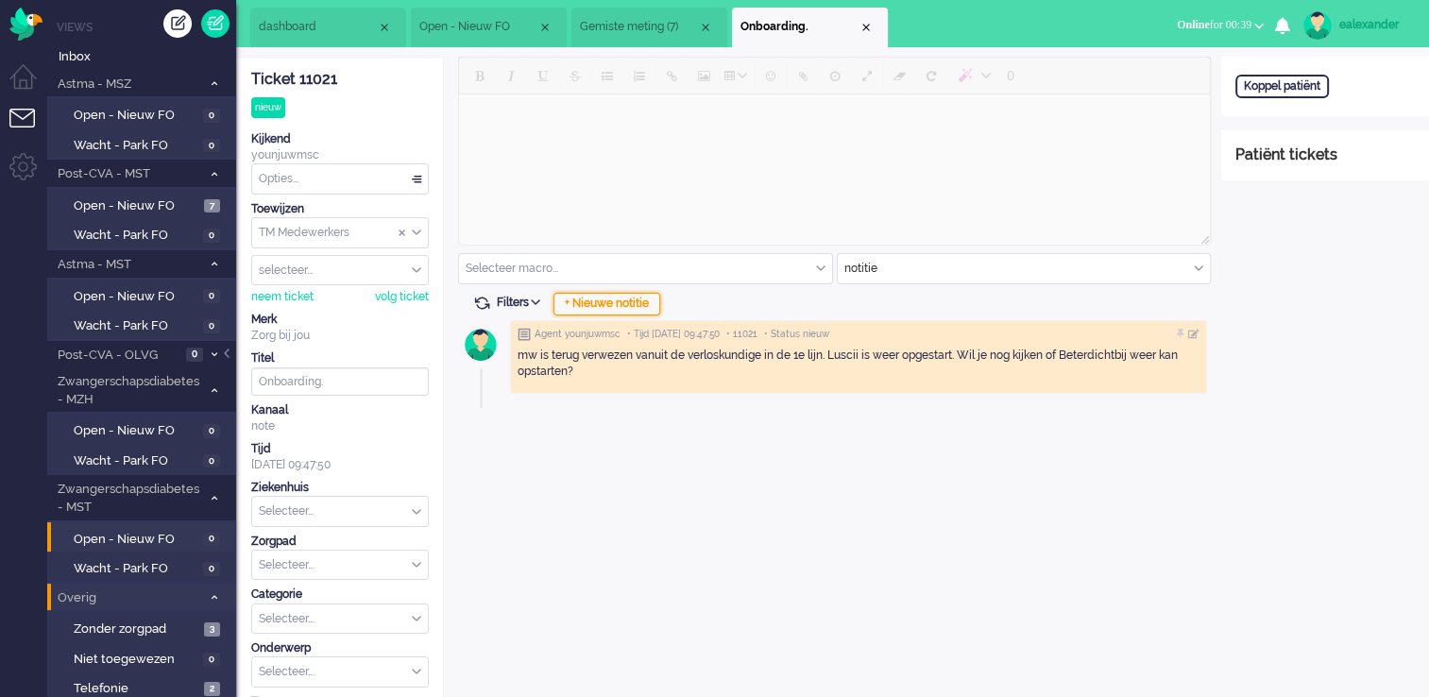
click at [610, 296] on div "+ Nieuwe notitie" at bounding box center [607, 304] width 107 height 23
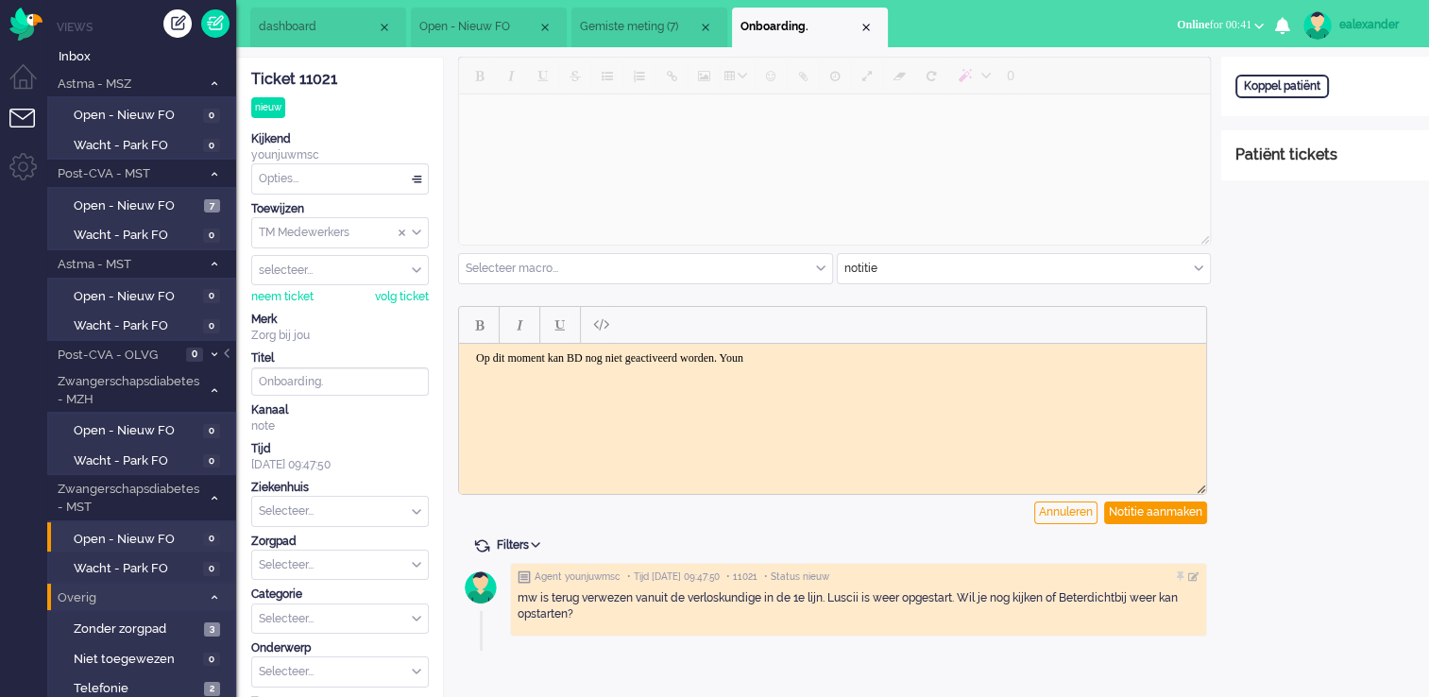
click at [829, 361] on body "Op dit moment kan BD nog niet geactiveerd worden. Youn" at bounding box center [833, 357] width 732 height 14
click at [836, 357] on body "Op dit moment kan BD nog niet geactiveerd worden. Younju is op de hoogte" at bounding box center [833, 357] width 732 height 14
click at [1000, 368] on html "Op dit moment kan BD nog niet geactiveerd worden. Younju is hiervan op de hoogte" at bounding box center [832, 357] width 747 height 29
click at [1149, 518] on div "Notitie aanmaken" at bounding box center [1155, 513] width 103 height 23
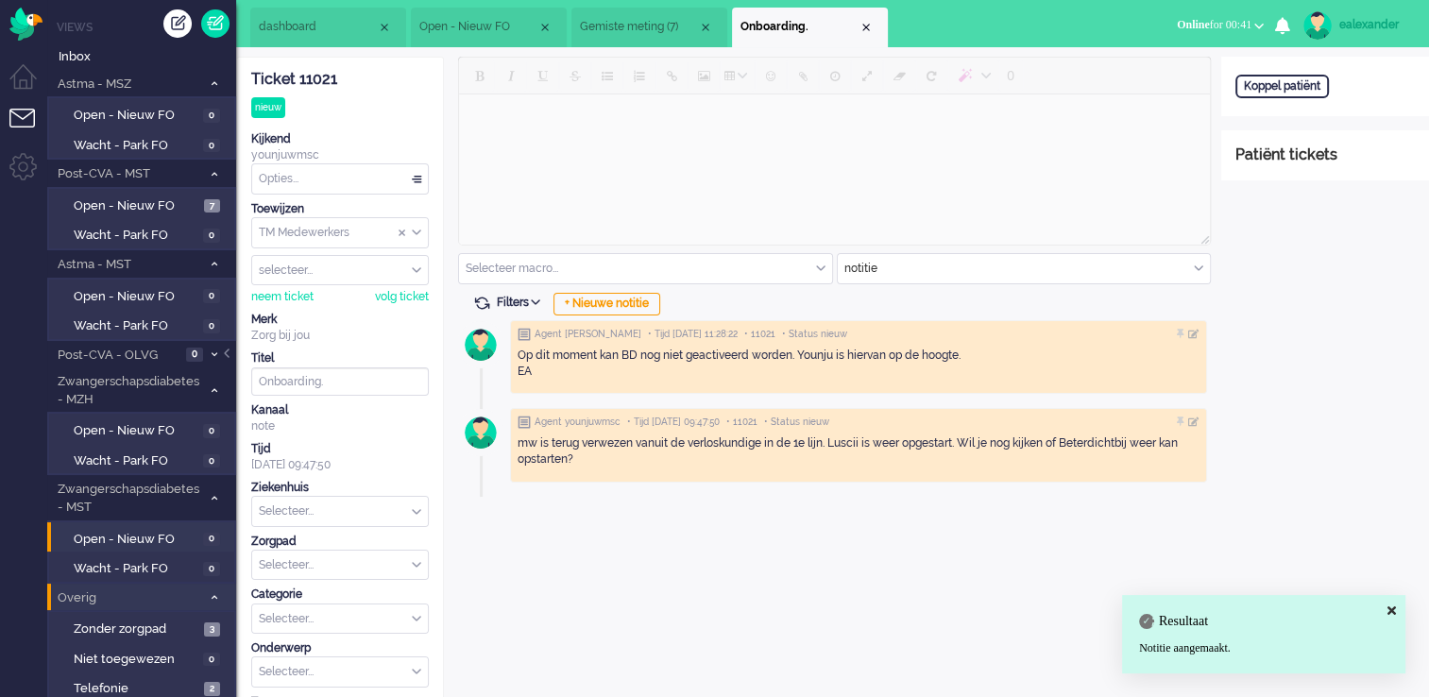
click at [412, 179] on div "Opties..." at bounding box center [340, 178] width 176 height 29
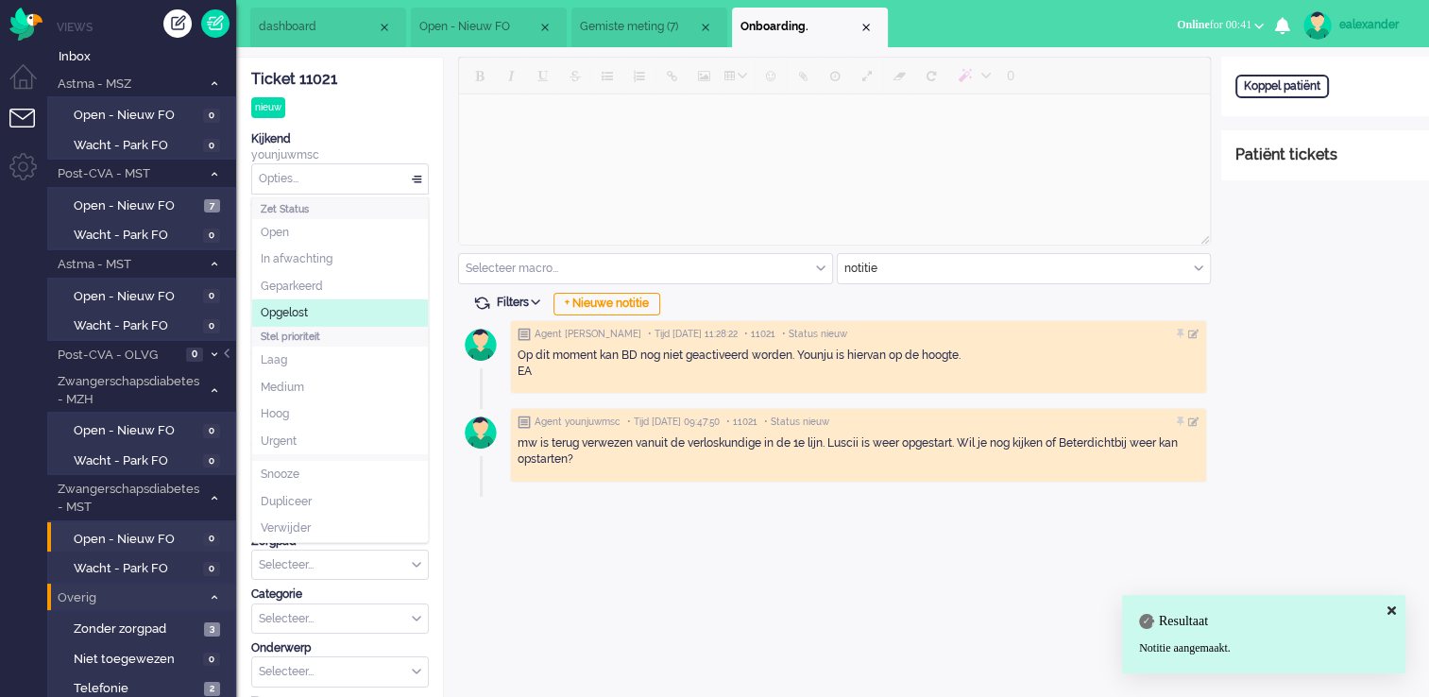
click at [341, 315] on li "Opgelost" at bounding box center [340, 312] width 176 height 27
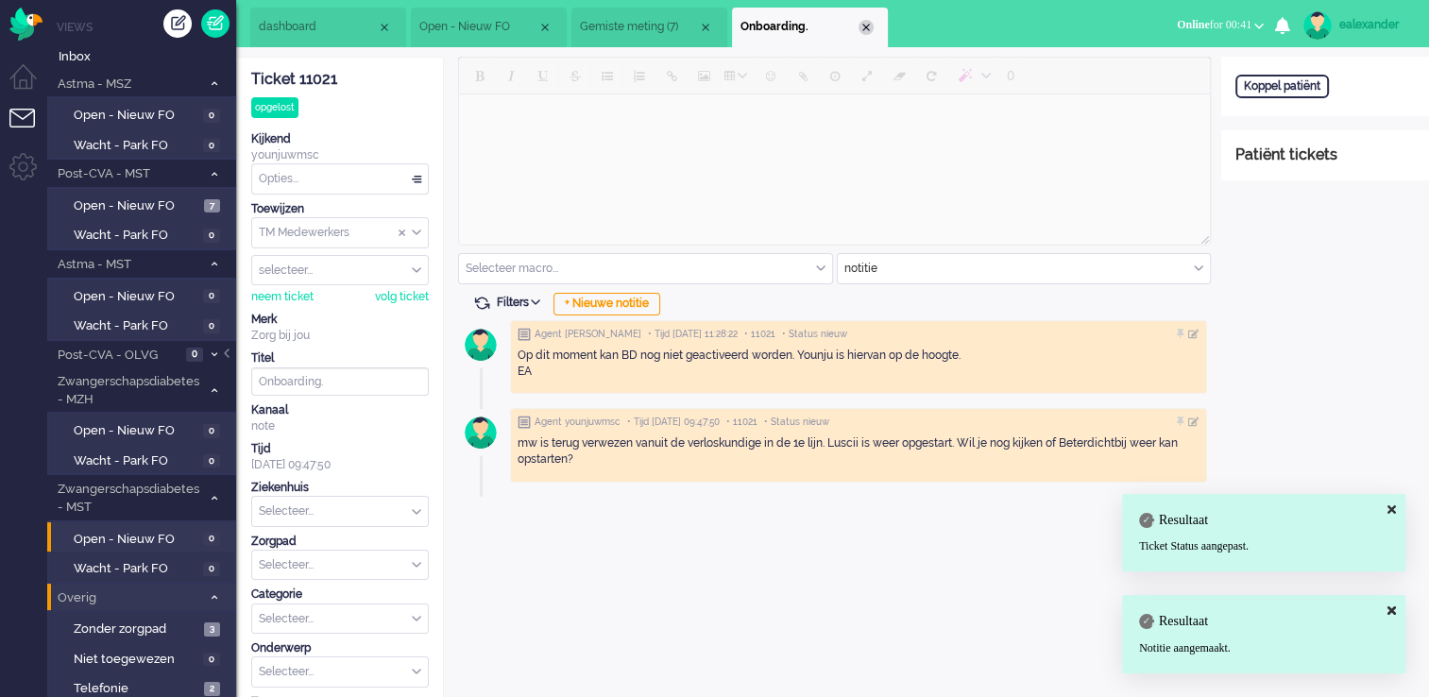
click at [862, 27] on div "Close tab" at bounding box center [866, 27] width 15 height 15
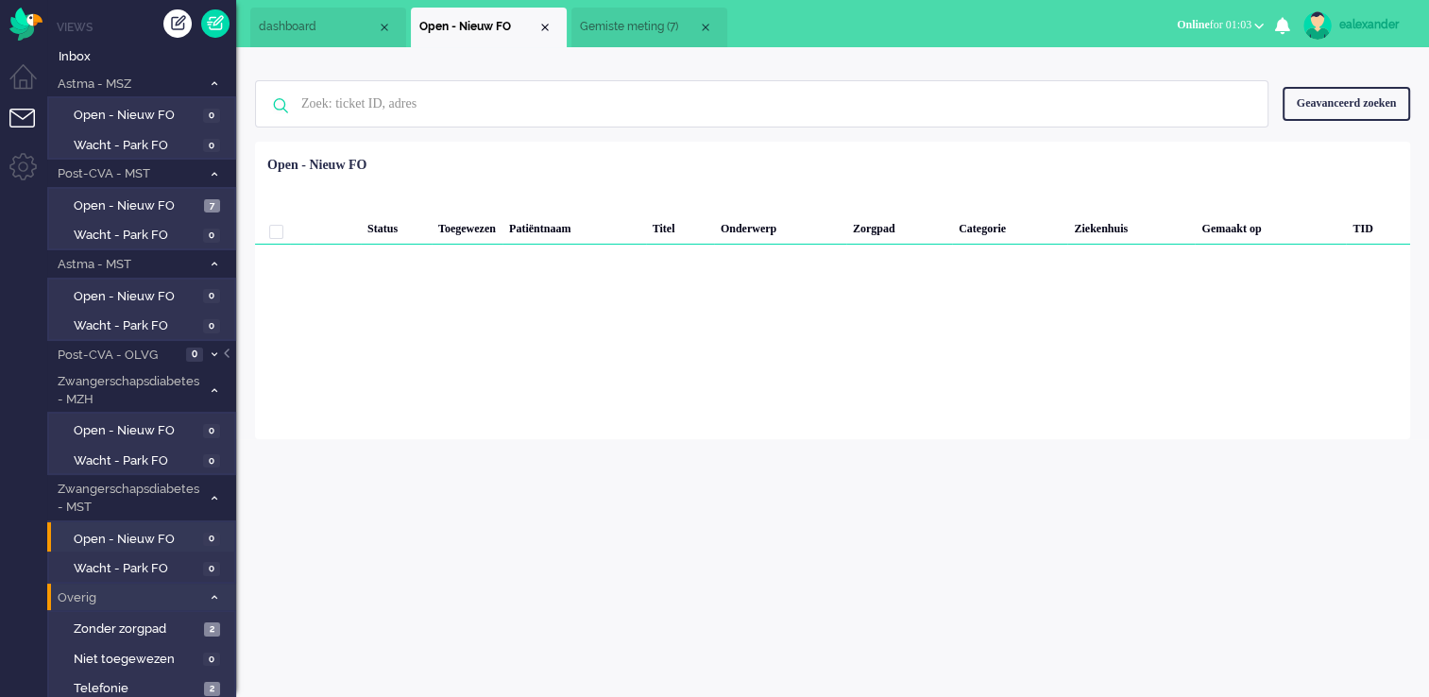
click at [654, 15] on li "Gemiste meting (7)" at bounding box center [650, 28] width 156 height 40
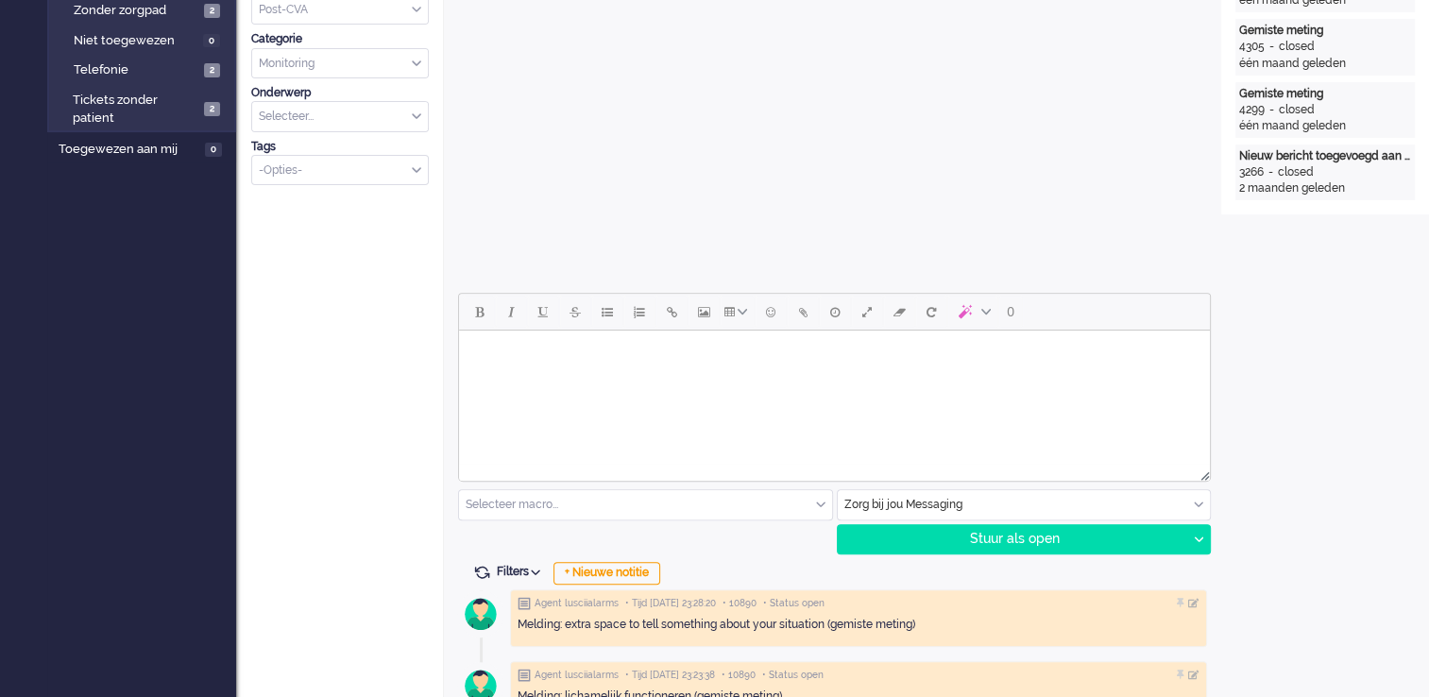
scroll to position [661, 0]
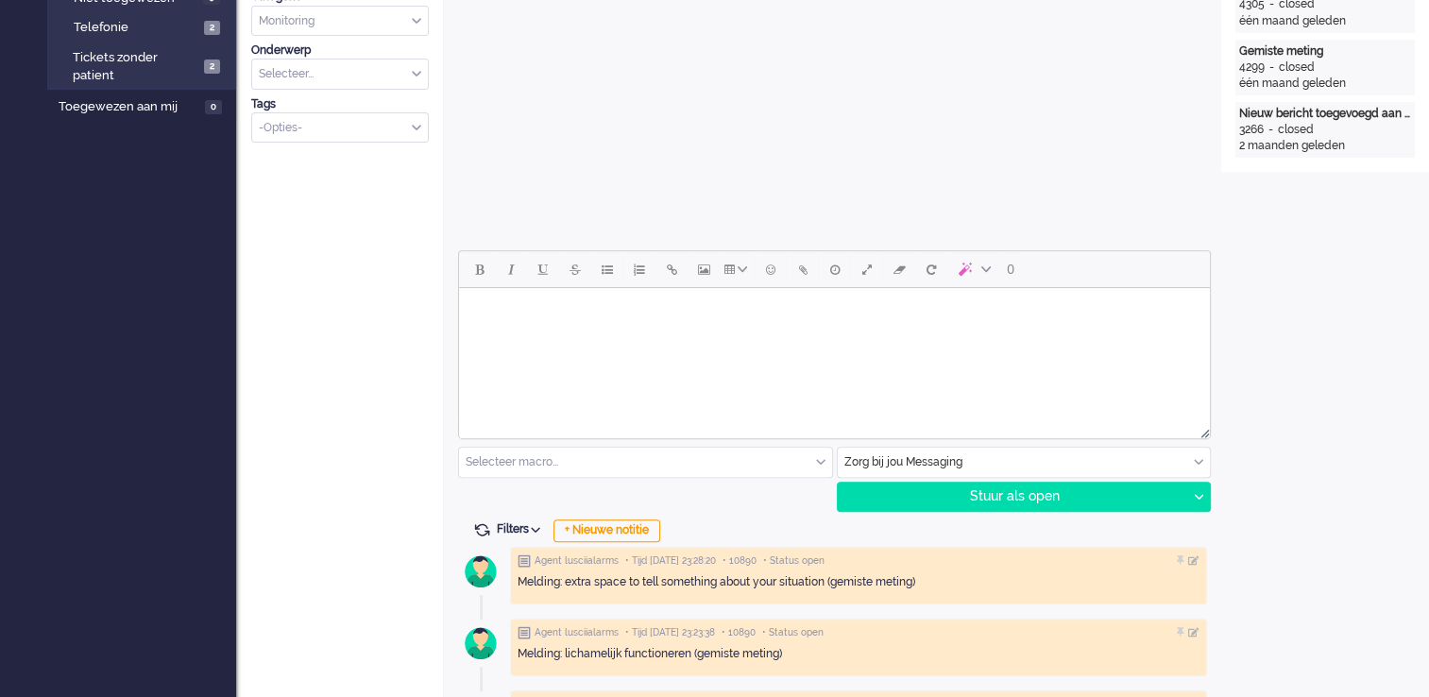
click at [1187, 450] on input "text" at bounding box center [1024, 462] width 373 height 29
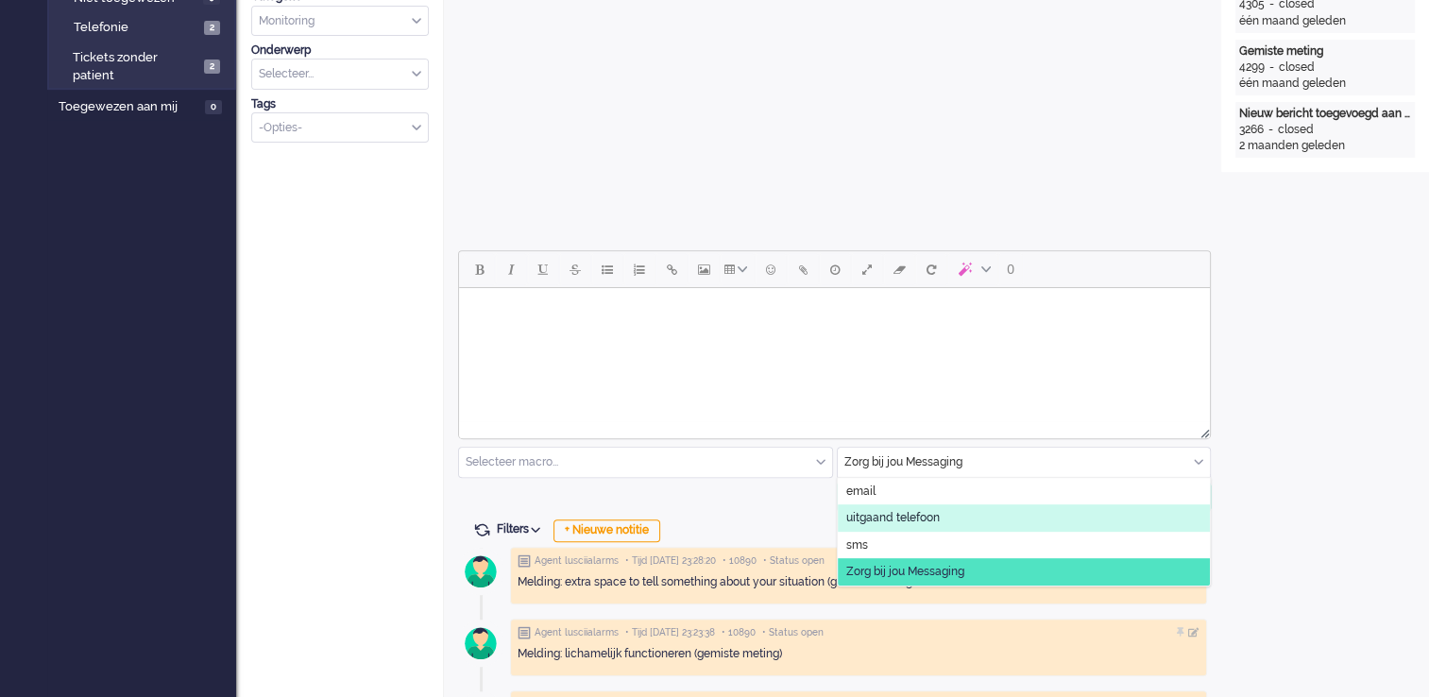
click at [954, 523] on li "uitgaand telefoon" at bounding box center [1024, 517] width 373 height 27
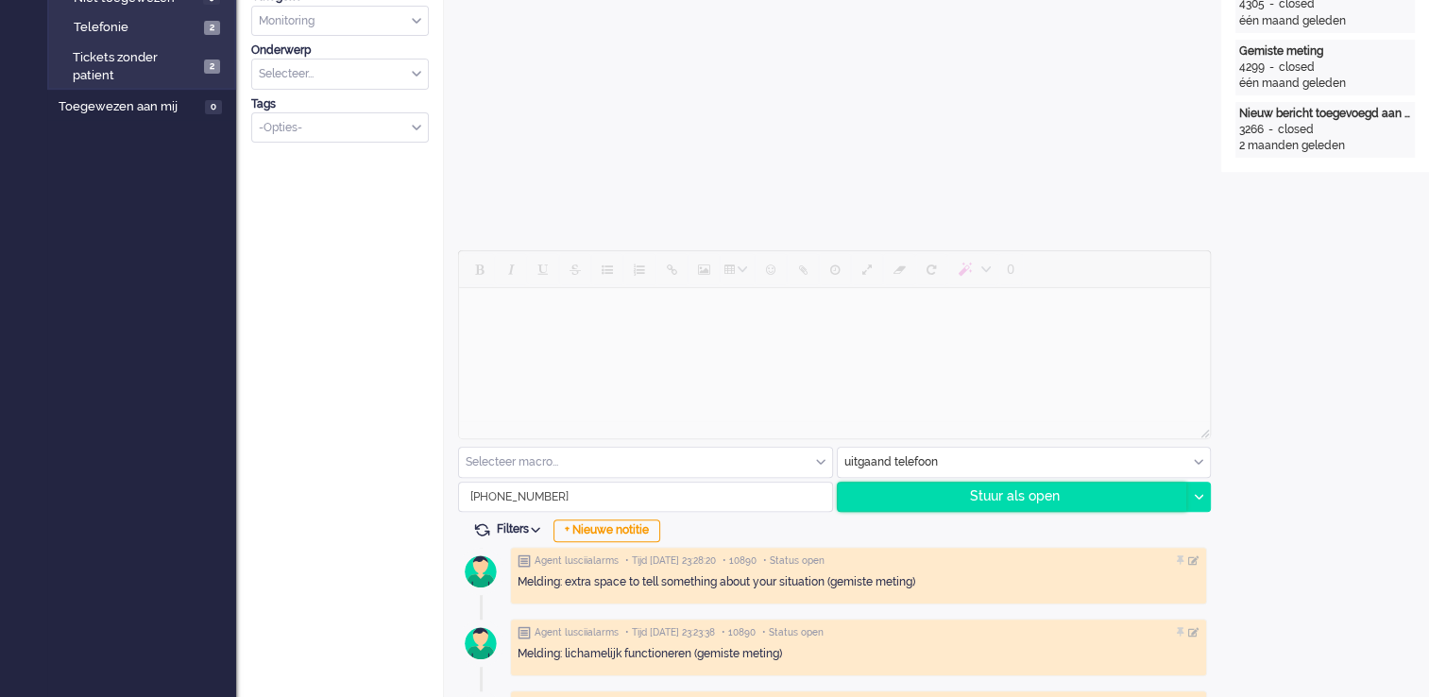
click at [1028, 500] on div "Stuur als open" at bounding box center [1013, 497] width 350 height 28
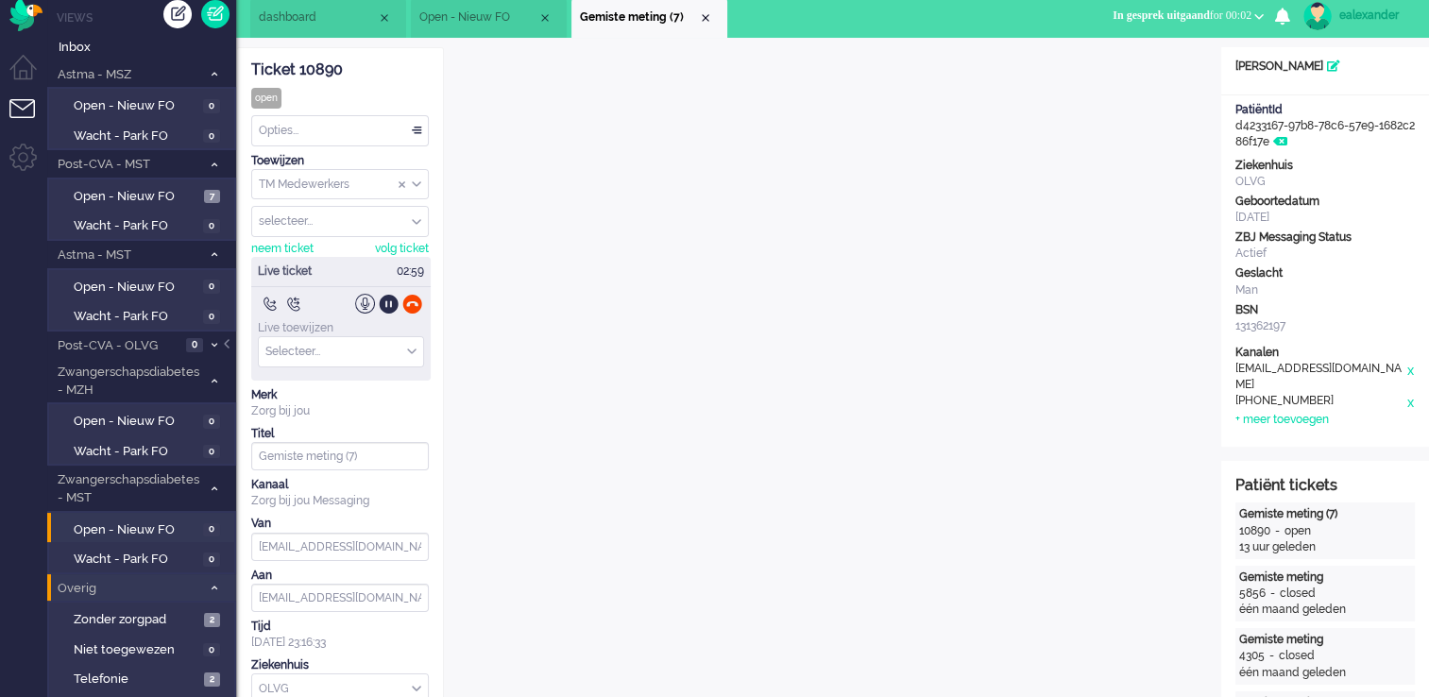
scroll to position [0, 0]
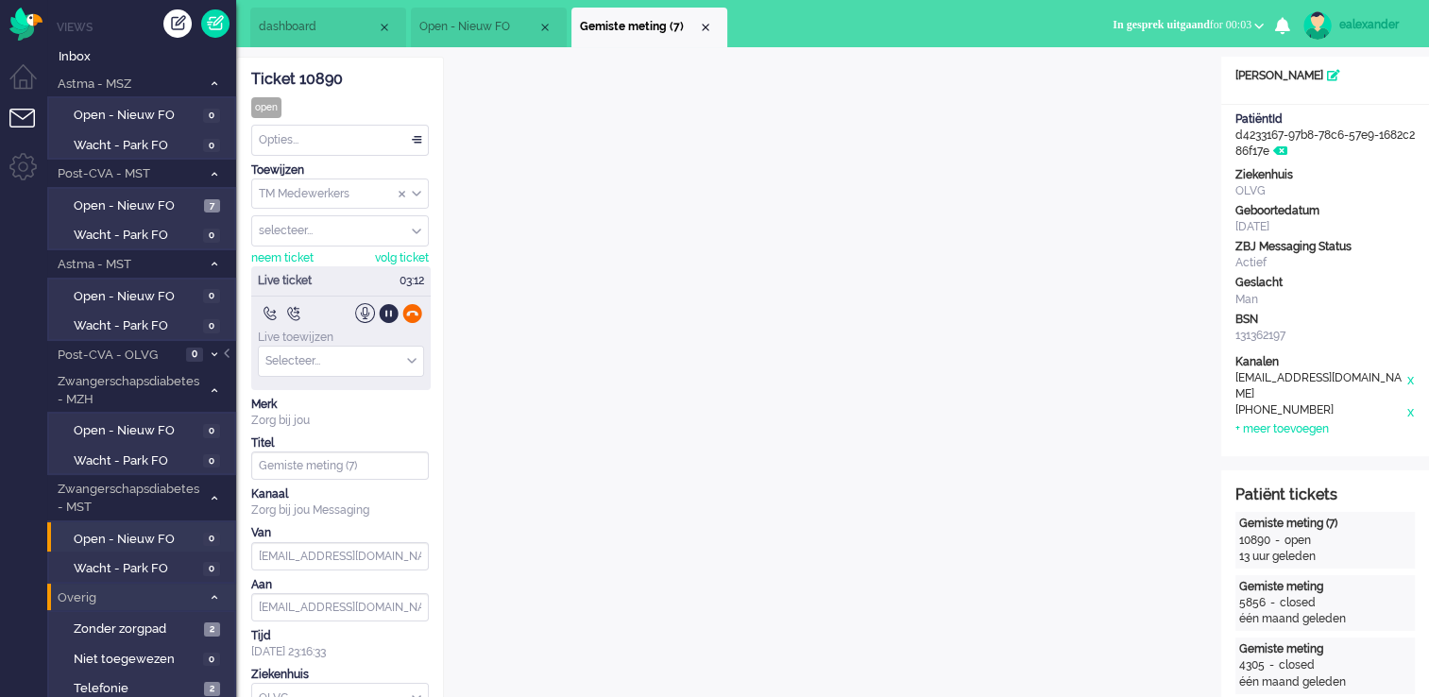
click at [408, 311] on div at bounding box center [412, 313] width 20 height 20
click at [408, 436] on div "Titel" at bounding box center [340, 444] width 178 height 16
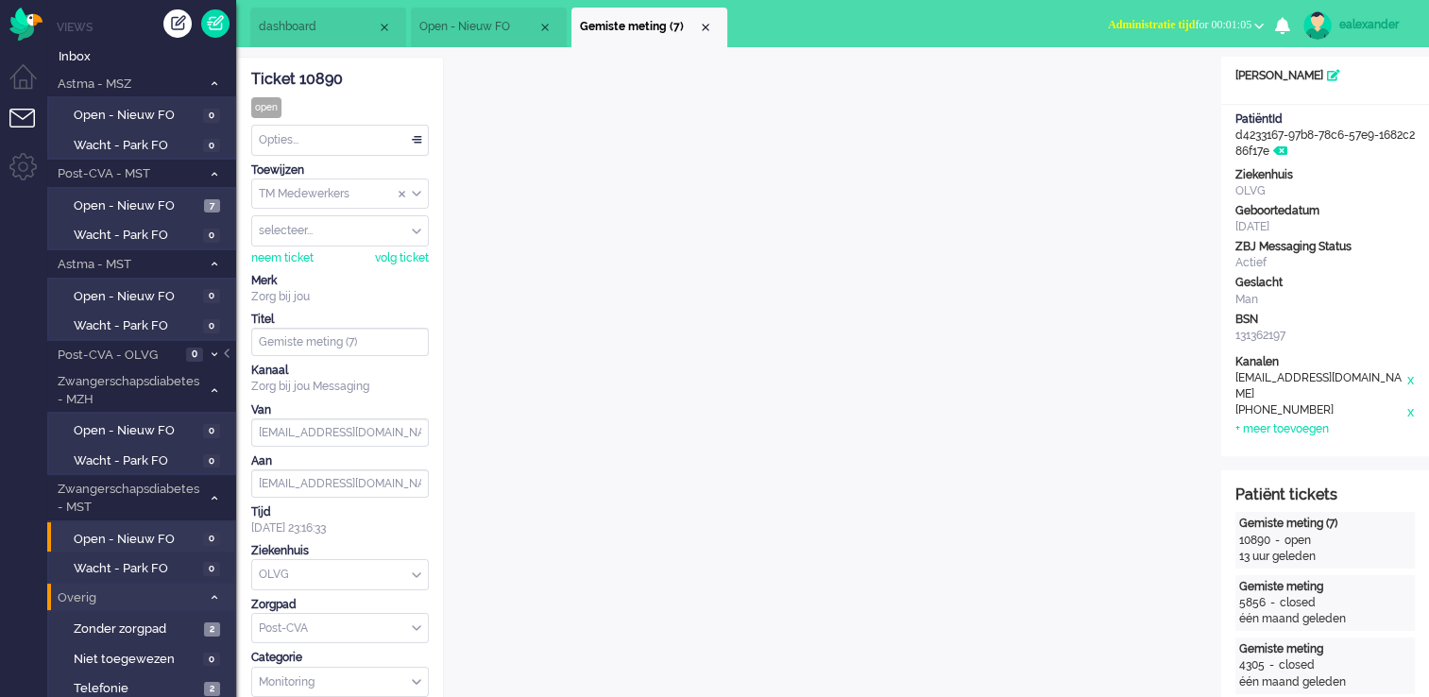
click at [419, 145] on div "Opties..." at bounding box center [340, 140] width 176 height 29
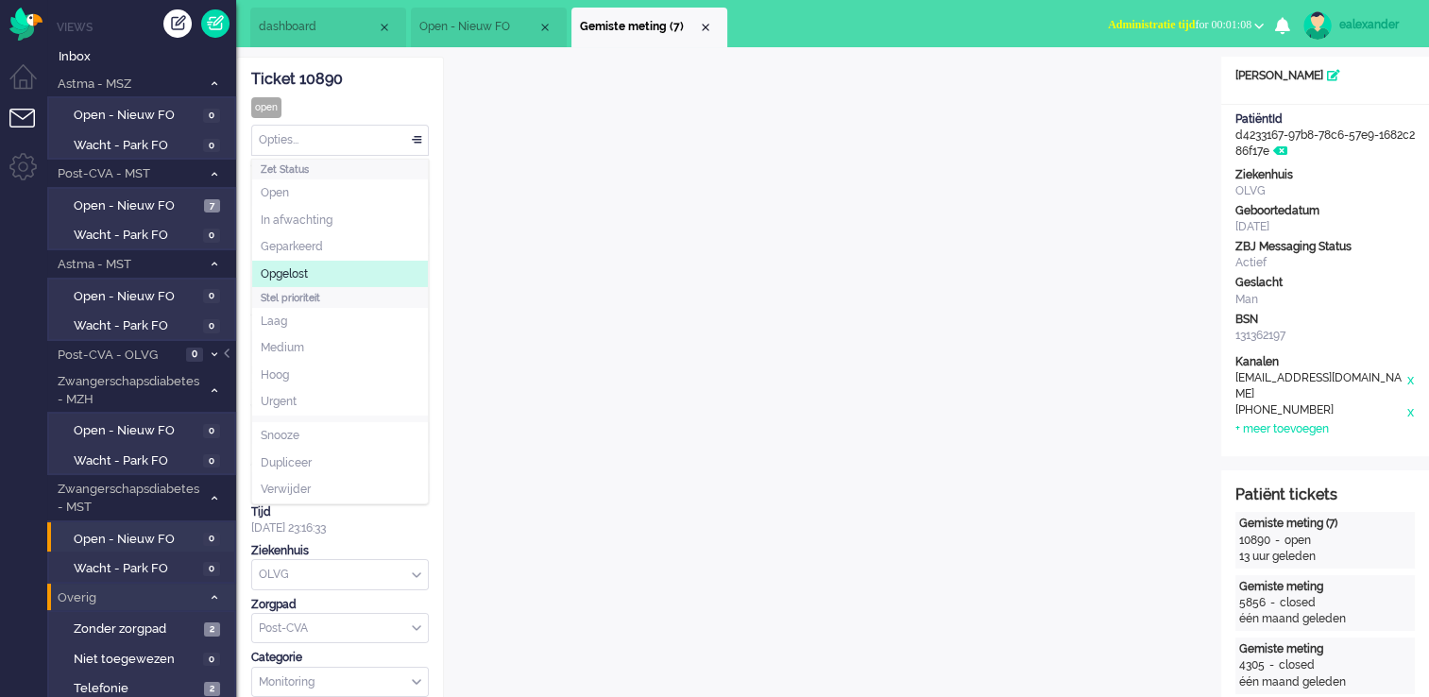
click at [361, 270] on li "Opgelost" at bounding box center [340, 274] width 176 height 27
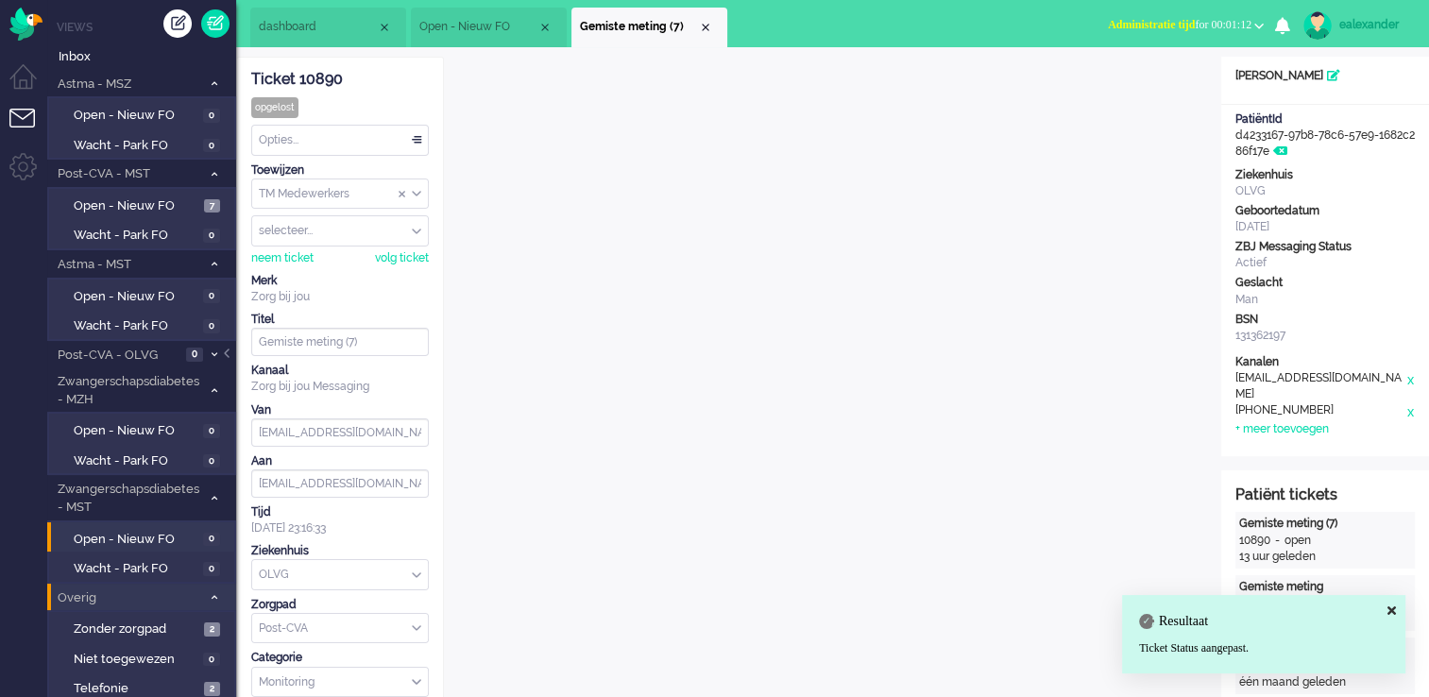
click at [1247, 26] on span "Administratie tijd for 00:01:12" at bounding box center [1180, 24] width 144 height 13
click at [1202, 85] on label "Online" at bounding box center [1185, 85] width 149 height 16
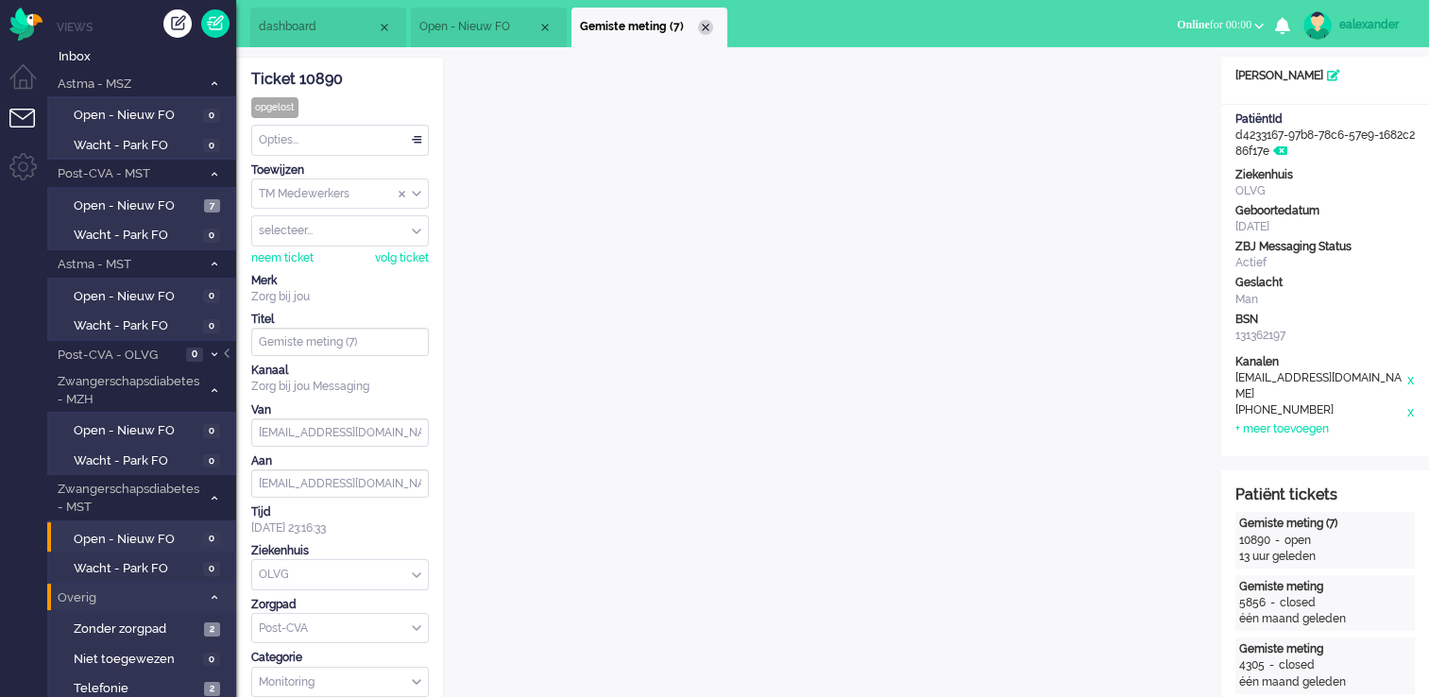
click at [709, 32] on div "Close tab" at bounding box center [705, 27] width 15 height 15
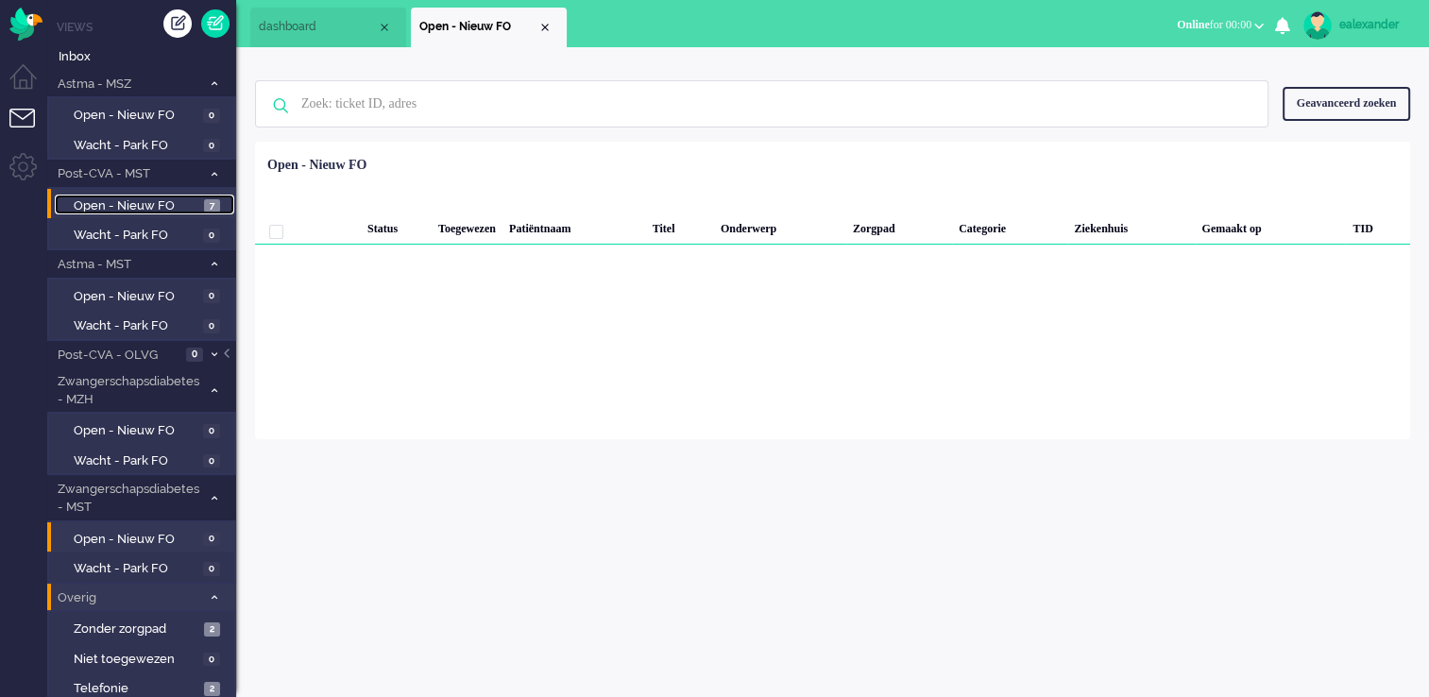
click at [175, 206] on span "Open - Nieuw FO" at bounding box center [137, 206] width 126 height 18
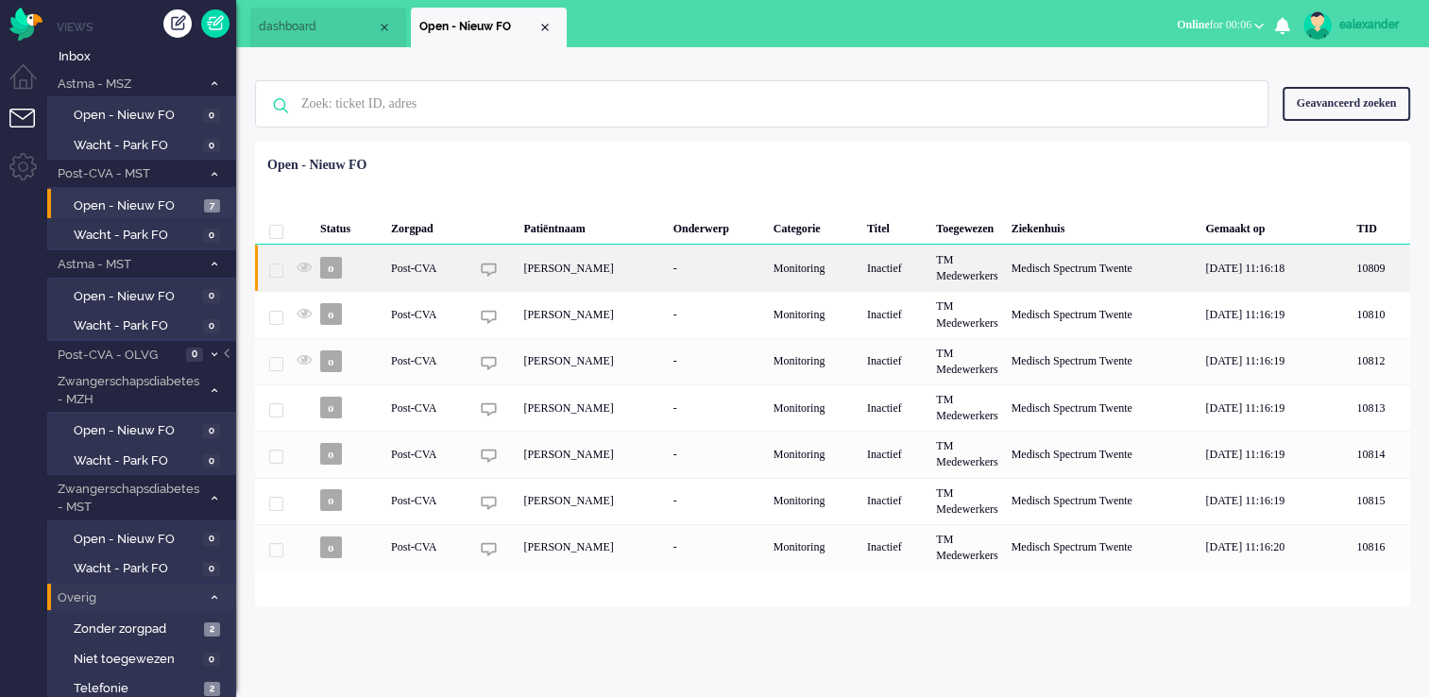
click at [547, 276] on div "[PERSON_NAME]" at bounding box center [591, 268] width 149 height 46
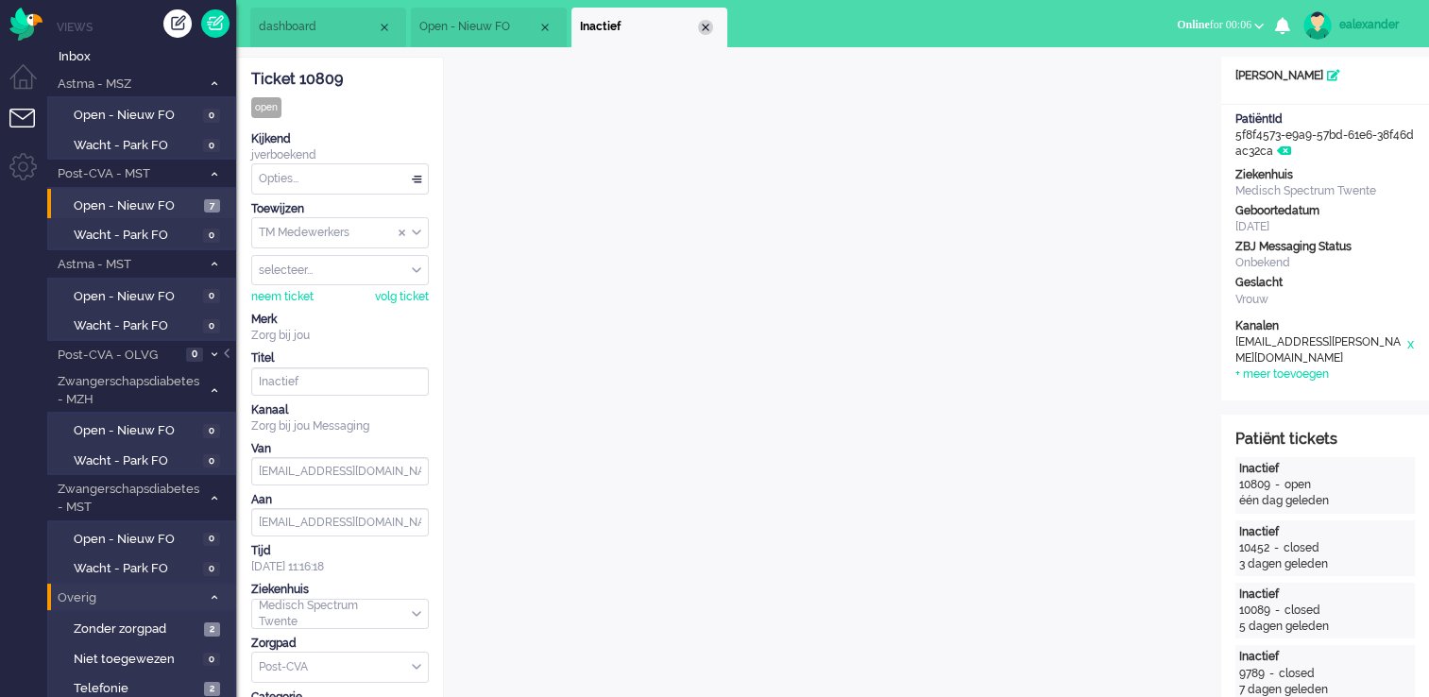
click at [707, 28] on div "Close tab" at bounding box center [705, 27] width 15 height 15
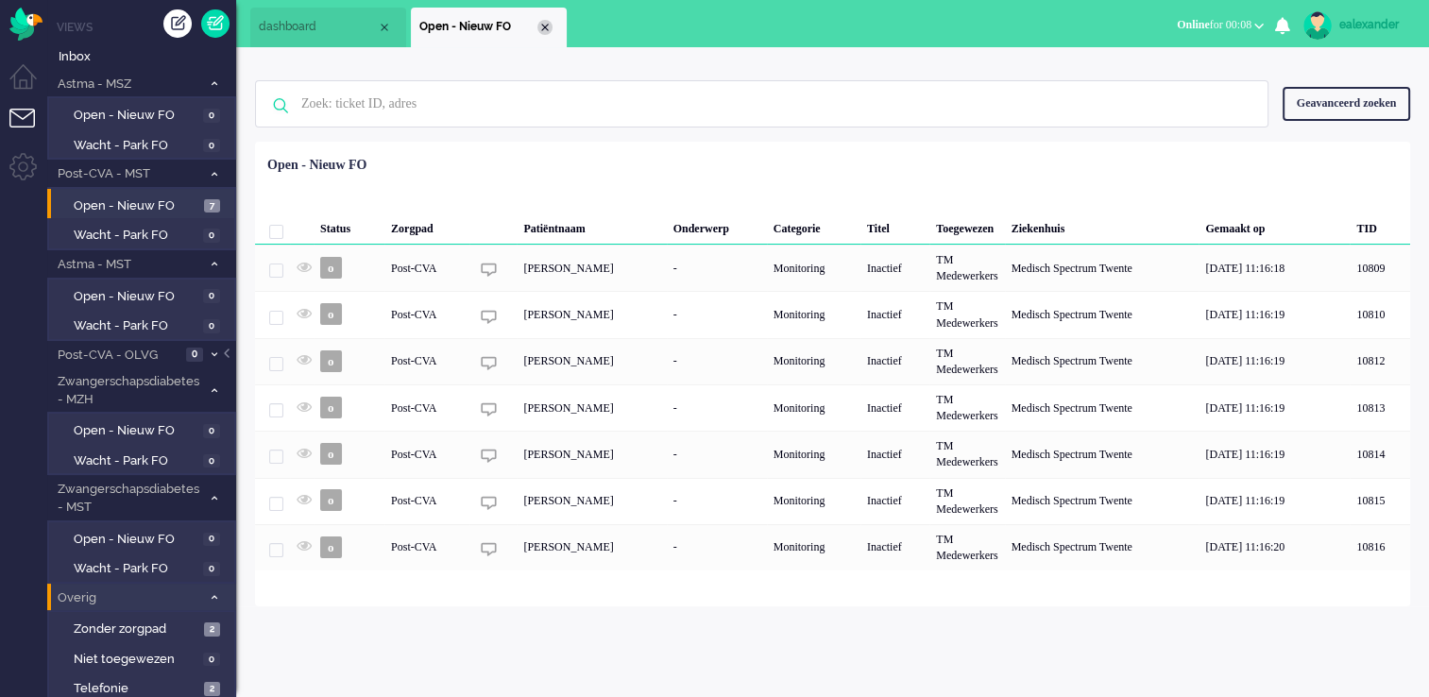
click at [547, 28] on div "Close tab" at bounding box center [545, 27] width 15 height 15
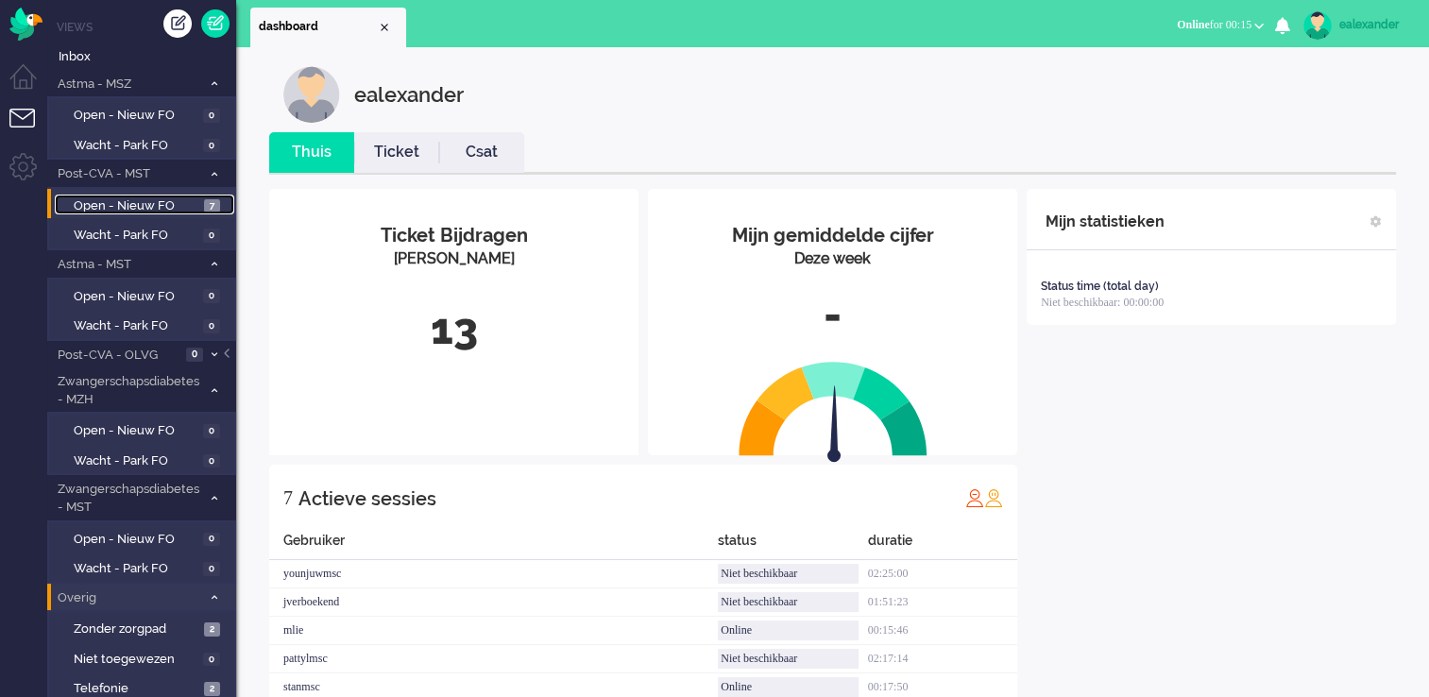
click at [122, 201] on span "Open - Nieuw FO" at bounding box center [137, 206] width 126 height 18
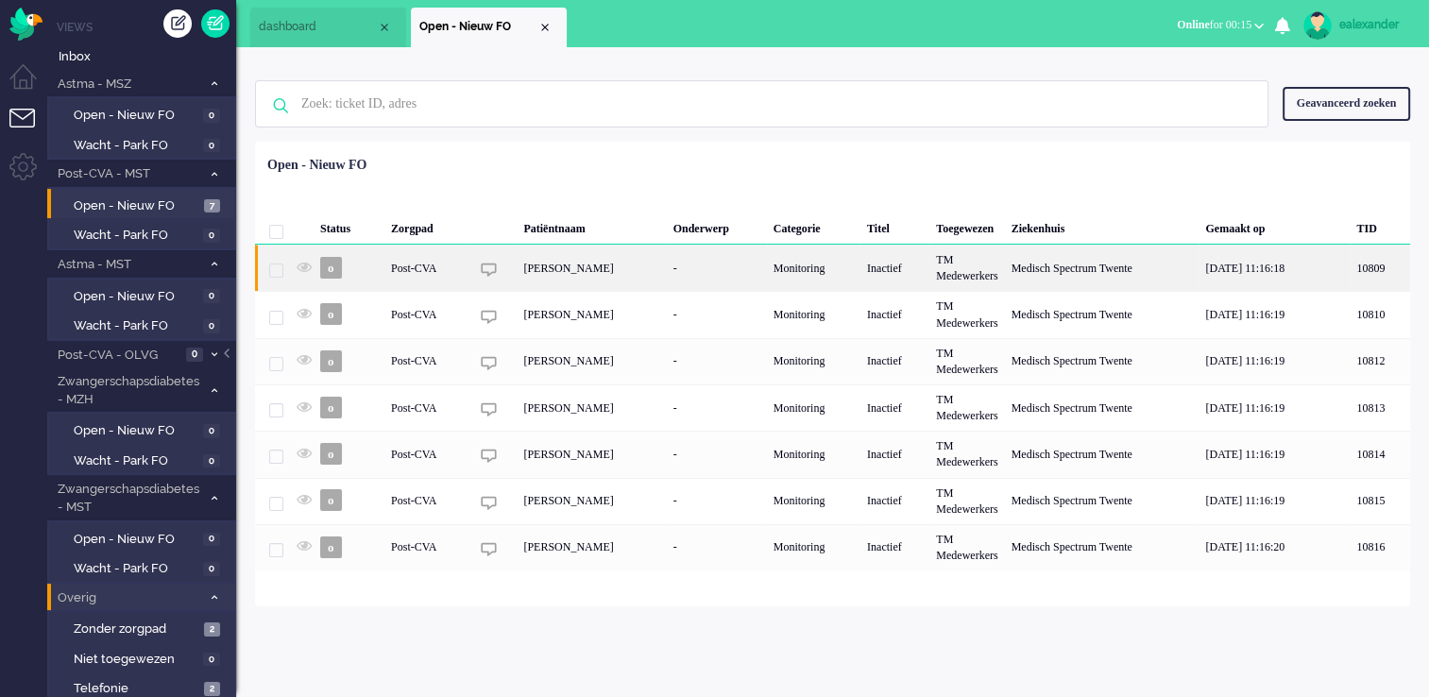
click at [660, 270] on div "[PERSON_NAME]" at bounding box center [591, 268] width 149 height 46
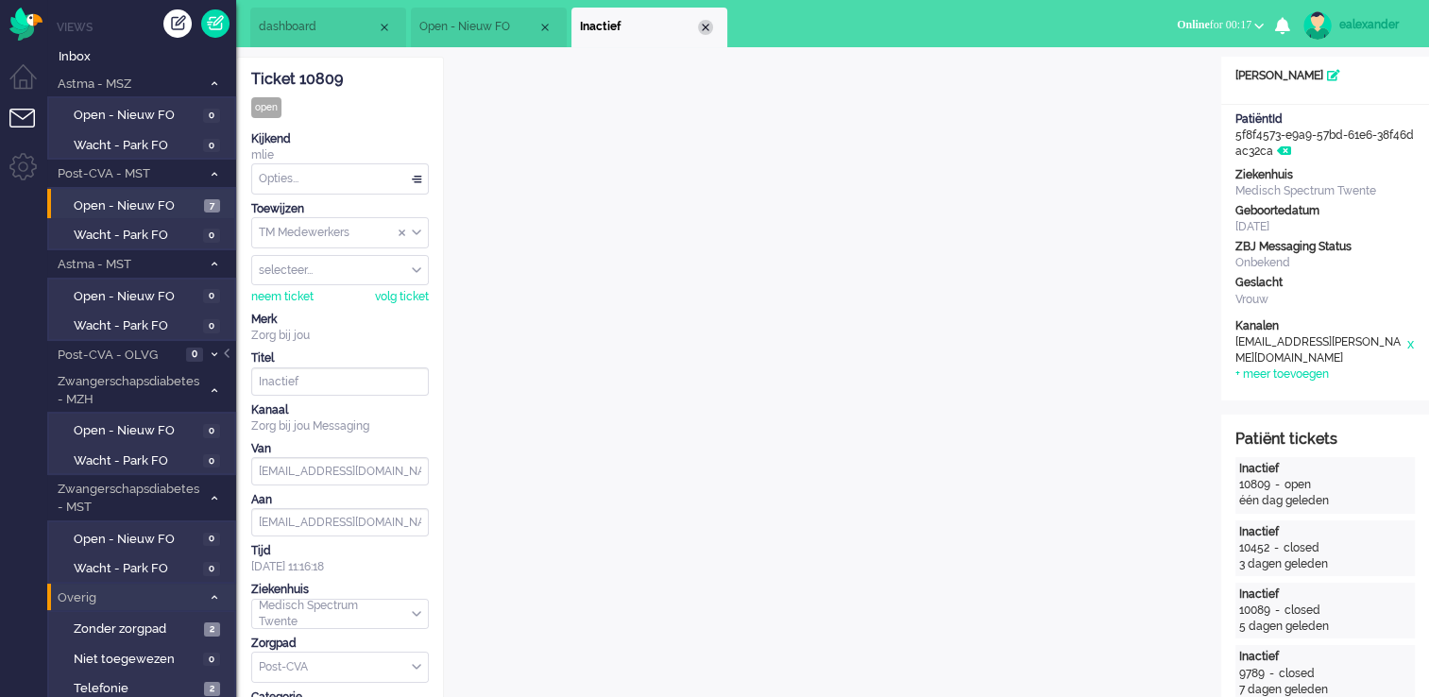
click at [709, 24] on div "Close tab" at bounding box center [705, 27] width 15 height 15
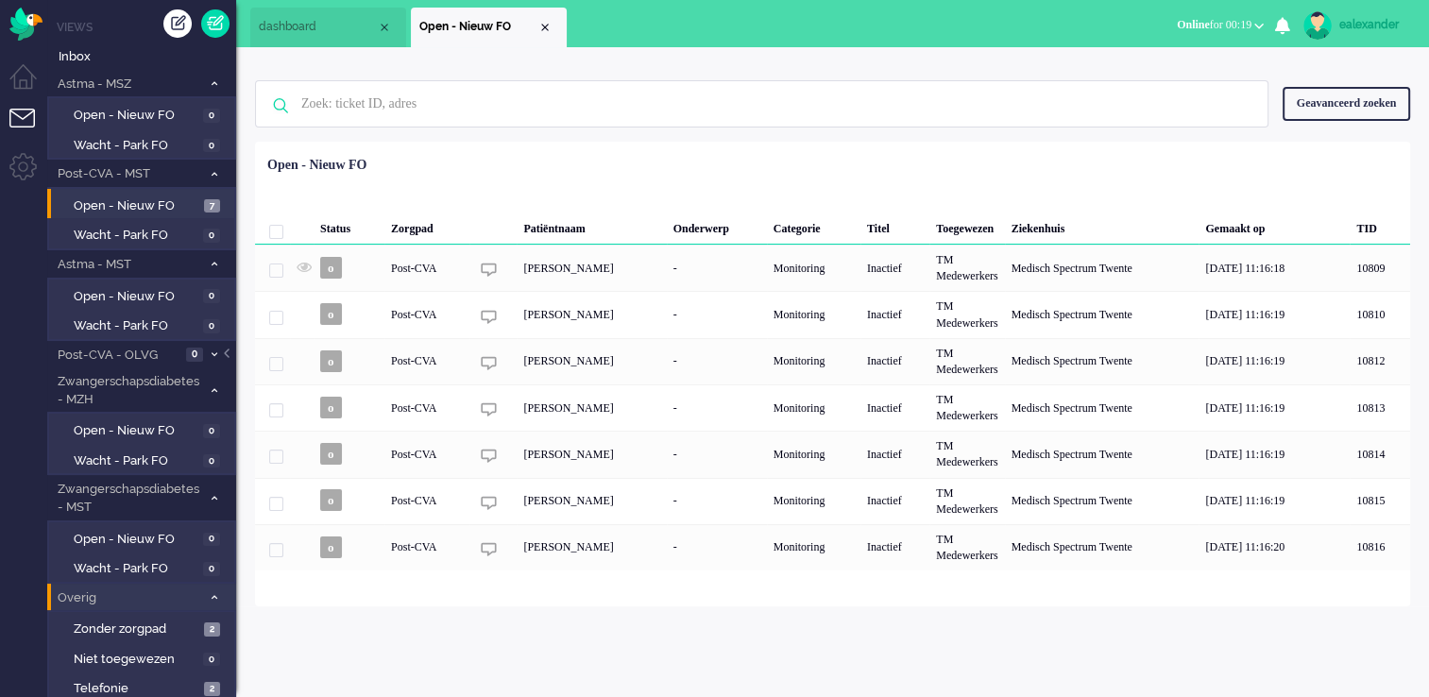
click at [1240, 27] on span "Online for 00:19" at bounding box center [1214, 24] width 75 height 13
click at [1164, 66] on label "Niet beschikbaar" at bounding box center [1185, 64] width 149 height 16
click at [1393, 21] on div "ealexander" at bounding box center [1375, 24] width 71 height 19
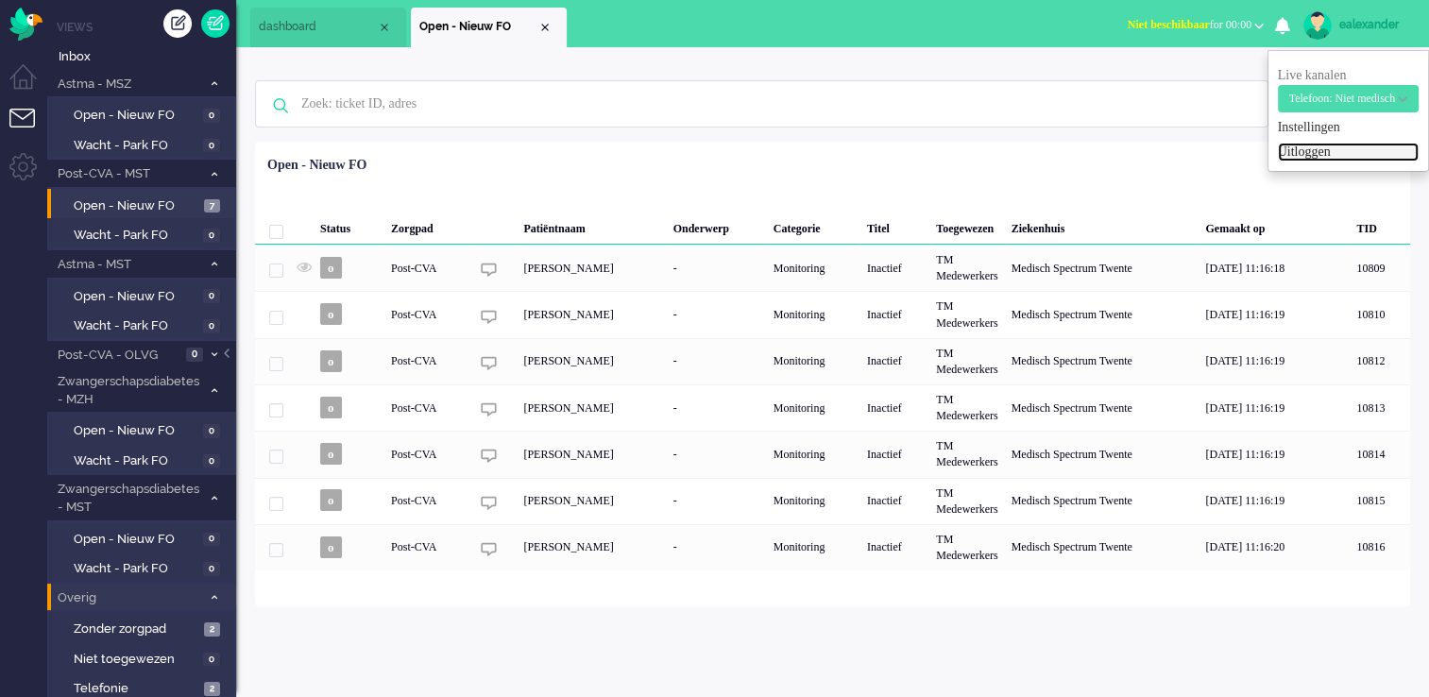
click at [1294, 149] on link "Uitloggen" at bounding box center [1348, 152] width 141 height 19
